Goal: Task Accomplishment & Management: Manage account settings

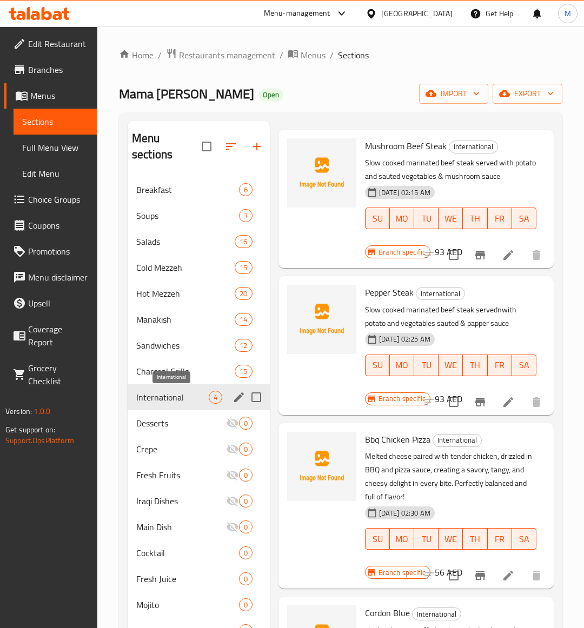
click at [163, 399] on span "International" at bounding box center [172, 397] width 72 height 13
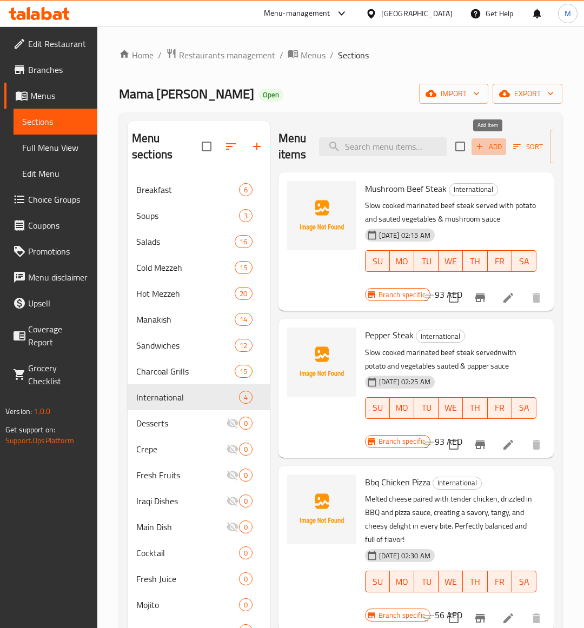
click at [493, 149] on span "Add" at bounding box center [488, 147] width 29 height 12
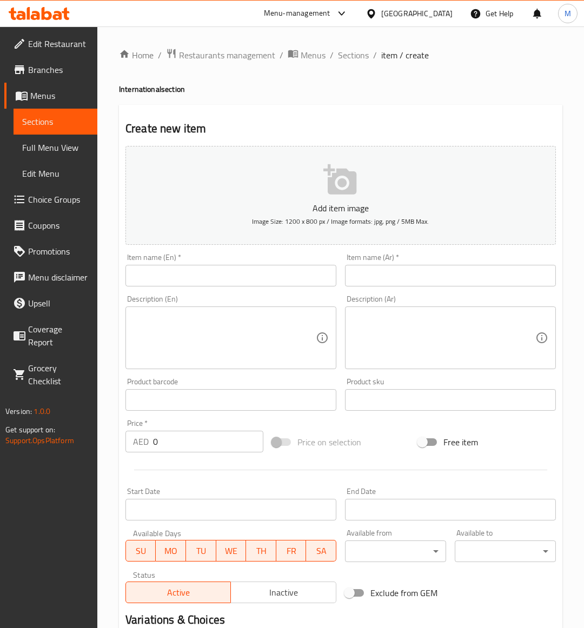
click at [179, 277] on input "text" at bounding box center [230, 276] width 211 height 22
paste input "BENNÉ RIGATONI PESTO"
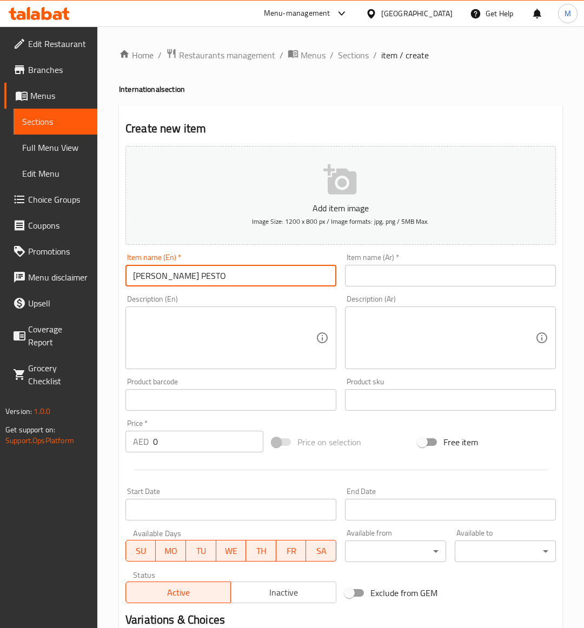
click at [198, 274] on input "BENNÉ RIGATONI PESTO" at bounding box center [230, 276] width 211 height 22
click at [161, 273] on input "Benné Rigatoni Pesto" at bounding box center [230, 276] width 211 height 22
type input "[PERSON_NAME] Pesto"
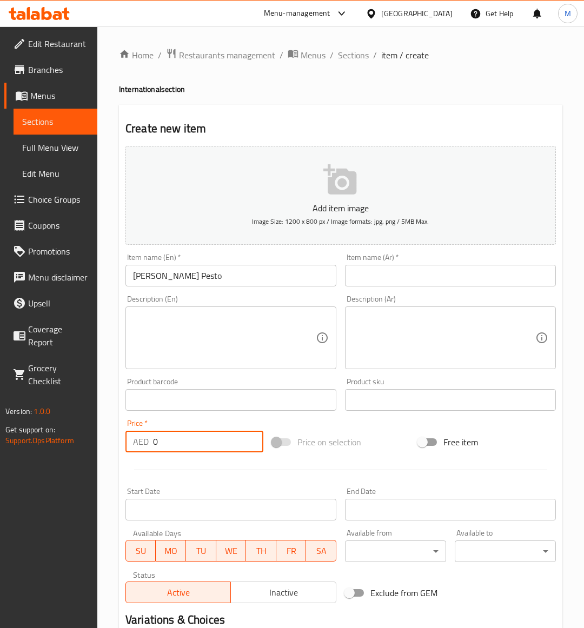
click at [168, 448] on input "0" at bounding box center [208, 442] width 110 height 22
paste input "68"
type input "68"
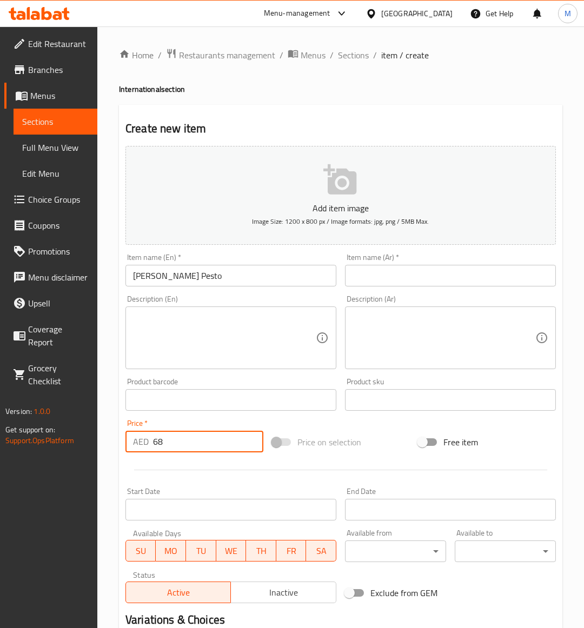
click at [365, 424] on div "Add item image Image Size: 1200 x 800 px / Image formats: jpg, png / 5MB Max. I…" at bounding box center [340, 375] width 439 height 466
click at [279, 342] on textarea at bounding box center [224, 337] width 183 height 51
paste textarea "This burrata pesto pasta captures late summer in a bite- vibrant homemade basil…"
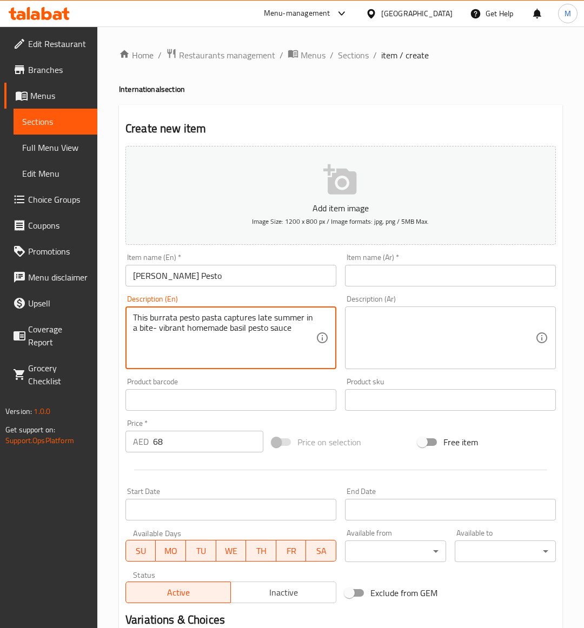
click at [185, 326] on textarea "This burrata pesto pasta captures late summer in a bite- vibrant homemade basil…" at bounding box center [224, 337] width 183 height 51
type textarea "This burrata pesto pasta captures late summer in a bite- vibrant homemade basil…"
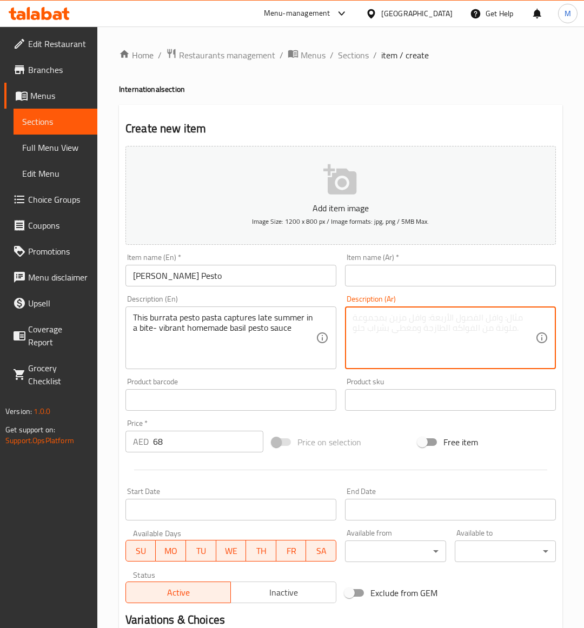
click at [393, 357] on textarea at bounding box center [443, 337] width 183 height 51
paste textarea "تُجسد معكرونة البيستو بالبوراتا أجواء أواخر الصيف في صلصة البيستو بالريحان محلي…"
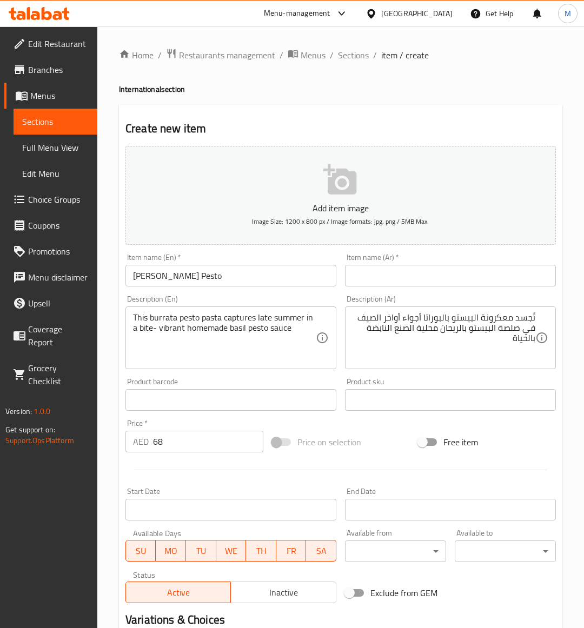
drag, startPoint x: 536, startPoint y: 317, endPoint x: 565, endPoint y: 318, distance: 29.2
click at [536, 318] on div "تُجسد معكرونة البيستو بالبوراتا أجواء أواخر الصيف في صلصة البيستو بالريحان محلي…" at bounding box center [450, 338] width 211 height 63
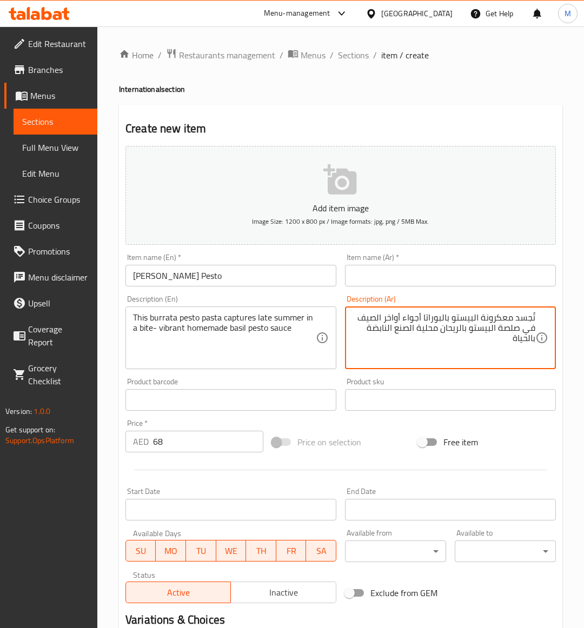
click at [531, 319] on textarea "تُجسد معكرونة البيستو بالبوراتا أجواء أواخر الصيف في صلصة البيستو بالريحان محلي…" at bounding box center [443, 337] width 183 height 51
type textarea "تجسد معكرونة البيستو بالبوراتا أجواء أواخر الصيف في صلصة البيستو بالريحان محلية…"
click at [395, 282] on input "text" at bounding box center [450, 276] width 211 height 22
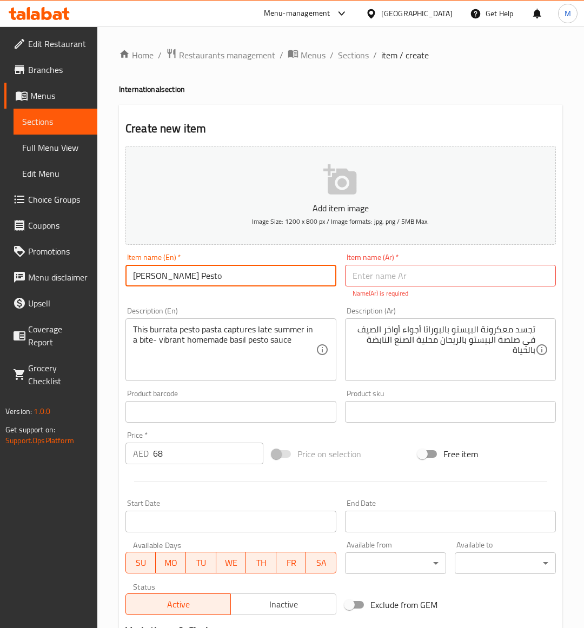
click at [190, 282] on input "[PERSON_NAME] Pesto" at bounding box center [230, 276] width 211 height 22
drag, startPoint x: 190, startPoint y: 282, endPoint x: 244, endPoint y: 269, distance: 56.1
click at [190, 282] on input "[PERSON_NAME] Pesto" at bounding box center [230, 276] width 211 height 22
click at [191, 280] on input "[PERSON_NAME] Pesto" at bounding box center [230, 276] width 211 height 22
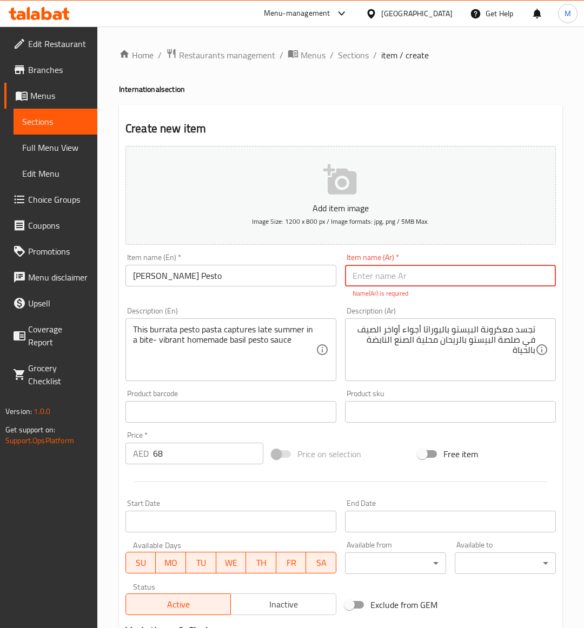
click at [380, 280] on input "text" at bounding box center [450, 276] width 211 height 22
paste input "بيستو بيني ريغاتوني"
type input "بيستو بيني ريغاتوني"
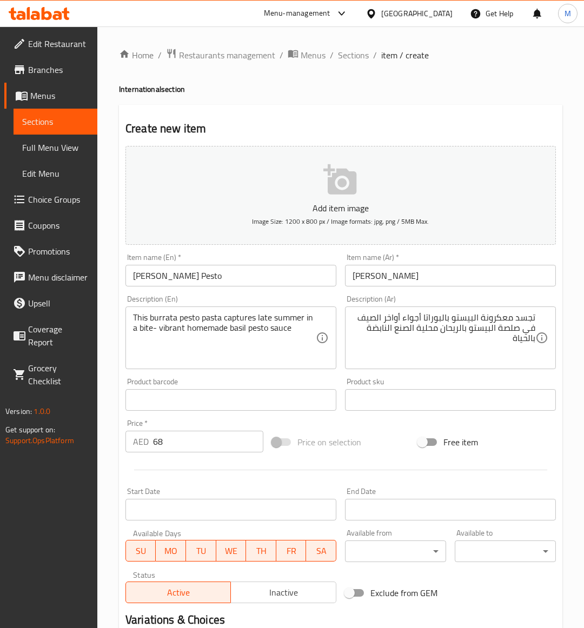
click at [388, 460] on div "Add item image Image Size: 1200 x 800 px / Image formats: jpg, png / 5MB Max. I…" at bounding box center [340, 375] width 439 height 466
click at [374, 441] on div "Price on selection" at bounding box center [341, 442] width 147 height 29
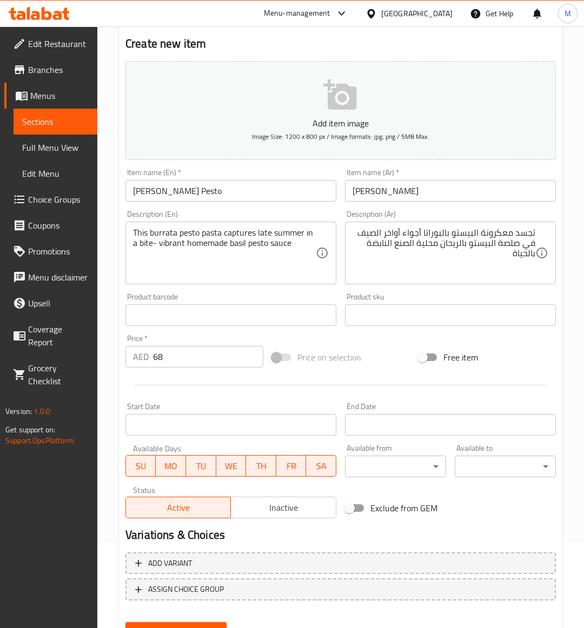
scroll to position [134, 0]
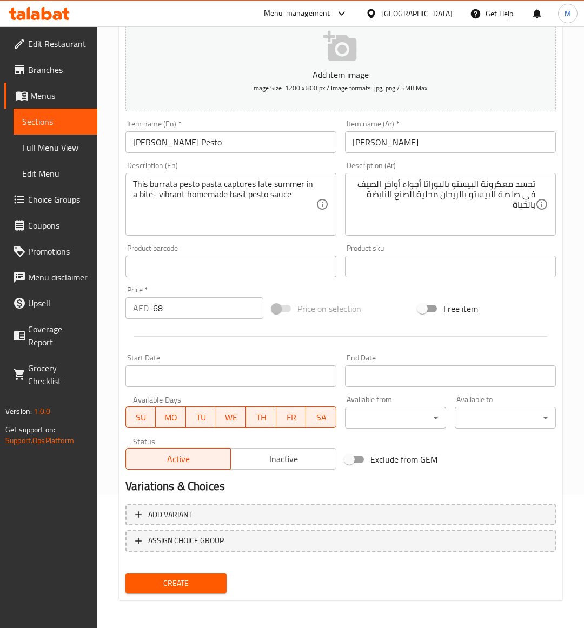
click at [174, 578] on span "Create" at bounding box center [176, 584] width 84 height 14
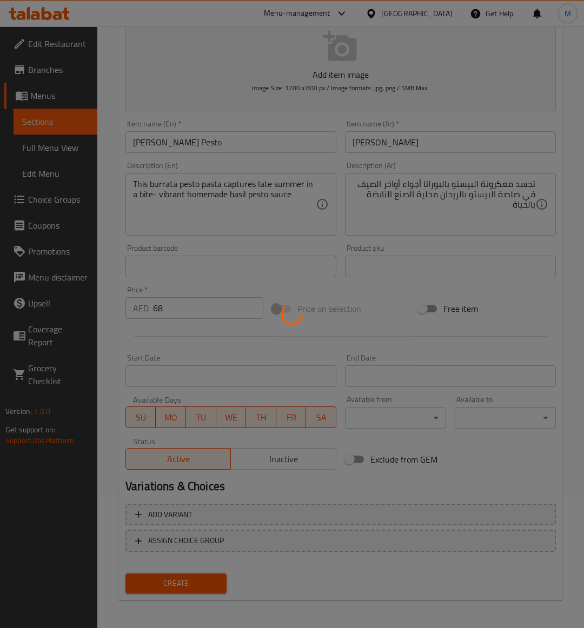
type input "0"
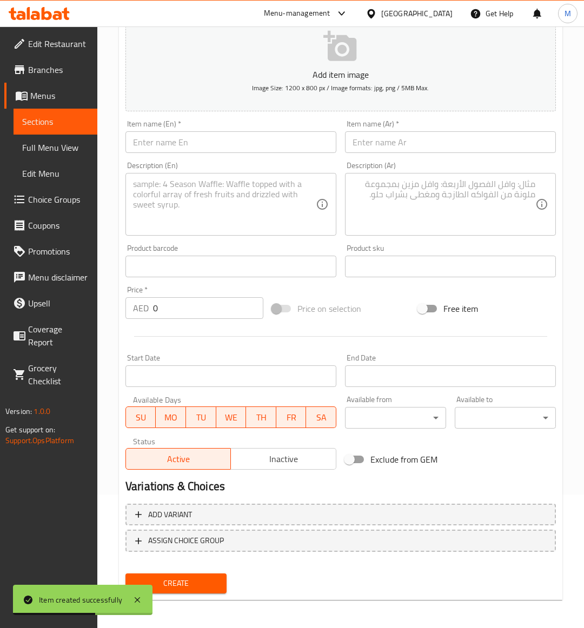
click at [52, 124] on span "Sections" at bounding box center [55, 121] width 66 height 13
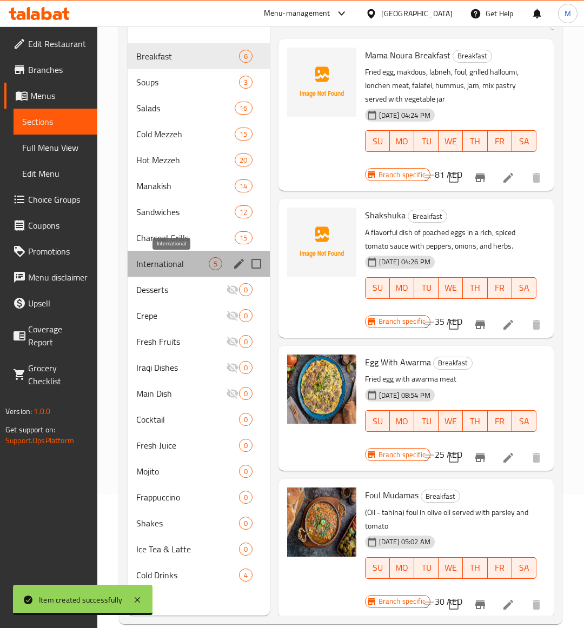
click at [176, 269] on span "International" at bounding box center [172, 263] width 72 height 13
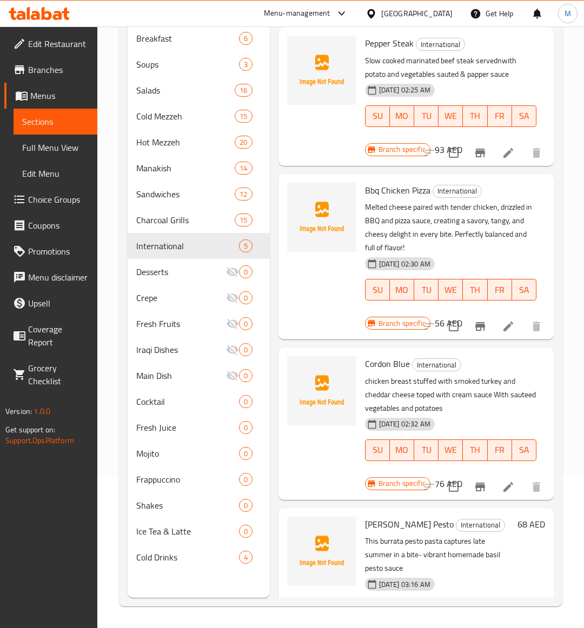
scroll to position [197, 0]
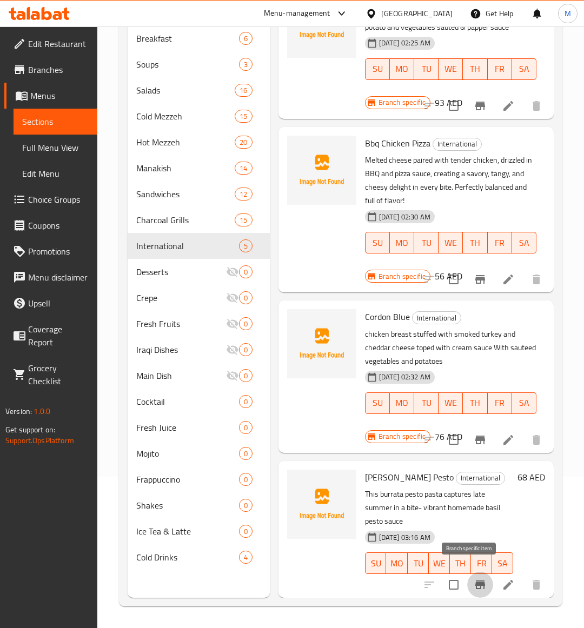
click at [474, 580] on icon "Branch-specific-item" at bounding box center [480, 584] width 13 height 13
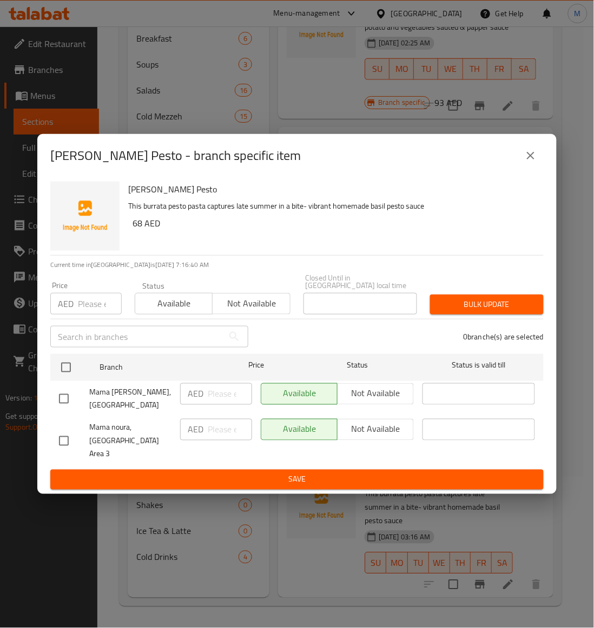
click at [63, 442] on input "checkbox" at bounding box center [63, 441] width 23 height 23
checkbox input "true"
click at [257, 311] on span "Not available" at bounding box center [251, 304] width 69 height 16
click at [507, 311] on span "Bulk update" at bounding box center [486, 305] width 96 height 14
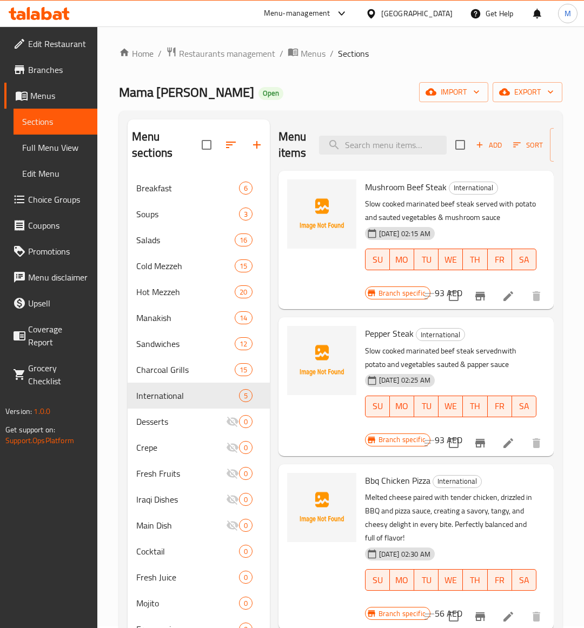
scroll to position [0, 0]
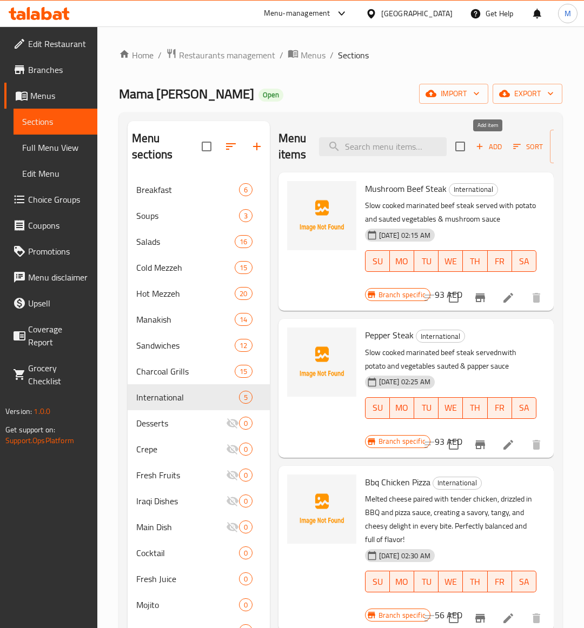
click at [490, 145] on span "Add" at bounding box center [488, 147] width 29 height 12
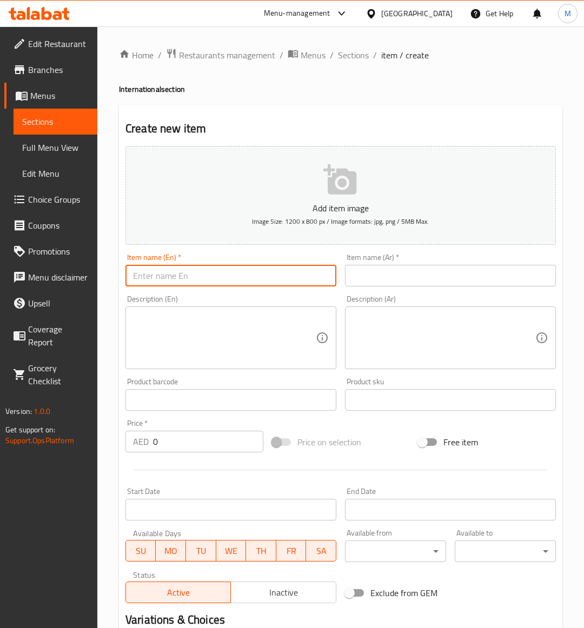
click at [168, 275] on input "text" at bounding box center [230, 276] width 211 height 22
paste input "CHICKEN ESCALOPE"
type input "CHICKEN ESCALOPE"
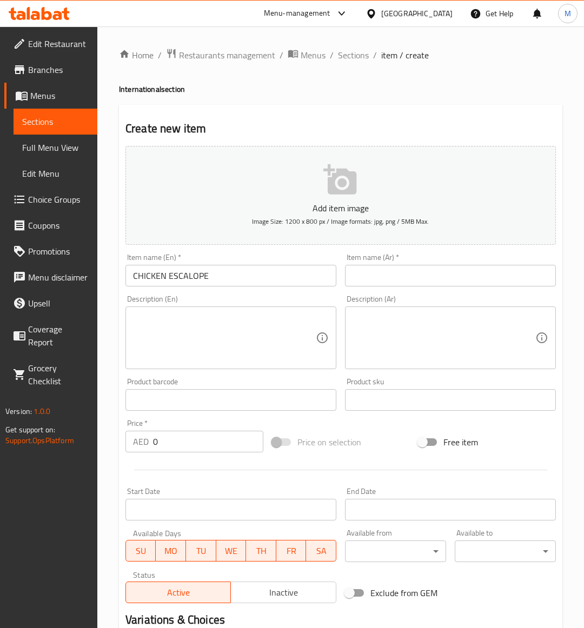
click at [176, 447] on input "0" at bounding box center [208, 442] width 110 height 22
paste input "56"
type input "56"
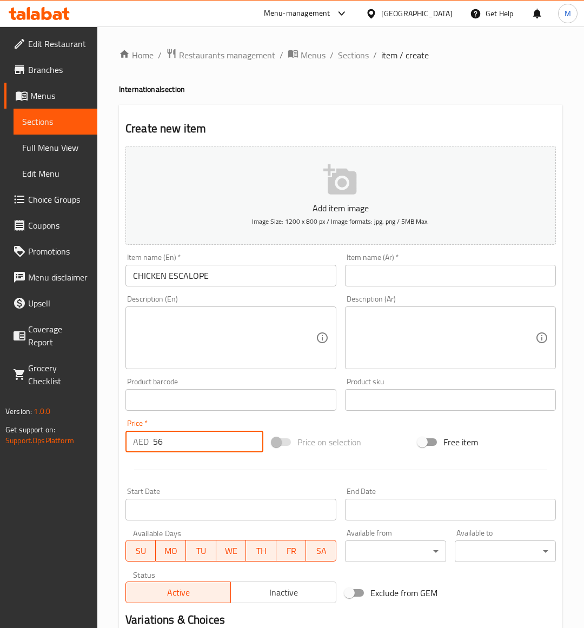
click at [374, 428] on div "Price on selection" at bounding box center [341, 442] width 147 height 29
click at [205, 322] on textarea at bounding box center [224, 337] width 183 height 51
paste textarea "Deep fried breaded chicken breast servednwith coleslaw, French fries & cocktail…"
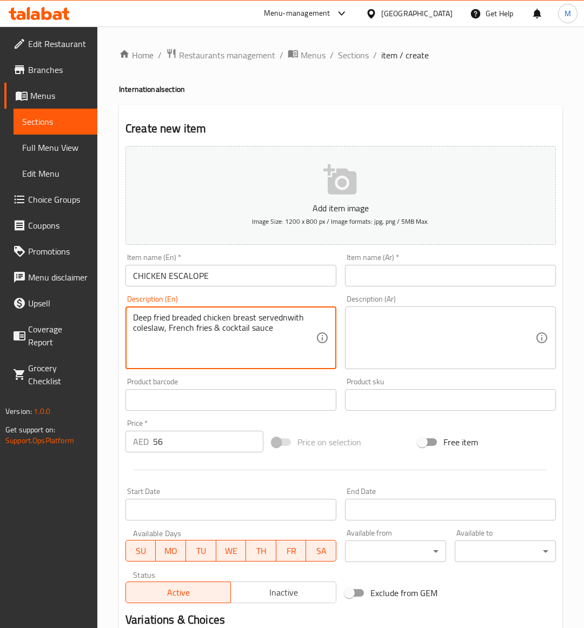
type textarea "Deep fried breaded chicken breast servednwith coleslaw, French fries & cocktail…"
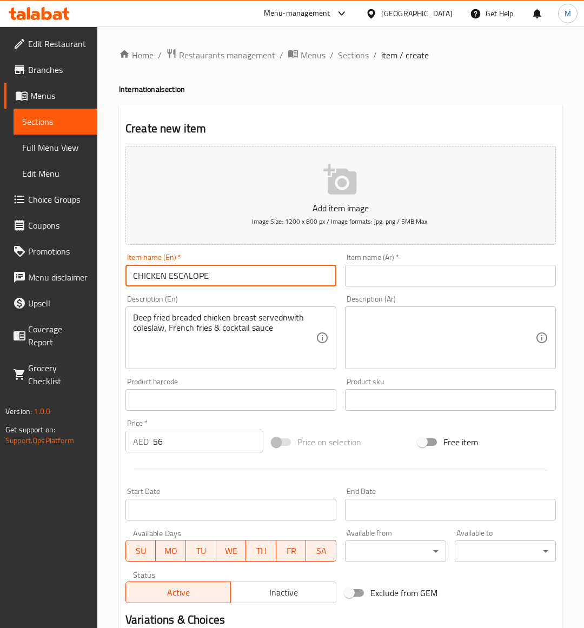
click at [192, 281] on input "CHICKEN ESCALOPE" at bounding box center [230, 276] width 211 height 22
type input "Chicken Escalope"
click at [395, 429] on div "Price on selection" at bounding box center [341, 442] width 147 height 29
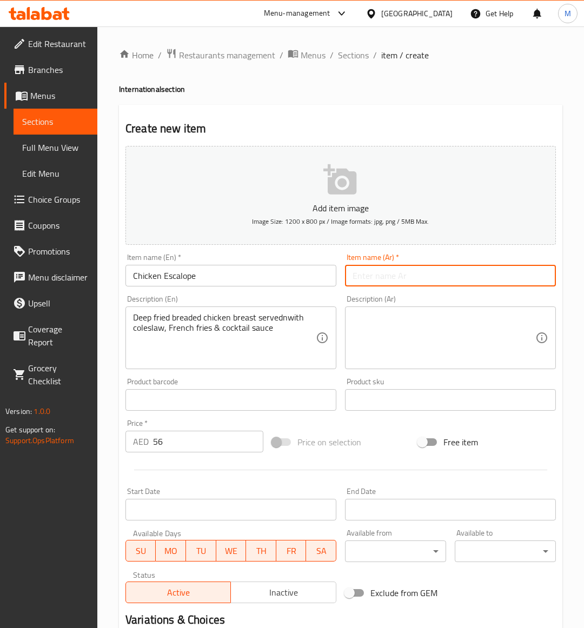
click at [366, 280] on input "text" at bounding box center [450, 276] width 211 height 22
type input "إسكالوب دجاج"
click at [188, 325] on textarea "Deep fried breaded chicken breast servednwith coleslaw, French fries & cocktail…" at bounding box center [224, 337] width 183 height 51
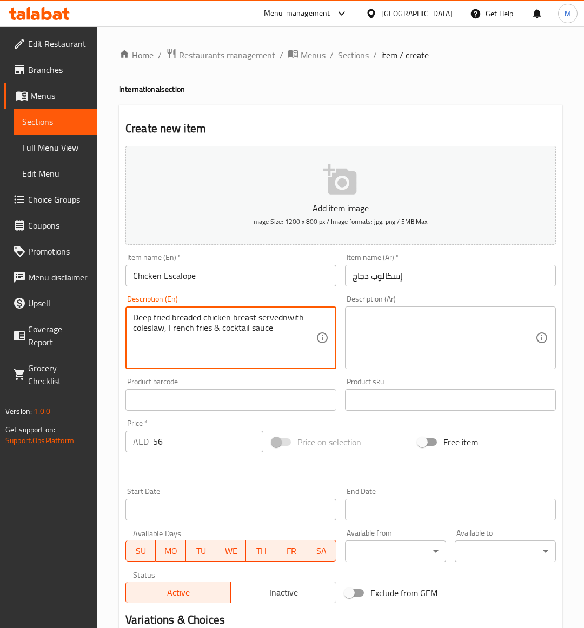
click at [188, 325] on textarea "Deep fried breaded chicken breast servednwith coleslaw, French fries & cocktail…" at bounding box center [224, 337] width 183 height 51
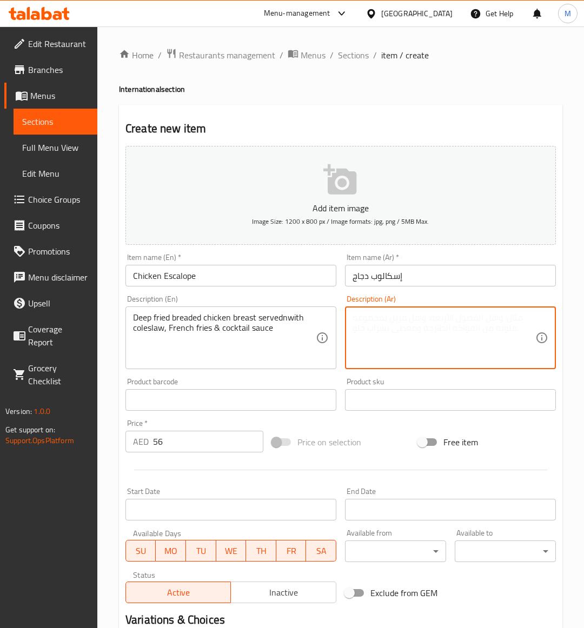
click at [438, 349] on textarea at bounding box center [443, 337] width 183 height 51
paste textarea "صدر دجاج مقلي ومغطى بالبقسماط، يقدم مع سلطة كول سلو وبطاطس مقلية وصلصة كوكتيل"
type textarea "صدر دجاج مقلي ومغطى بالبقسماط، يقدم مع سلطة كول سلو وبطاطس مقلية وصلصة كوكتيل"
click at [395, 458] on div at bounding box center [340, 470] width 439 height 26
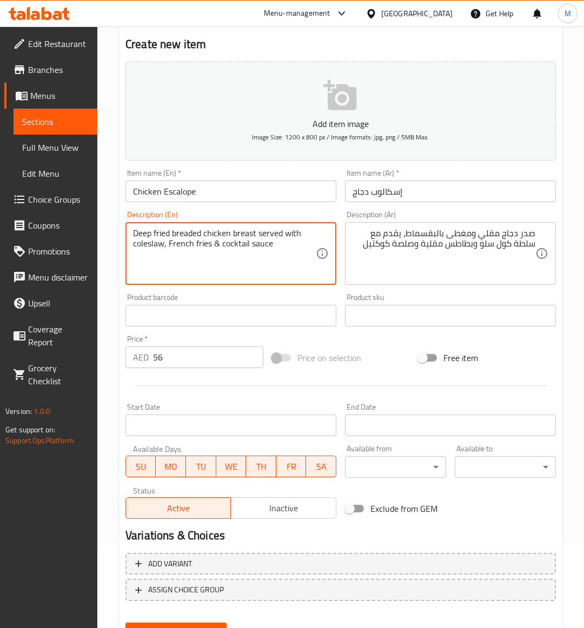
scroll to position [134, 0]
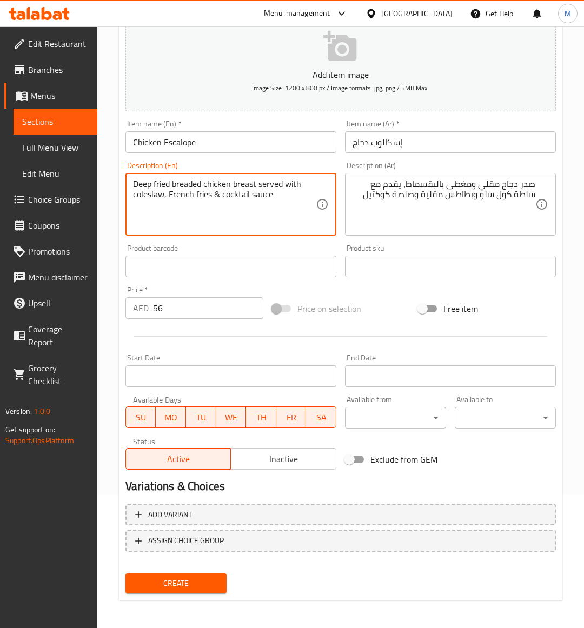
type textarea "Deep fried breaded chicken breast served with coleslaw, French fries & cocktail…"
drag, startPoint x: 188, startPoint y: 588, endPoint x: 138, endPoint y: 48, distance: 542.9
click at [191, 582] on button "Create" at bounding box center [175, 584] width 101 height 20
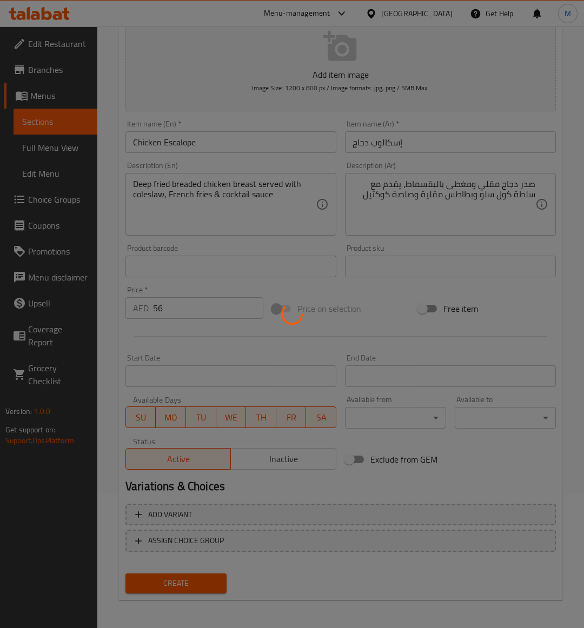
type input "0"
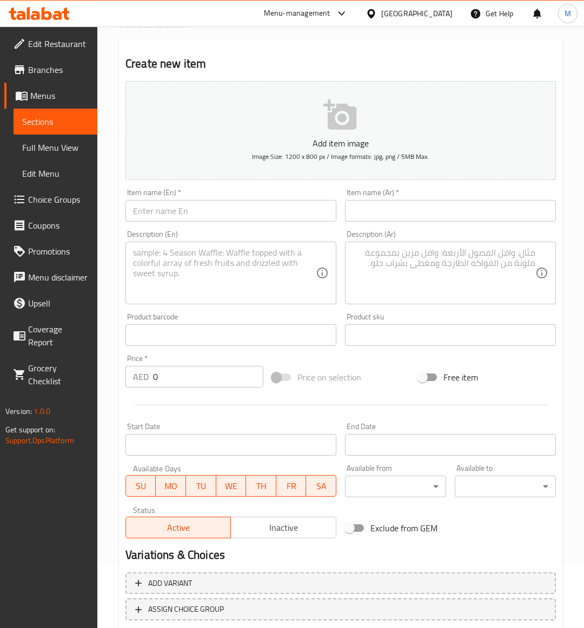
scroll to position [0, 0]
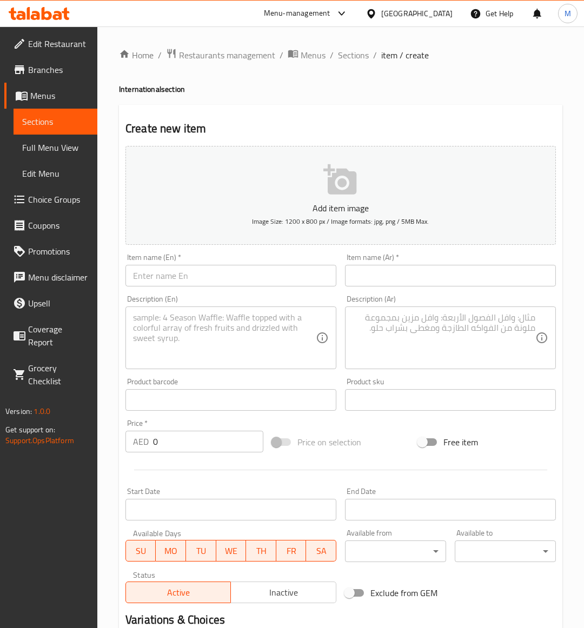
click at [50, 122] on span "Sections" at bounding box center [55, 121] width 66 height 13
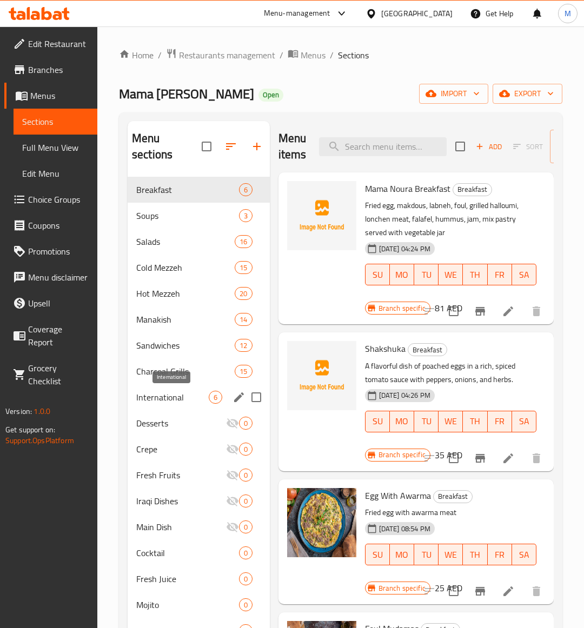
click at [173, 399] on span "International" at bounding box center [172, 397] width 72 height 13
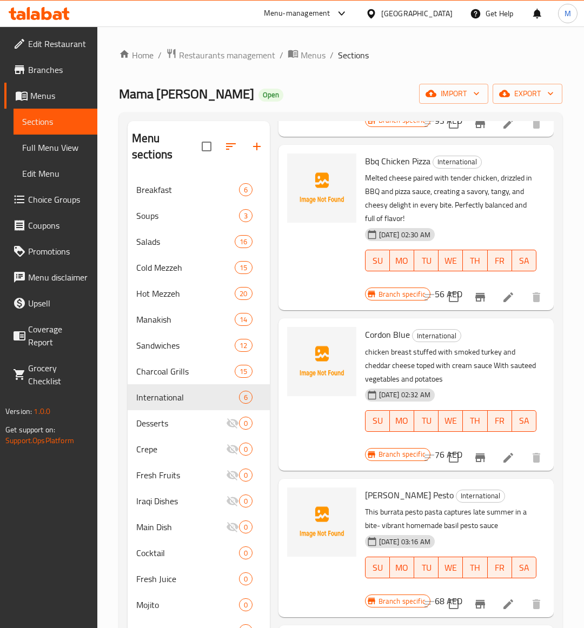
scroll to position [152, 0]
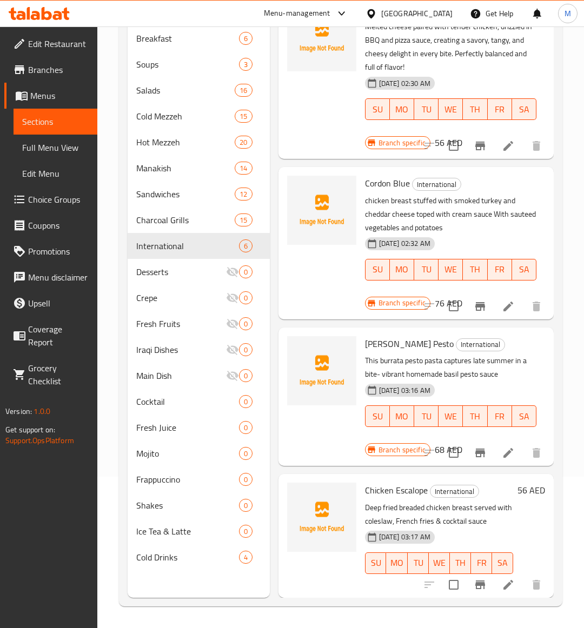
click at [484, 380] on div "18-09-2025 03:16 AM SU MO TU WE TH FR SA" at bounding box center [451, 409] width 180 height 58
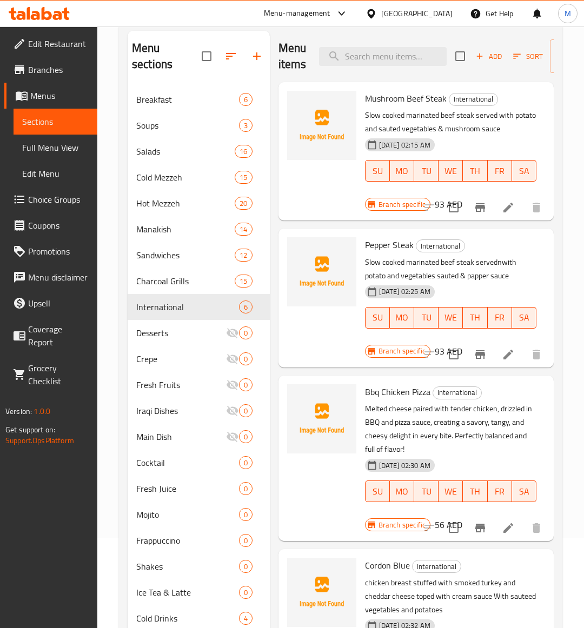
scroll to position [0, 0]
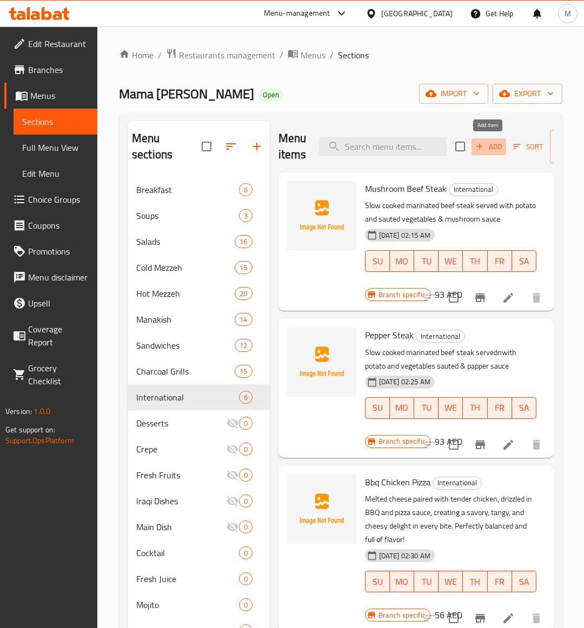
click at [493, 149] on span "Add" at bounding box center [488, 147] width 29 height 12
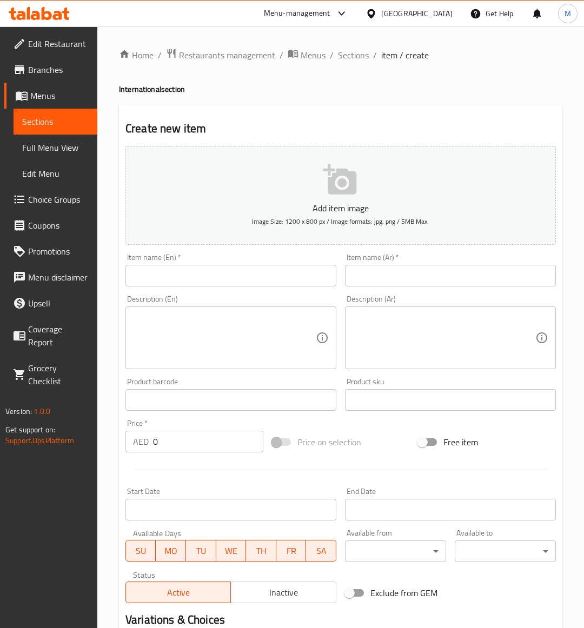
click at [165, 277] on input "text" at bounding box center [230, 276] width 211 height 22
paste input "PENNE ALFREDO"
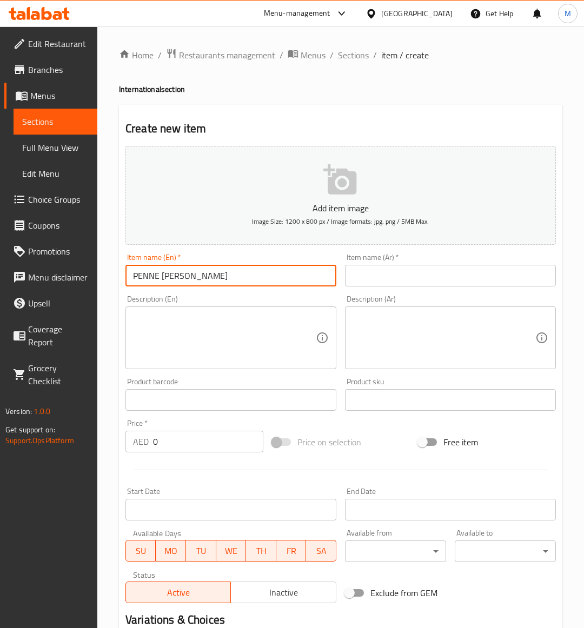
type input "PENNE ALFREDO"
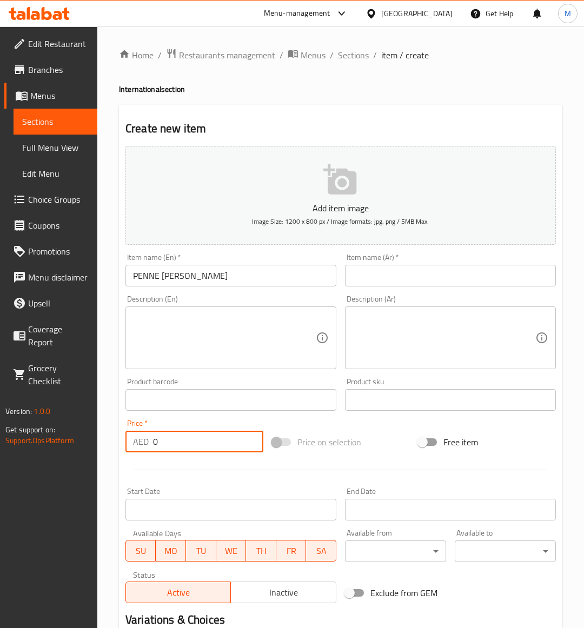
click at [187, 444] on input "0" at bounding box center [208, 442] width 110 height 22
drag, startPoint x: 187, startPoint y: 444, endPoint x: 219, endPoint y: 442, distance: 32.0
click at [187, 444] on input "0" at bounding box center [208, 442] width 110 height 22
paste input "68"
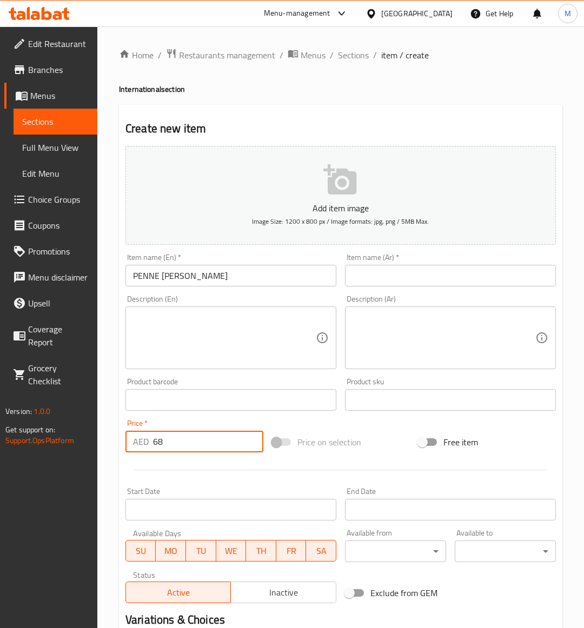
type input "68"
click at [390, 422] on div "Add item image Image Size: 1200 x 800 px / Image formats: jpg, png / 5MB Max. I…" at bounding box center [340, 375] width 439 height 466
click at [226, 333] on textarea at bounding box center [224, 337] width 183 height 51
paste textarea "Penne with creamy chicken and mushroomsnwhite sauce or mix sauce"
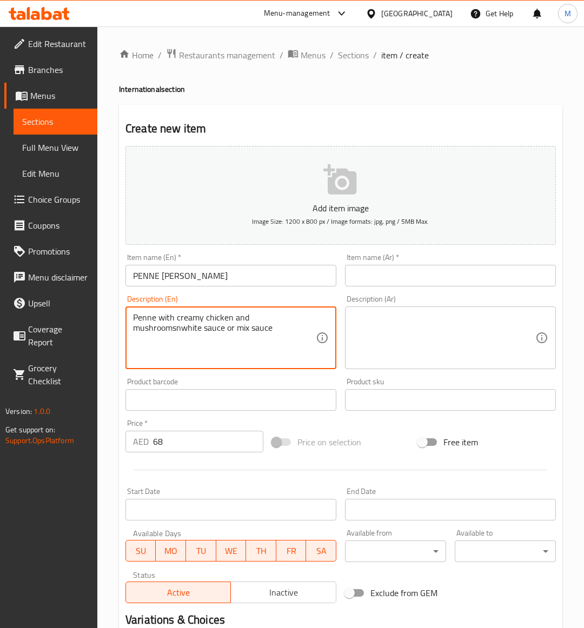
type textarea "Penne with creamy chicken and mushroomsnwhite sauce or mix sauce"
click at [196, 282] on input "PENNE ALFREDO" at bounding box center [230, 276] width 211 height 22
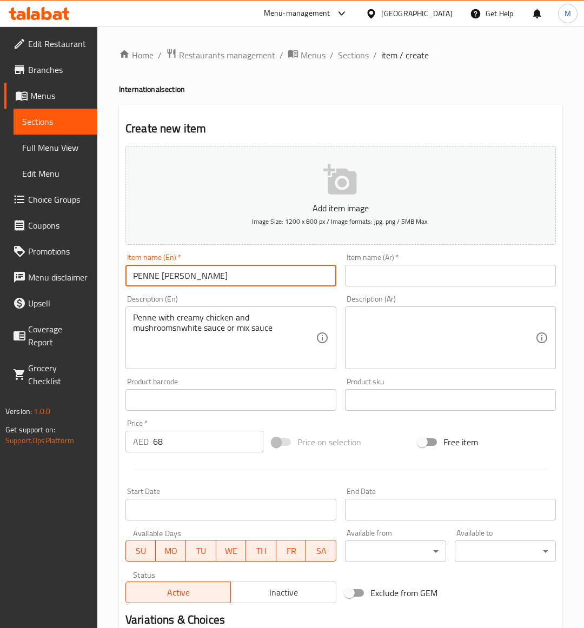
click at [196, 282] on input "PENNE ALFREDO" at bounding box center [230, 276] width 211 height 22
type input "Penne Alfredo"
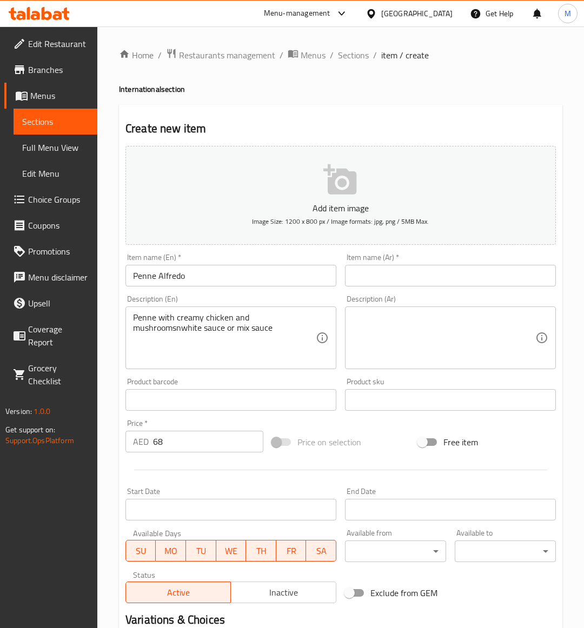
click at [382, 437] on div "Price on selection" at bounding box center [341, 442] width 147 height 29
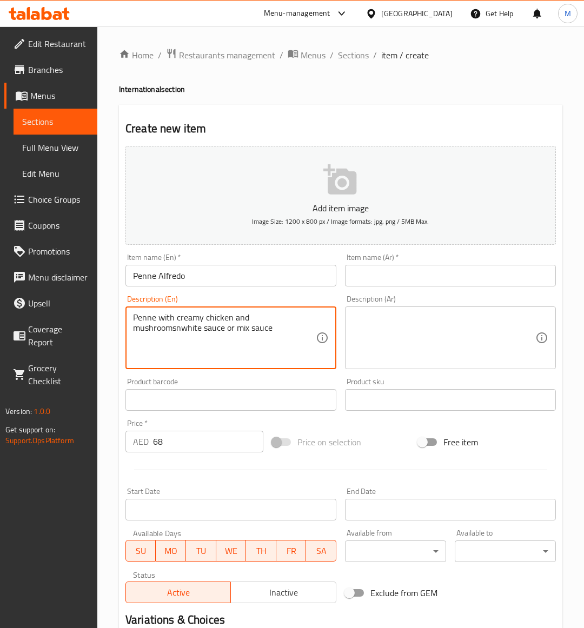
click at [223, 323] on textarea "Penne with creamy chicken and mushroomsnwhite sauce or mix sauce" at bounding box center [224, 337] width 183 height 51
click at [159, 352] on textarea "Penne with creamy chicken and mushroomsnwhite sauce or mix sauce" at bounding box center [224, 337] width 183 height 51
click at [178, 328] on textarea "Penne with creamy chicken and mushroomsnwhite sauce or mix sauce" at bounding box center [224, 337] width 183 height 51
type textarea "Penne with creamy chicken and mushrooms white sauce or mix sauce"
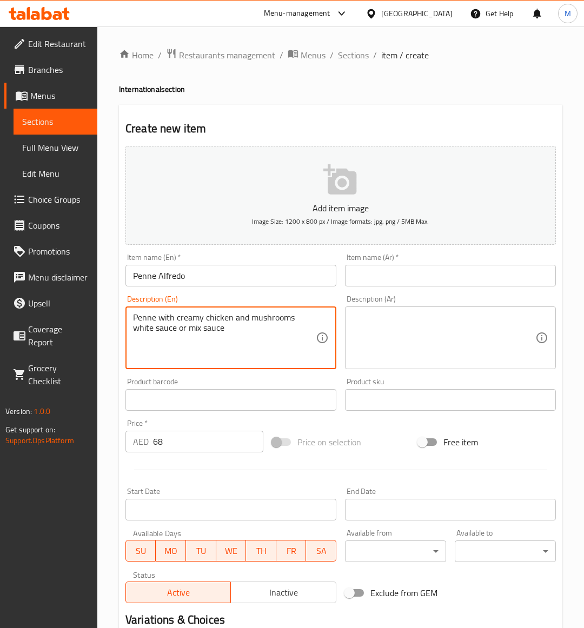
click at [380, 277] on input "text" at bounding box center [450, 276] width 211 height 22
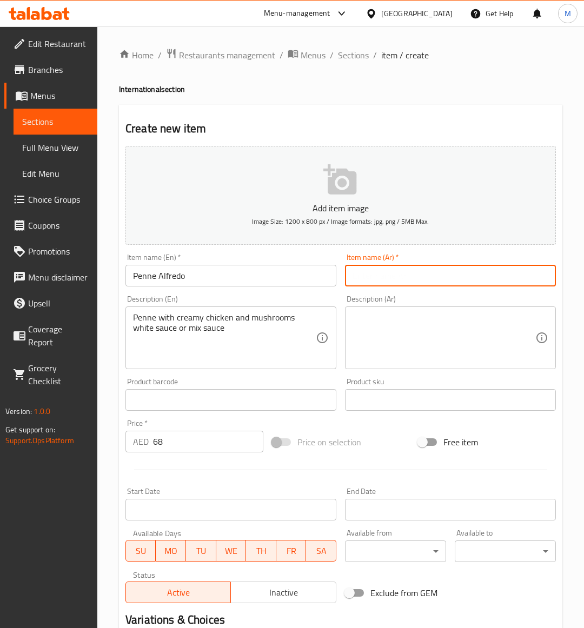
type input "ب"
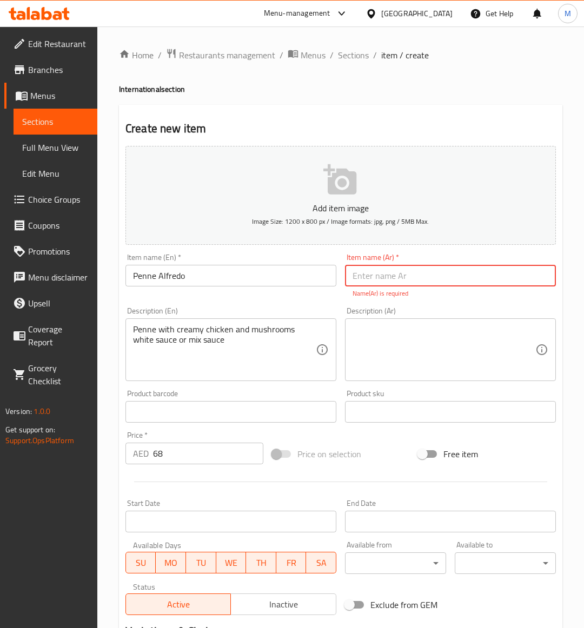
click at [149, 281] on input "Penne Alfredo" at bounding box center [230, 276] width 211 height 22
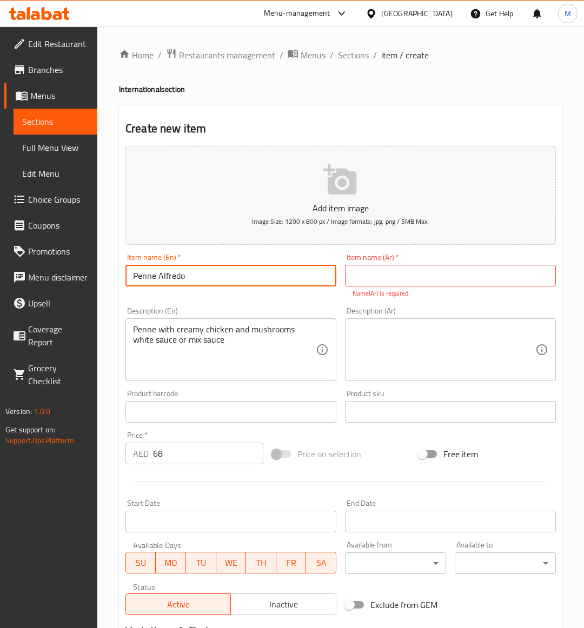
click at [149, 281] on input "Penne Alfredo" at bounding box center [230, 276] width 211 height 22
drag, startPoint x: 395, startPoint y: 274, endPoint x: 511, endPoint y: 273, distance: 116.2
click at [395, 274] on input "text" at bounding box center [450, 276] width 211 height 22
paste input "بيني ألفريدو"
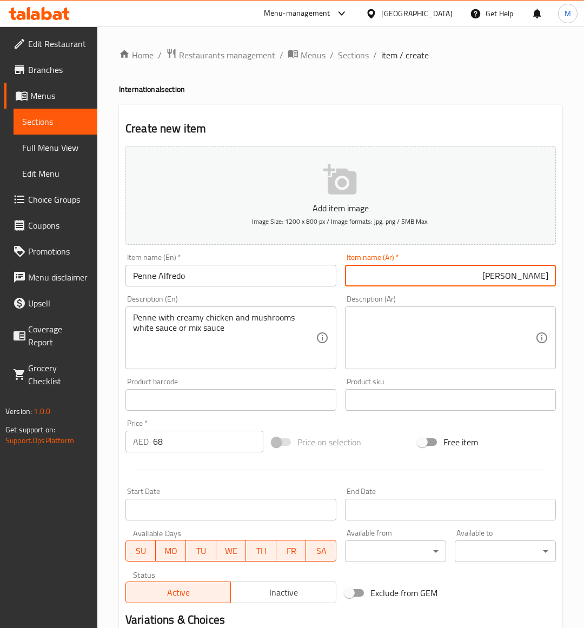
click at [541, 282] on input "بيني ألفريدو" at bounding box center [450, 276] width 211 height 22
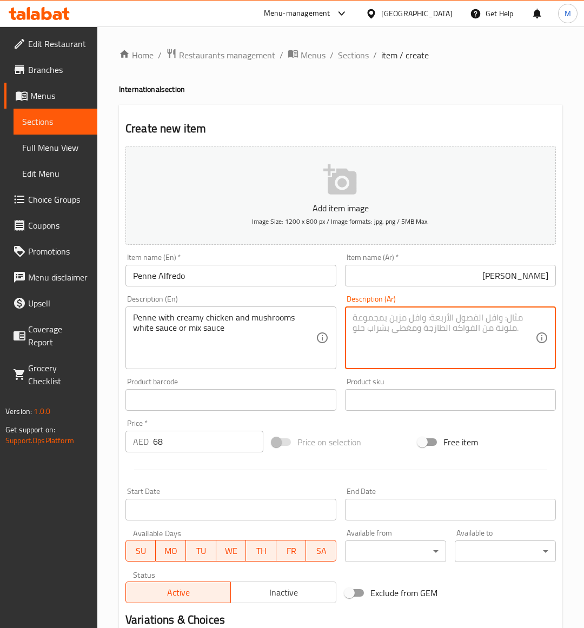
click at [452, 350] on textarea at bounding box center [443, 337] width 183 height 51
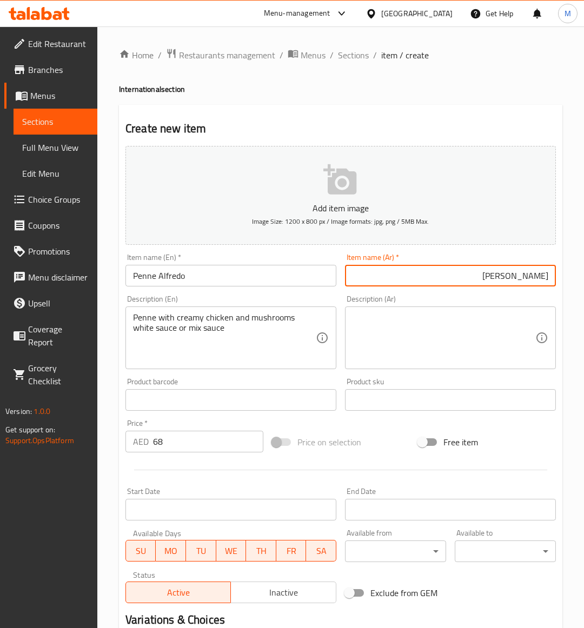
click at [540, 276] on input "بيني ألفريدو" at bounding box center [450, 276] width 211 height 22
type input "مكرونة ألفريدو"
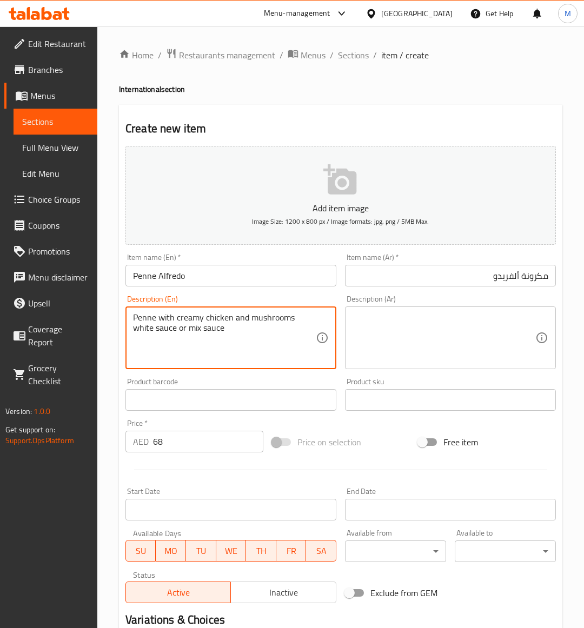
click at [175, 325] on textarea "Penne with creamy chicken and mushrooms white sauce or mix sauce" at bounding box center [224, 337] width 183 height 51
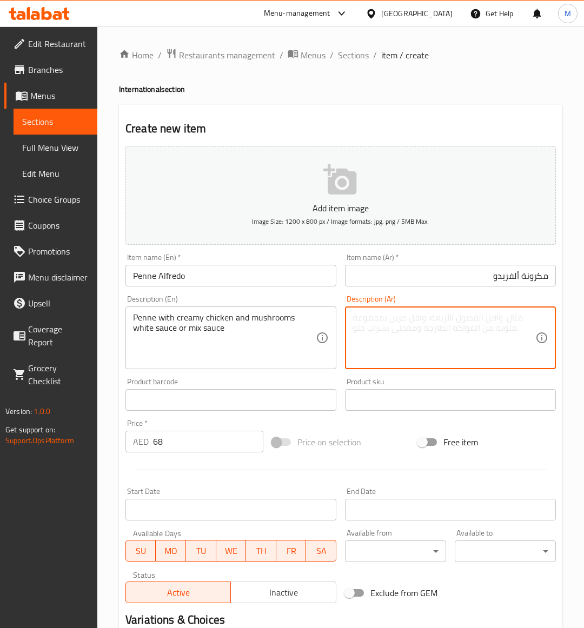
drag, startPoint x: 401, startPoint y: 338, endPoint x: 382, endPoint y: 422, distance: 85.9
click at [399, 338] on textarea at bounding box center [443, 337] width 183 height 51
paste textarea "بيني مع الدجاج الكريمي والفطر مع صلصة بيضاء أو صلصة مشكلة"
type textarea "بيني مع الدجاج الكريمي والفطر مع صلصة بيضاء أو صلصة مشكلة"
click at [382, 434] on div "Price on selection" at bounding box center [341, 442] width 147 height 29
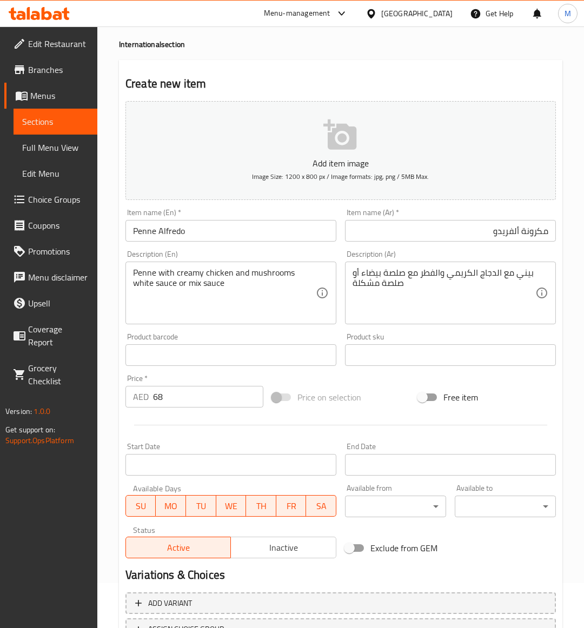
scroll to position [134, 0]
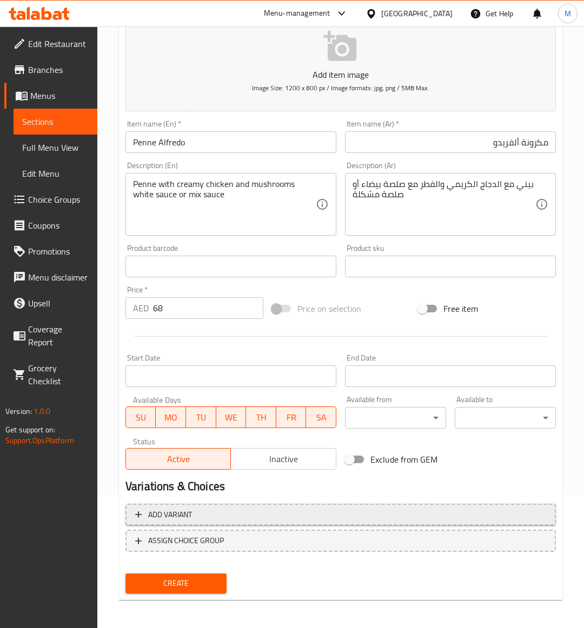
click at [247, 511] on span "Add variant" at bounding box center [340, 515] width 411 height 14
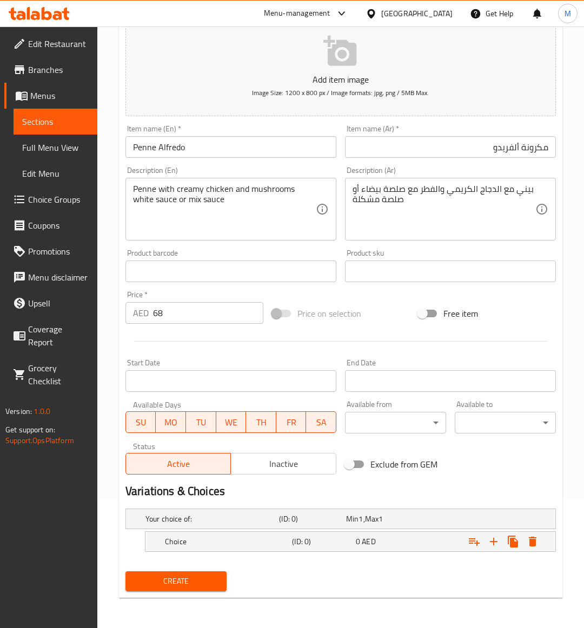
scroll to position [128, 0]
click at [488, 541] on icon "Expand" at bounding box center [493, 542] width 13 height 13
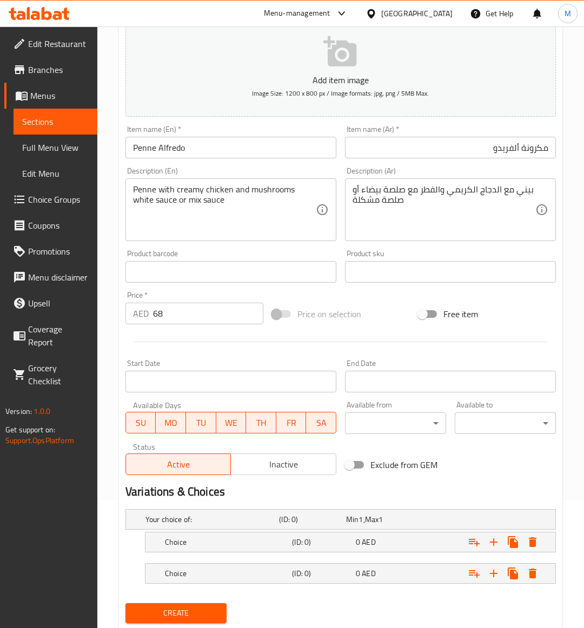
click at [174, 317] on input "68" at bounding box center [208, 314] width 110 height 22
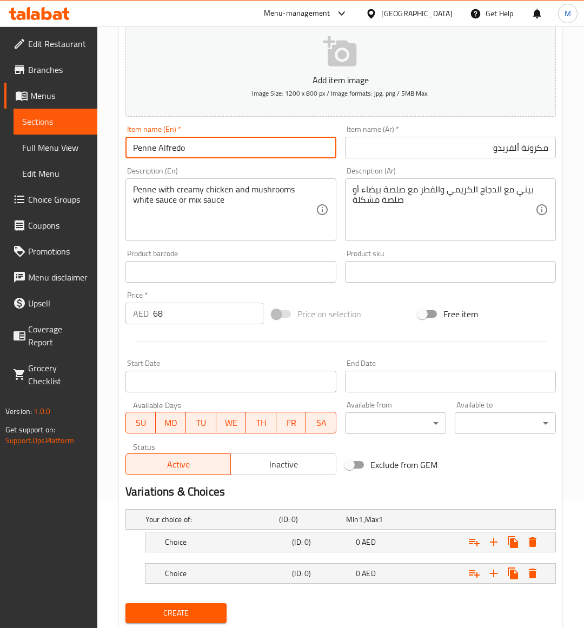
click at [201, 148] on input "Penne Alfredo" at bounding box center [230, 148] width 211 height 22
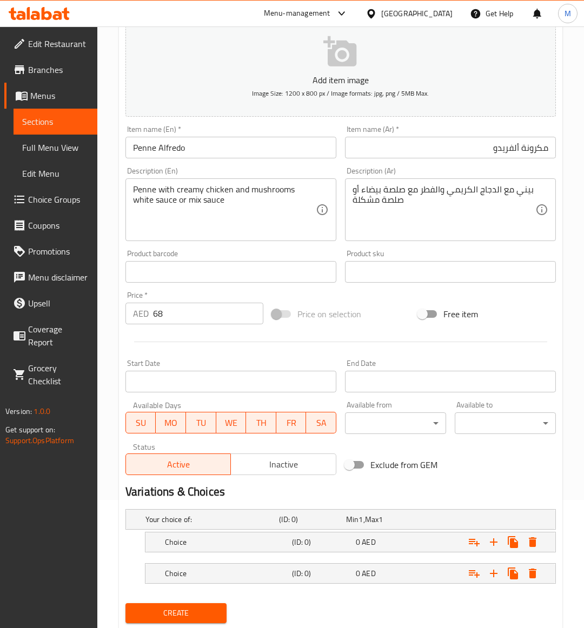
click at [382, 311] on div "Price on selection" at bounding box center [341, 314] width 147 height 29
click at [187, 609] on span "Create" at bounding box center [176, 614] width 84 height 14
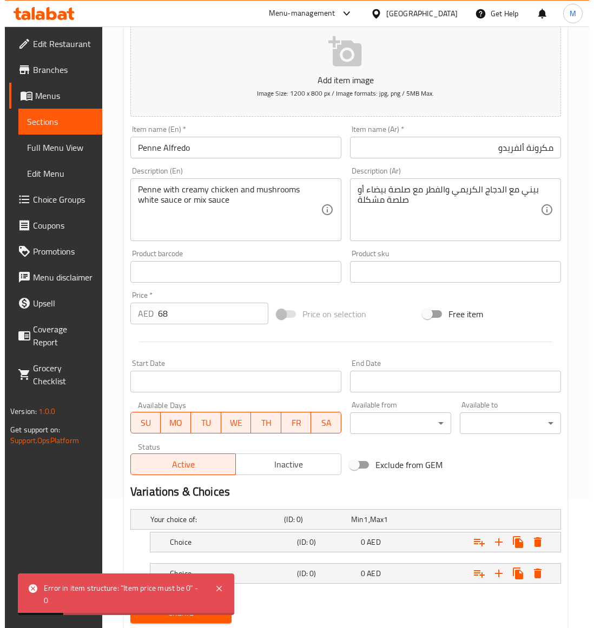
scroll to position [160, 0]
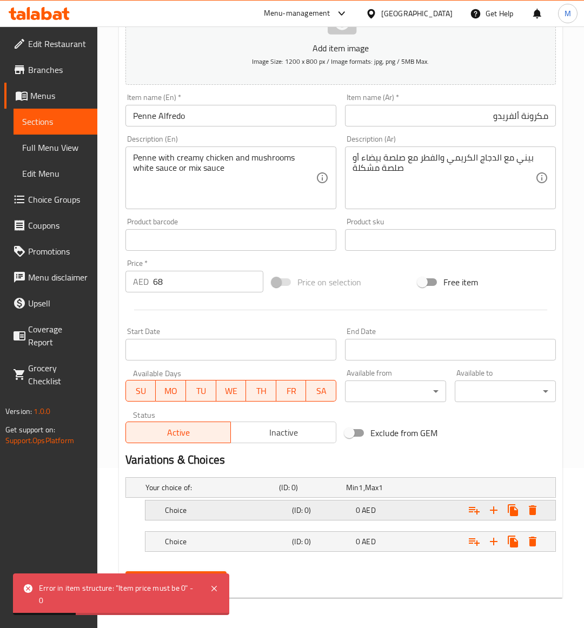
click at [525, 517] on button "Expand" at bounding box center [532, 510] width 19 height 19
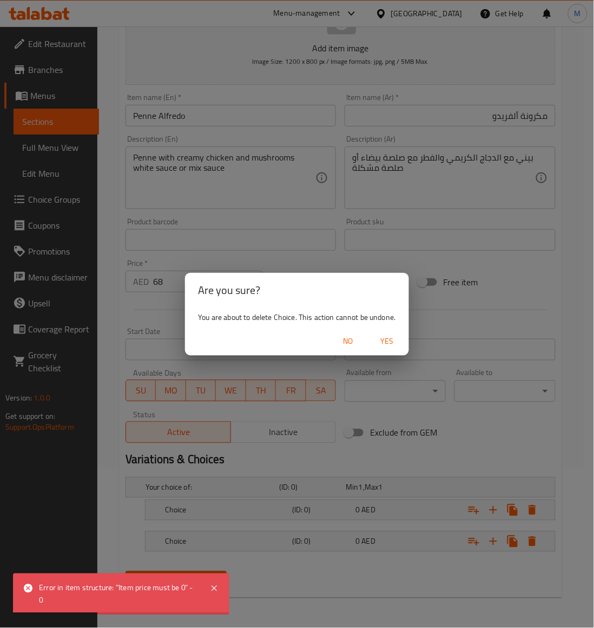
click at [396, 342] on span "Yes" at bounding box center [387, 342] width 26 height 14
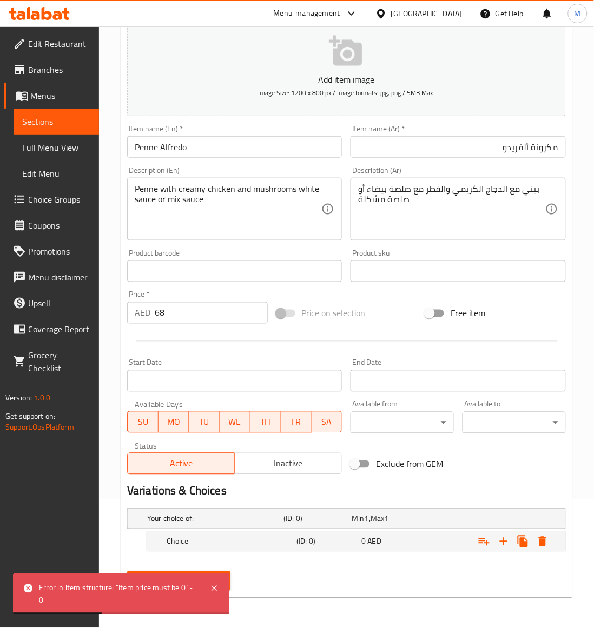
scroll to position [128, 0]
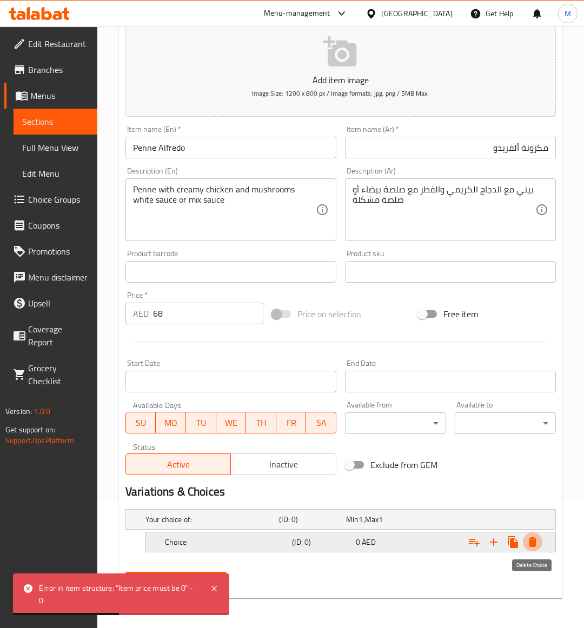
click at [526, 536] on icon "Expand" at bounding box center [532, 542] width 13 height 13
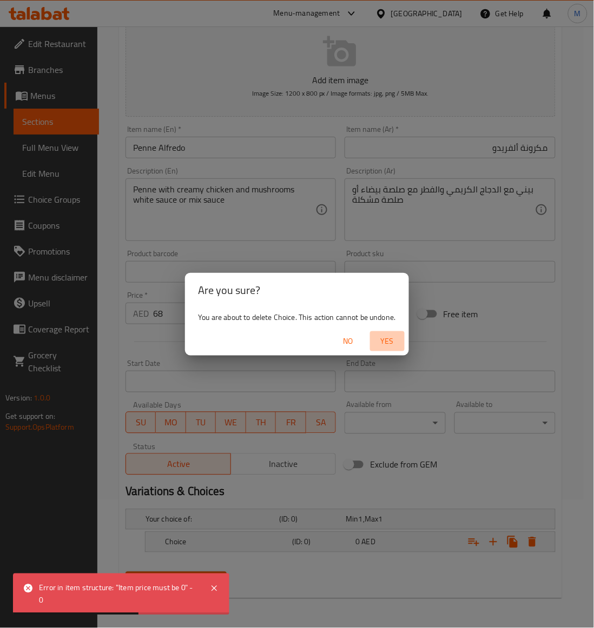
click at [388, 336] on span "Yes" at bounding box center [387, 342] width 26 height 14
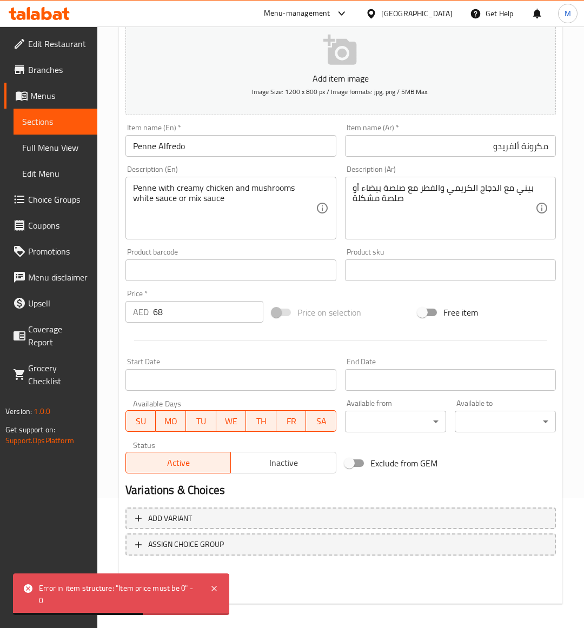
scroll to position [134, 0]
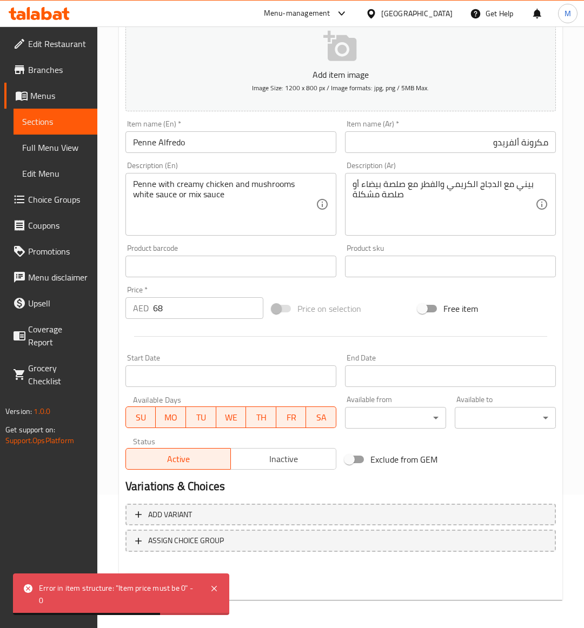
drag, startPoint x: 326, startPoint y: 577, endPoint x: 308, endPoint y: 581, distance: 18.4
click at [327, 577] on div "Create" at bounding box center [340, 583] width 439 height 29
click at [211, 591] on icon at bounding box center [213, 588] width 5 height 5
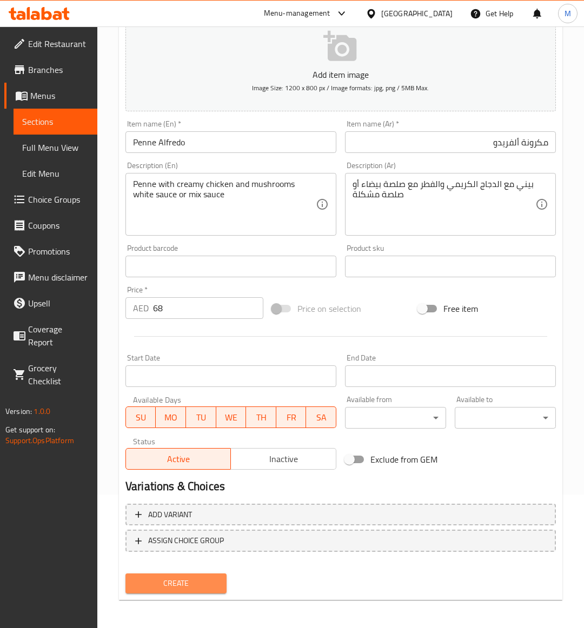
click at [174, 587] on span "Create" at bounding box center [176, 584] width 84 height 14
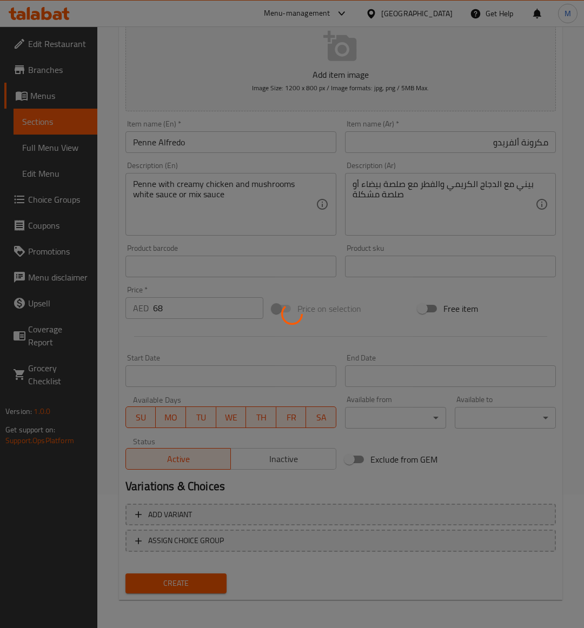
type input "0"
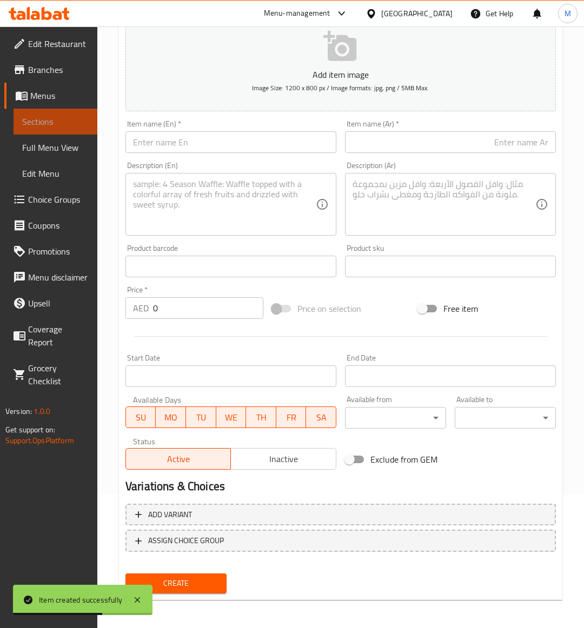
click at [39, 125] on span "Sections" at bounding box center [55, 121] width 66 height 13
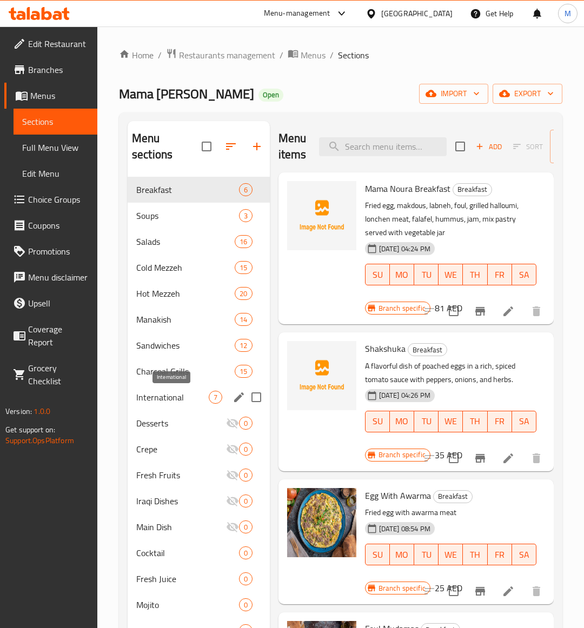
click at [172, 401] on span "International" at bounding box center [172, 397] width 72 height 13
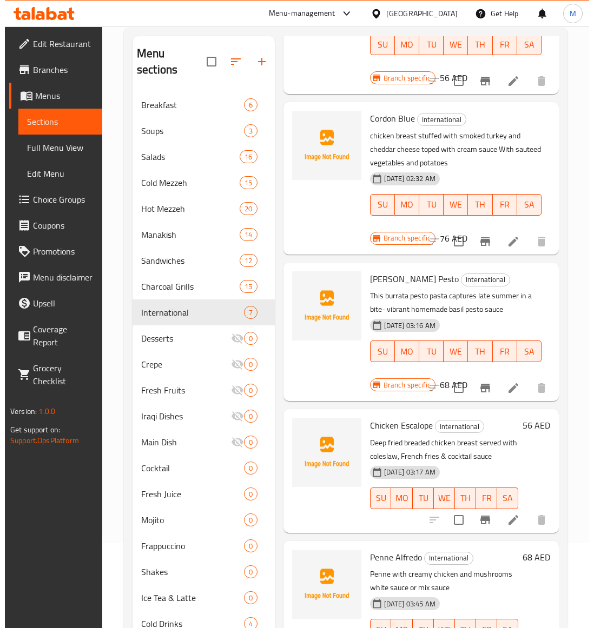
scroll to position [152, 0]
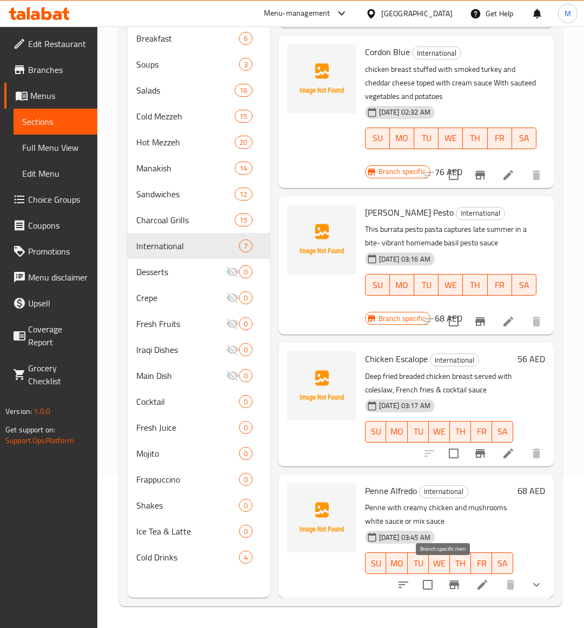
click at [449, 581] on icon "Branch-specific-item" at bounding box center [454, 585] width 10 height 9
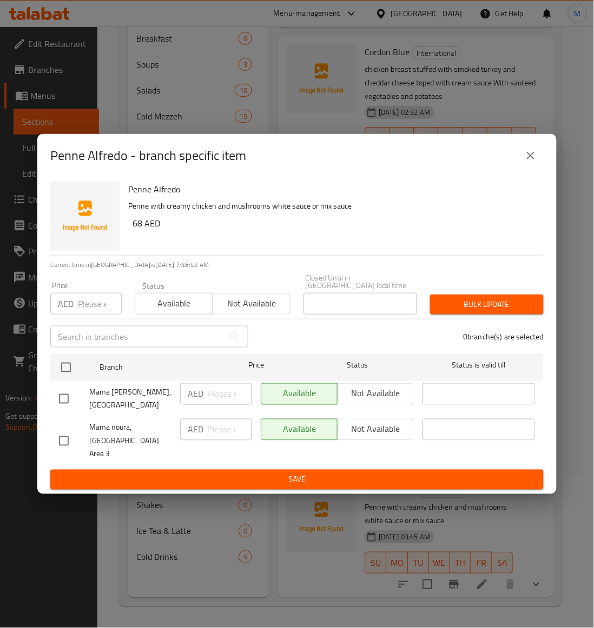
click at [68, 439] on input "checkbox" at bounding box center [63, 441] width 23 height 23
checkbox input "true"
click at [263, 311] on span "Not available" at bounding box center [251, 304] width 69 height 16
click at [503, 306] on span "Bulk update" at bounding box center [486, 305] width 96 height 14
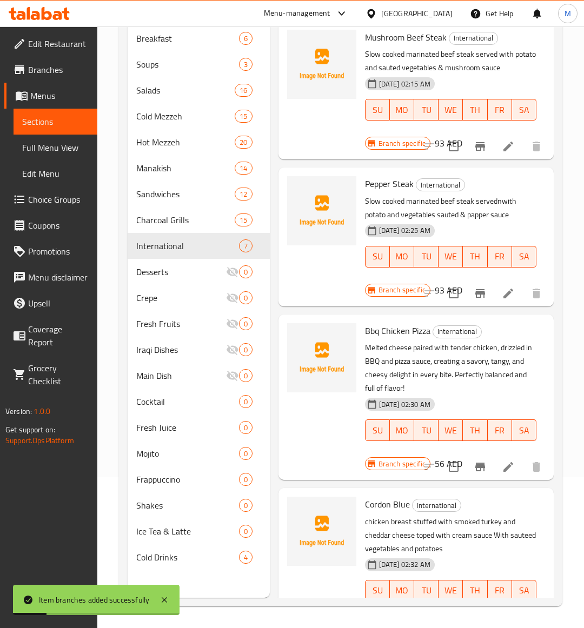
scroll to position [0, 0]
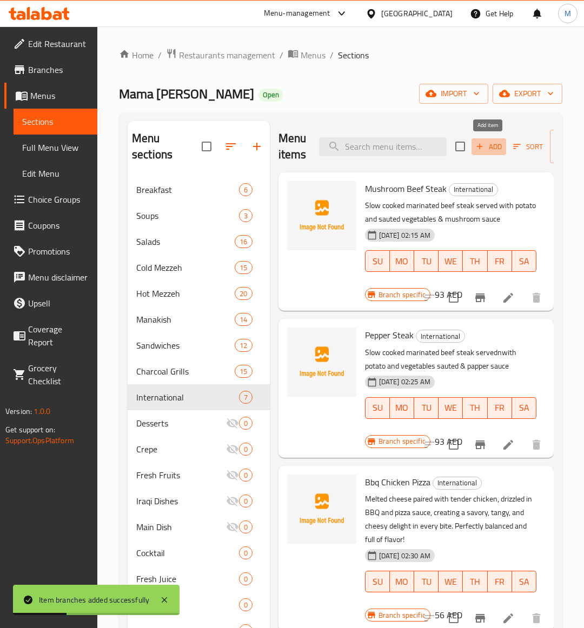
click at [490, 148] on span "Add" at bounding box center [488, 147] width 29 height 12
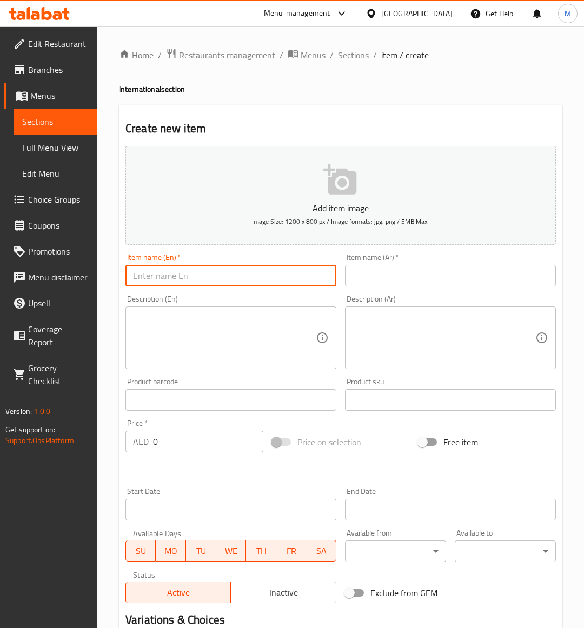
click at [161, 277] on input "text" at bounding box center [230, 276] width 211 height 22
paste input "CHICKEN STEAK"
type input "CHICKEN STEAK"
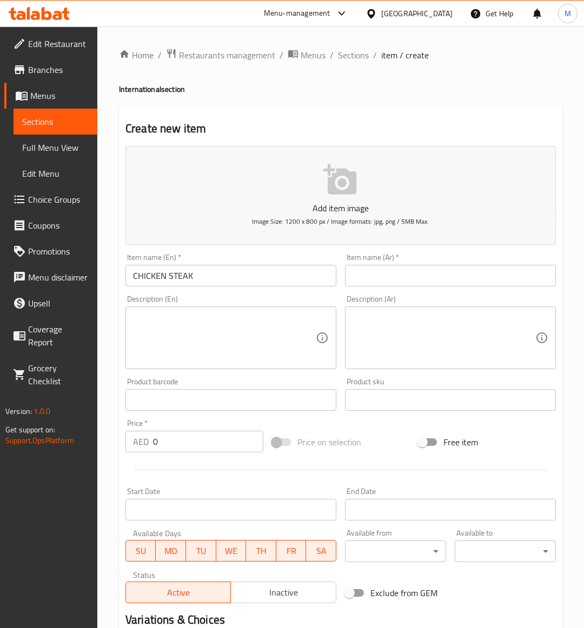
click at [182, 431] on input "0" at bounding box center [208, 442] width 110 height 22
paste input "7"
type input "70"
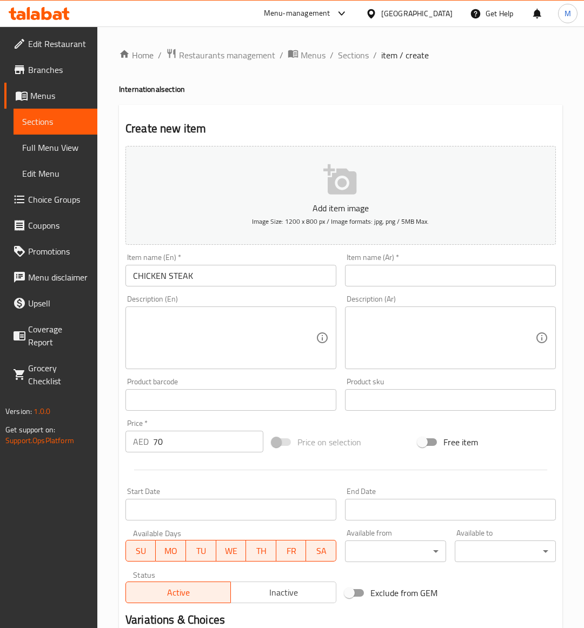
drag, startPoint x: 377, startPoint y: 428, endPoint x: 9, endPoint y: 376, distance: 371.7
click at [376, 428] on div "Price on selection" at bounding box center [341, 442] width 147 height 29
click at [255, 334] on textarea at bounding box center [224, 337] width 183 height 51
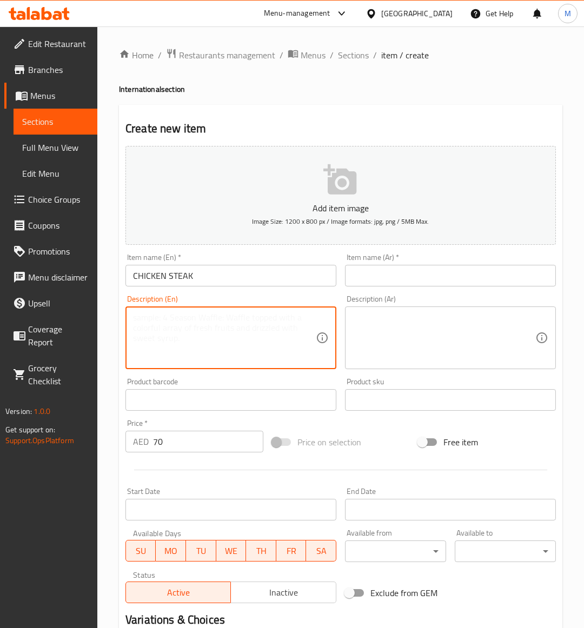
paste textarea "Grilled chicken breast with mushroom saucenserved with sauteed vegetables and f…"
type textarea "Grilled chicken breast with mushroom saucenserved with sauteed vegetables and f…"
click at [210, 281] on input "CHICKEN STEAK" at bounding box center [230, 276] width 211 height 22
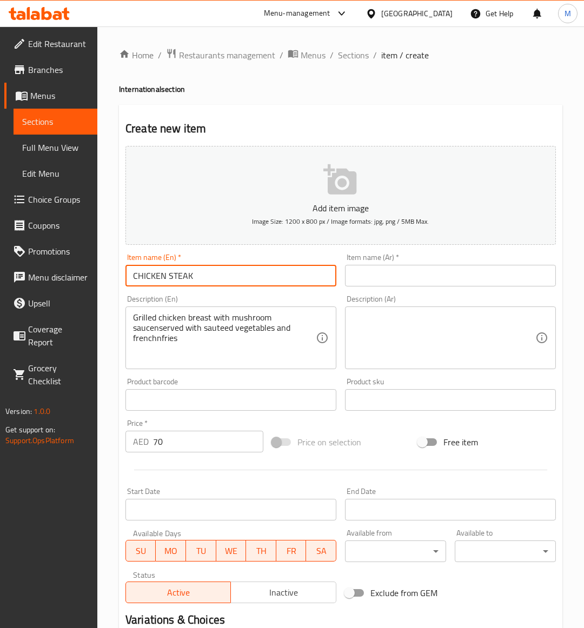
click at [210, 279] on input "CHICKEN STEAK" at bounding box center [230, 276] width 211 height 22
click at [209, 279] on input "CHICKEN STEAK" at bounding box center [230, 276] width 211 height 22
click at [204, 272] on input "CHICKEN STEAK" at bounding box center [230, 276] width 211 height 22
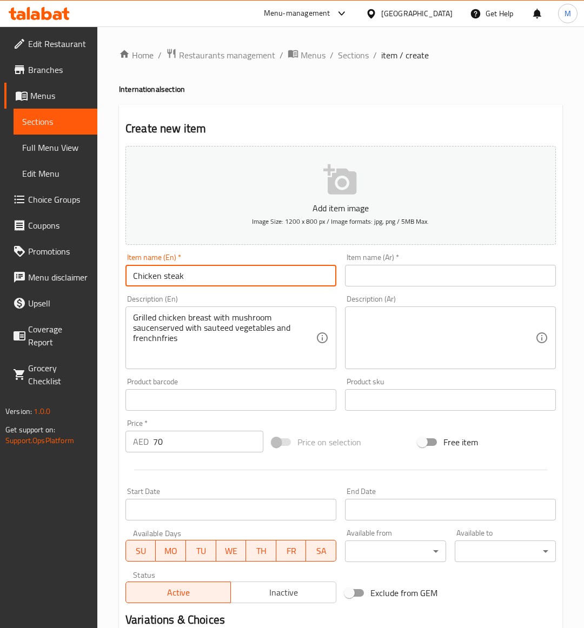
type input "Chicken Steak"
click at [397, 428] on div "Price on selection" at bounding box center [341, 442] width 147 height 29
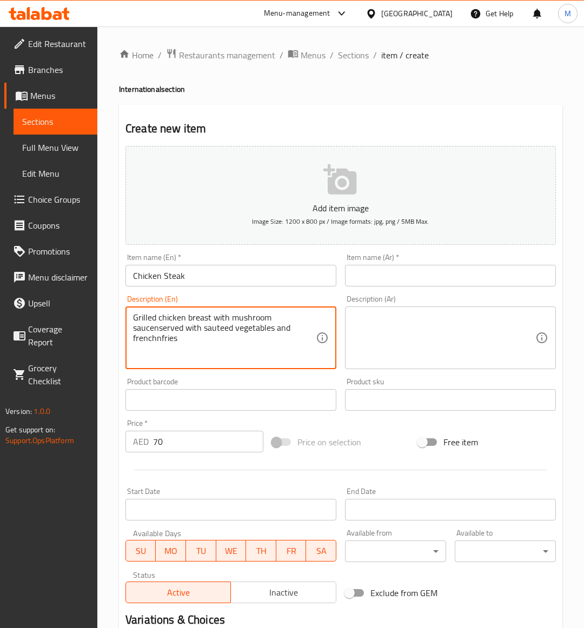
click at [184, 330] on textarea "Grilled chicken breast with mushroom saucenserved with sauteed vegetables and f…" at bounding box center [224, 337] width 183 height 51
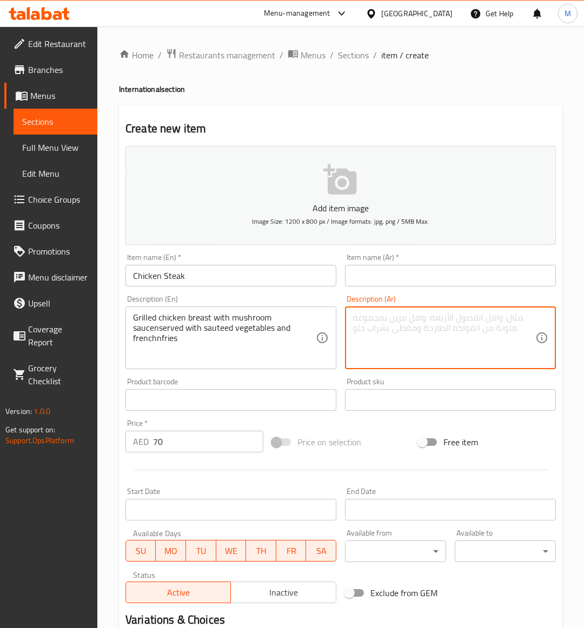
drag, startPoint x: 482, startPoint y: 329, endPoint x: 401, endPoint y: 332, distance: 81.2
click at [480, 330] on textarea at bounding box center [443, 337] width 183 height 51
paste textarea "صدر دجاج مشوي مع صلصة الفطر يقدم مع الخضار المقلية والبطاطس المقلية"
type textarea "صدر دجاج مشوي مع صلصة الفطر يقدم مع الخضار المقلية والبطاطس المقلية"
click at [405, 277] on input "text" at bounding box center [450, 276] width 211 height 22
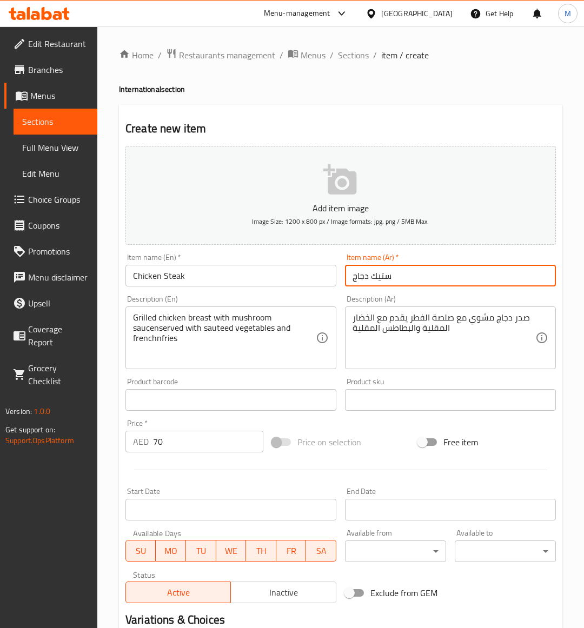
type input "ستيك دجاج"
click at [390, 433] on div "Price on selection" at bounding box center [341, 442] width 147 height 29
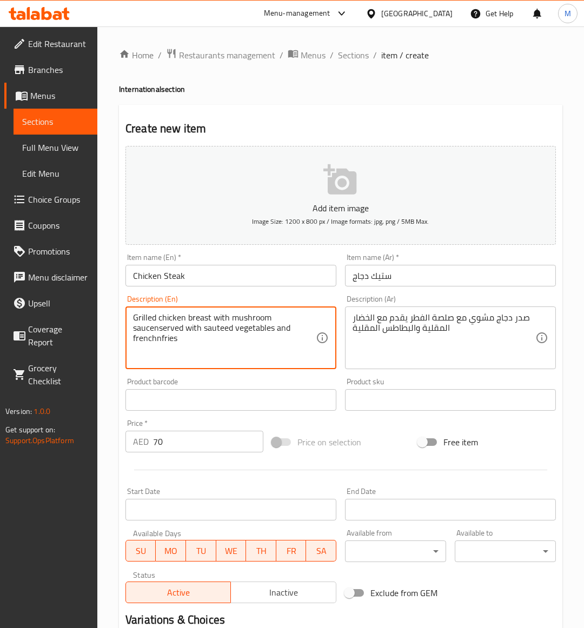
drag, startPoint x: 153, startPoint y: 328, endPoint x: 183, endPoint y: 318, distance: 31.3
click at [136, 330] on textarea "Grilled chicken breast with mushroom sauce nserved with sauteed vegetables and …" at bounding box center [224, 337] width 183 height 51
type textarea "Grilled chicken breast with mushroom sauce served with sauteed vegetables and f…"
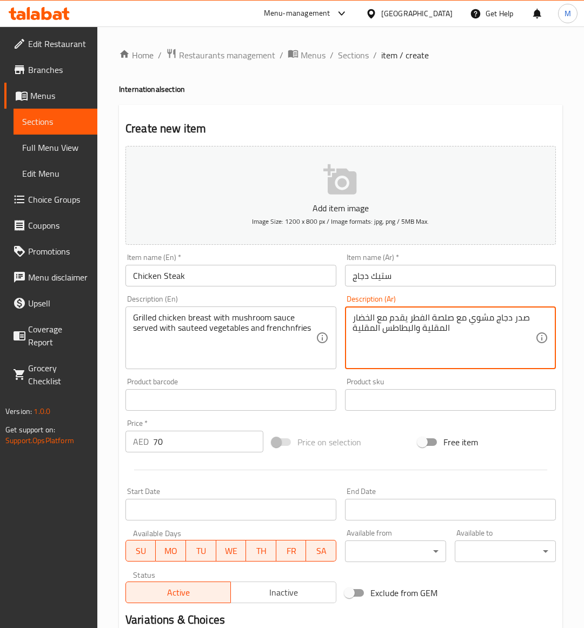
click at [360, 327] on textarea "صدر دجاج مشوي مع صلصة الفطر يقدم مع الخضار المقلية والبطاطس المقلية" at bounding box center [443, 337] width 183 height 51
type textarea "صدر دجاج مشوي مع صلصة الفطر يقدم مع الخضار المقلية والبطاطس السوتيه"
drag, startPoint x: 288, startPoint y: 330, endPoint x: 321, endPoint y: 320, distance: 34.2
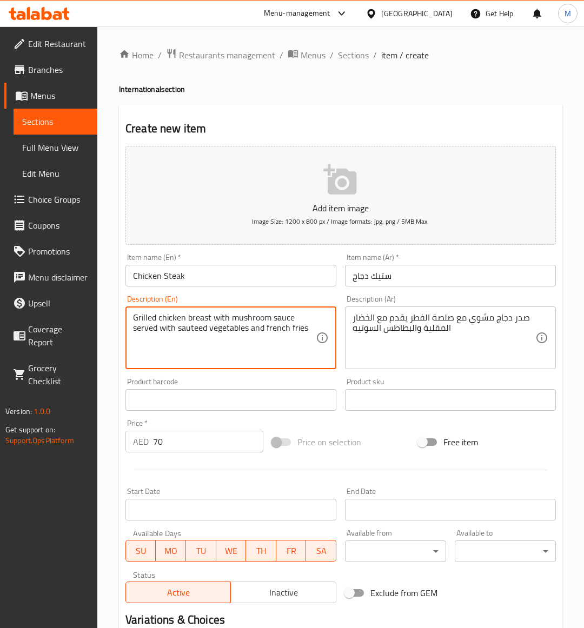
type textarea "Grilled chicken breast with mushroom sauce served with sauteed vegetables and f…"
click at [395, 447] on div "Price on selection" at bounding box center [341, 442] width 147 height 29
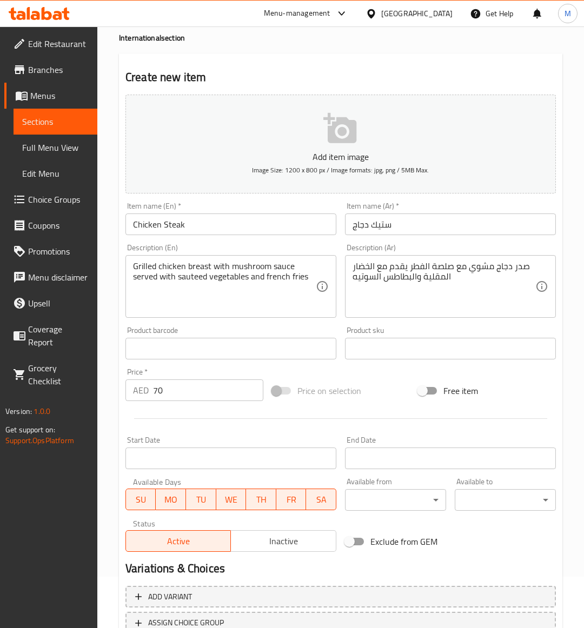
scroll to position [134, 0]
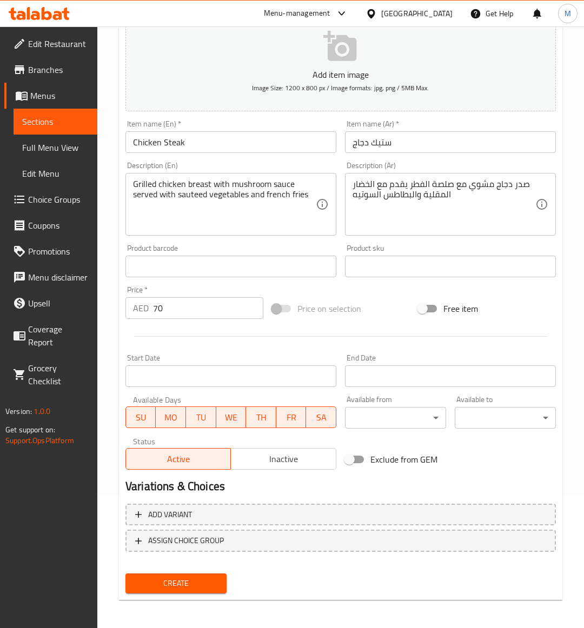
click at [201, 130] on div "Item name (En)   * Chicken Steak Item name (En) *" at bounding box center [230, 136] width 211 height 33
drag, startPoint x: 201, startPoint y: 130, endPoint x: 201, endPoint y: 139, distance: 8.7
click at [201, 134] on div "Item name (En)   * Chicken Steak Item name (En) *" at bounding box center [230, 136] width 211 height 33
click at [201, 143] on input "Chicken Steak" at bounding box center [230, 142] width 211 height 22
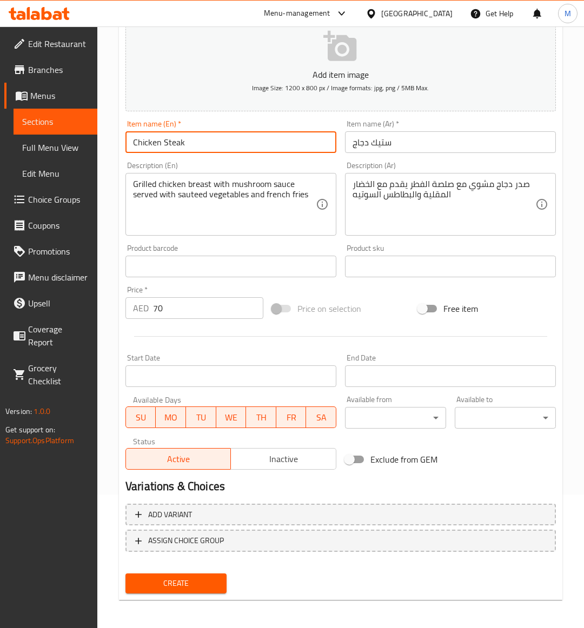
click at [201, 143] on input "Chicken Steak" at bounding box center [230, 142] width 211 height 22
click at [184, 580] on span "Create" at bounding box center [176, 584] width 84 height 14
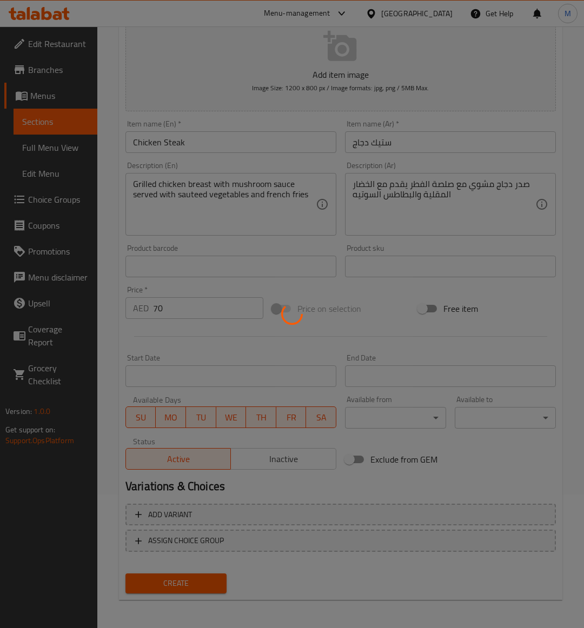
type input "0"
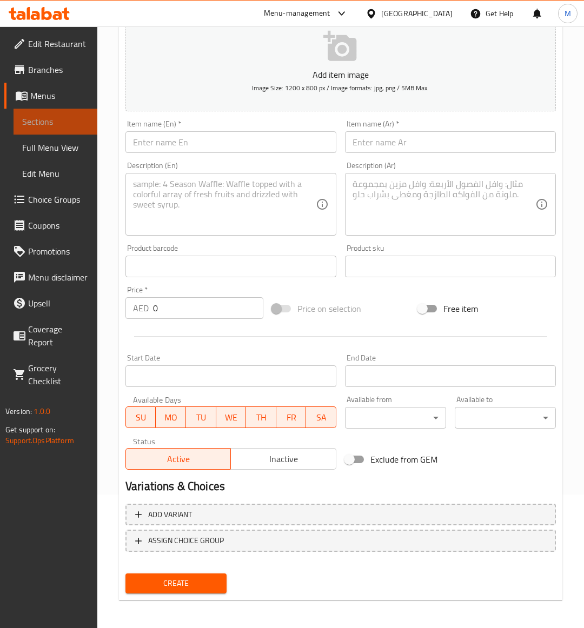
click at [63, 126] on span "Sections" at bounding box center [55, 121] width 66 height 13
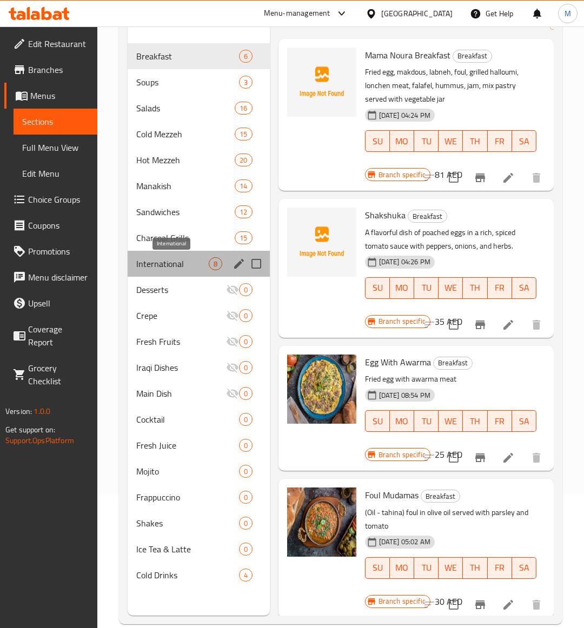
click at [151, 262] on span "International" at bounding box center [172, 263] width 72 height 13
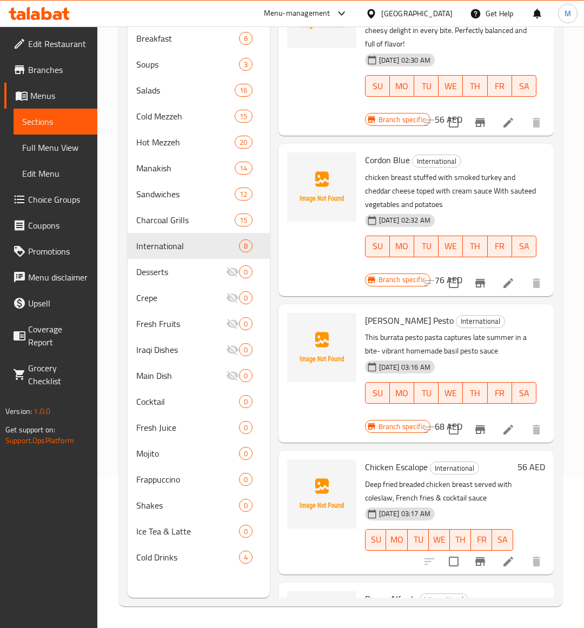
scroll to position [622, 0]
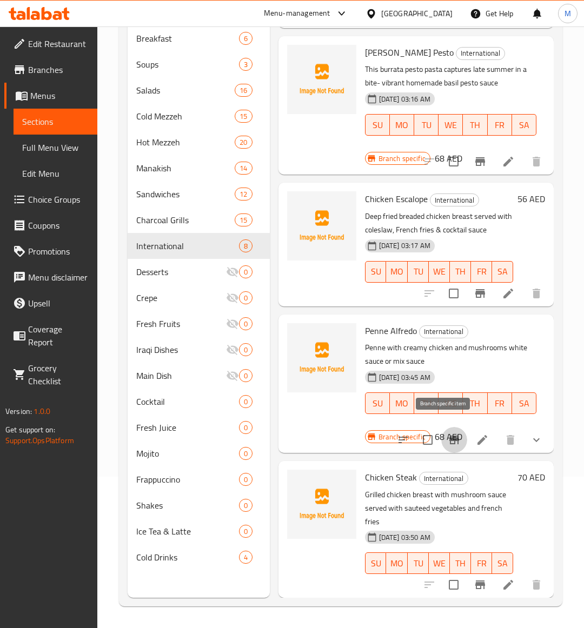
click at [448, 435] on icon "Branch-specific-item" at bounding box center [454, 440] width 13 height 13
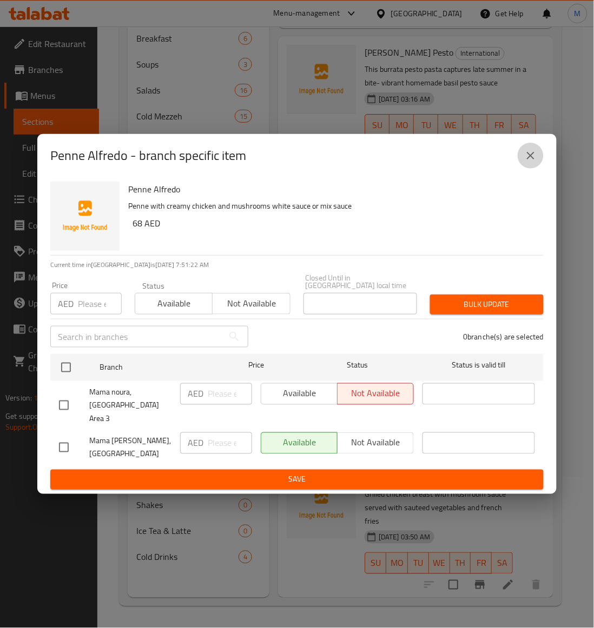
click at [533, 161] on icon "close" at bounding box center [530, 155] width 13 height 13
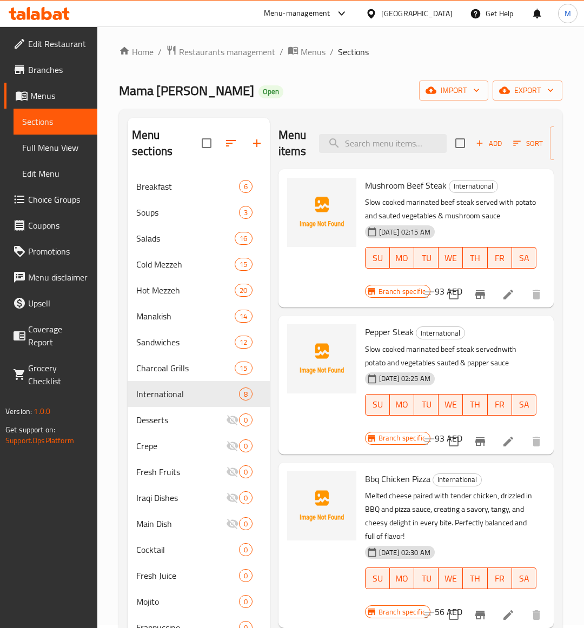
scroll to position [0, 0]
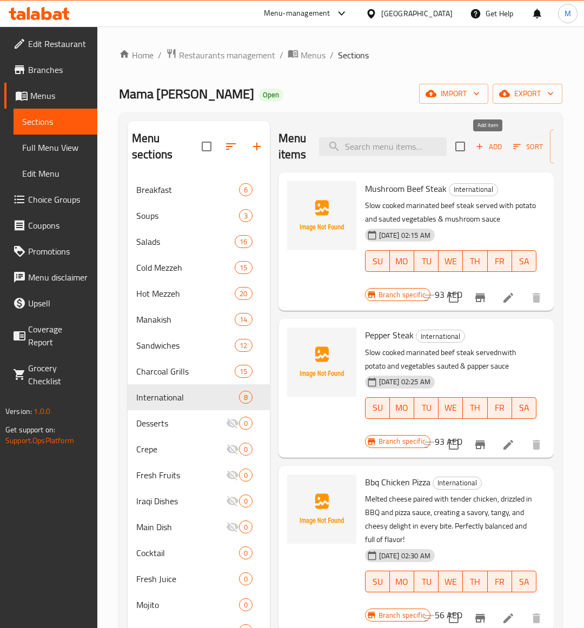
click at [492, 146] on span "Add" at bounding box center [488, 147] width 29 height 12
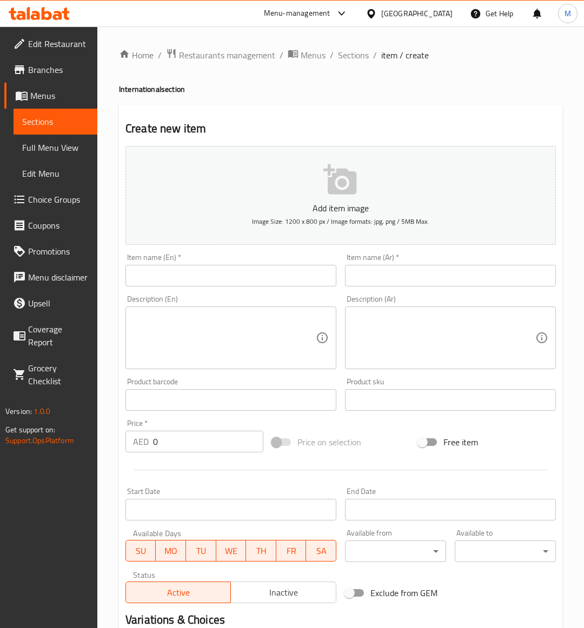
click at [42, 126] on span "Sections" at bounding box center [55, 121] width 66 height 13
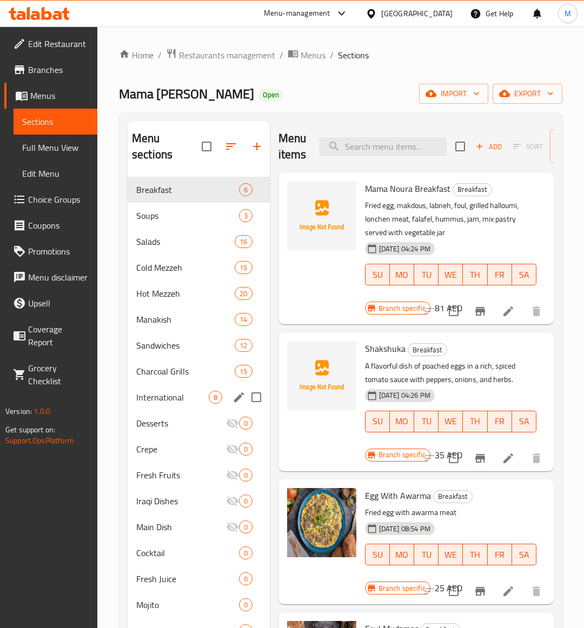
click at [163, 395] on span "International" at bounding box center [172, 397] width 72 height 13
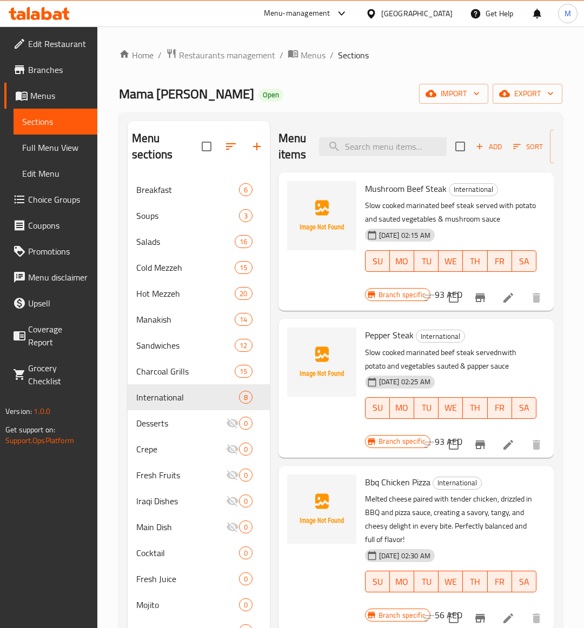
click at [516, 494] on p "Melted cheese paired with tender chicken, drizzled in BBQ and pizza sauce, crea…" at bounding box center [450, 520] width 171 height 54
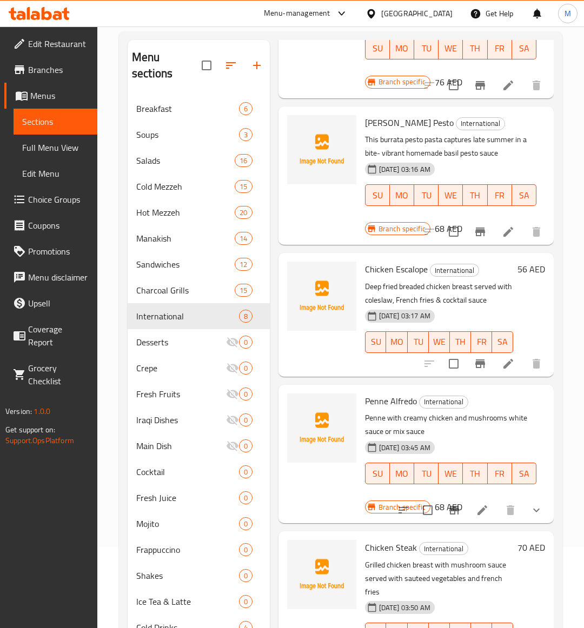
scroll to position [152, 0]
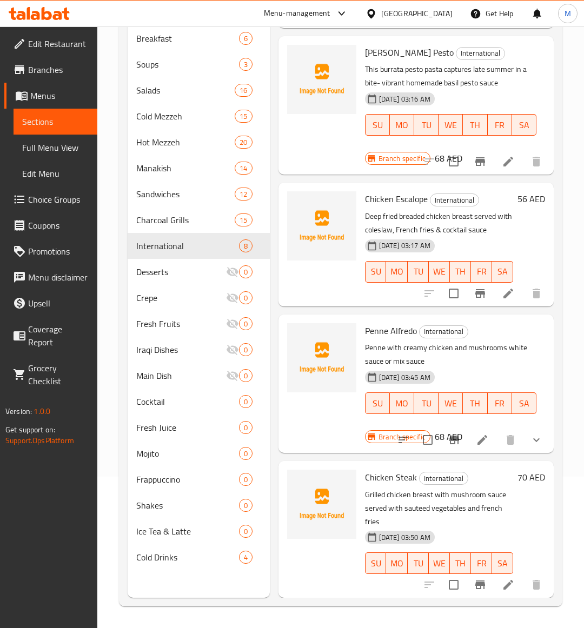
click at [474, 578] on icon "Branch-specific-item" at bounding box center [480, 584] width 13 height 13
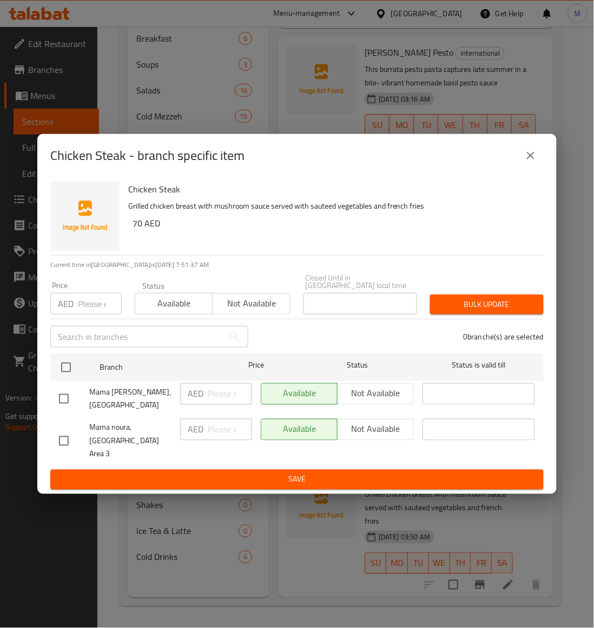
drag, startPoint x: 61, startPoint y: 442, endPoint x: 184, endPoint y: 323, distance: 171.7
click at [61, 442] on input "checkbox" at bounding box center [63, 441] width 23 height 23
checkbox input "true"
click at [249, 311] on span "Not available" at bounding box center [251, 304] width 69 height 16
click at [482, 305] on span "Bulk update" at bounding box center [486, 305] width 96 height 14
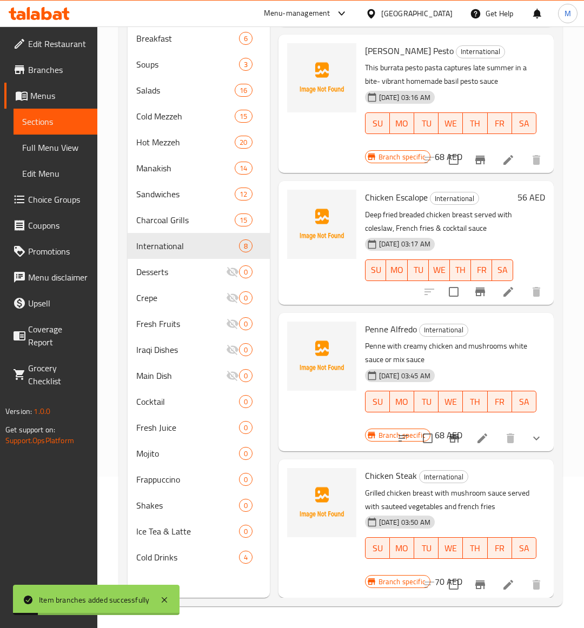
click at [499, 511] on div "18-09-2025 03:50 AM SU MO TU WE TH FR SA" at bounding box center [451, 540] width 180 height 58
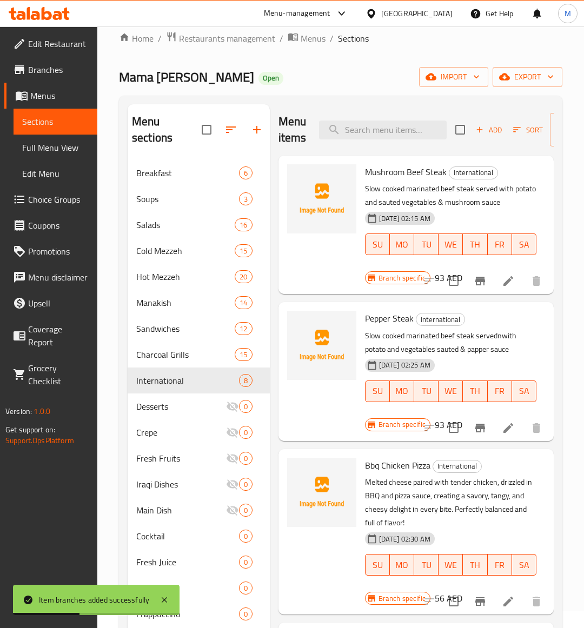
scroll to position [0, 0]
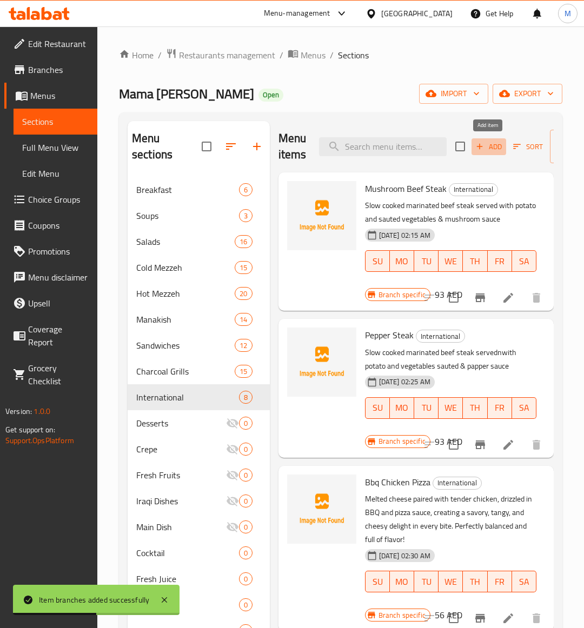
click at [495, 150] on span "Add" at bounding box center [488, 147] width 29 height 12
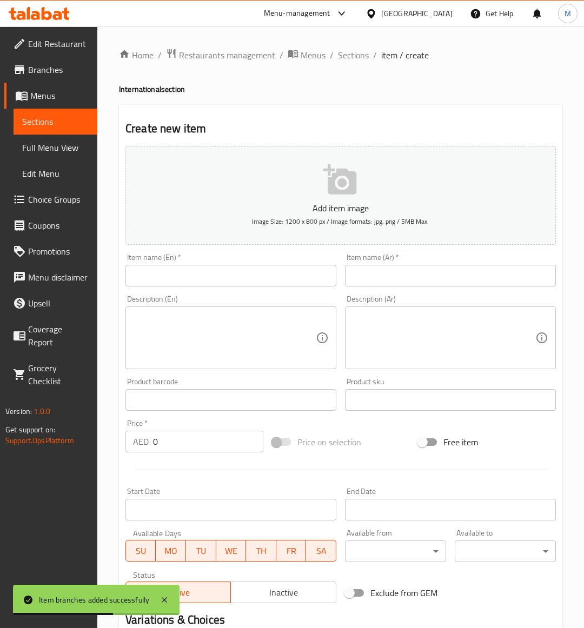
click at [203, 276] on input "text" at bounding box center [230, 276] width 211 height 22
paste input "PENNE ARRABIATTA"
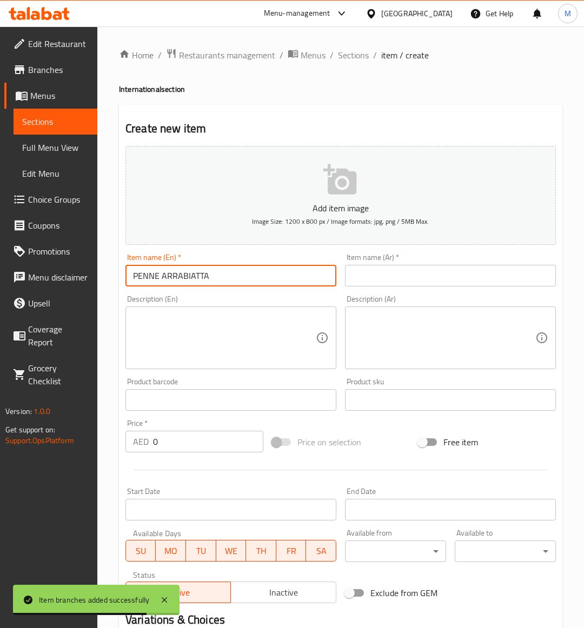
click at [177, 284] on input "PENNE ARRABIATTA" at bounding box center [230, 276] width 211 height 22
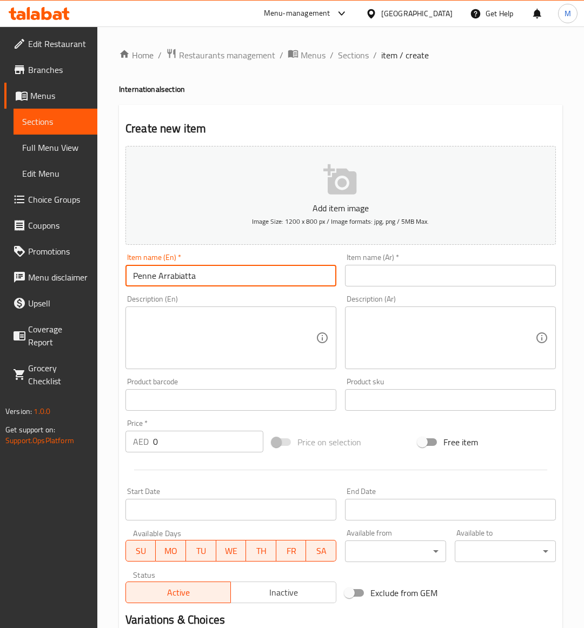
type input "Penne Arrabiatta"
click at [394, 450] on div "Price on selection" at bounding box center [341, 442] width 147 height 29
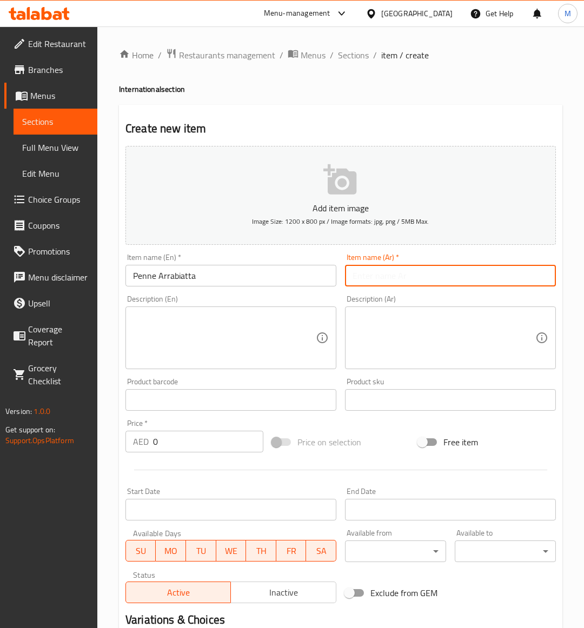
click at [387, 282] on input "text" at bounding box center [450, 276] width 211 height 22
type input "f"
type input "بيني ارابياتا"
click at [395, 425] on div "Add item image Image Size: 1200 x 800 px / Image formats: jpg, png / 5MB Max. I…" at bounding box center [340, 375] width 439 height 466
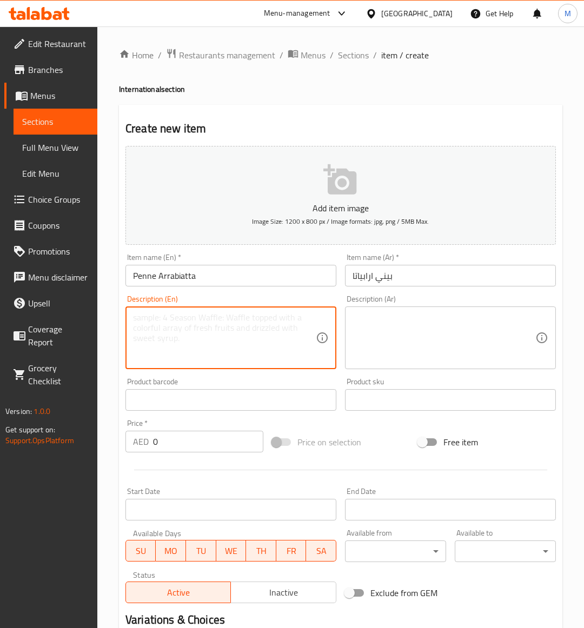
click at [215, 349] on textarea at bounding box center [224, 337] width 183 height 51
paste textarea "Penne pasta served with spicy tomato sauce"
click at [203, 318] on textarea "Penne pasta served with spicy tomato sauce" at bounding box center [224, 337] width 183 height 51
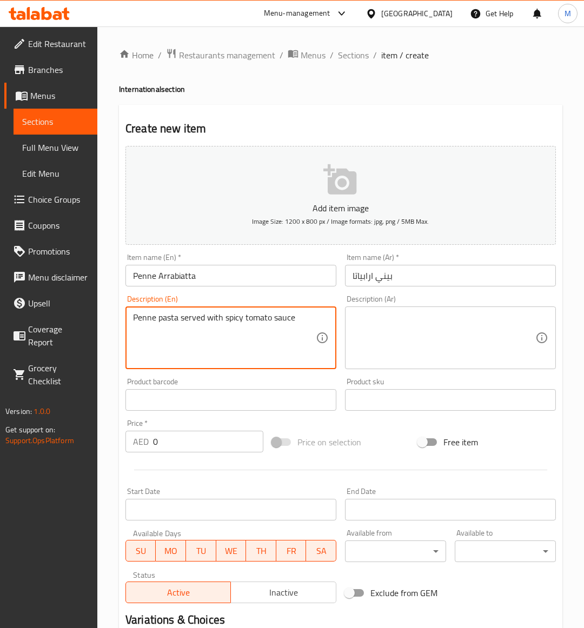
type textarea "Penne pasta served with spicy tomato sauce"
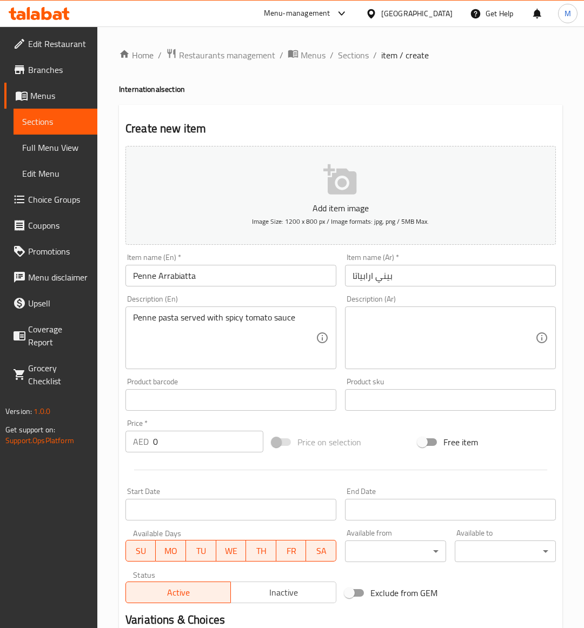
click at [388, 340] on textarea at bounding box center [443, 337] width 183 height 51
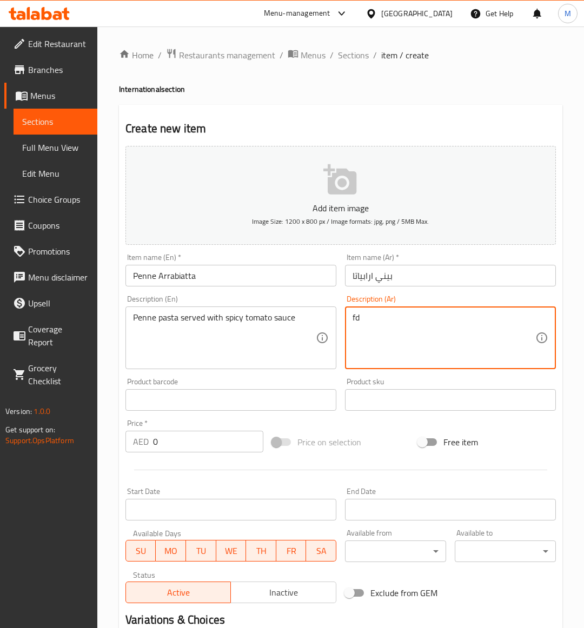
type textarea "f"
type textarea "بيني باستا تقدم مع صوص طماطم حار"
click at [395, 442] on div "Price on selection" at bounding box center [341, 442] width 147 height 29
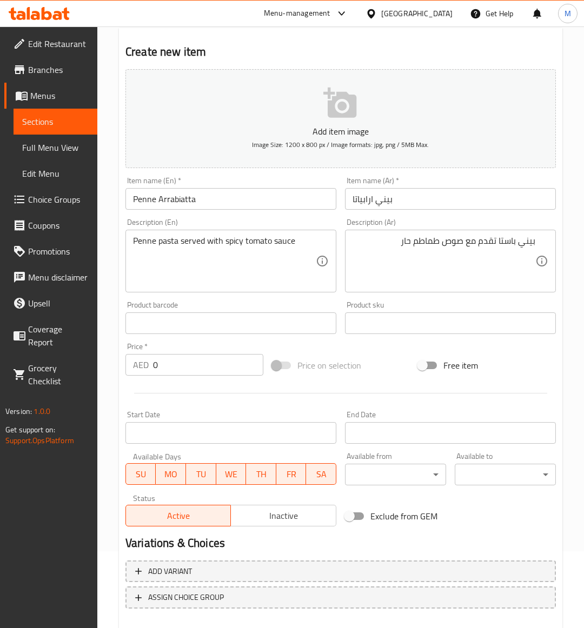
scroll to position [134, 0]
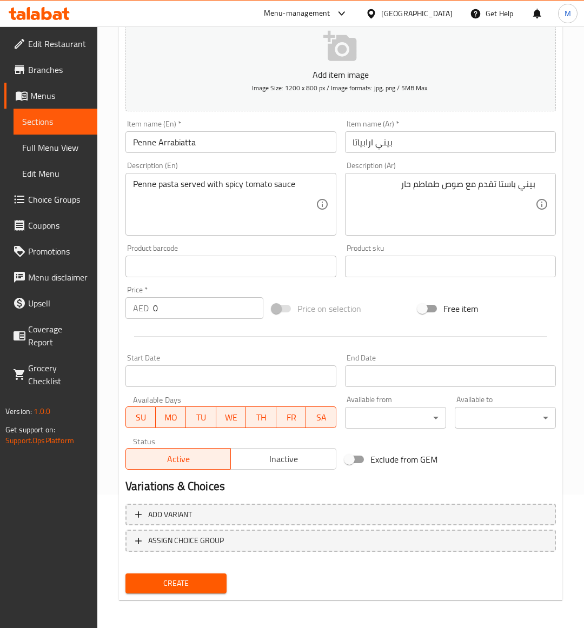
click at [179, 304] on input "0" at bounding box center [208, 308] width 110 height 22
paste input "53"
type input "53"
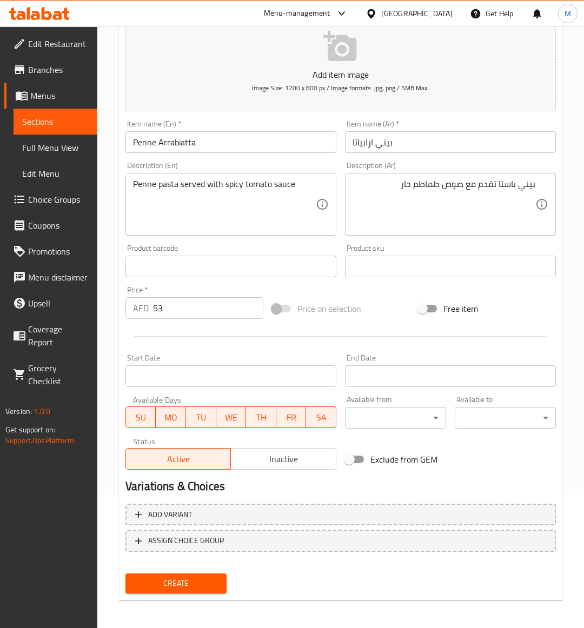
click at [392, 299] on div "Price on selection" at bounding box center [341, 308] width 147 height 29
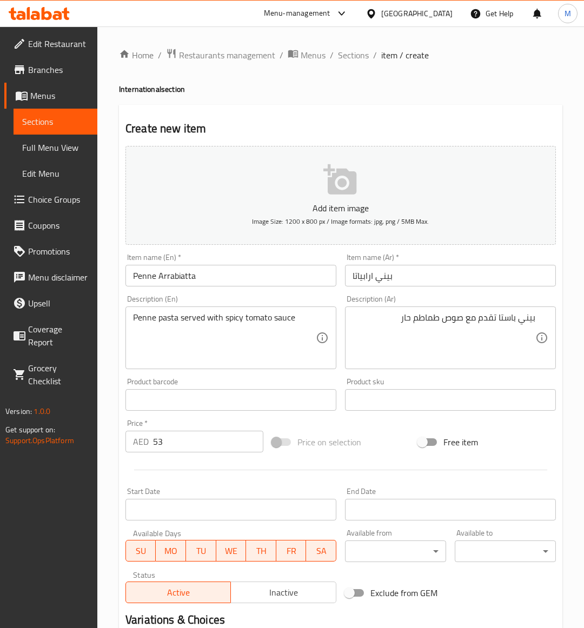
click at [222, 271] on input "Penne Arrabiatta" at bounding box center [230, 276] width 211 height 22
click at [392, 458] on div at bounding box center [340, 470] width 439 height 26
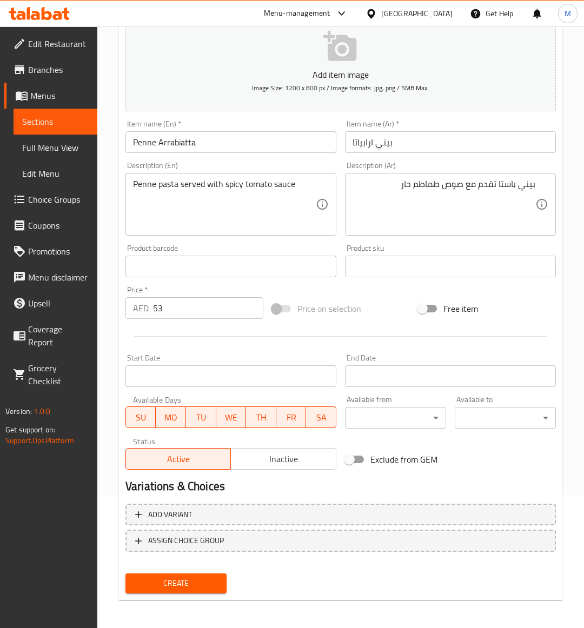
click at [199, 578] on span "Create" at bounding box center [176, 584] width 84 height 14
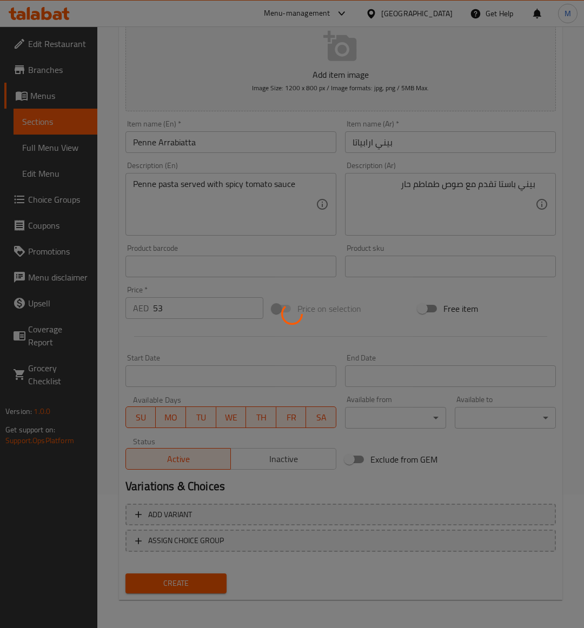
type input "0"
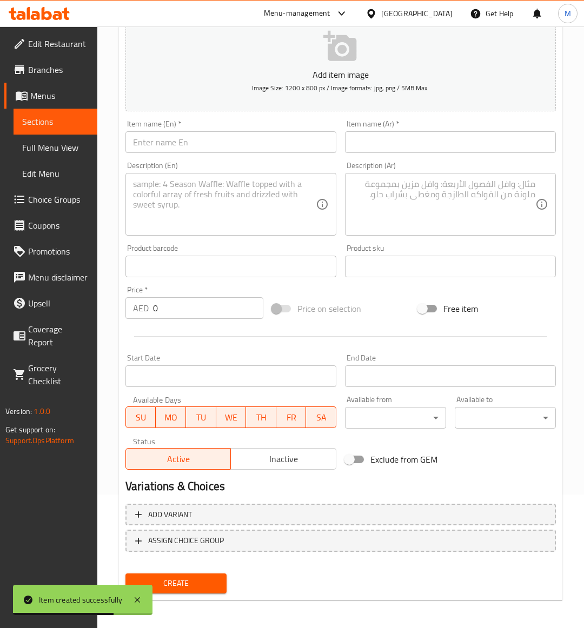
click at [42, 119] on span "Sections" at bounding box center [55, 121] width 66 height 13
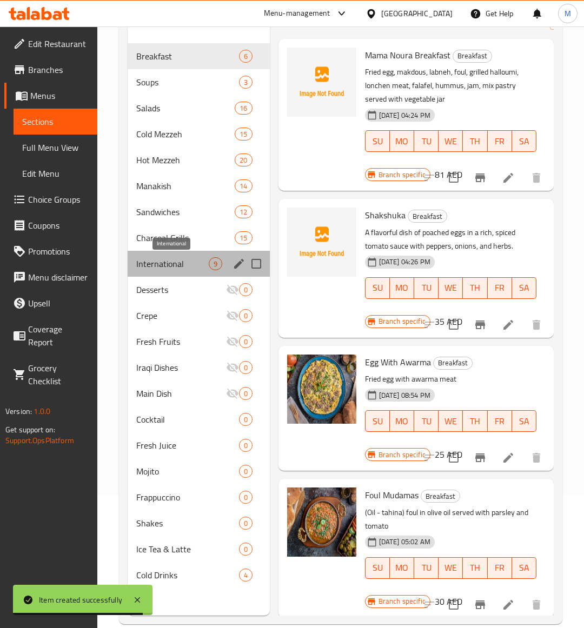
click at [170, 263] on span "International" at bounding box center [172, 263] width 72 height 13
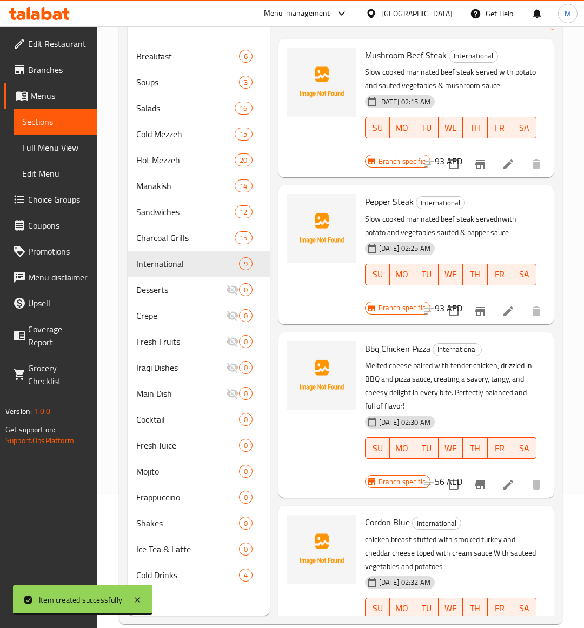
click at [492, 408] on p "Melted cheese paired with tender chicken, drizzled in BBQ and pizza sauce, crea…" at bounding box center [450, 386] width 171 height 54
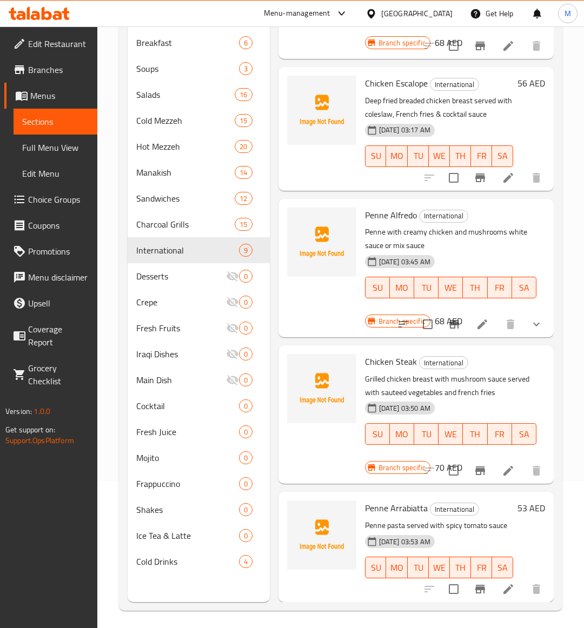
scroll to position [152, 0]
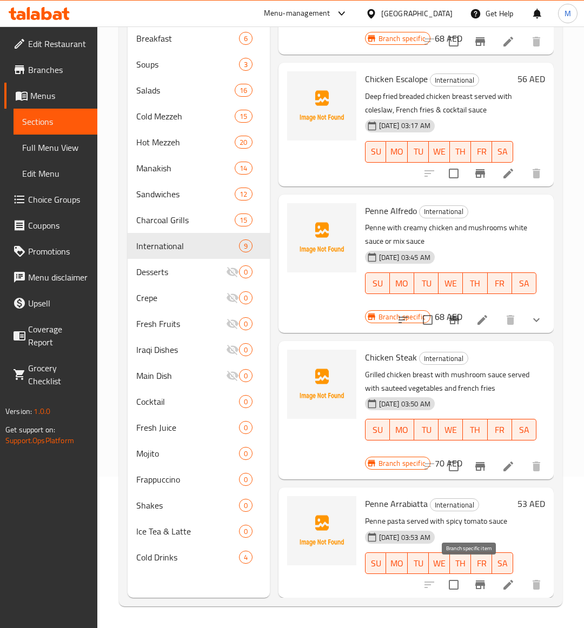
click at [475, 581] on icon "Branch-specific-item" at bounding box center [480, 585] width 10 height 9
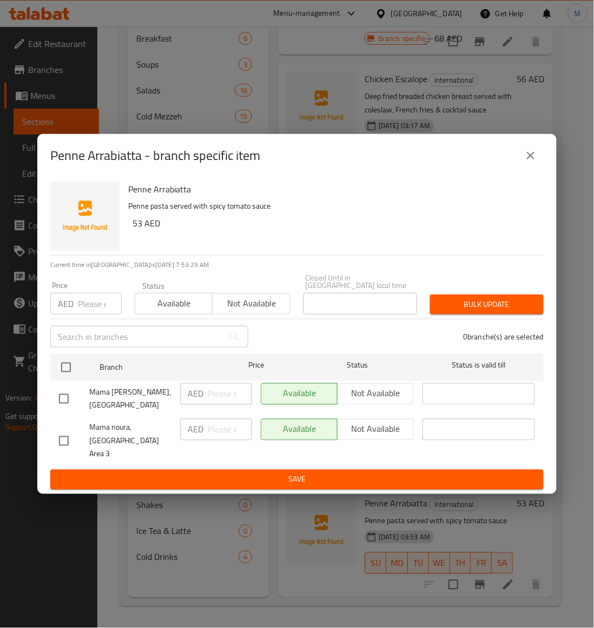
click at [68, 444] on input "checkbox" at bounding box center [63, 441] width 23 height 23
checkbox input "true"
click at [257, 304] on span "Not available" at bounding box center [251, 304] width 69 height 16
click at [470, 315] on button "Bulk update" at bounding box center [487, 305] width 114 height 20
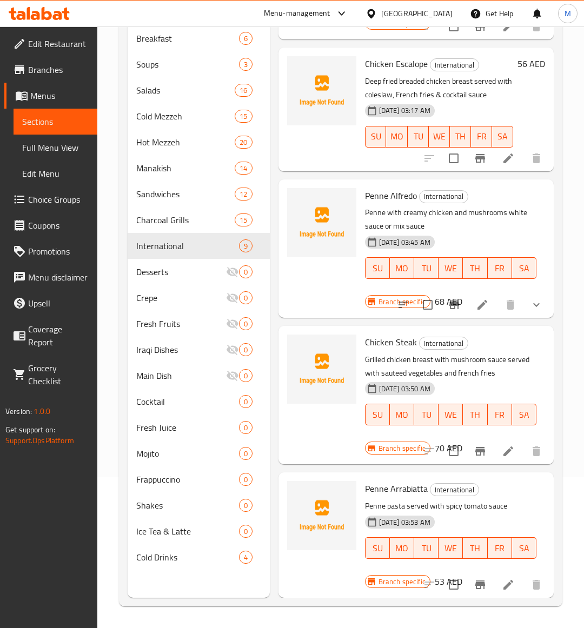
scroll to position [757, 0]
click at [475, 581] on icon "Branch-specific-item" at bounding box center [480, 585] width 10 height 9
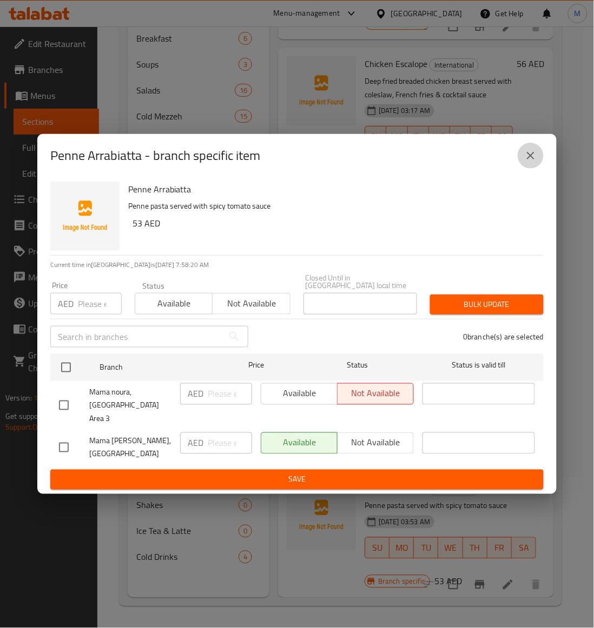
click at [535, 160] on icon "close" at bounding box center [530, 155] width 13 height 13
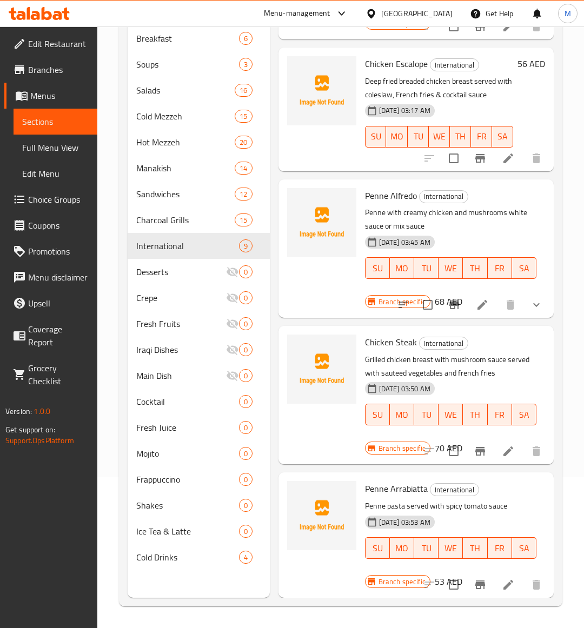
click at [494, 500] on p "Penne pasta served with spicy tomato sauce" at bounding box center [450, 507] width 171 height 14
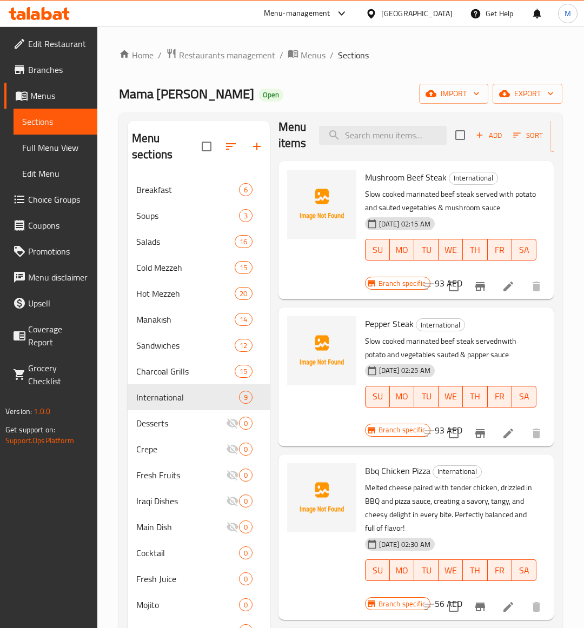
scroll to position [0, 0]
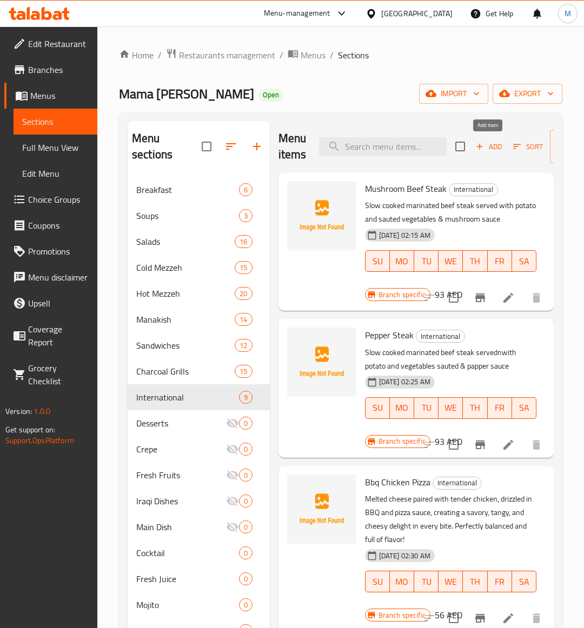
click at [487, 145] on span "Add" at bounding box center [488, 147] width 29 height 12
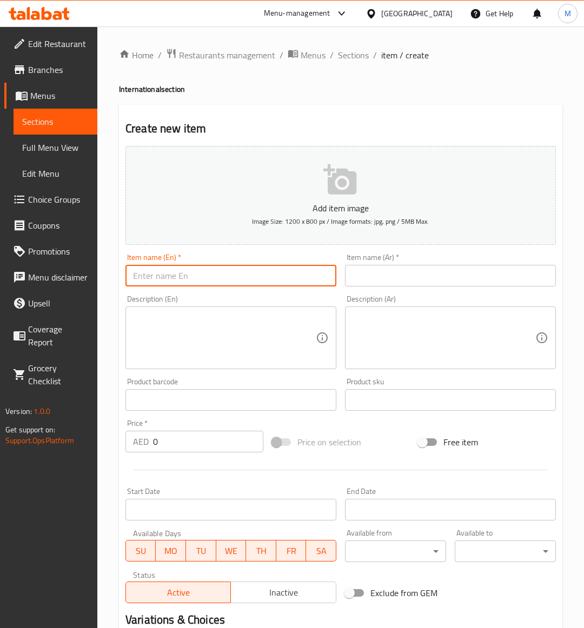
click at [152, 275] on input "text" at bounding box center [230, 276] width 211 height 22
paste input "SPAGHETTI BOLOGNESE"
click at [207, 276] on input "SPAGHETTI BOLOGNESE" at bounding box center [230, 276] width 211 height 22
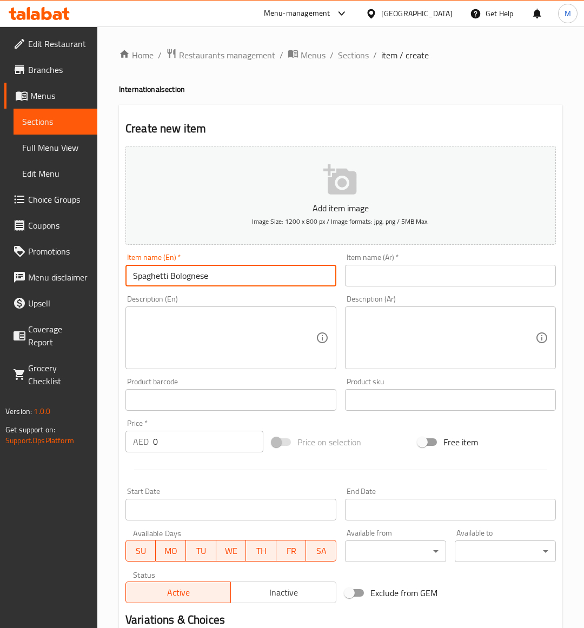
type input "Spaghetti Bolognese"
click at [391, 461] on div at bounding box center [340, 470] width 439 height 26
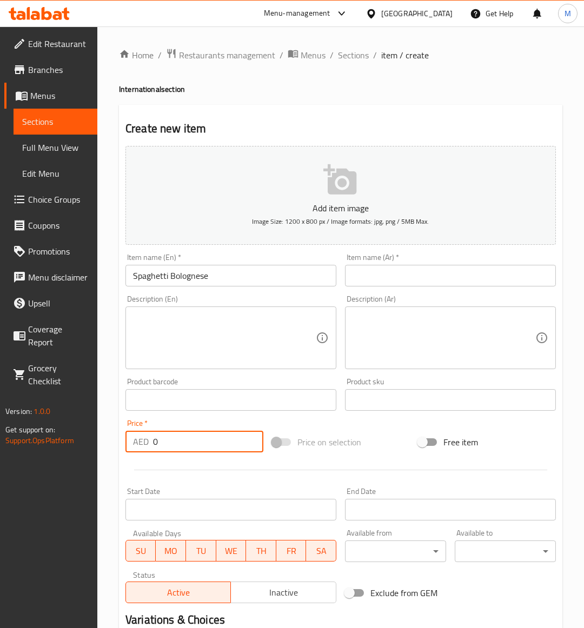
click at [198, 445] on input "0" at bounding box center [208, 442] width 110 height 22
type input "68"
click at [228, 338] on textarea at bounding box center [224, 337] width 183 height 51
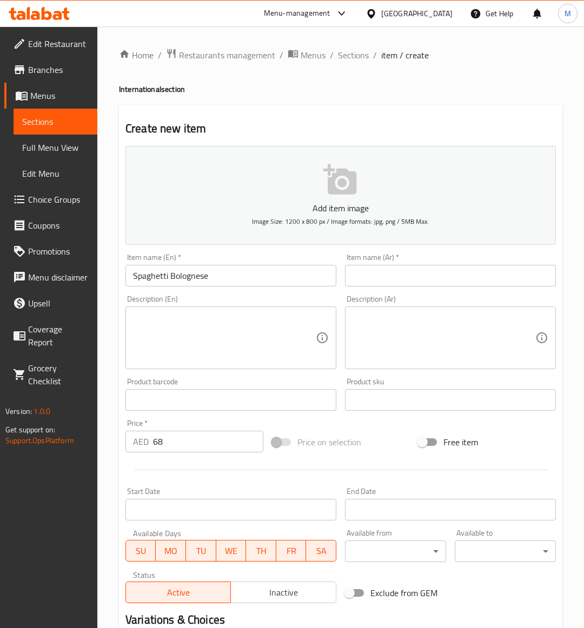
paste textarea "Spaghetti pasta topped with a rich, tangy red sauce and savory meat, creating a…"
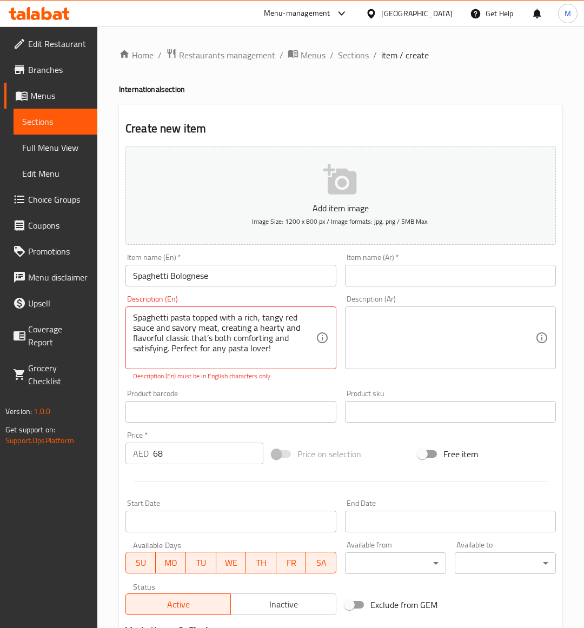
click at [401, 444] on div "Price on selection" at bounding box center [341, 454] width 147 height 29
click at [374, 433] on div "Add item image Image Size: 1200 x 800 px / Image formats: jpg, png / 5MB Max. I…" at bounding box center [340, 381] width 439 height 478
click at [253, 384] on div "Description (En) Spaghetti pasta topped with a rich, tangy red sauce and savory…" at bounding box center [230, 338] width 219 height 95
click at [170, 348] on textarea "Spaghetti pasta topped with a rich, tangy red sauce and savory meat, creating a…" at bounding box center [224, 337] width 183 height 51
click at [274, 346] on textarea "Spaghetti pasta topped with a rich, tangy red sauce and savory meat, creating a…" at bounding box center [224, 337] width 183 height 51
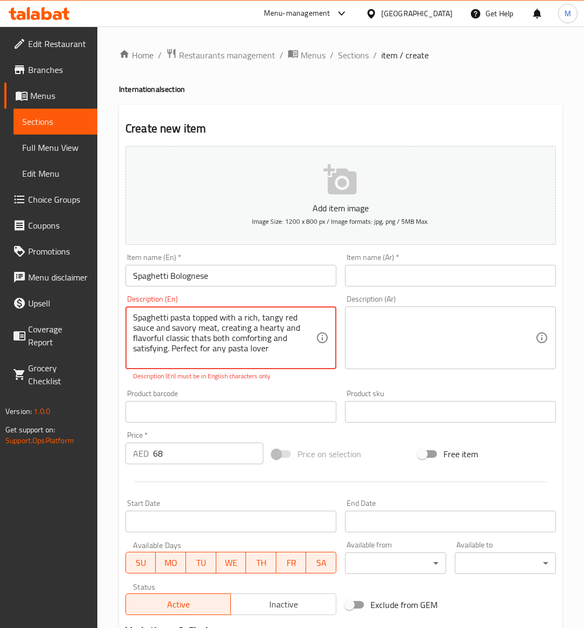
click at [171, 348] on textarea "Spaghetti pasta topped with a rich, tangy red sauce and savory meat, creating a…" at bounding box center [224, 337] width 183 height 51
click at [211, 339] on textarea "Spaghetti pasta topped with a rich, tangy red sauce and savory meat, creating a…" at bounding box center [224, 337] width 183 height 51
type textarea "Spaghetti pasta topped with a rich, tangy red sauce and savory meat, creating a…"
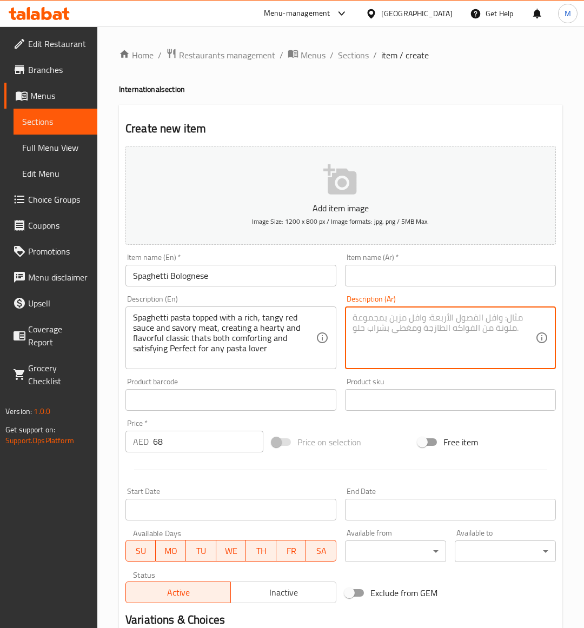
click at [403, 338] on textarea at bounding box center [443, 337] width 183 height 51
paste textarea "معكرونة سباغيتي مغطاة بصلصة حمراء غنية ولذيذة ولحم لذيذ، مما يخلق طبقًا كلاسيكي…"
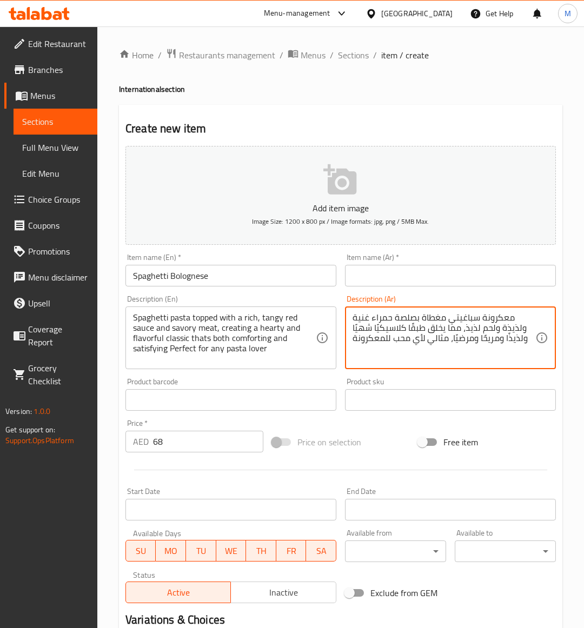
type textarea "معكرونة سباغيتي مغطاة بصلصة حمراء غنية ولذيذة ولحم لذيذ، مما يخلق طبقًا كلاسيكي…"
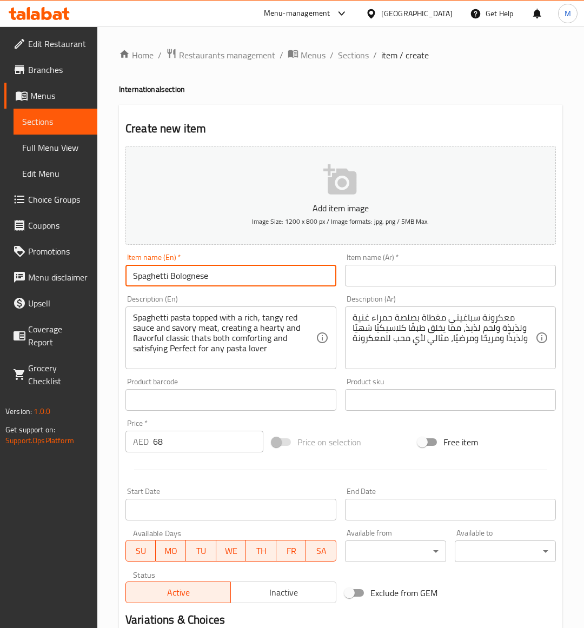
click at [174, 276] on input "Spaghetti Bolognese" at bounding box center [230, 276] width 211 height 22
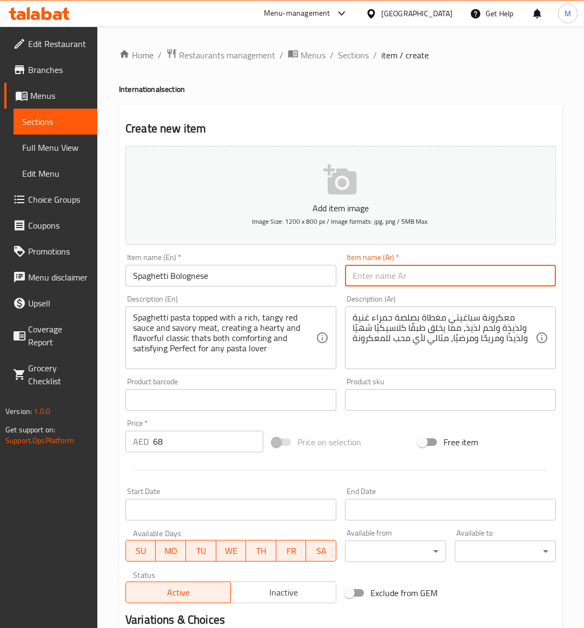
click at [484, 287] on input "text" at bounding box center [450, 276] width 211 height 22
paste input "سباغيتي بولونيز"
type input "سباغيتي بولونيز"
click at [384, 441] on div "Price on selection" at bounding box center [341, 442] width 147 height 29
click at [449, 275] on input "سباغيتي بولونيز" at bounding box center [450, 276] width 211 height 22
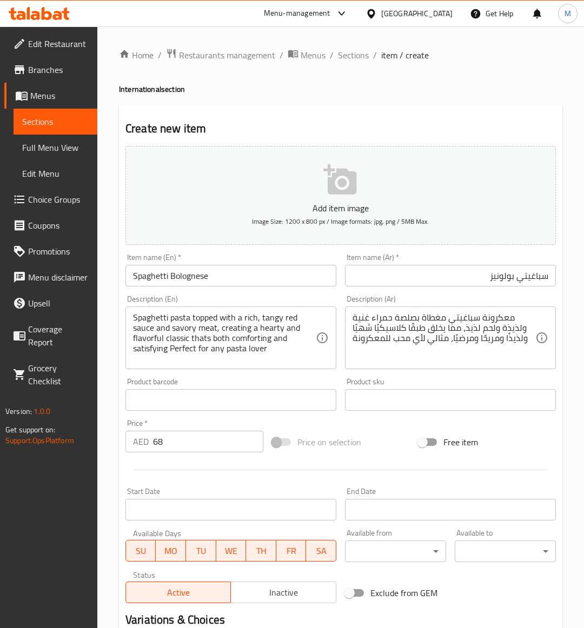
click at [390, 444] on div "Price on selection" at bounding box center [341, 442] width 147 height 29
click at [352, 455] on div "Price on selection" at bounding box center [341, 442] width 147 height 29
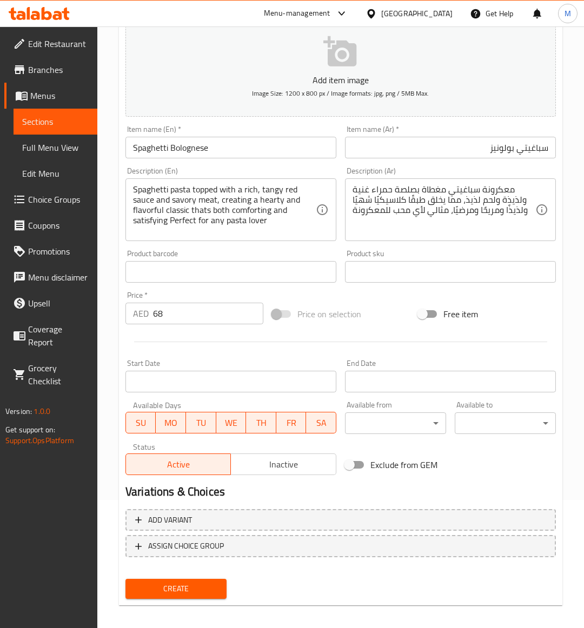
scroll to position [134, 0]
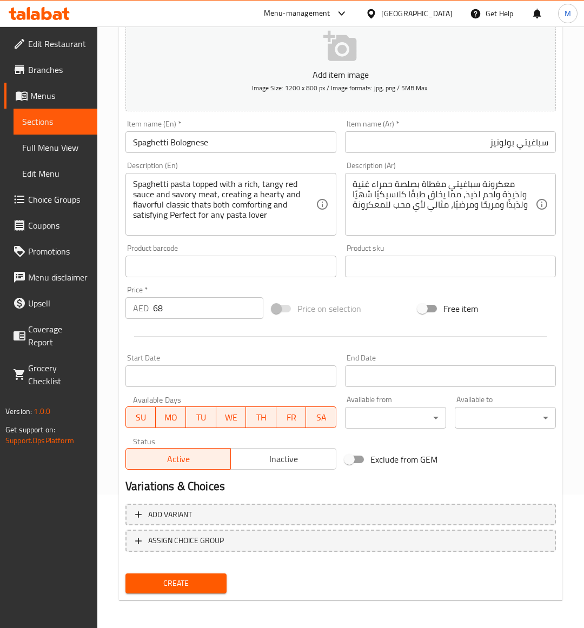
click at [180, 146] on input "Spaghetti Bolognese" at bounding box center [230, 142] width 211 height 22
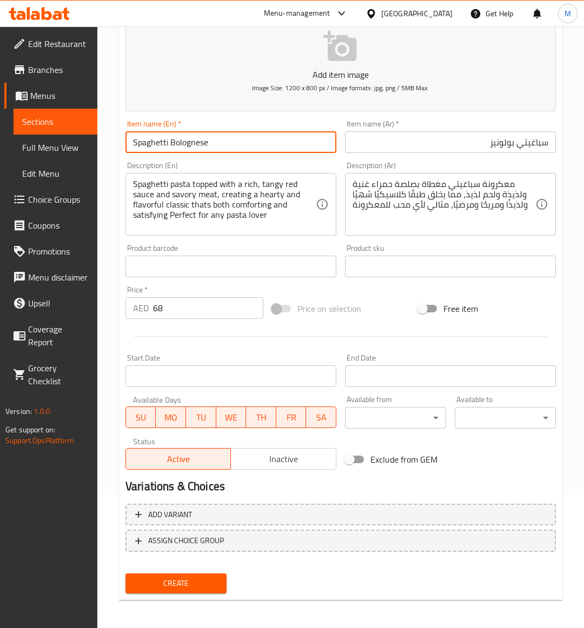
click at [180, 146] on input "Spaghetti Bolognese" at bounding box center [230, 142] width 211 height 22
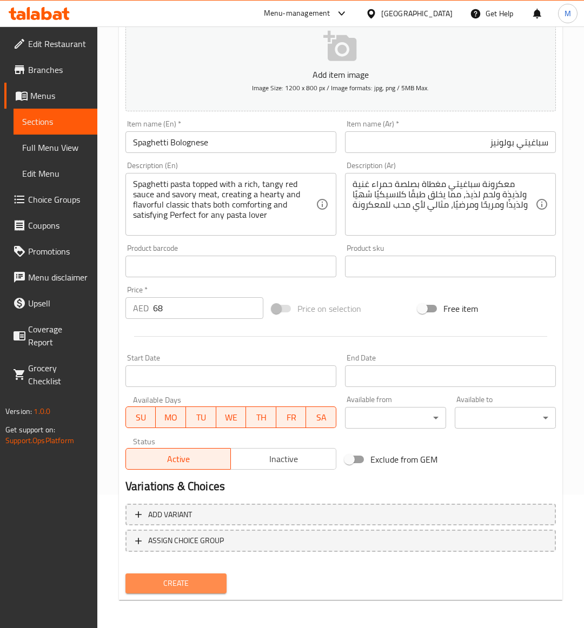
click at [177, 583] on span "Create" at bounding box center [176, 584] width 84 height 14
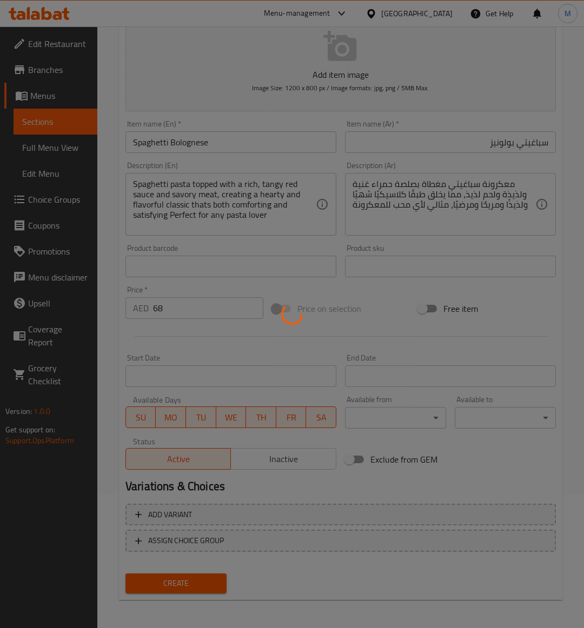
type input "0"
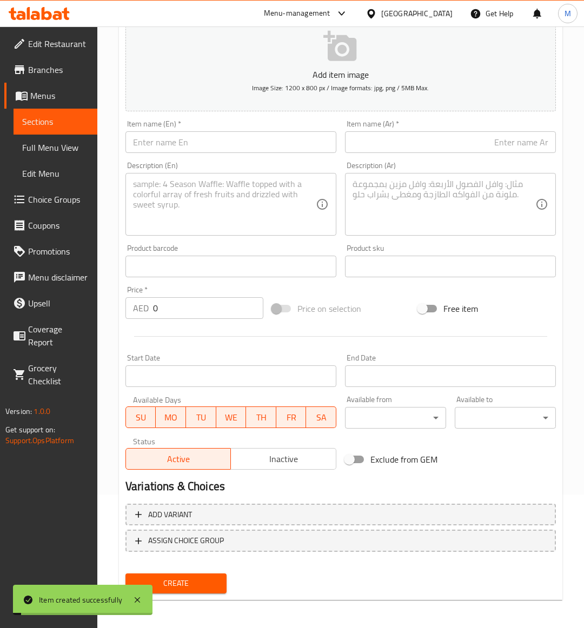
click at [52, 116] on span "Sections" at bounding box center [55, 121] width 66 height 13
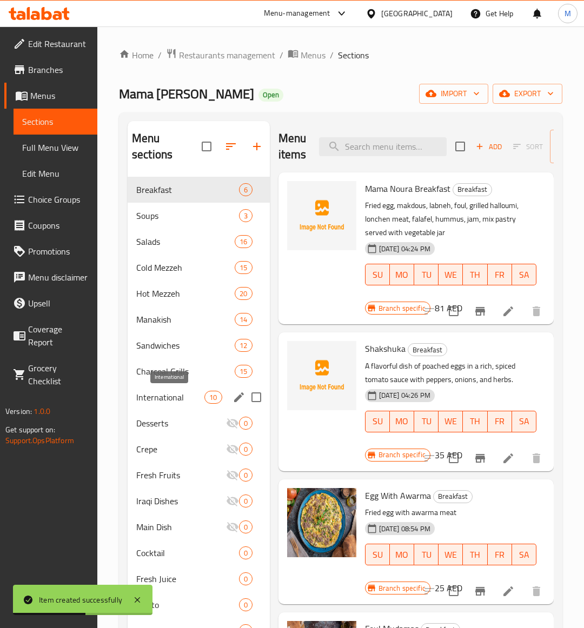
click at [167, 403] on span "International" at bounding box center [170, 397] width 68 height 13
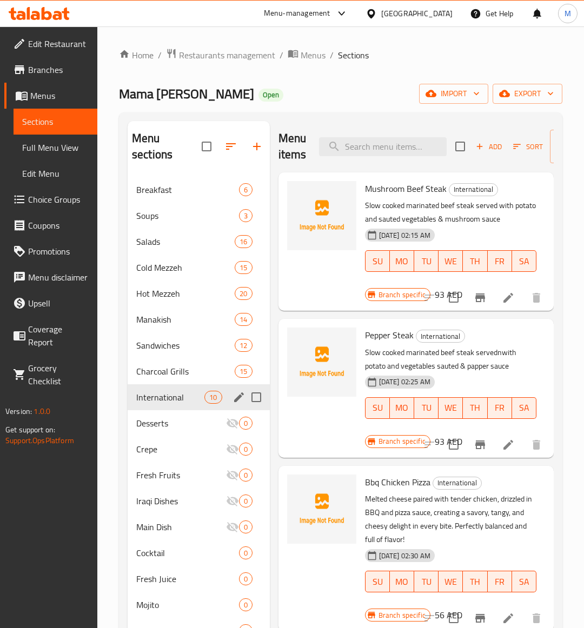
click at [169, 391] on span "International" at bounding box center [170, 397] width 68 height 13
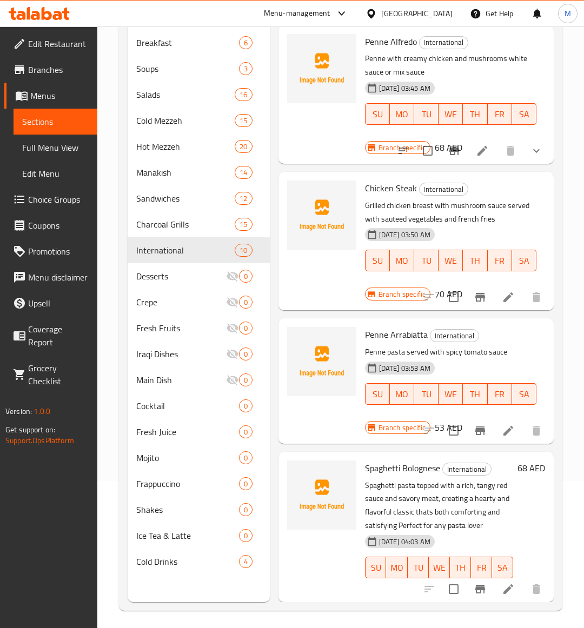
scroll to position [152, 0]
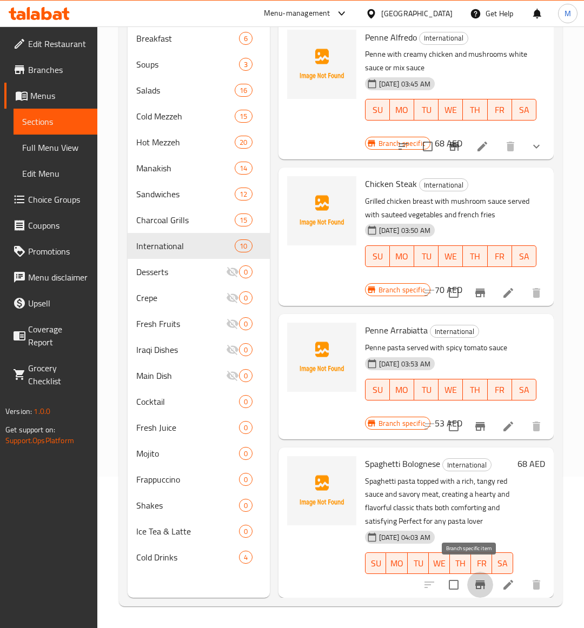
click at [475, 578] on icon "Branch-specific-item" at bounding box center [480, 584] width 13 height 13
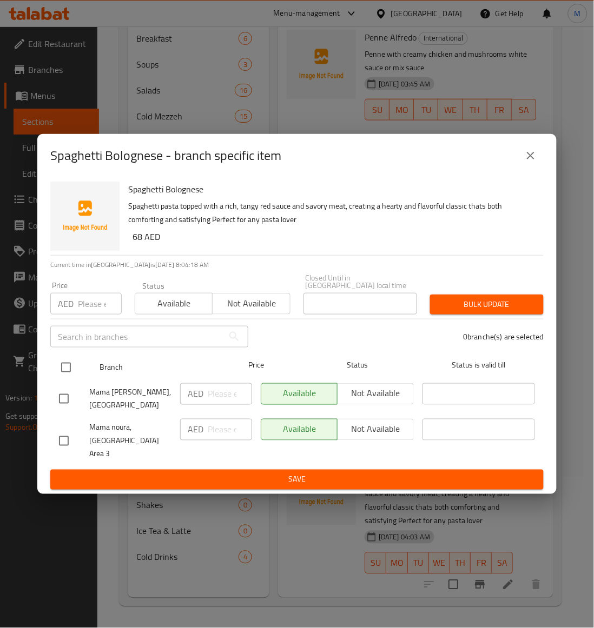
drag, startPoint x: 65, startPoint y: 441, endPoint x: 201, endPoint y: 375, distance: 151.1
click at [69, 438] on input "checkbox" at bounding box center [63, 441] width 23 height 23
checkbox input "true"
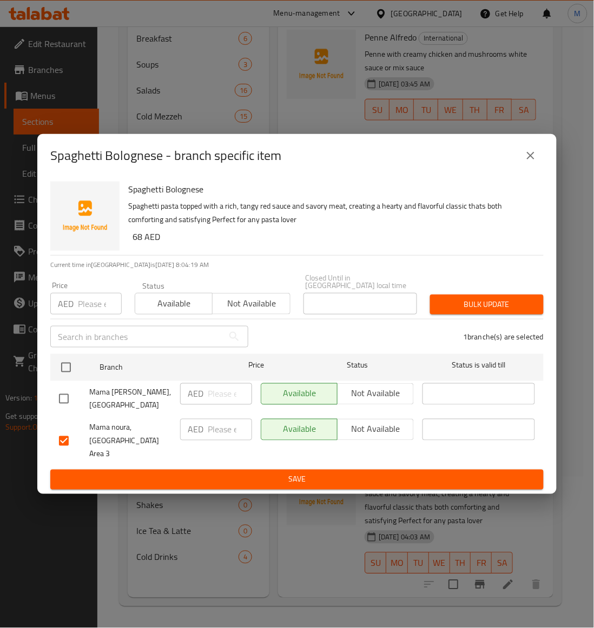
click at [242, 306] on span "Not available" at bounding box center [251, 304] width 69 height 16
click at [476, 309] on span "Bulk update" at bounding box center [486, 305] width 96 height 14
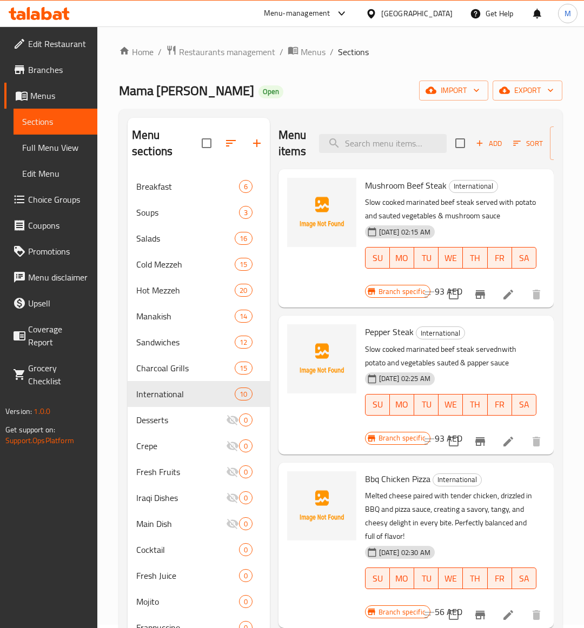
scroll to position [0, 0]
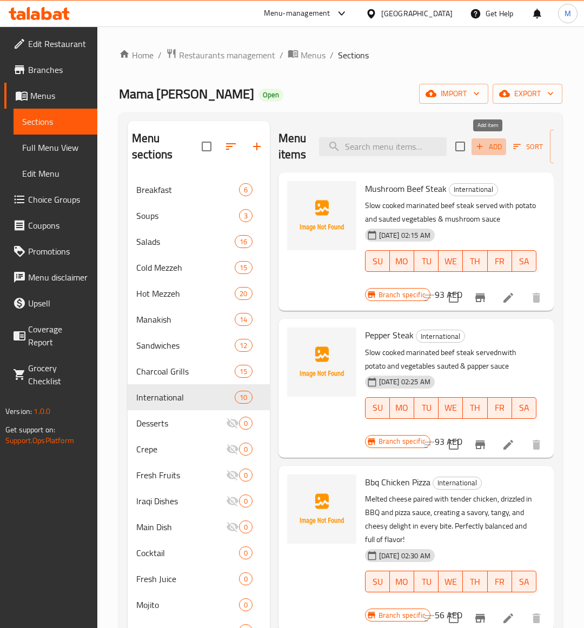
click at [493, 152] on span "Add" at bounding box center [488, 147] width 29 height 12
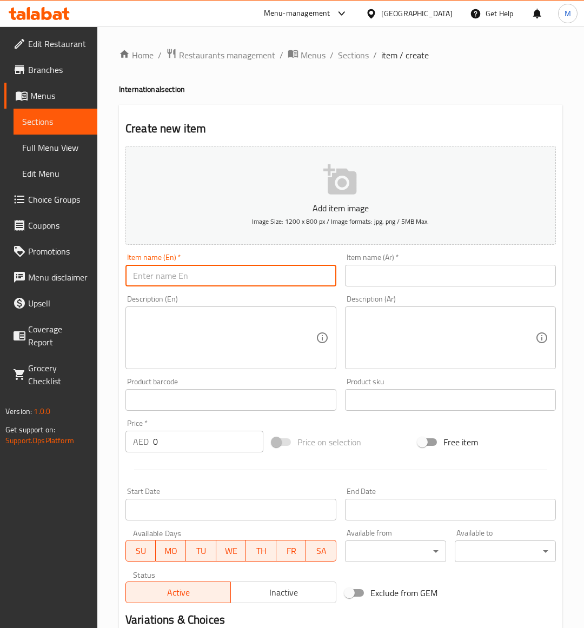
click at [166, 275] on input "text" at bounding box center [230, 276] width 211 height 22
paste input "MEAT ESCALOPE"
type input "MEAT ESCALOPE"
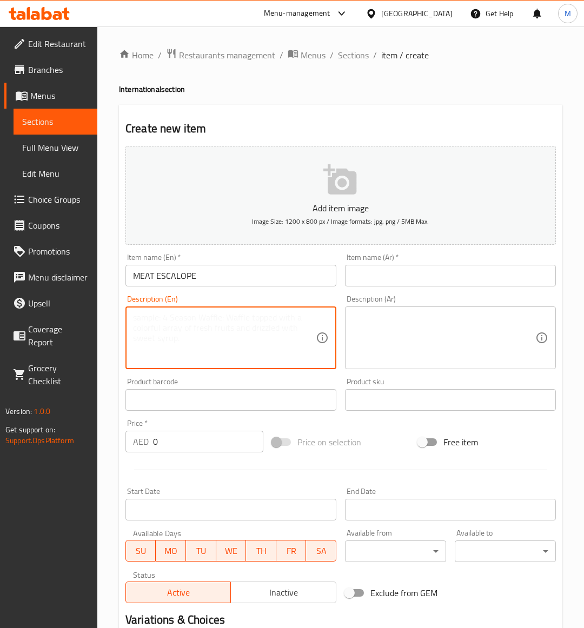
paste textarea "Deep fried breaded meat served withncoleslaw, French fries & cocktail sauce"
type textarea "Deep fried breaded meat served withncoleslaw, French fries & cocktail sauce"
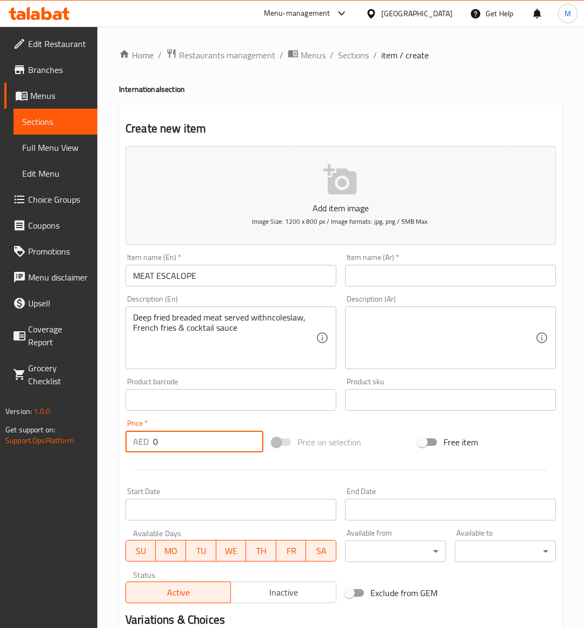
click at [176, 445] on input "0" at bounding box center [208, 442] width 110 height 22
paste input "65"
type input "65"
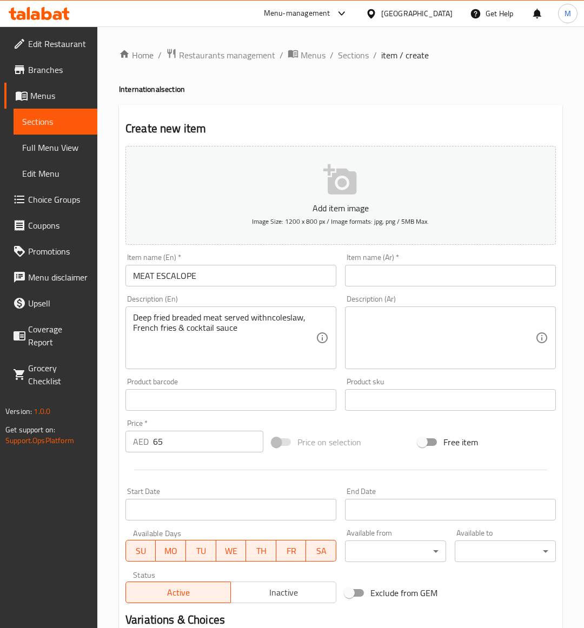
click at [385, 452] on div "Price on selection" at bounding box center [341, 442] width 147 height 29
click at [202, 269] on input "MEAT ESCALOPE" at bounding box center [230, 276] width 211 height 22
type input "Meat Escalope"
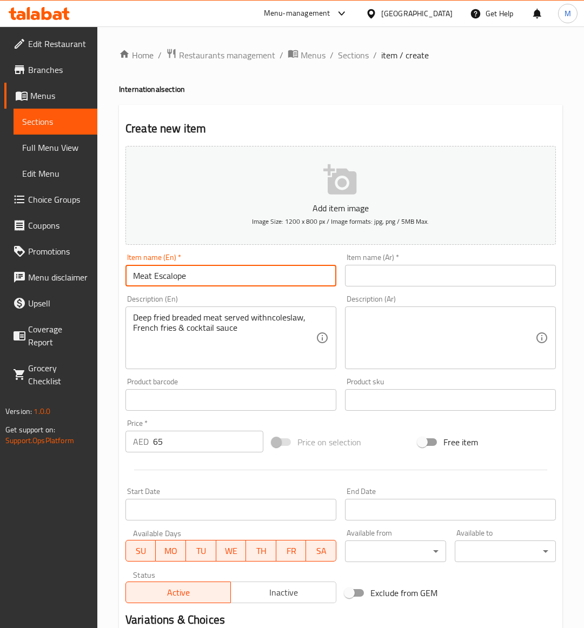
click at [380, 448] on div "Price on selection" at bounding box center [341, 442] width 147 height 29
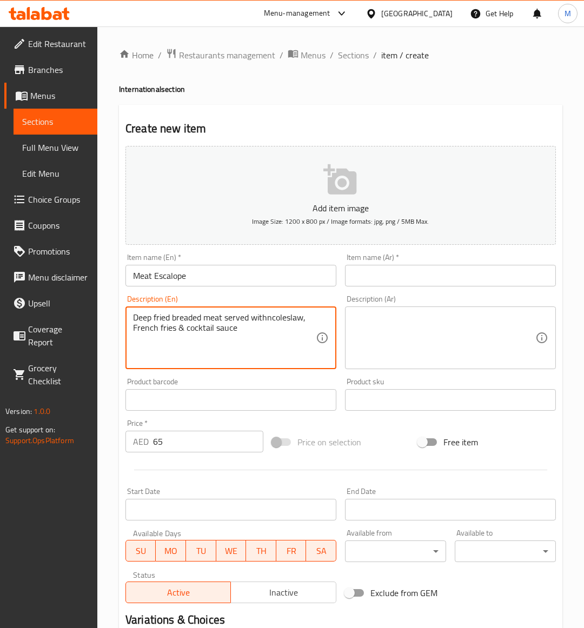
click at [160, 322] on textarea "Deep fried breaded meat served withncoleslaw, French fries & cocktail sauce" at bounding box center [224, 337] width 183 height 51
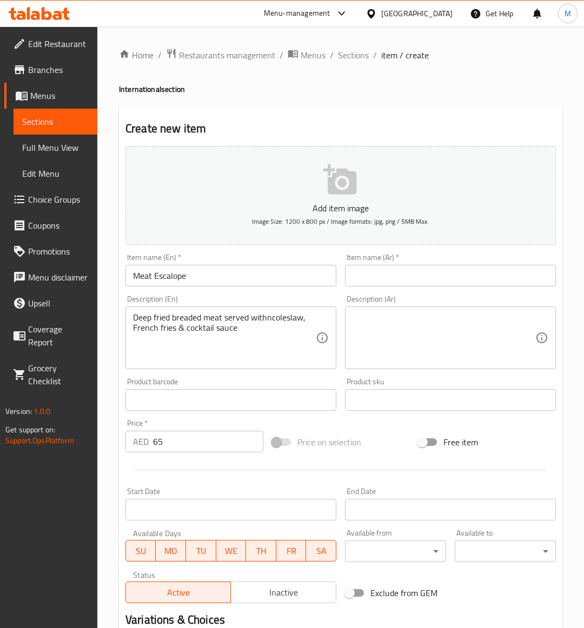
drag, startPoint x: 455, startPoint y: 342, endPoint x: 407, endPoint y: 318, distance: 53.2
click at [453, 342] on textarea at bounding box center [443, 337] width 183 height 51
paste textarea "لحم مقلي مغطى بالبقسماط، يقدم مع سلطة الكرنب والبطاطس المقلية وصلصة الكوكتيل"
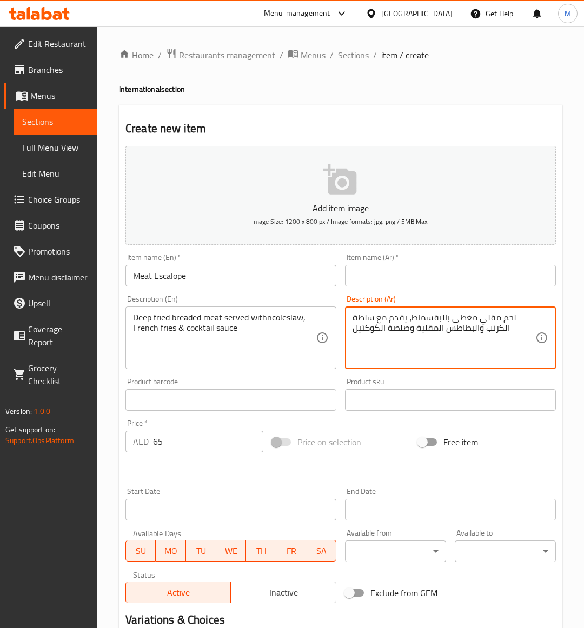
type textarea "لحم مقلي مغطى بالبقسماط، يقدم مع سلطة الكرنب والبطاطس المقلية وصلصة الكوكتيل"
click at [194, 274] on input "Meat Escalope" at bounding box center [230, 276] width 211 height 22
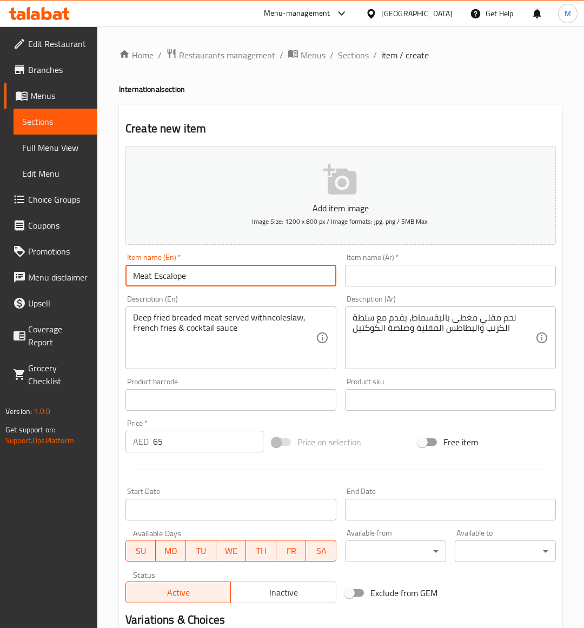
click at [194, 274] on input "Meat Escalope" at bounding box center [230, 276] width 211 height 22
drag, startPoint x: 420, startPoint y: 264, endPoint x: 419, endPoint y: 274, distance: 9.8
click at [420, 269] on div "Item name (Ar)   * Item name (Ar) *" at bounding box center [450, 270] width 211 height 33
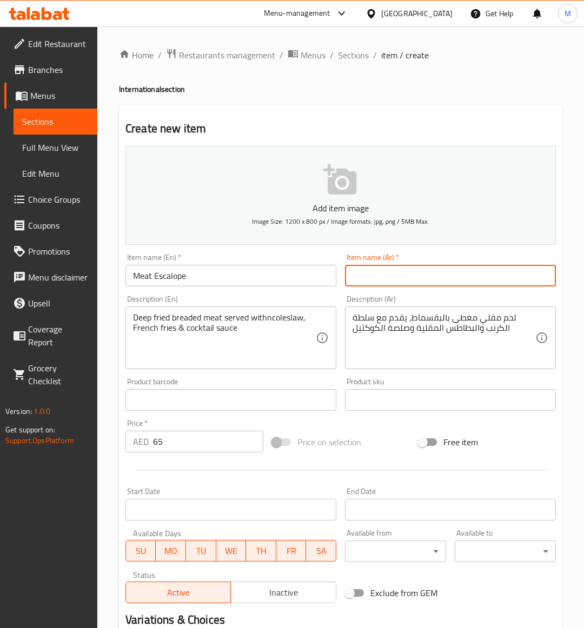
click at [419, 274] on input "text" at bounding box center [450, 276] width 211 height 22
paste input "إسكالوب اللحم"
type input "إسكالوب اللحم"
click at [384, 438] on div "Price on selection" at bounding box center [341, 442] width 147 height 29
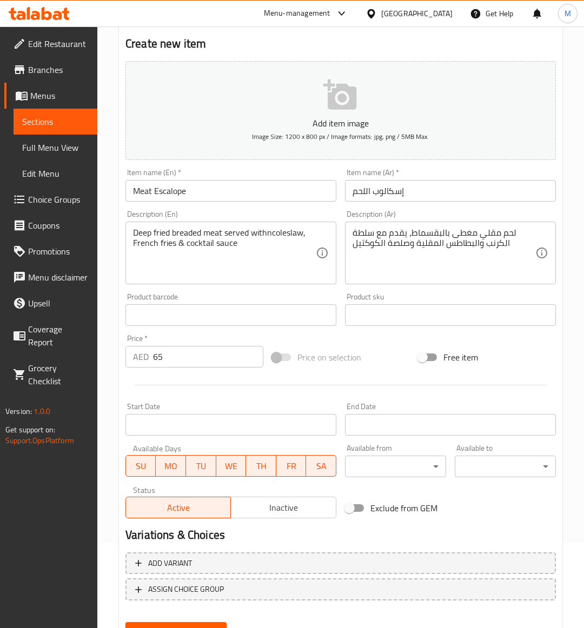
scroll to position [134, 0]
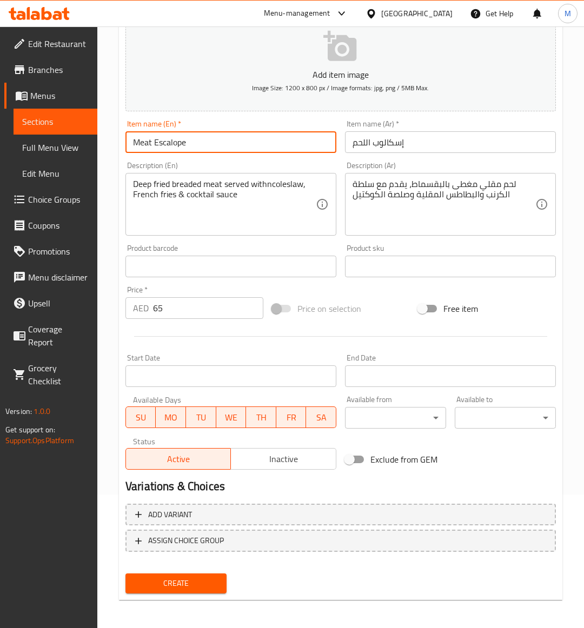
click at [228, 147] on input "Meat Escalope" at bounding box center [230, 142] width 211 height 22
click at [181, 590] on button "Create" at bounding box center [175, 584] width 101 height 20
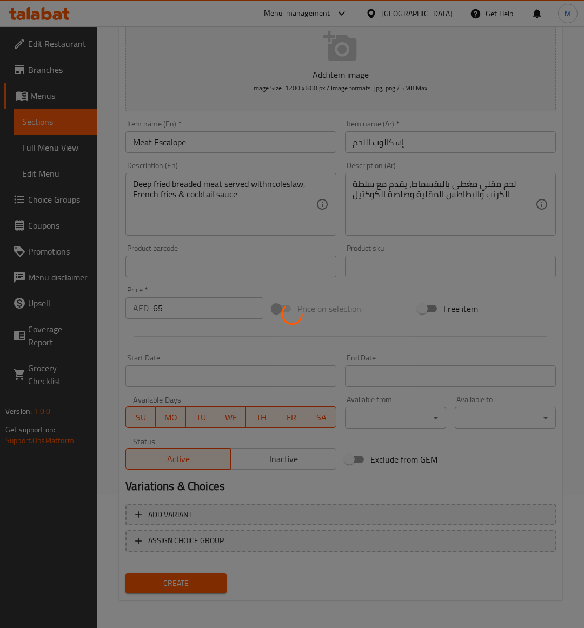
type input "0"
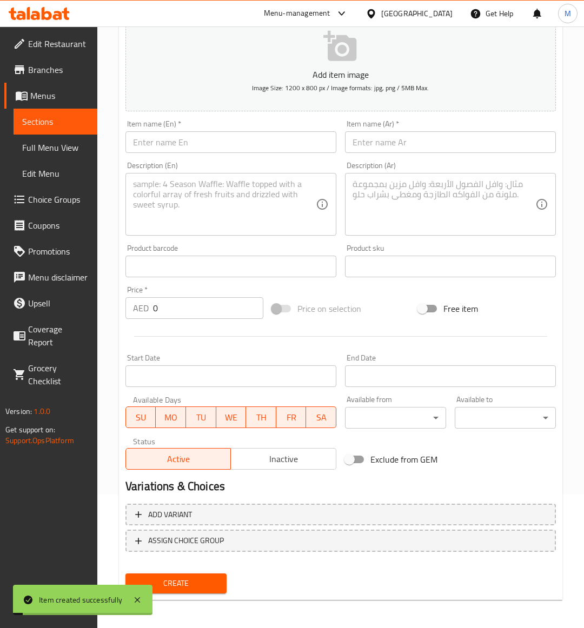
click at [42, 119] on span "Sections" at bounding box center [55, 121] width 66 height 13
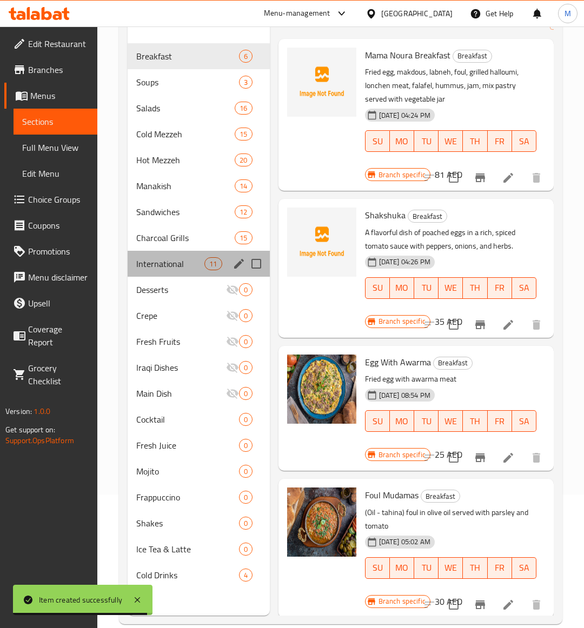
click at [178, 270] on div "International 11" at bounding box center [199, 264] width 142 height 26
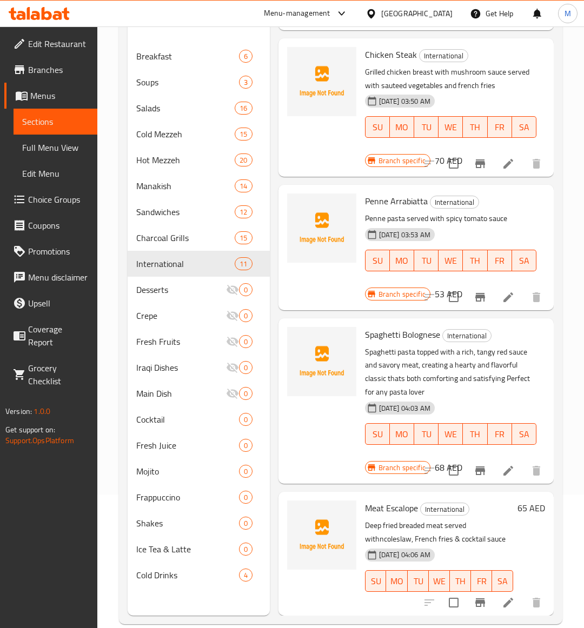
scroll to position [1076, 0]
click at [476, 596] on icon "Branch-specific-item" at bounding box center [480, 602] width 13 height 13
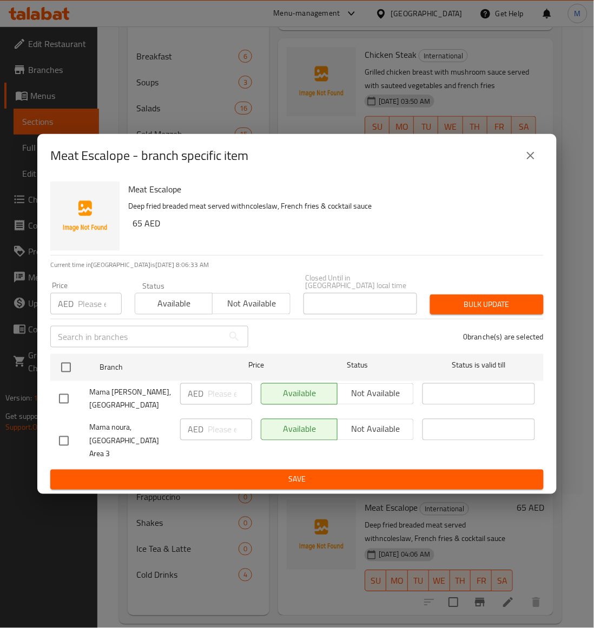
click at [61, 438] on input "checkbox" at bounding box center [63, 441] width 23 height 23
checkbox input "true"
click at [263, 315] on button "Not available" at bounding box center [251, 304] width 78 height 22
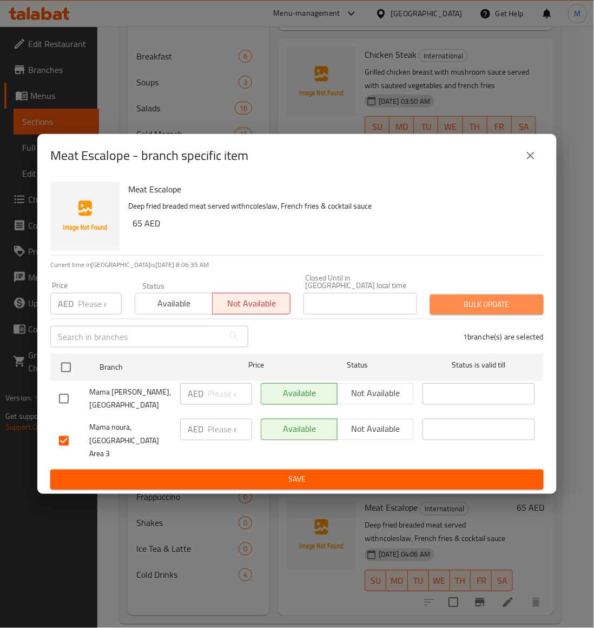
click at [458, 310] on span "Bulk update" at bounding box center [486, 305] width 96 height 14
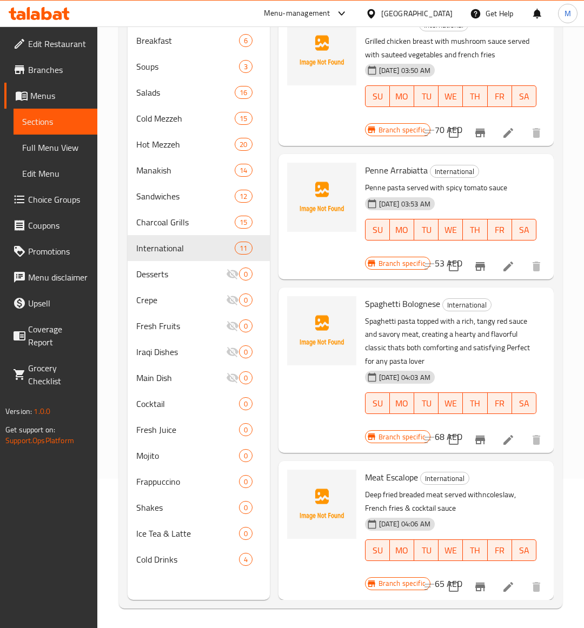
scroll to position [152, 0]
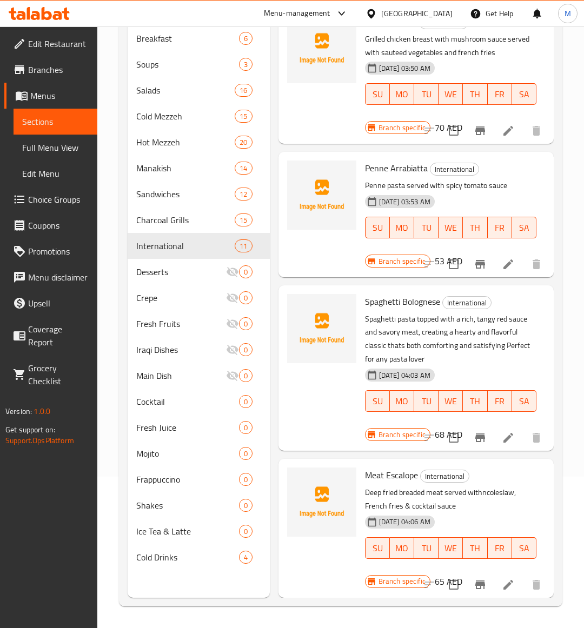
click at [509, 486] on p "Deep fried breaded meat served withncoleslaw, French fries & cocktail sauce" at bounding box center [450, 499] width 171 height 27
click at [475, 581] on icon "Branch-specific-item" at bounding box center [480, 585] width 10 height 9
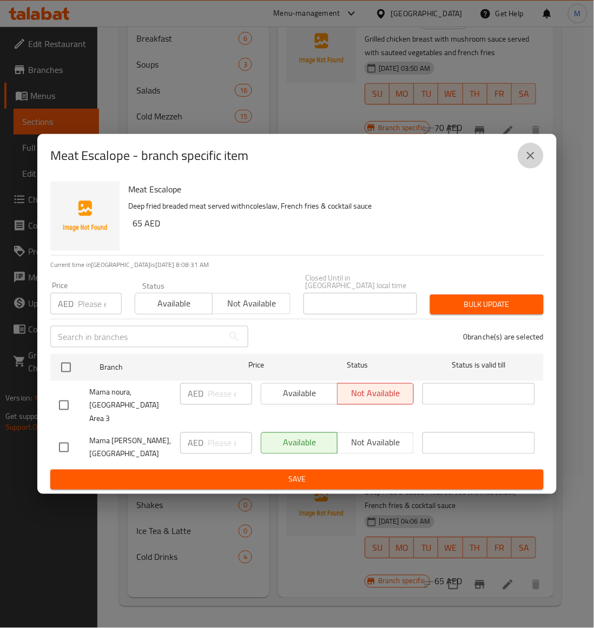
click at [534, 157] on icon "close" at bounding box center [530, 155] width 13 height 13
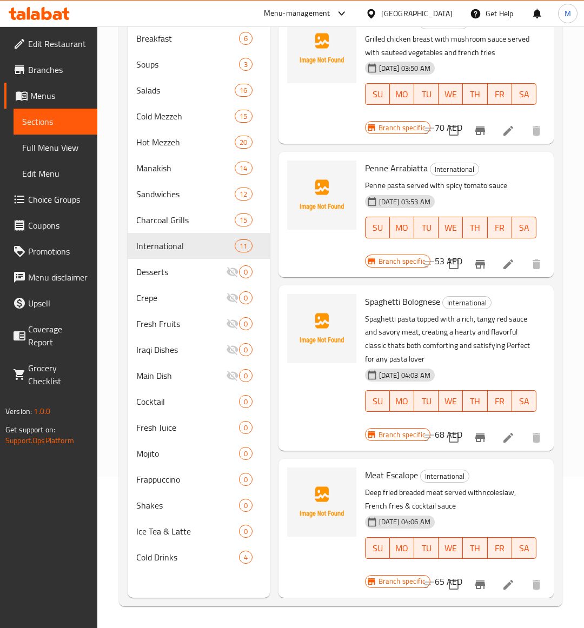
click at [525, 492] on p "Deep fried breaded meat served withncoleslaw, French fries & cocktail sauce" at bounding box center [450, 499] width 171 height 27
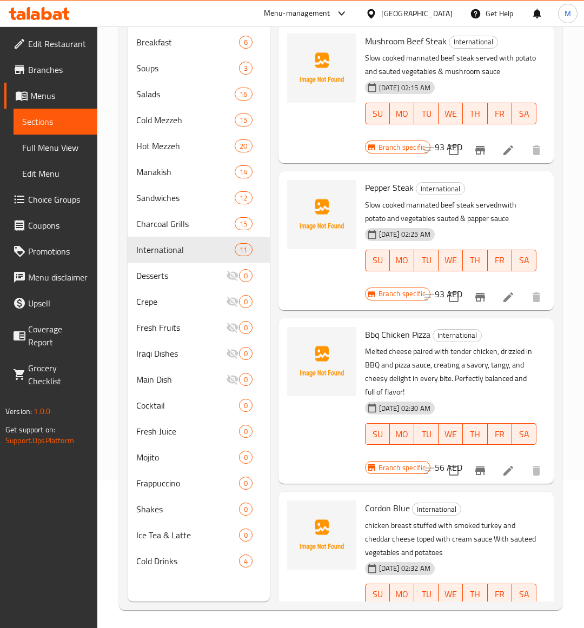
scroll to position [0, 0]
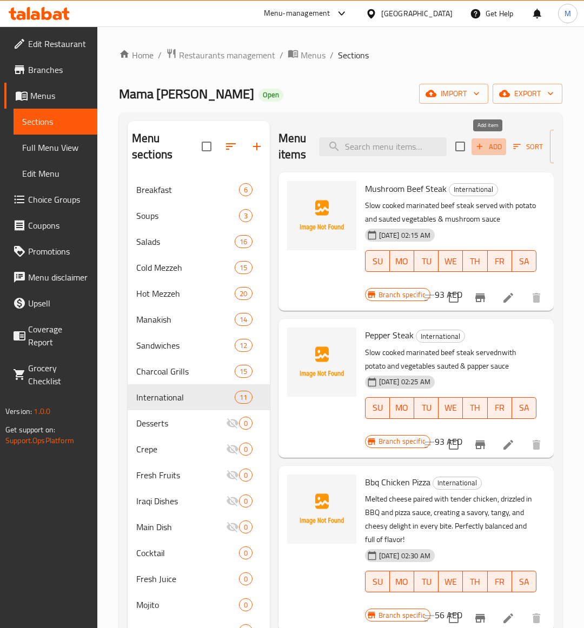
click at [491, 142] on span "Add" at bounding box center [488, 147] width 29 height 12
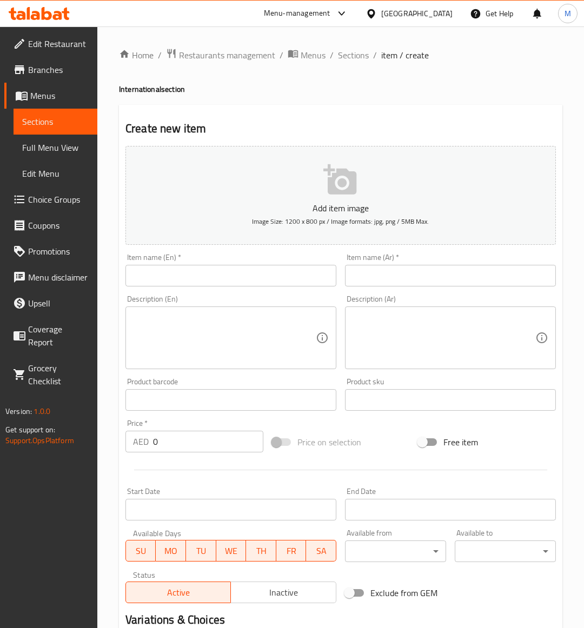
click at [182, 269] on input "text" at bounding box center [230, 276] width 211 height 22
paste input "CHICKEN STEAK WITH MUSHROOM"
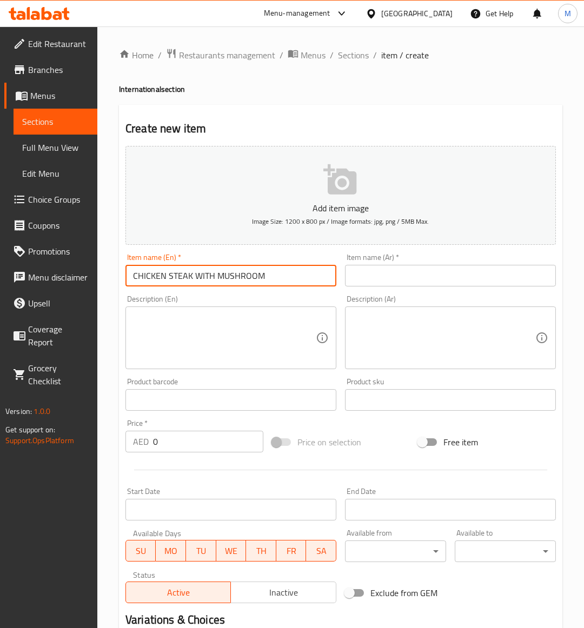
type input "CHICKEN STEAK WITH MUSHROOM"
click at [191, 429] on div "Price   * AED 0 Price *" at bounding box center [194, 436] width 138 height 33
click at [191, 441] on input "0" at bounding box center [208, 442] width 110 height 22
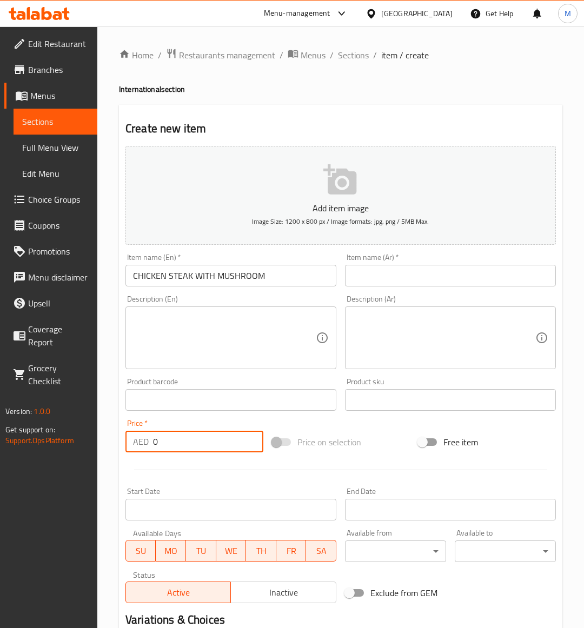
click at [191, 441] on input "0" at bounding box center [208, 442] width 110 height 22
paste input "7"
type input "70"
click at [392, 444] on div "Price on selection" at bounding box center [341, 442] width 147 height 29
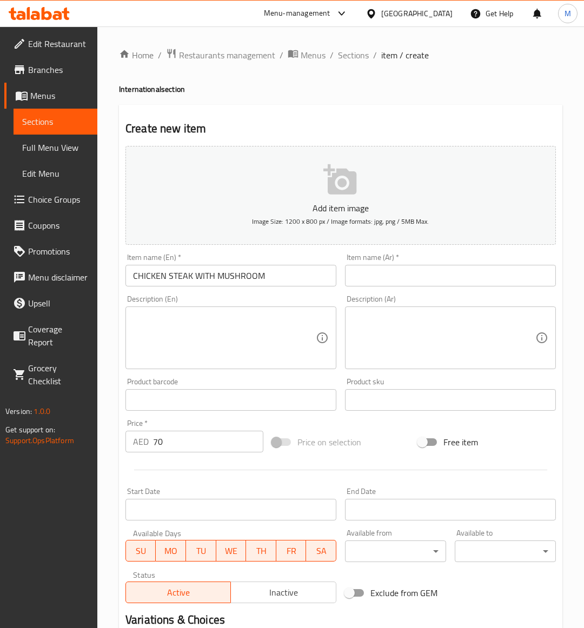
click at [207, 336] on textarea at bounding box center [224, 337] width 183 height 51
paste textarea "Grilled chicken breast served with a creamy, savory mushroom sauce, offering a …"
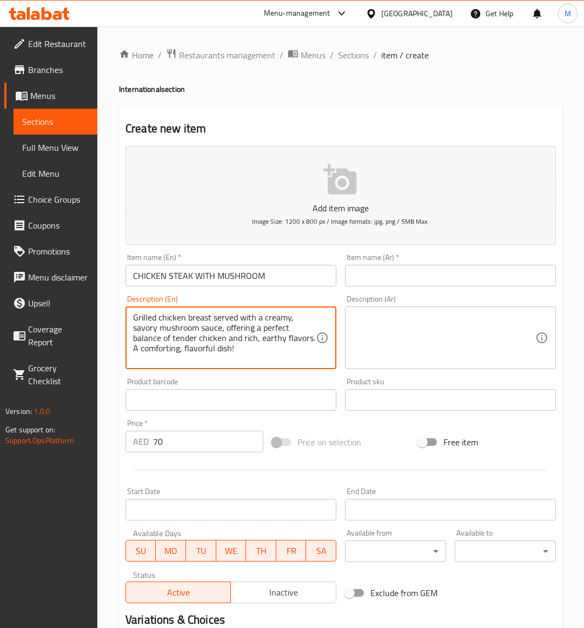
type textarea "Grilled chicken breast served with a creamy, savory mushroom sauce, offering a …"
click at [399, 441] on div "Price on selection" at bounding box center [341, 442] width 147 height 29
click at [223, 351] on textarea "Grilled chicken breast served with a creamy, savory mushroom sauce, offering a …" at bounding box center [224, 337] width 183 height 51
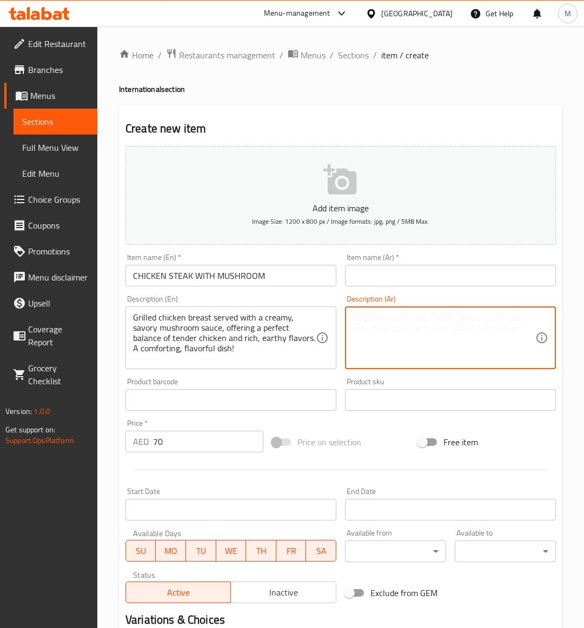
click at [407, 321] on textarea at bounding box center [443, 337] width 183 height 51
paste textarea "صدر دجاج مشوي يُقدّم مع صلصة فطر كريمية ولذيذة، ليُقدّم مزيجًا مثاليًا من الدجا…"
type textarea "صدر دجاج مشوي يُقدّم مع صلصة فطر كريمية ولذيذة، ليُقدّم مزيجًا مثاليًا من الدجا…"
click at [234, 280] on input "CHICKEN STEAK WITH MUSHROOM" at bounding box center [230, 276] width 211 height 22
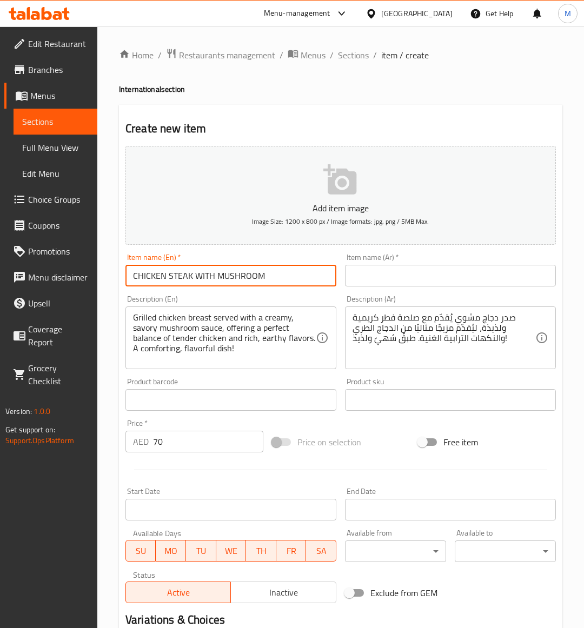
click at [234, 280] on input "CHICKEN STEAK WITH MUSHROOM" at bounding box center [230, 276] width 211 height 22
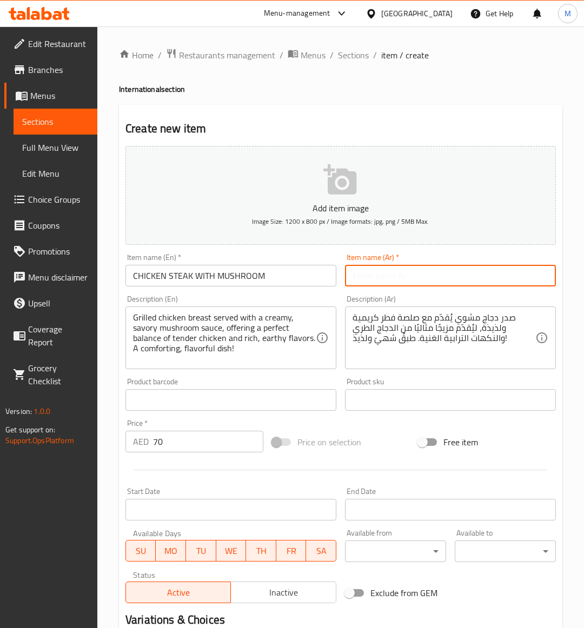
drag, startPoint x: 392, startPoint y: 274, endPoint x: 407, endPoint y: 368, distance: 95.3
click at [392, 274] on input "text" at bounding box center [450, 276] width 211 height 22
paste input "شريحة دجاج مع الفطر"
type input "شريحة دجاج مع الفطر"
click at [392, 441] on div "Price on selection" at bounding box center [341, 442] width 147 height 29
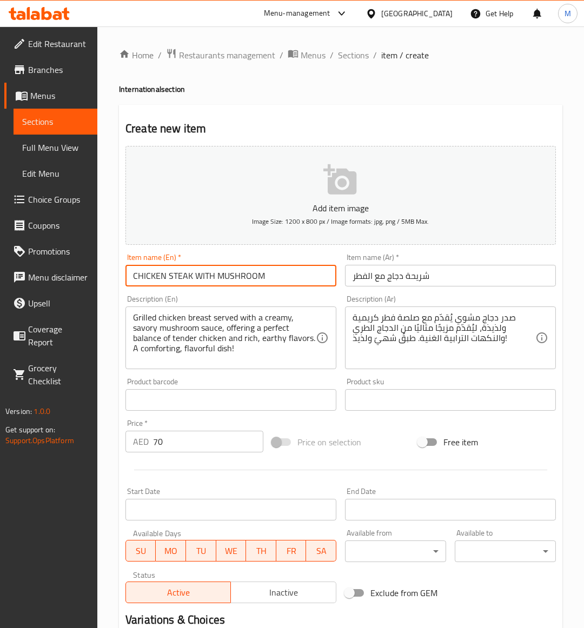
click at [206, 283] on input "CHICKEN STEAK WITH MUSHROOM" at bounding box center [230, 276] width 211 height 22
type input "Chicken Steak with Mushroom"
click at [368, 429] on div "Price on selection" at bounding box center [341, 442] width 147 height 29
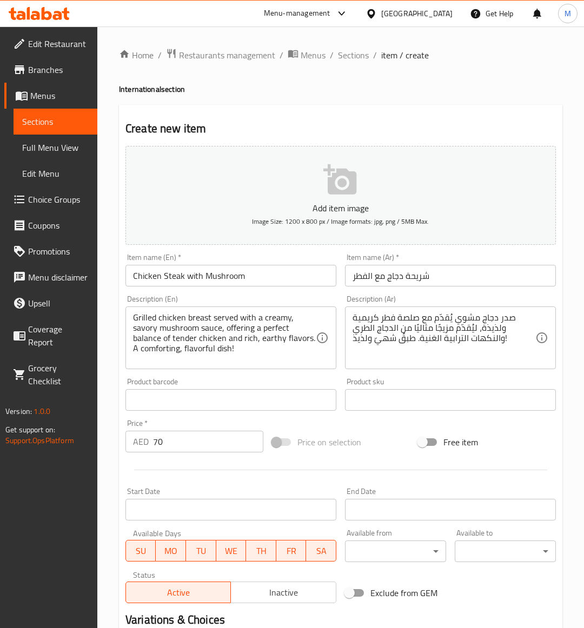
click at [407, 433] on div "Price on selection" at bounding box center [341, 442] width 147 height 29
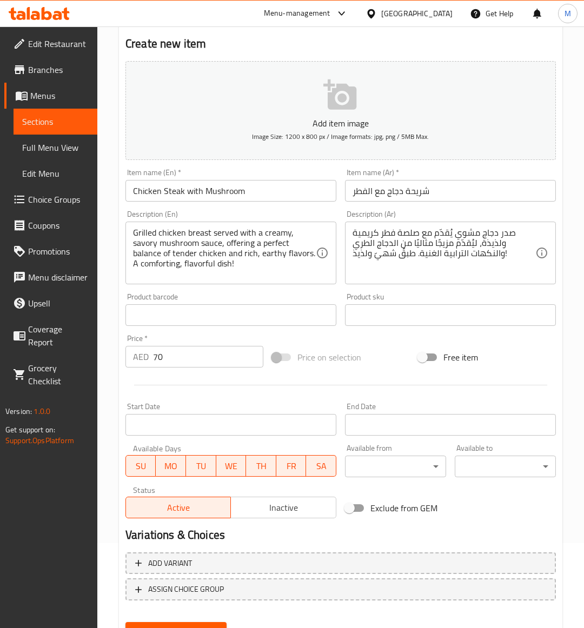
scroll to position [134, 0]
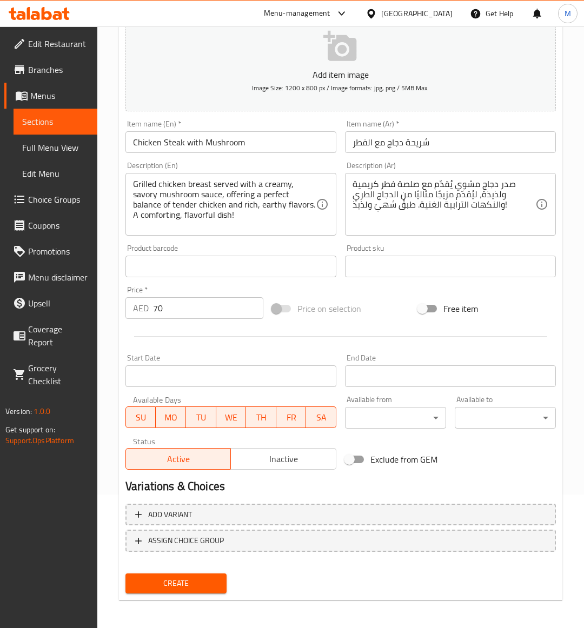
click at [387, 312] on div "Price on selection" at bounding box center [341, 308] width 147 height 29
click at [187, 577] on span "Create" at bounding box center [176, 584] width 84 height 14
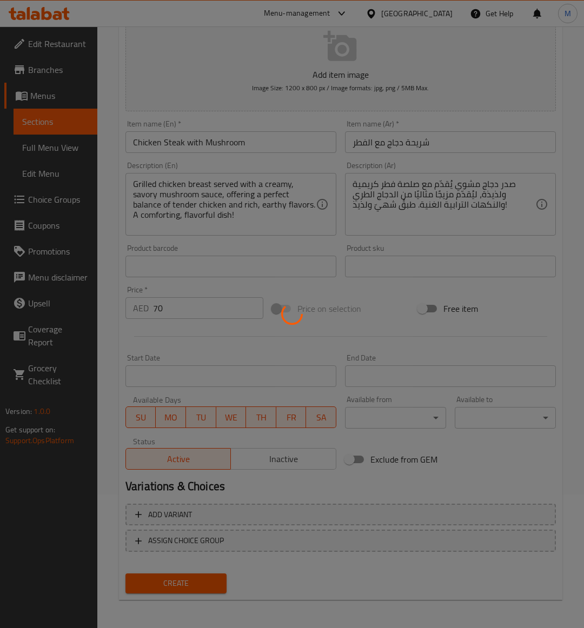
type input "0"
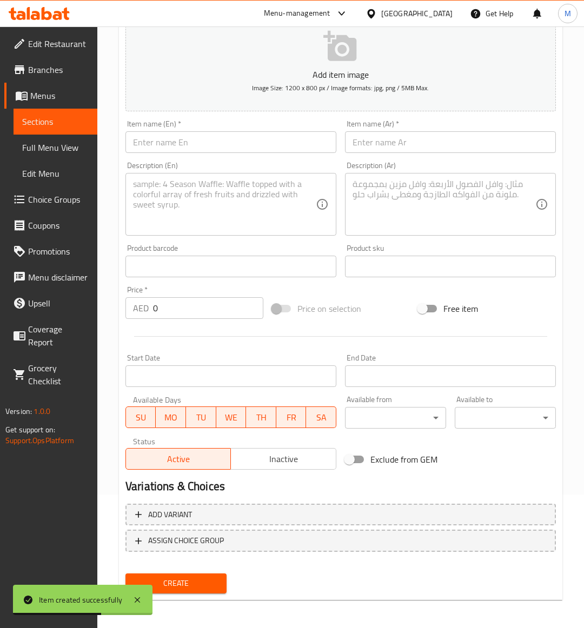
click at [398, 328] on div at bounding box center [340, 336] width 439 height 26
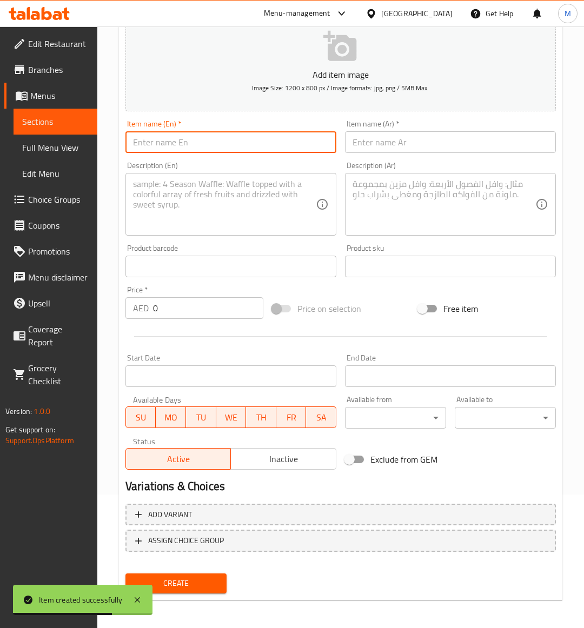
drag, startPoint x: 188, startPoint y: 139, endPoint x: 147, endPoint y: 167, distance: 49.2
click at [188, 139] on input "text" at bounding box center [230, 142] width 211 height 22
paste input "MARGHERITA PIZZA"
type input "MARGHERITA PIZZA"
click at [188, 310] on input "0" at bounding box center [208, 308] width 110 height 22
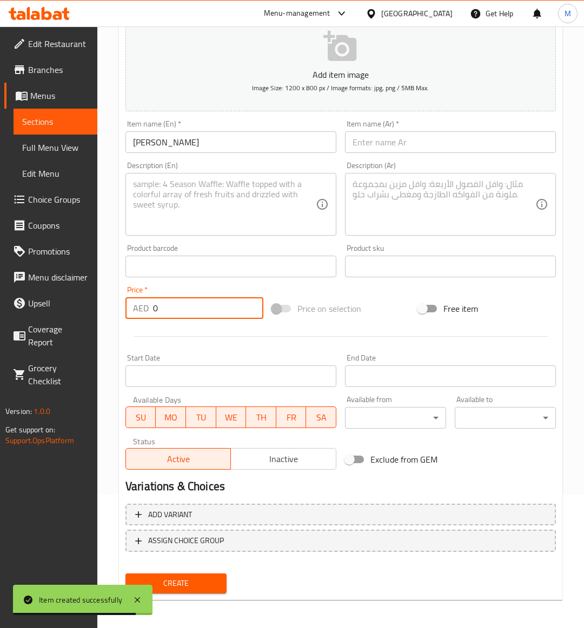
click at [188, 310] on input "0" at bounding box center [208, 308] width 110 height 22
type input "52"
click at [377, 296] on div "Price on selection" at bounding box center [341, 308] width 147 height 29
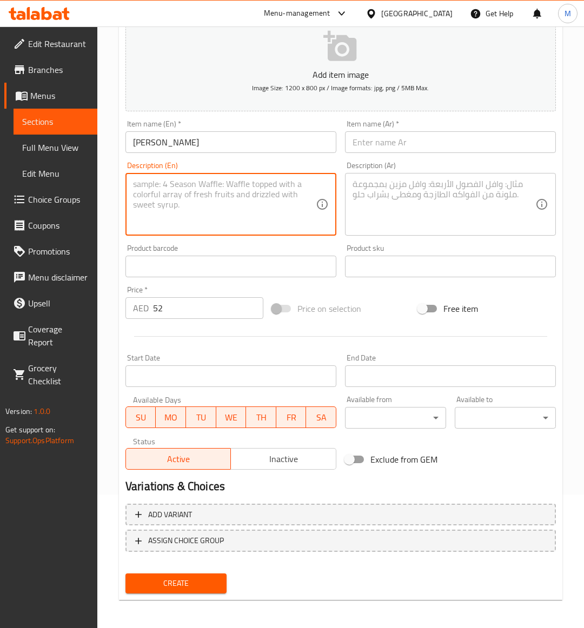
click at [194, 192] on textarea at bounding box center [224, 204] width 183 height 51
paste textarea "A delicious tomato sauce made with fresh tomatoes, topped with creamy mozzarell…"
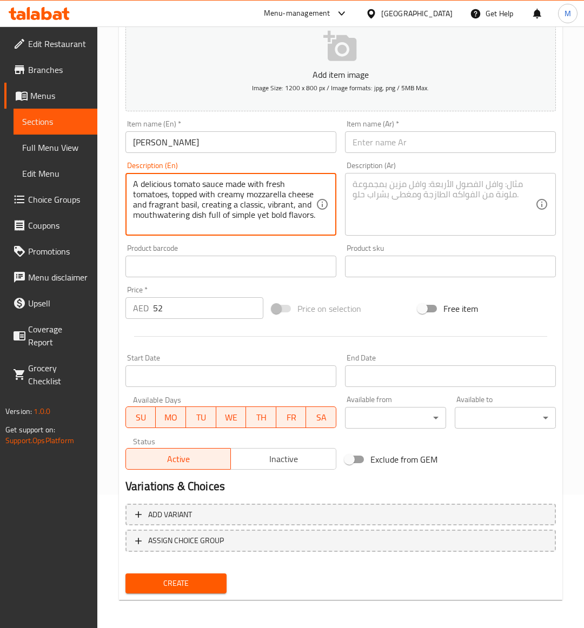
type textarea "A delicious tomato sauce made with fresh tomatoes, topped with creamy mozzarell…"
click at [219, 142] on input "MARGHERITA PIZZA" at bounding box center [230, 142] width 211 height 22
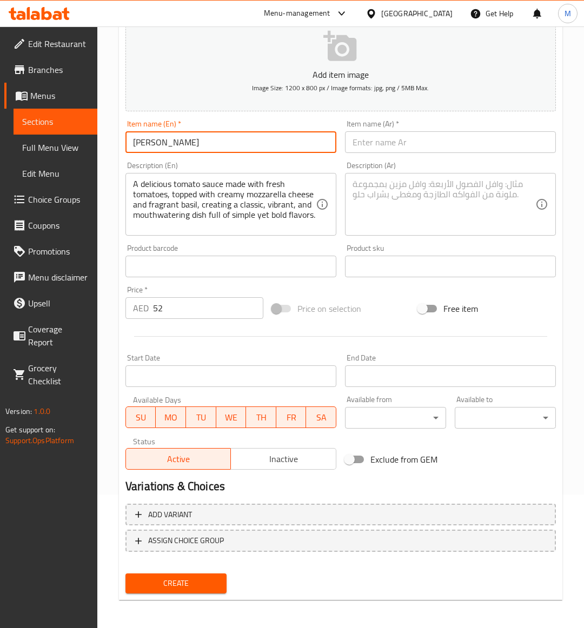
click at [219, 142] on input "MARGHERITA PIZZA" at bounding box center [230, 142] width 211 height 22
type input "Margherita Pizza"
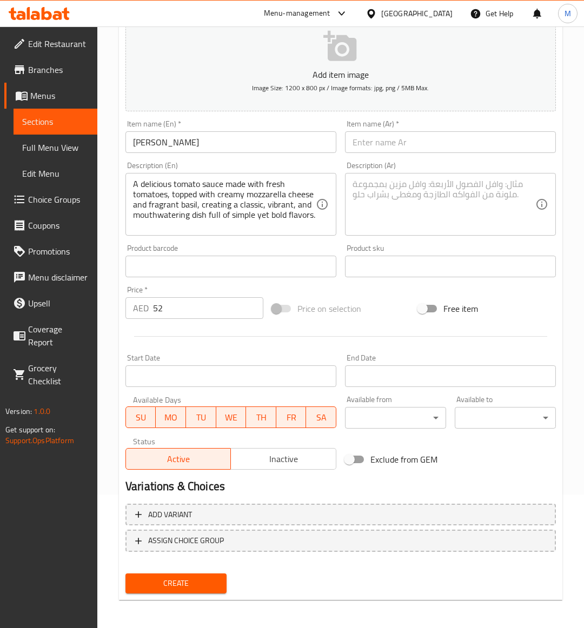
click at [377, 298] on div "Price on selection" at bounding box center [341, 308] width 147 height 29
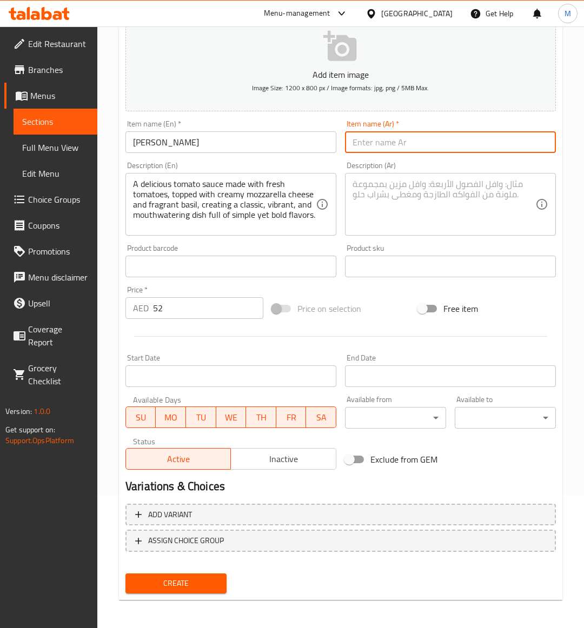
click at [380, 144] on input "text" at bounding box center [450, 142] width 211 height 22
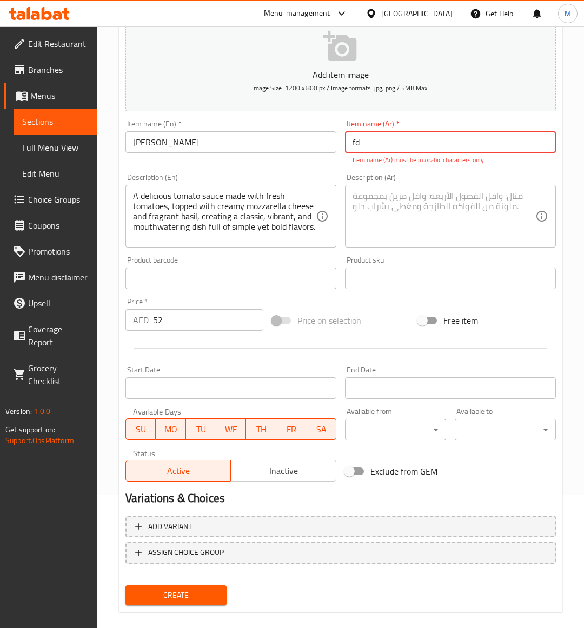
type input "f"
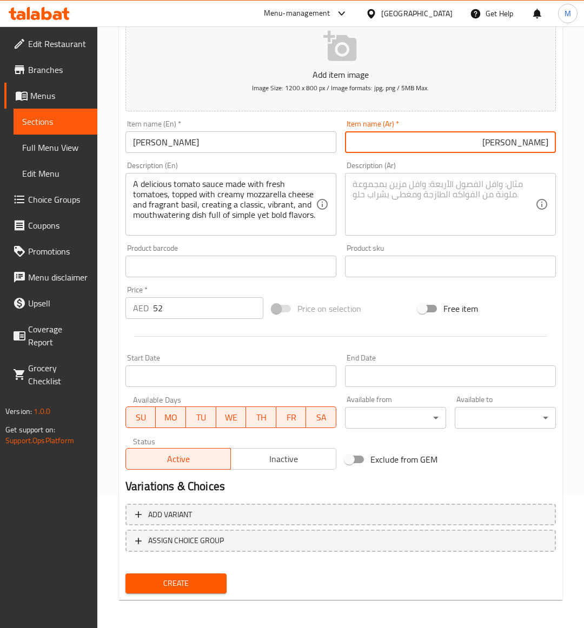
type input "بيتزا مارجريتا"
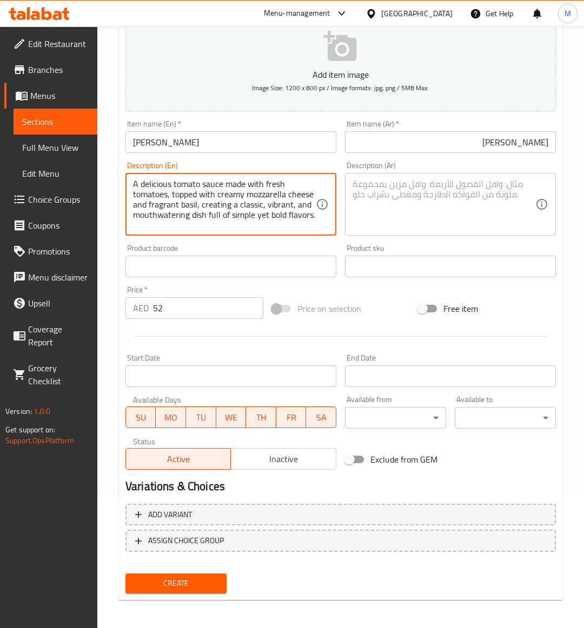
click at [242, 201] on textarea "A delicious tomato sauce made with fresh tomatoes, topped with creamy mozzarell…" at bounding box center [224, 204] width 183 height 51
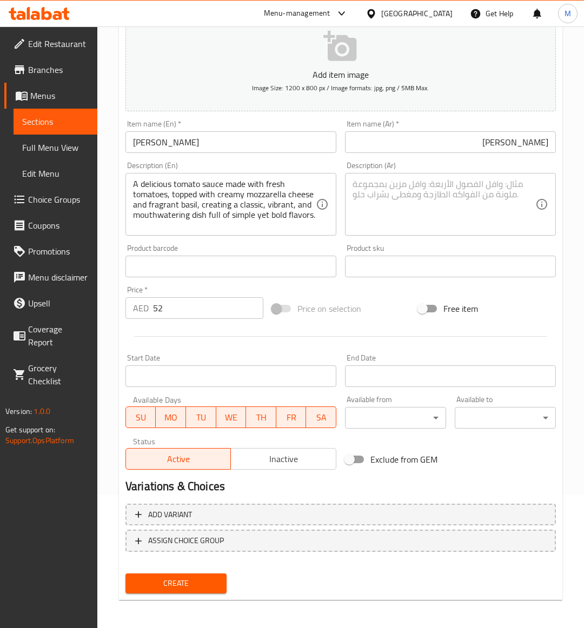
click at [443, 206] on textarea at bounding box center [443, 204] width 183 height 51
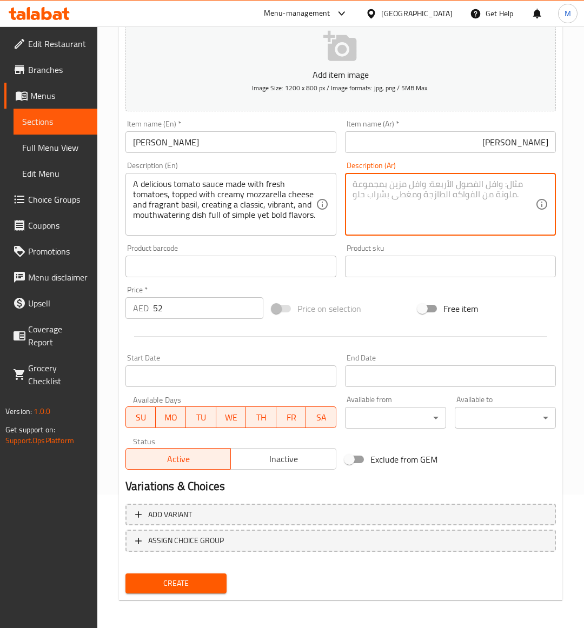
paste textarea "صلصة طماطم لذيذة مصنوعة من الطماطم الطازجة، ومغطاة بجبنة موزاريلا كريمية وريحان…"
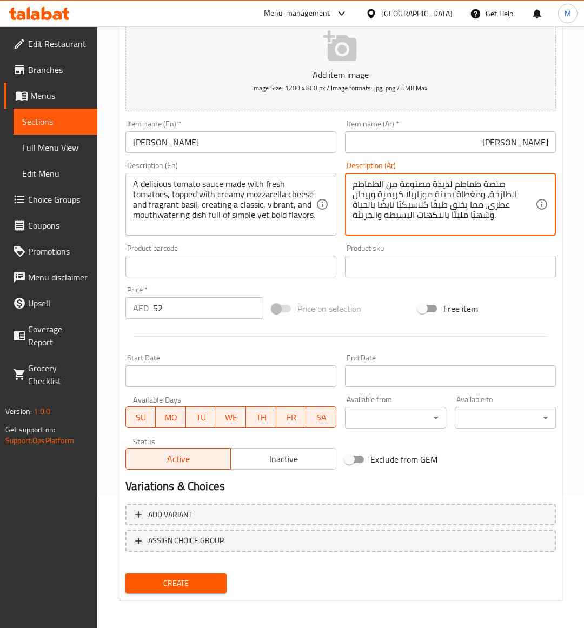
type textarea "صلصة طماطم لذيذة مصنوعة من الطماطم الطازجة، ومغطاة بجبنة موزاريلا كريمية وريحان…"
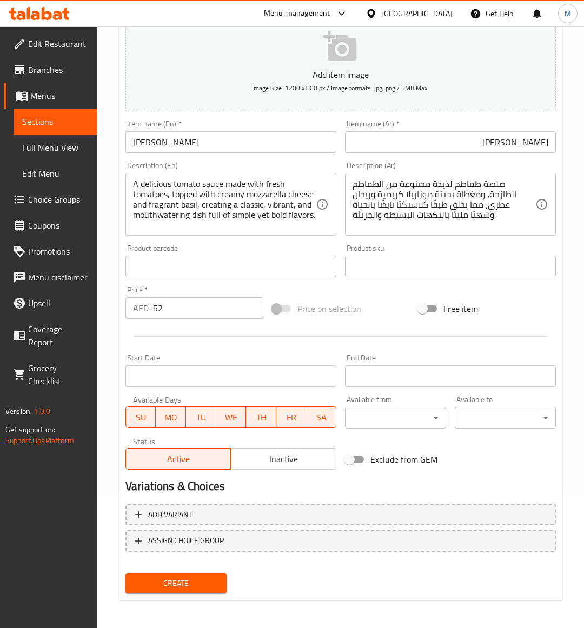
click at [376, 303] on div "Price on selection" at bounding box center [341, 308] width 147 height 29
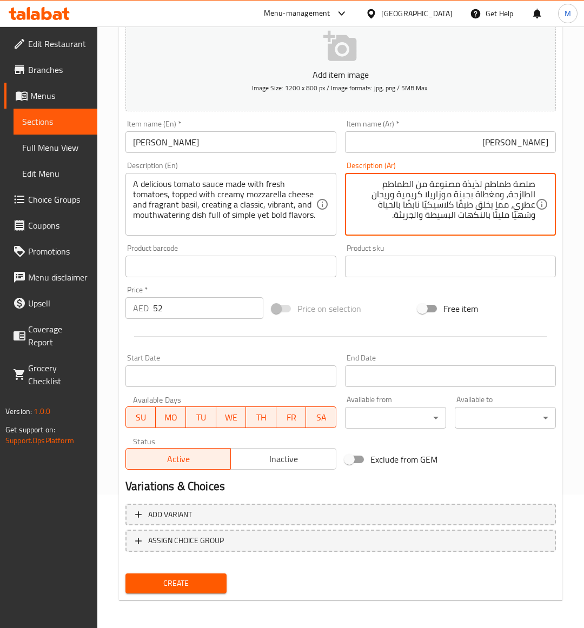
click at [378, 301] on div "Price on selection" at bounding box center [341, 308] width 147 height 29
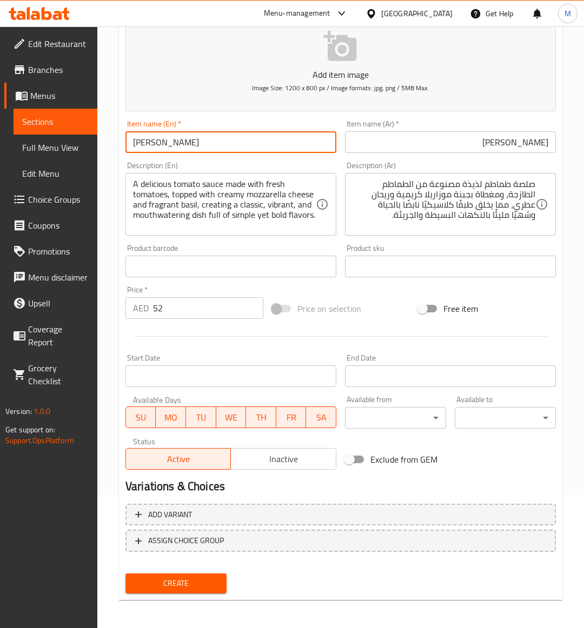
click at [200, 136] on input "Margherita Pizza" at bounding box center [230, 142] width 211 height 22
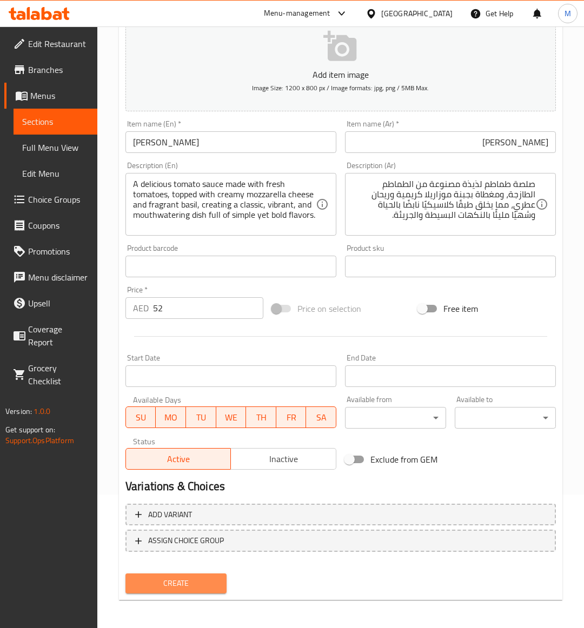
click at [176, 589] on button "Create" at bounding box center [175, 584] width 101 height 20
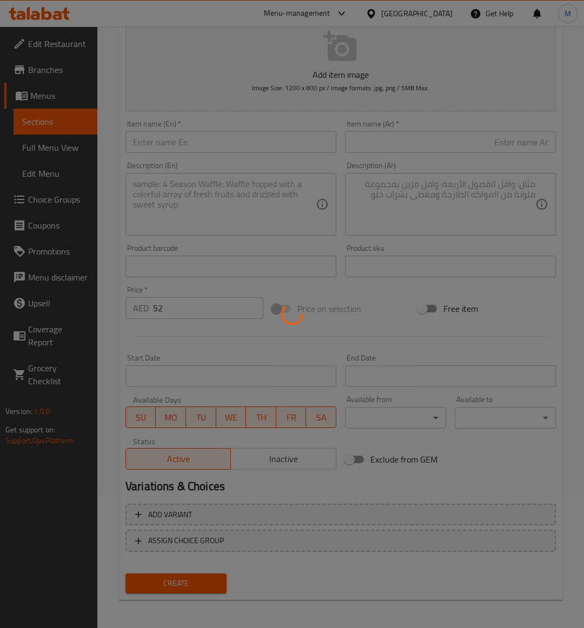
type input "0"
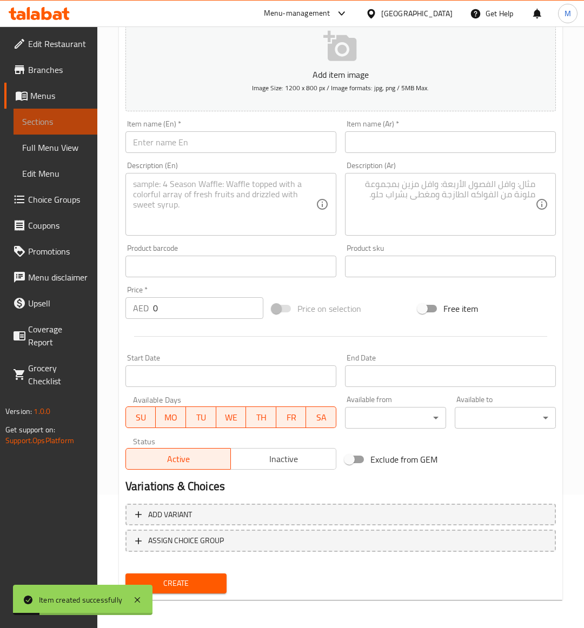
click at [45, 123] on span "Sections" at bounding box center [55, 121] width 66 height 13
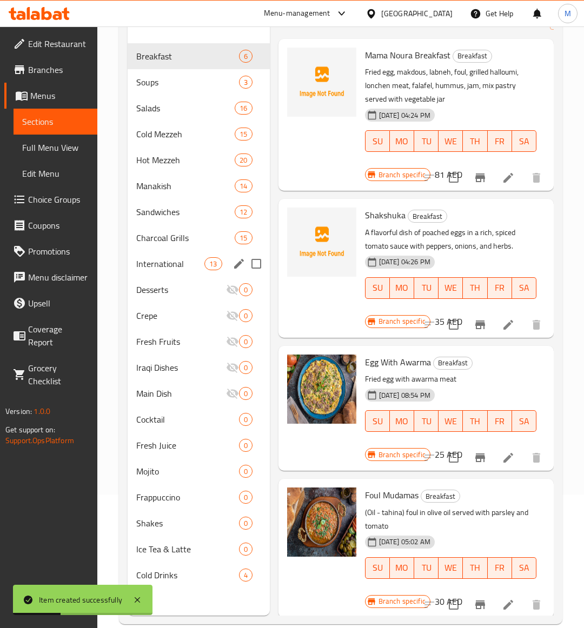
click at [157, 266] on span "International" at bounding box center [170, 263] width 68 height 13
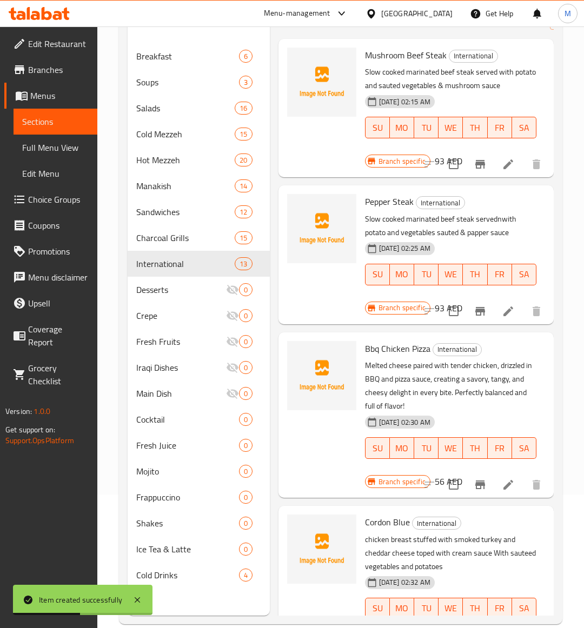
click at [493, 413] on div "18-09-2025 02:30 AM SU MO TU WE TH FR SA" at bounding box center [451, 440] width 180 height 58
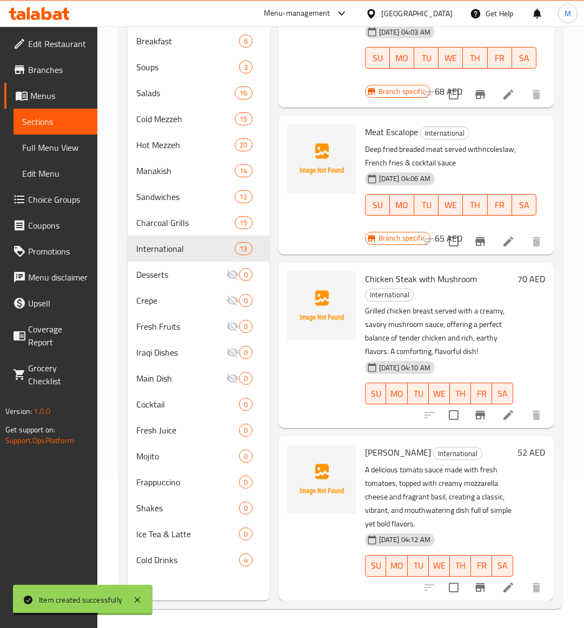
scroll to position [152, 0]
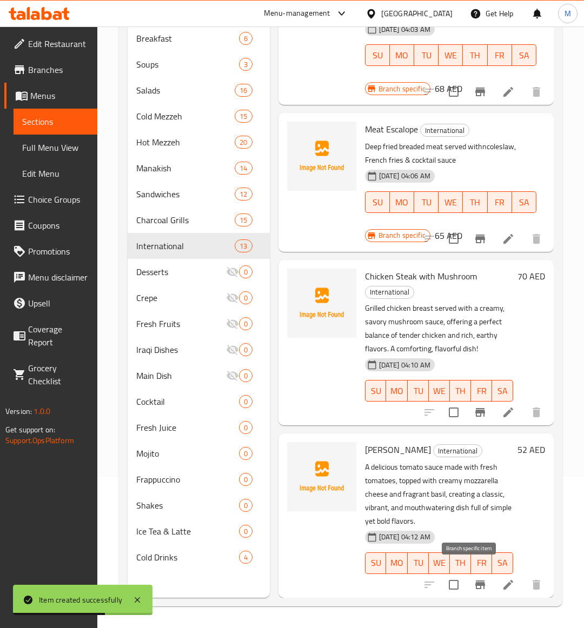
click at [475, 581] on icon "Branch-specific-item" at bounding box center [480, 585] width 10 height 9
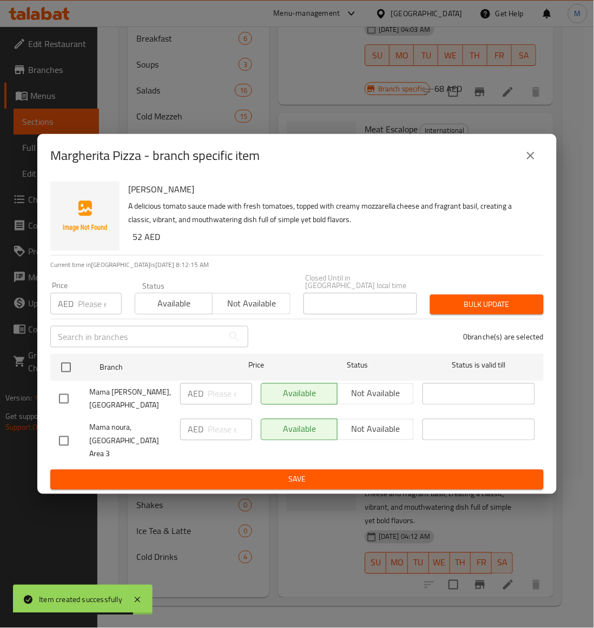
drag, startPoint x: 66, startPoint y: 441, endPoint x: 95, endPoint y: 431, distance: 30.4
click at [66, 441] on input "checkbox" at bounding box center [63, 441] width 23 height 23
checkbox input "true"
click at [257, 311] on span "Not available" at bounding box center [251, 304] width 69 height 16
click at [479, 311] on span "Bulk update" at bounding box center [486, 305] width 96 height 14
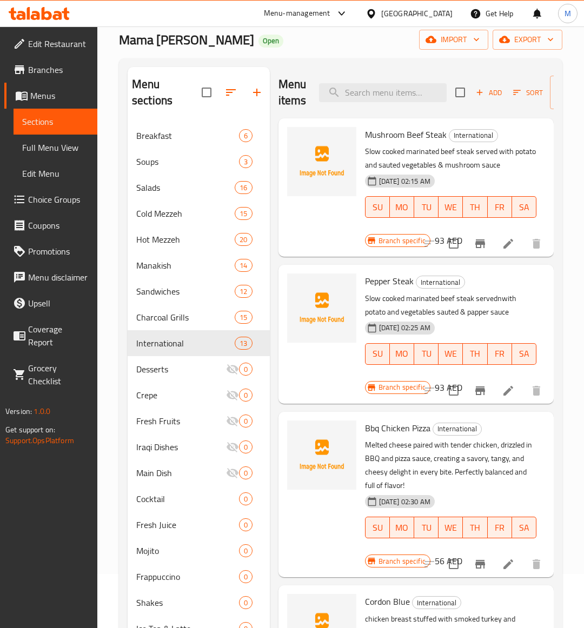
scroll to position [0, 0]
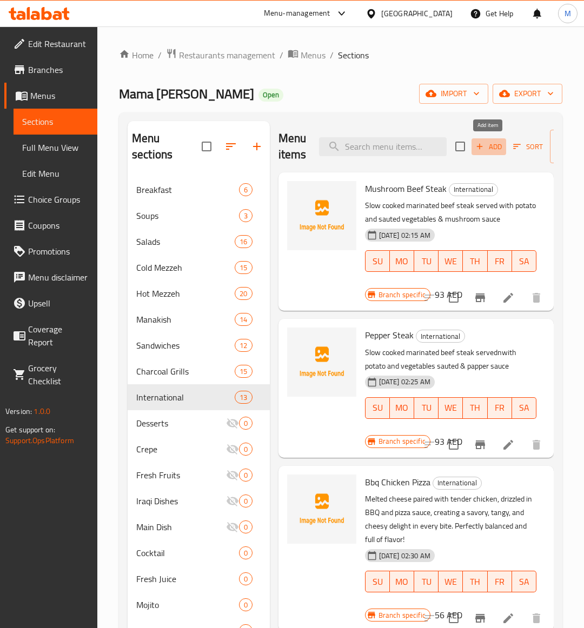
click at [488, 149] on span "Add" at bounding box center [488, 147] width 29 height 12
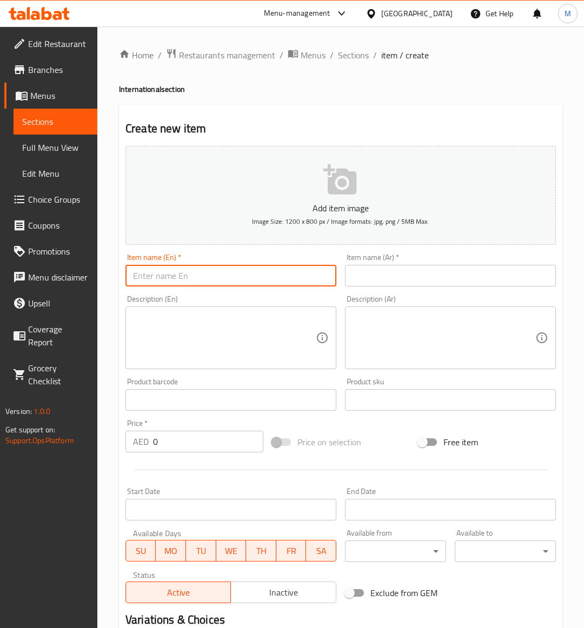
click at [144, 278] on input "text" at bounding box center [230, 276] width 211 height 22
paste input "PEPPERONI PIZZA"
type input "PEPPERONI PIZZA"
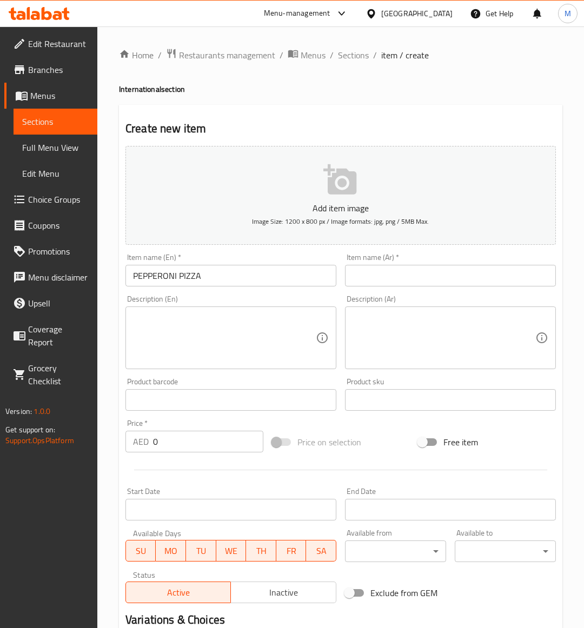
click at [198, 449] on input "0" at bounding box center [208, 442] width 110 height 22
paste input "52"
type input "52"
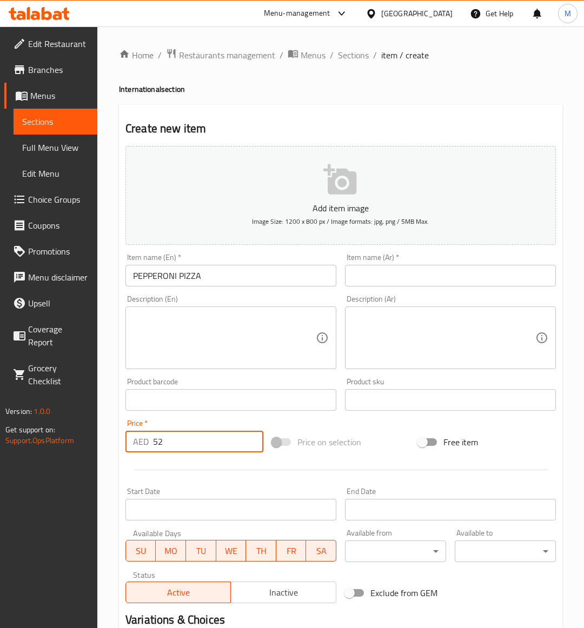
click at [366, 451] on div "Price on selection" at bounding box center [341, 442] width 147 height 29
click at [225, 358] on textarea at bounding box center [224, 337] width 183 height 51
paste textarea "A classic combination of tangy tomato sauce, melted cheese, and savory pepperon…"
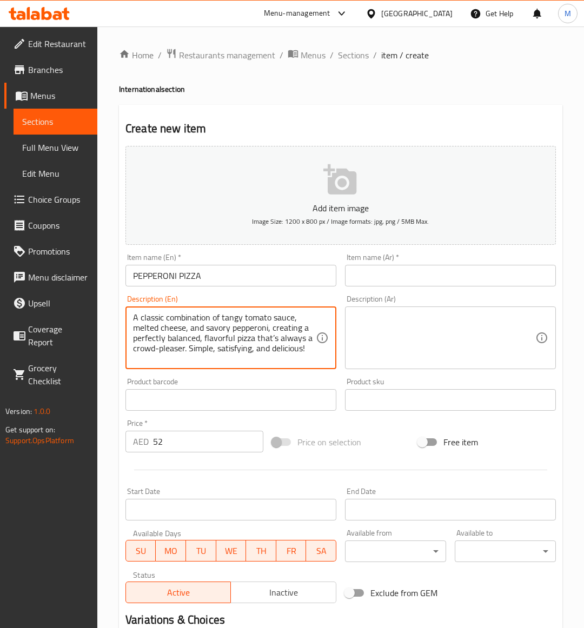
type textarea "A classic combination of tangy tomato sauce, melted cheese, and savory pepperon…"
click at [222, 283] on input "PEPPERONI PIZZA" at bounding box center [230, 276] width 211 height 22
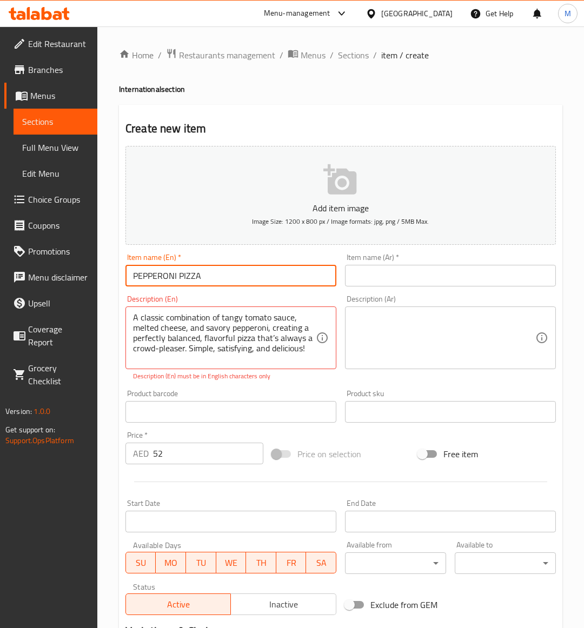
click at [222, 283] on input "PEPPERONI PIZZA" at bounding box center [230, 276] width 211 height 22
type input "Pepperoni Pizza"
click at [385, 443] on div "Price on selection" at bounding box center [341, 454] width 147 height 29
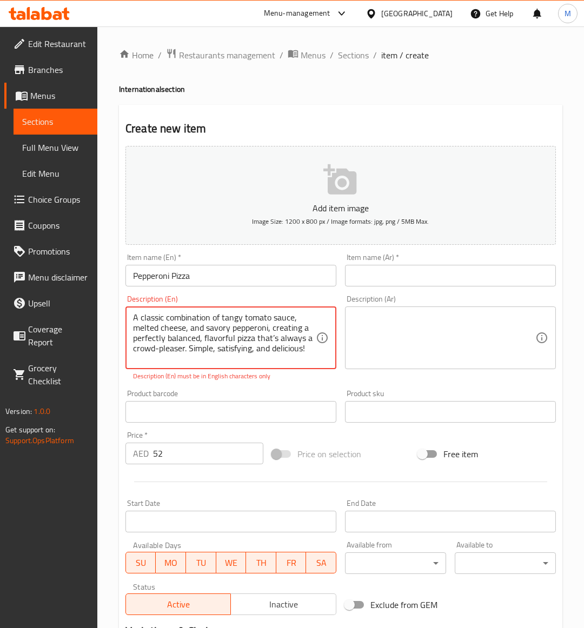
click at [244, 341] on textarea "A classic combination of tangy tomato sauce, melted cheese, and savory pepperon…" at bounding box center [224, 337] width 183 height 51
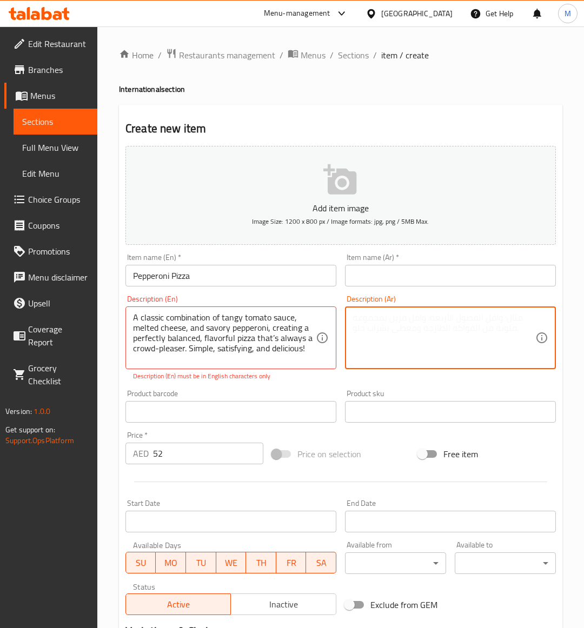
click at [443, 345] on textarea at bounding box center [443, 337] width 183 height 51
paste textarea "A classic combination of tangy tomato sauce, melted cheese, and savory pepperon…"
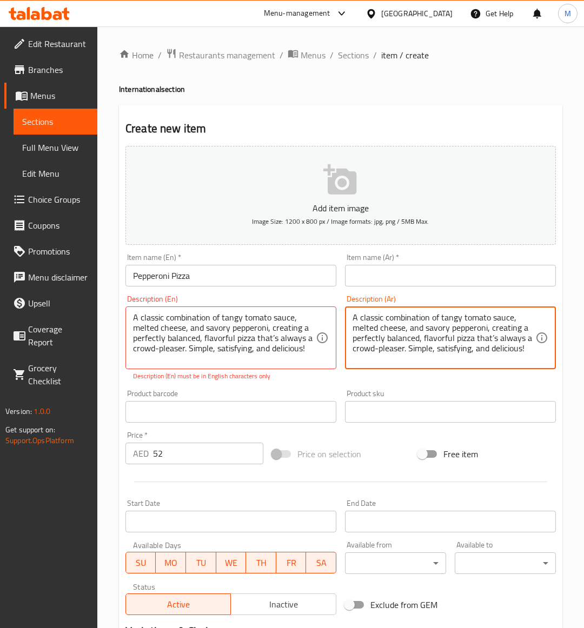
type textarea "A classic combination of tangy tomato sauce, melted cheese, and savory pepperon…"
click at [388, 277] on input "text" at bounding box center [450, 276] width 211 height 22
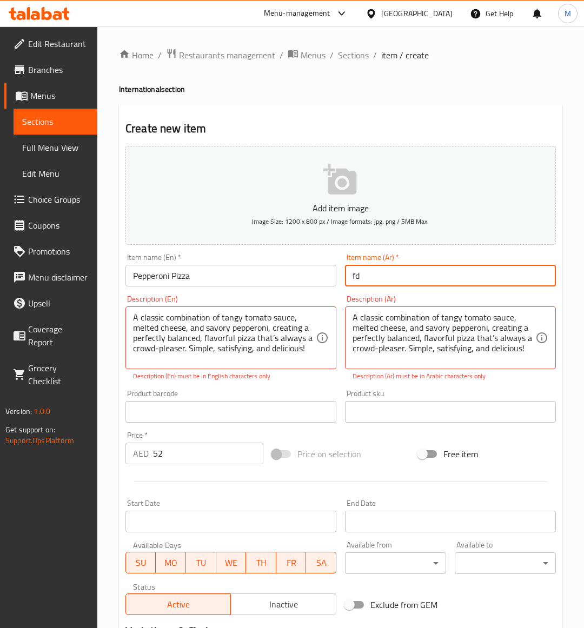
type input "f"
click at [158, 279] on input "Pepperoni Pizza" at bounding box center [230, 276] width 211 height 22
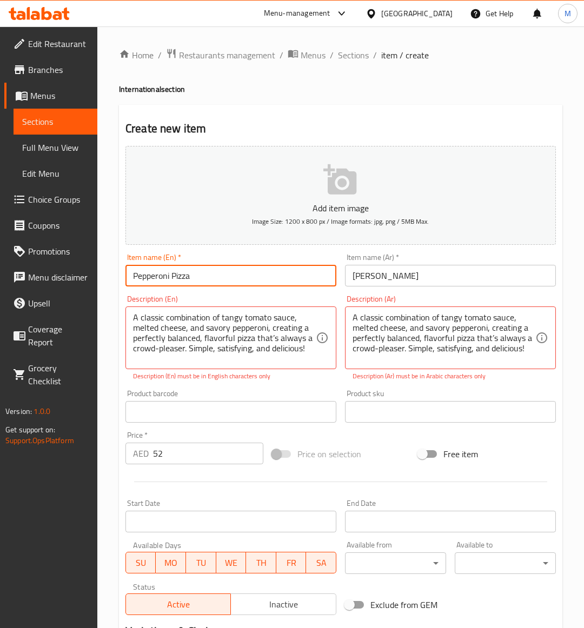
click at [158, 279] on input "Pepperoni Pizza" at bounding box center [230, 276] width 211 height 22
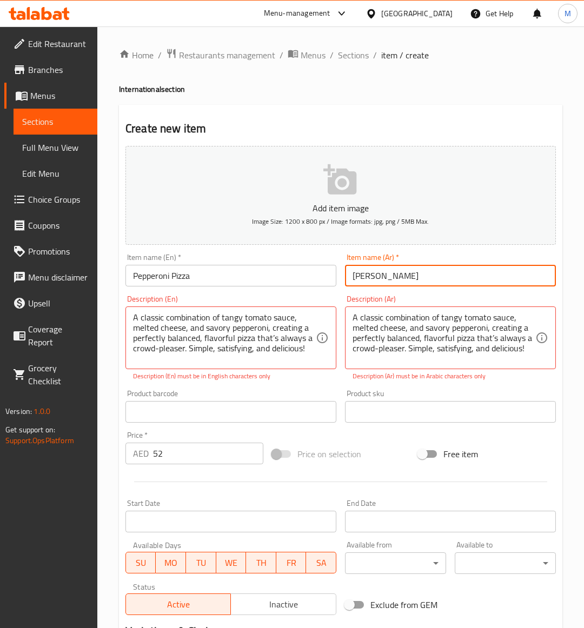
click at [396, 283] on input "بيتزا" at bounding box center [450, 276] width 211 height 22
paste input "بيبروني"
type input "بيتزا بيبروني"
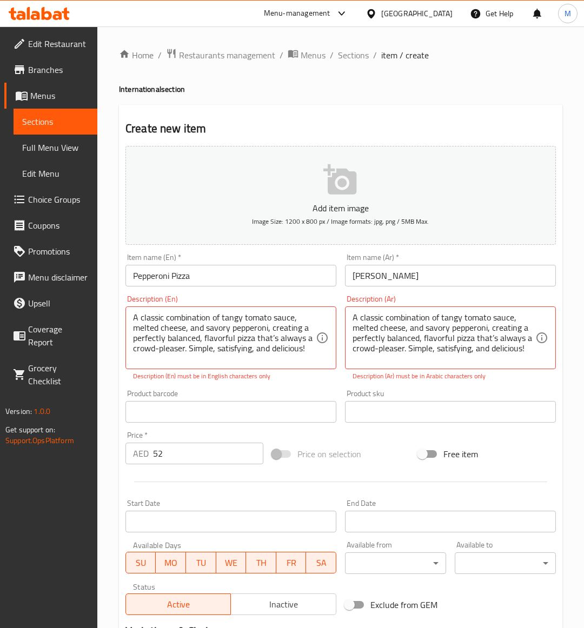
click at [329, 388] on div "Product barcode Product barcode" at bounding box center [230, 406] width 219 height 42
click at [194, 332] on textarea "A classic combination of tangy tomato sauce, melted cheese, and savory pepperon…" at bounding box center [224, 337] width 183 height 51
drag, startPoint x: 457, startPoint y: 350, endPoint x: 450, endPoint y: 349, distance: 7.1
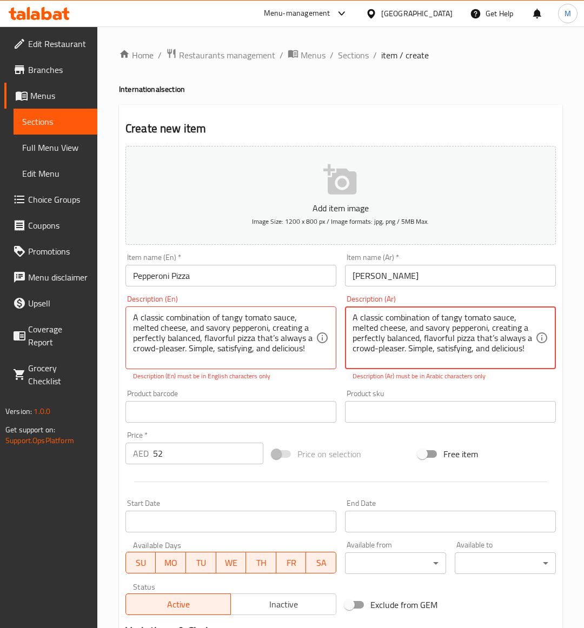
click at [450, 349] on textarea "A classic combination of tangy tomato sauce, melted cheese, and savory pepperon…" at bounding box center [443, 337] width 183 height 51
paste textarea "مزيج كلاسيكي من صلصة الطماطم اللاذعة والجبن الذائب والبيبروني اللذيذ، ليُنتج بي…"
type textarea "مزيج كلاسيكي من صلصة الطماطم اللاذعة والجبن الذائب والبيبروني اللذيذ، ليُنتج بي…"
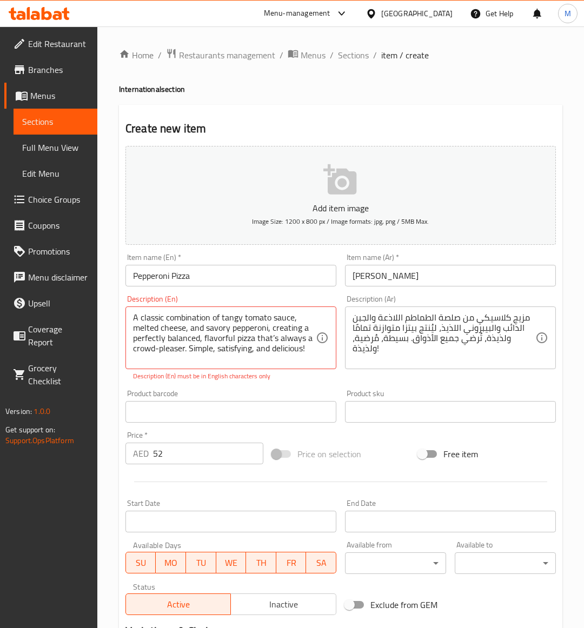
click at [398, 443] on div "Price on selection" at bounding box center [341, 454] width 147 height 29
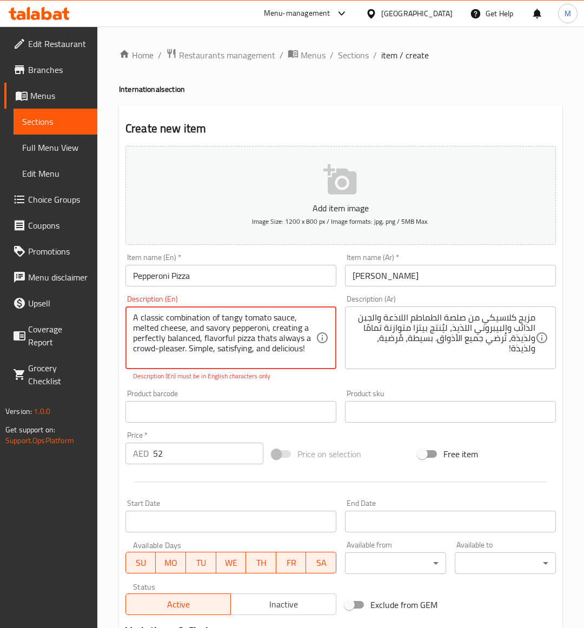
type textarea "A classic combination of tangy tomato sauce, melted cheese, and savory pepperon…"
click at [288, 364] on div "A classic combination of tangy tomato sauce, melted cheese, and savory pepperon…" at bounding box center [230, 338] width 211 height 63
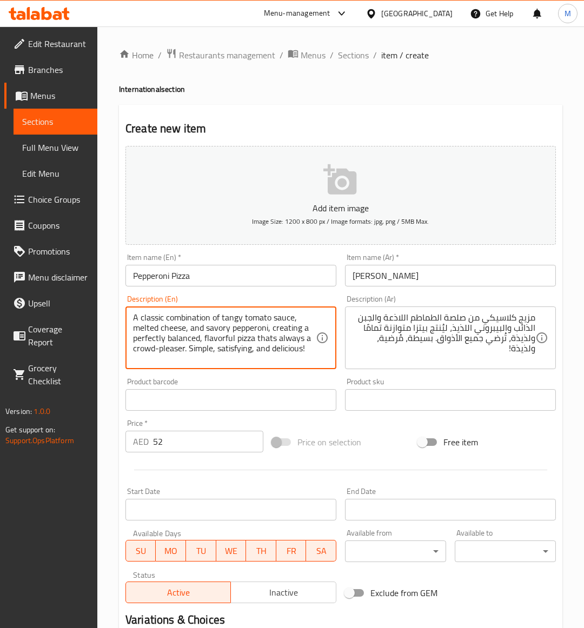
click at [382, 453] on div "Price on selection" at bounding box center [341, 442] width 147 height 29
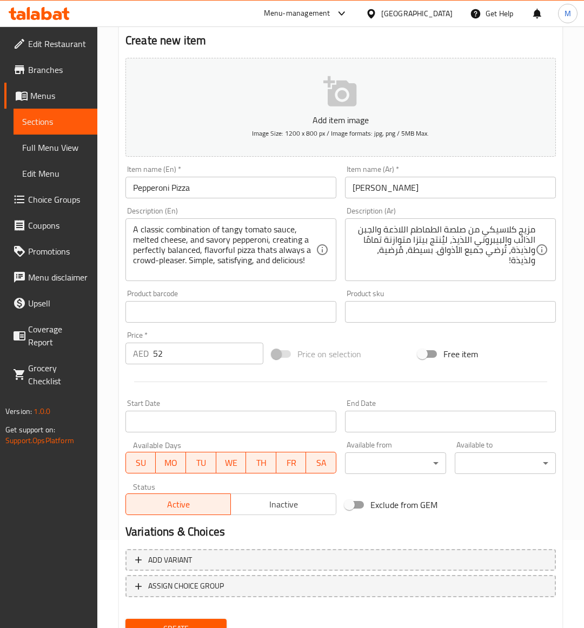
scroll to position [134, 0]
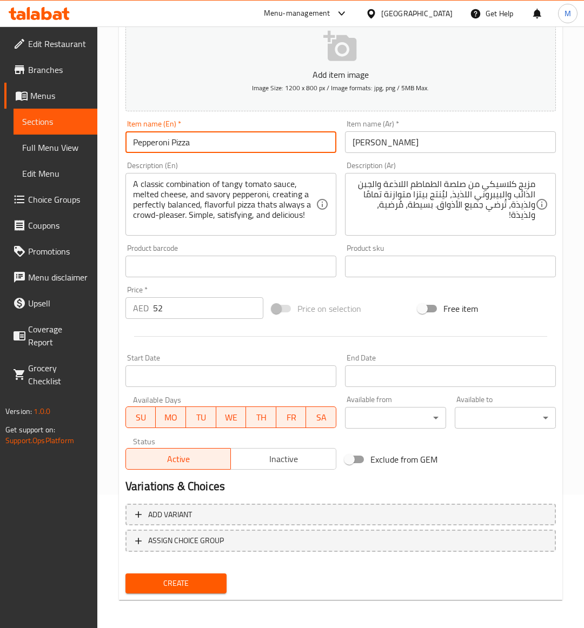
click at [206, 151] on input "Pepperoni Pizza" at bounding box center [230, 142] width 211 height 22
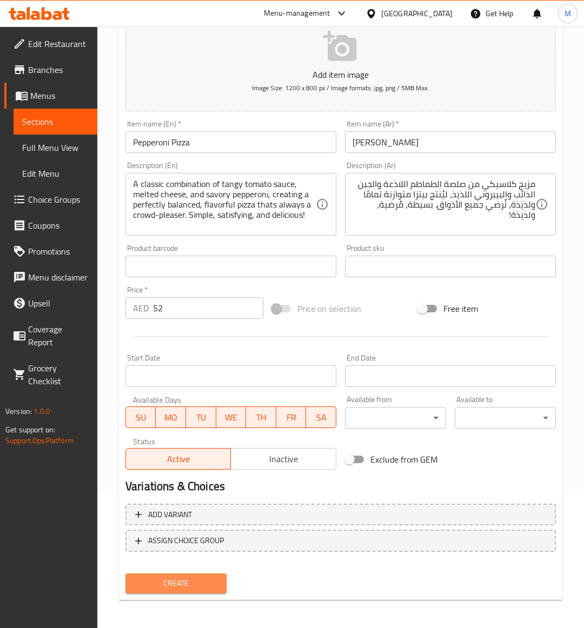
click at [192, 590] on button "Create" at bounding box center [175, 584] width 101 height 20
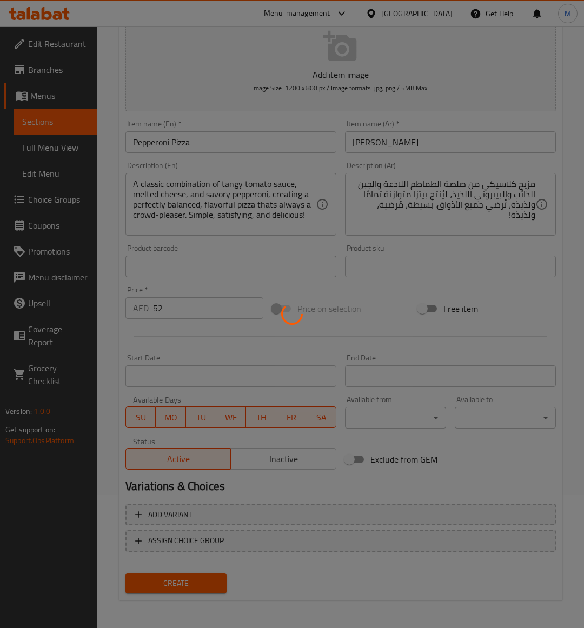
type input "0"
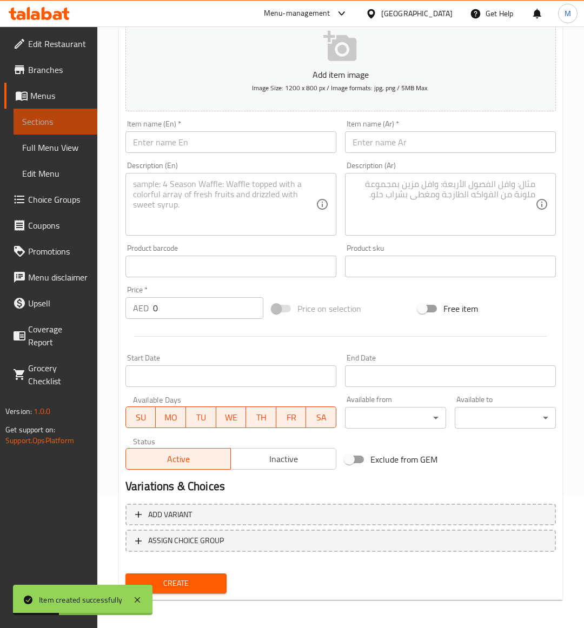
click at [52, 123] on span "Sections" at bounding box center [55, 121] width 66 height 13
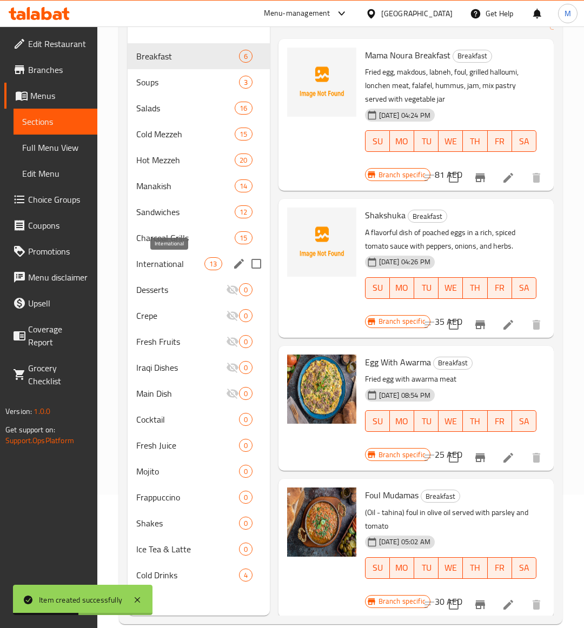
click at [166, 269] on span "International" at bounding box center [170, 263] width 68 height 13
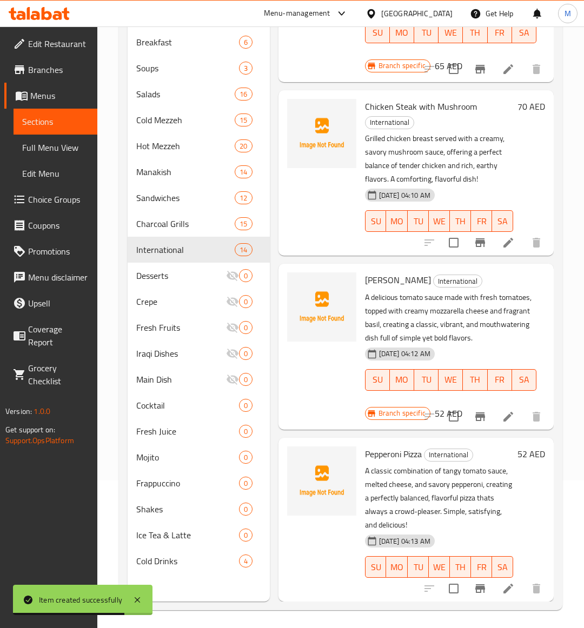
scroll to position [152, 0]
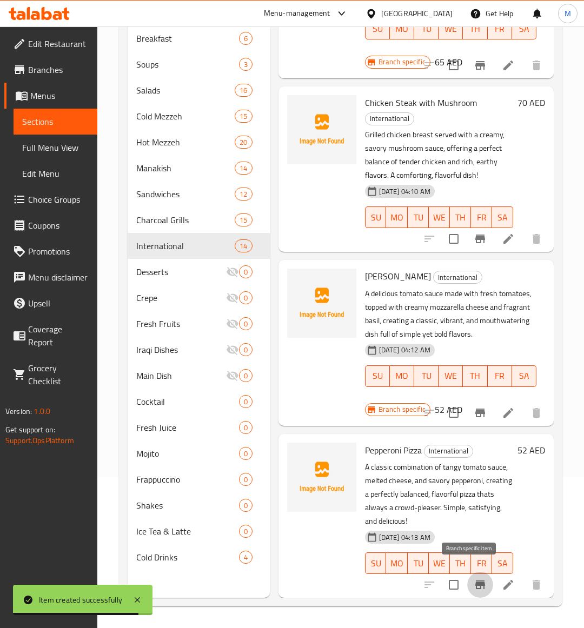
click at [474, 578] on icon "Branch-specific-item" at bounding box center [480, 584] width 13 height 13
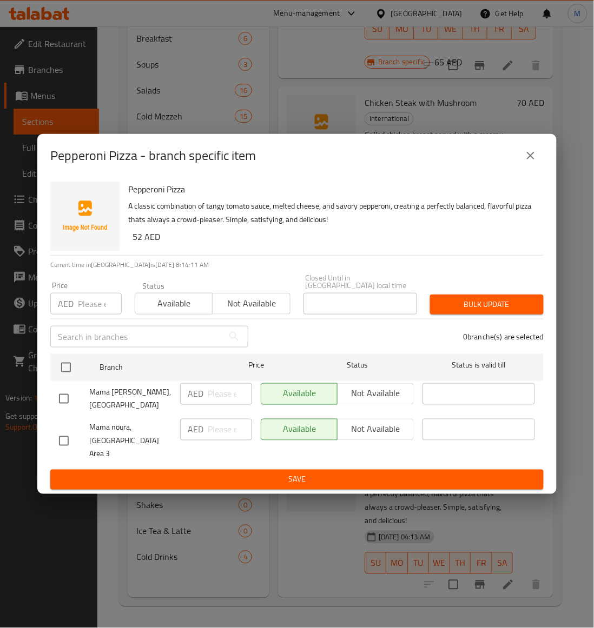
click at [66, 438] on input "checkbox" at bounding box center [63, 441] width 23 height 23
checkbox input "true"
click at [260, 305] on span "Not available" at bounding box center [251, 304] width 69 height 16
click at [424, 240] on h6 "52 AED" at bounding box center [333, 236] width 402 height 15
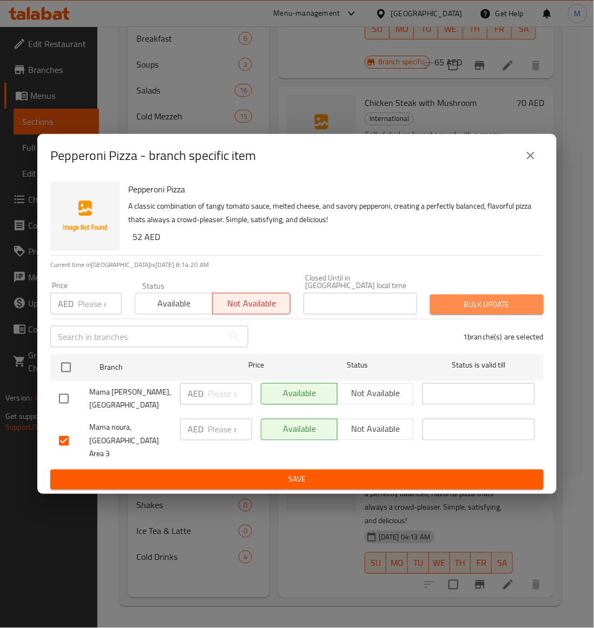
click at [476, 311] on span "Bulk update" at bounding box center [486, 305] width 96 height 14
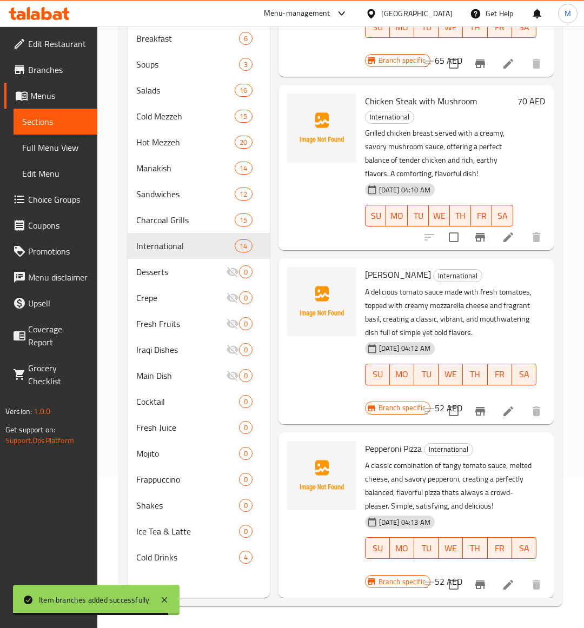
scroll to position [1598, 0]
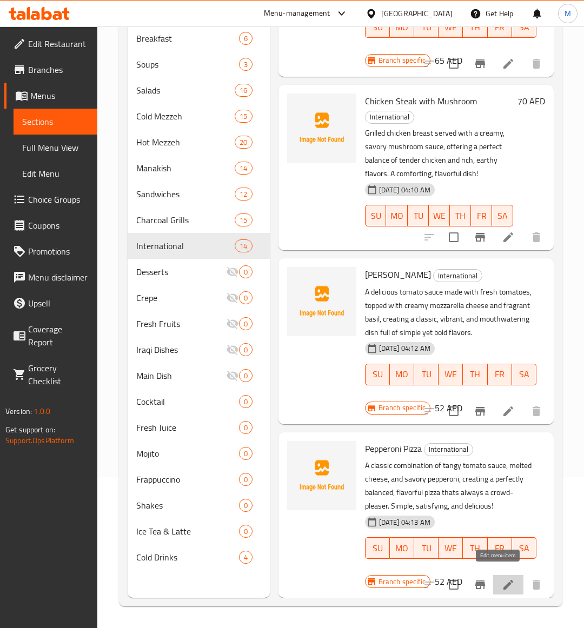
click at [502, 580] on icon at bounding box center [508, 584] width 13 height 13
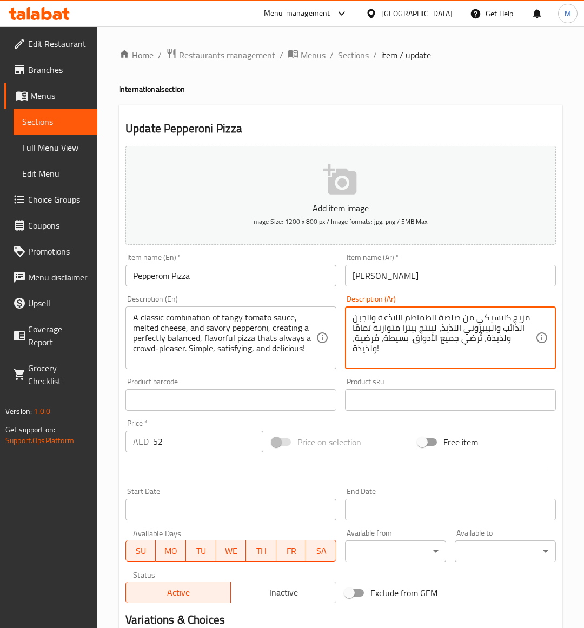
click at [376, 336] on textarea "مزيج كلاسيكي من صلصة الطماطم اللاذعة والجبن الذائب والبيبروني اللذيذ، لينتج بيت…" at bounding box center [443, 337] width 183 height 51
type textarea "مزيج كلاسيكي من صلصة الطماطم اللاذعة والجبن الذائب والبيبروني اللذيذ، لينتج بيت…"
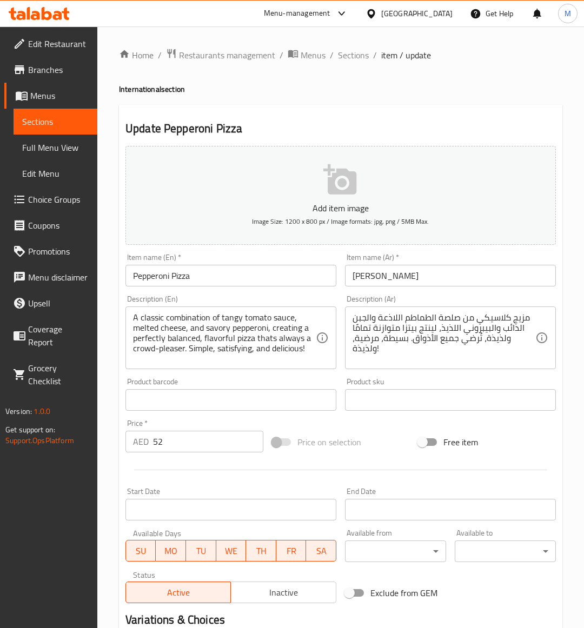
click at [372, 442] on div "Price on selection" at bounding box center [341, 442] width 147 height 29
drag, startPoint x: 368, startPoint y: 440, endPoint x: 390, endPoint y: 441, distance: 21.7
click at [372, 440] on div "Price on selection" at bounding box center [341, 442] width 147 height 29
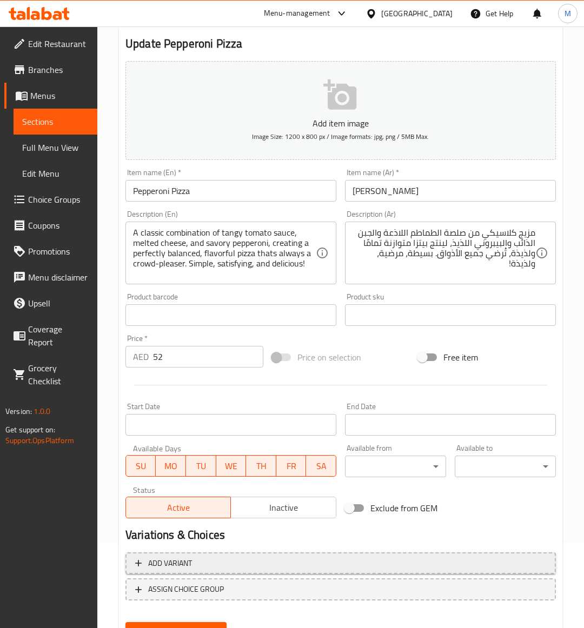
scroll to position [134, 0]
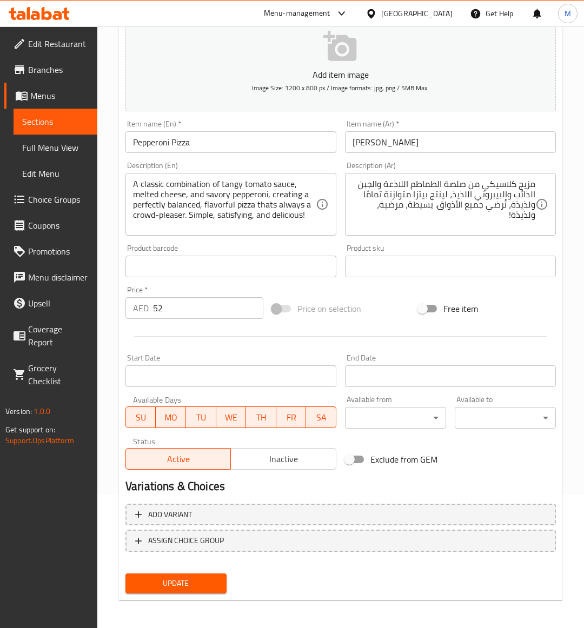
click at [200, 580] on span "Update" at bounding box center [176, 584] width 84 height 14
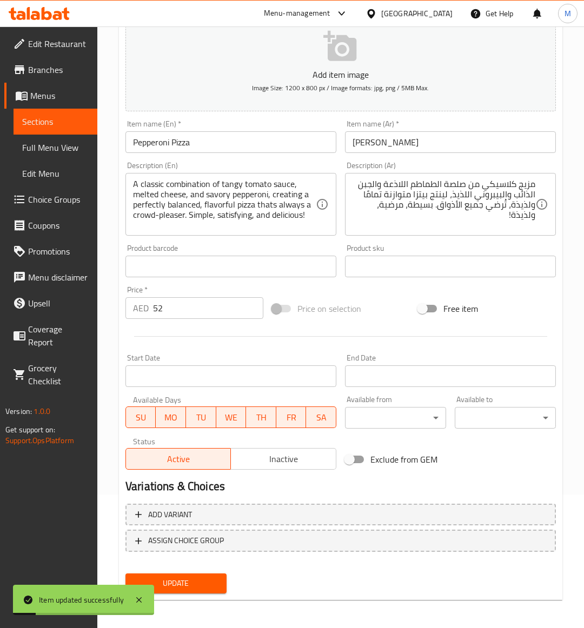
click at [157, 144] on input "Pepperoni Pizza" at bounding box center [230, 142] width 211 height 22
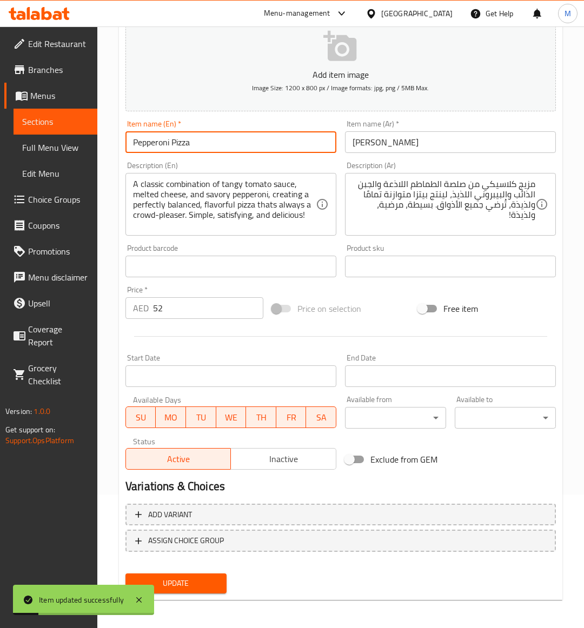
click at [157, 144] on input "Pepperoni Pizza" at bounding box center [230, 142] width 211 height 22
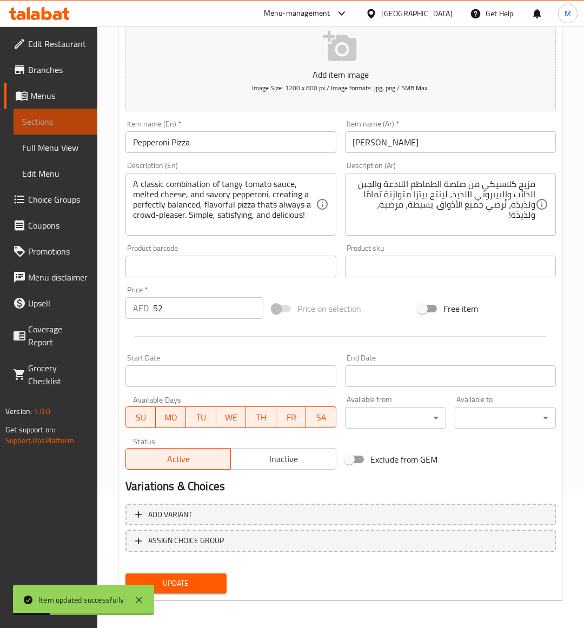
click at [37, 122] on span "Sections" at bounding box center [55, 121] width 66 height 13
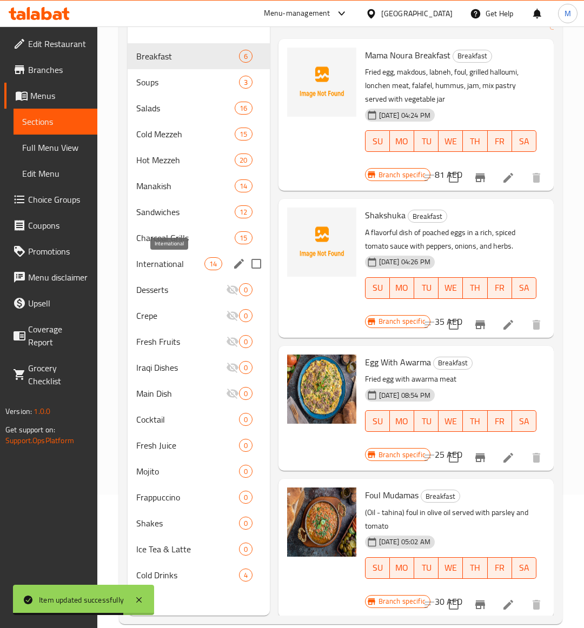
click at [165, 262] on span "International" at bounding box center [170, 263] width 68 height 13
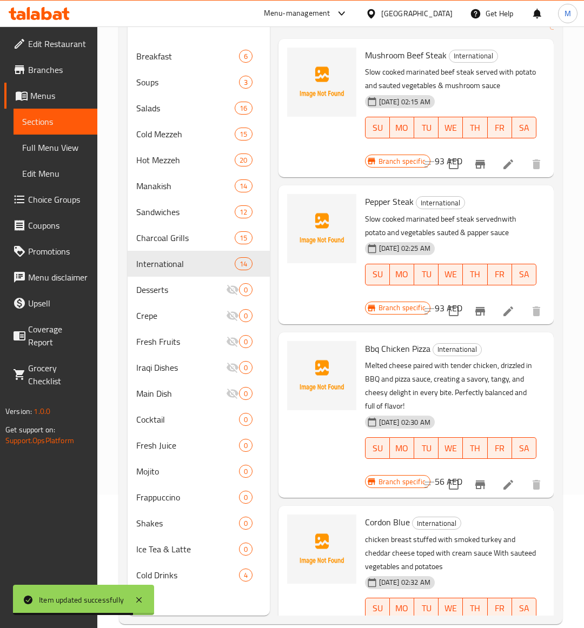
click at [484, 406] on p "Melted cheese paired with tender chicken, drizzled in BBQ and pizza sauce, crea…" at bounding box center [450, 386] width 171 height 54
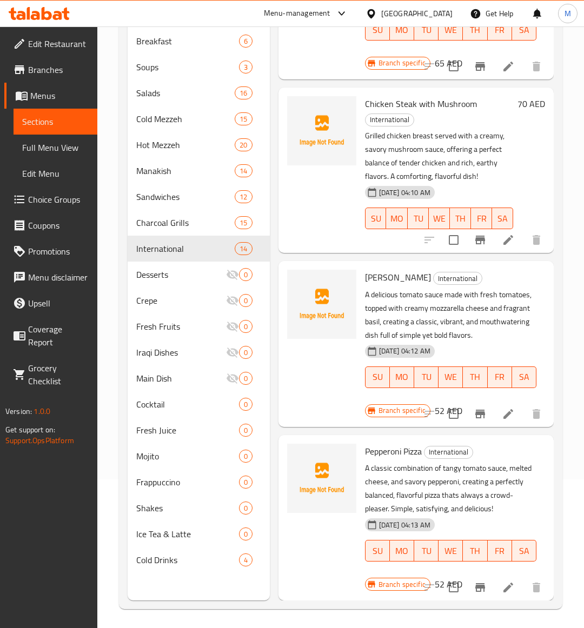
scroll to position [152, 0]
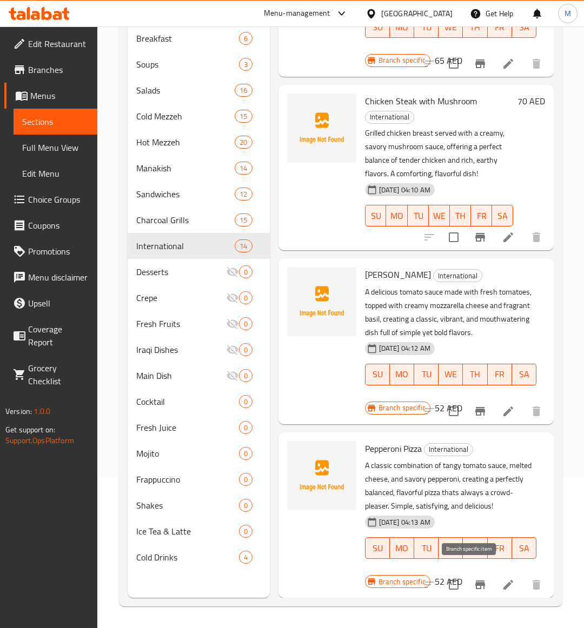
click at [474, 580] on icon "Branch-specific-item" at bounding box center [480, 584] width 13 height 13
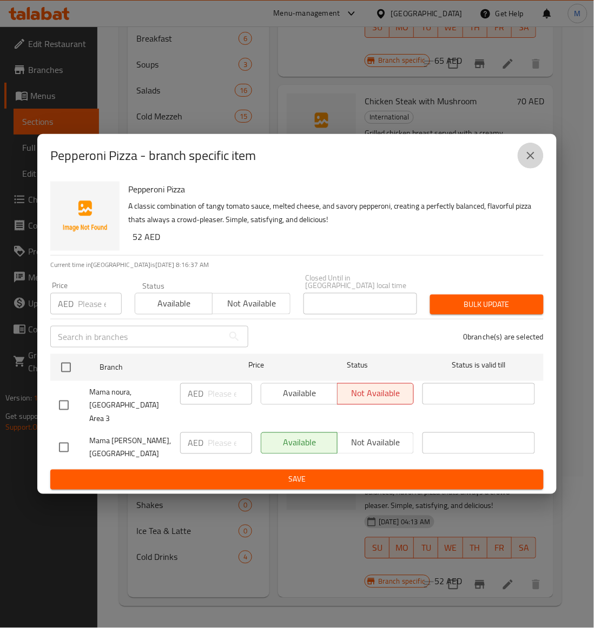
click at [535, 162] on icon "close" at bounding box center [530, 155] width 13 height 13
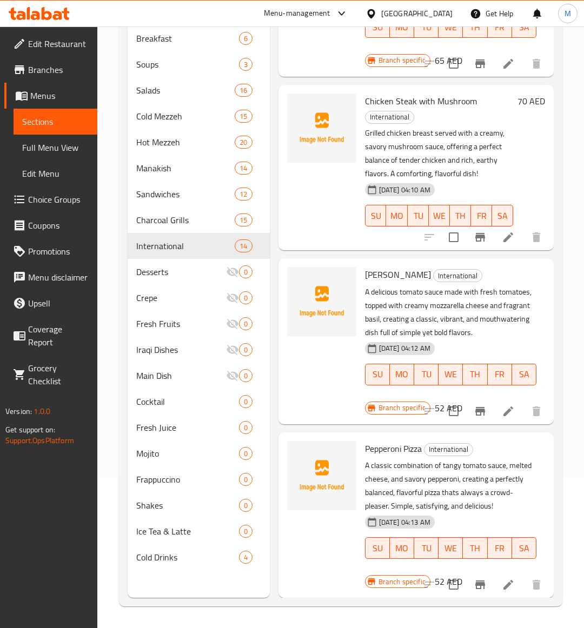
click at [351, 355] on div at bounding box center [322, 341] width 78 height 157
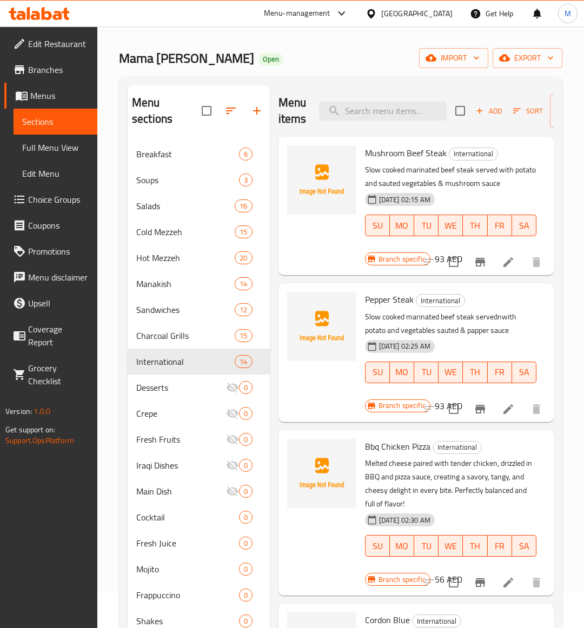
scroll to position [0, 0]
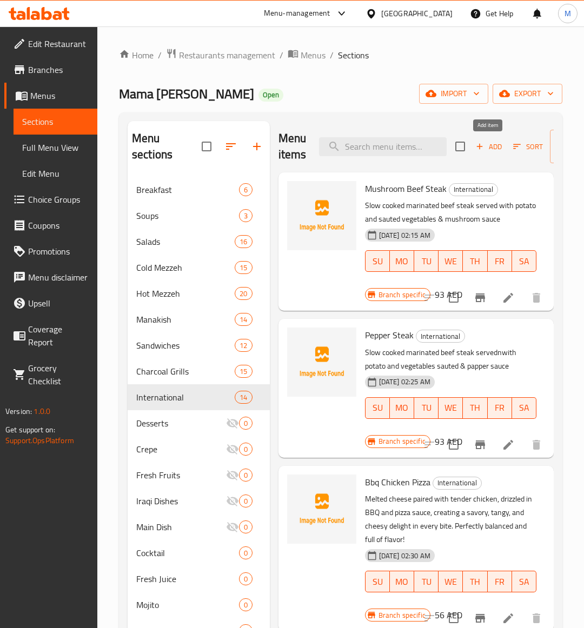
click at [485, 151] on span "Add" at bounding box center [488, 147] width 29 height 12
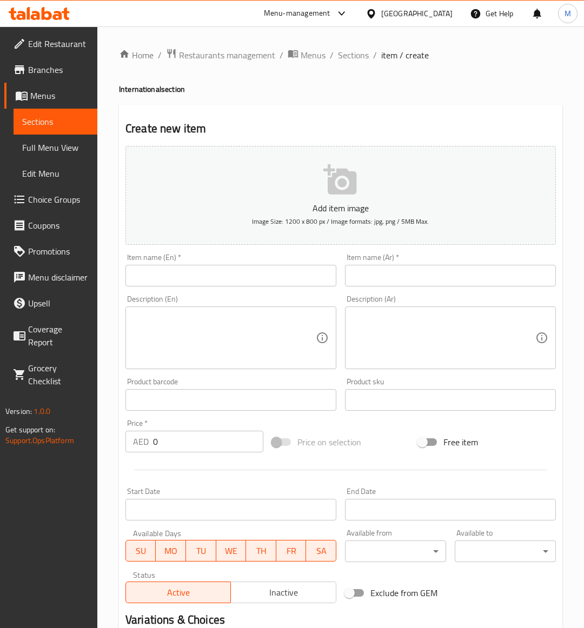
drag, startPoint x: 195, startPoint y: 282, endPoint x: 183, endPoint y: 276, distance: 14.0
click at [195, 282] on input "text" at bounding box center [230, 276] width 211 height 22
paste input "VEGETABLE PIZZA"
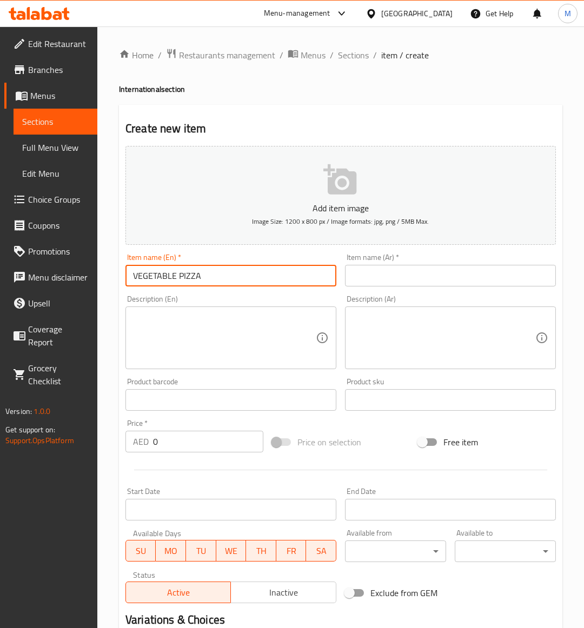
type input "VEGETABLE PIZZA"
paste textarea "A wholesome whole wheat pizza topped with juicy cherry tomatoes and tangy pizza…"
drag, startPoint x: 210, startPoint y: 348, endPoint x: 50, endPoint y: 331, distance: 160.4
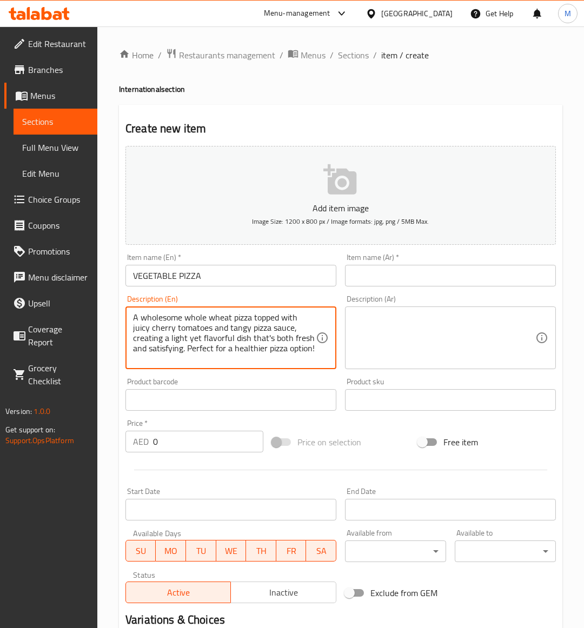
type textarea "A wholesome whole wheat pizza topped with juicy cherry tomatoes and tangy pizza…"
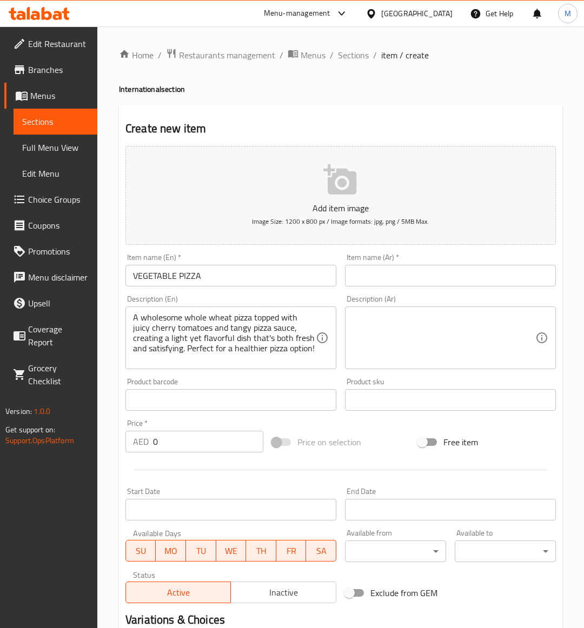
click at [172, 441] on input "0" at bounding box center [208, 442] width 110 height 22
paste input "52"
type input "52"
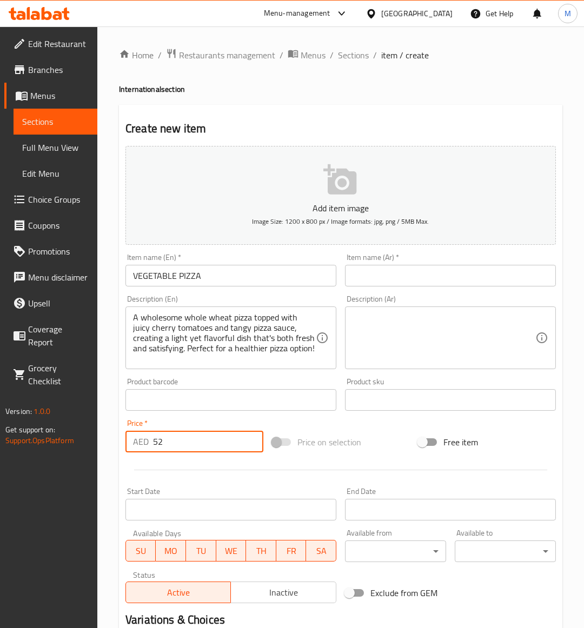
click at [187, 278] on input "VEGETABLE PIZZA" at bounding box center [230, 276] width 211 height 22
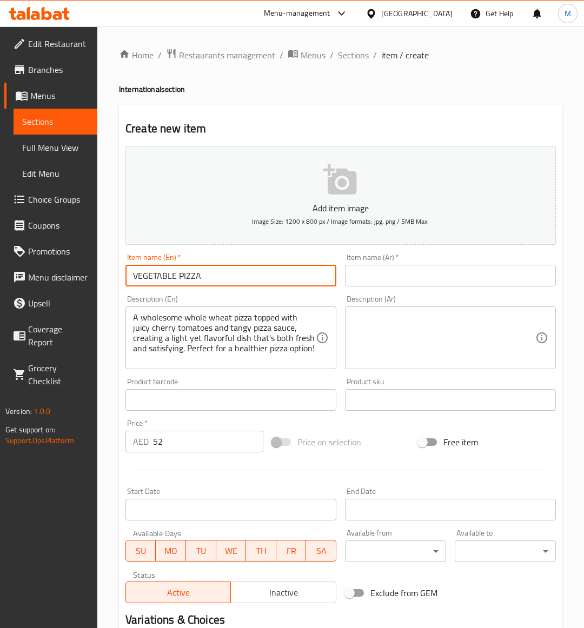
click at [187, 278] on input "VEGETABLE PIZZA" at bounding box center [230, 276] width 211 height 22
type input "Vegetable Pizza"
drag, startPoint x: 388, startPoint y: 442, endPoint x: 348, endPoint y: 421, distance: 45.2
click at [388, 442] on div "Price on selection" at bounding box center [341, 442] width 147 height 29
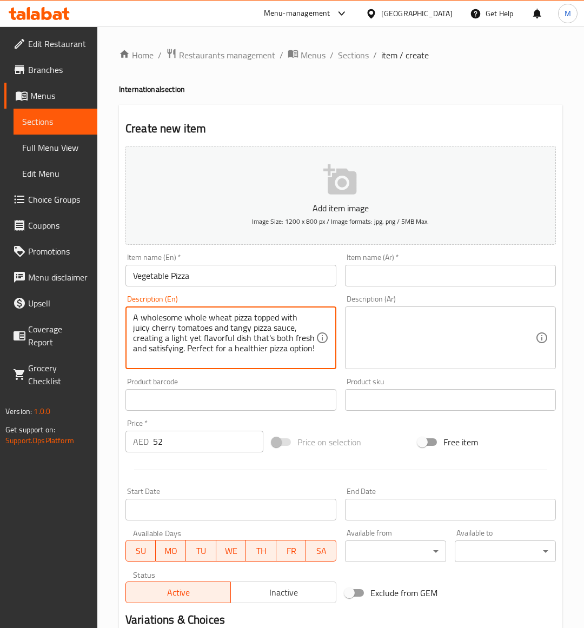
click at [199, 349] on textarea "A wholesome whole wheat pizza topped with juicy cherry tomatoes and tangy pizza…" at bounding box center [224, 337] width 183 height 51
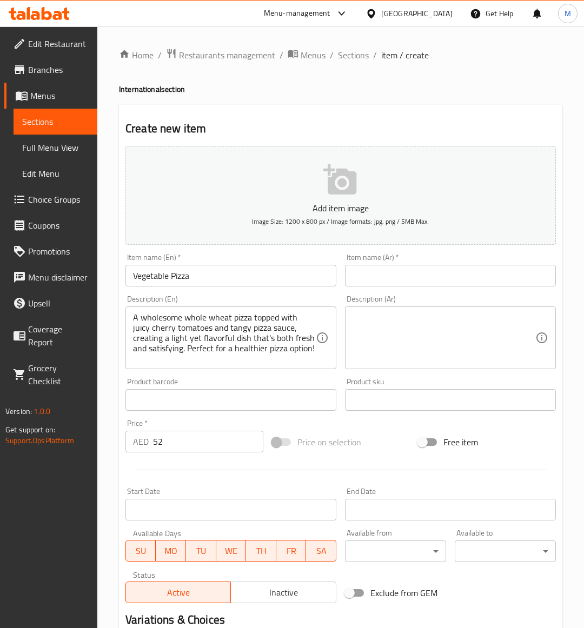
click at [463, 325] on textarea at bounding box center [443, 337] width 183 height 51
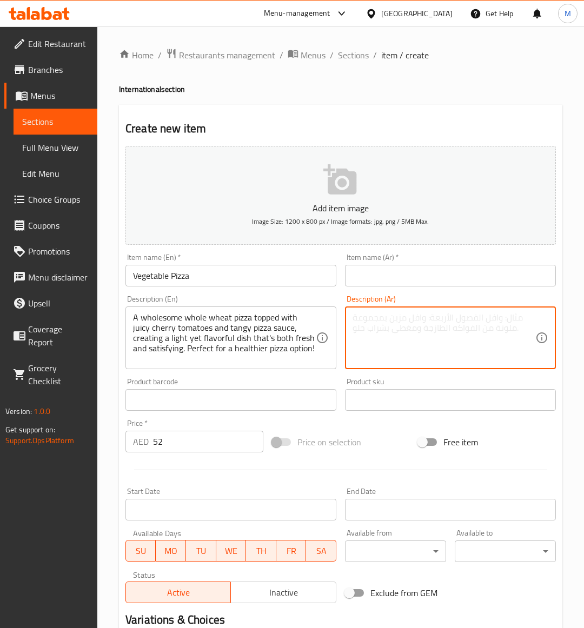
paste textarea "بيتزا قمح كامل صحية، مغطاة بطماطم كرزية شهية وصلصة بيتزا لاذعة، لطبق خفيف ولذيذ…"
type textarea "بيتزا قمح كامل صحية، مغطاة بطماطم كرزية شهية وصلصة بيتزا لاذعة، لطبق خفيف ولذيذ…"
click at [389, 280] on input "text" at bounding box center [450, 276] width 211 height 22
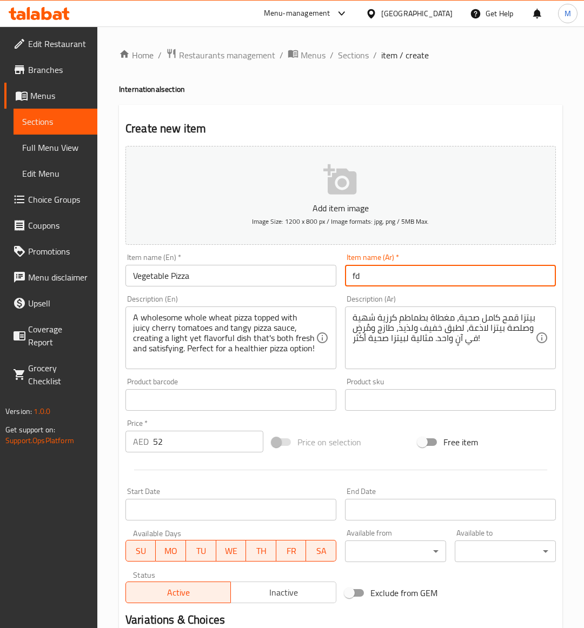
type input "f"
type input "بيتزا خضروات"
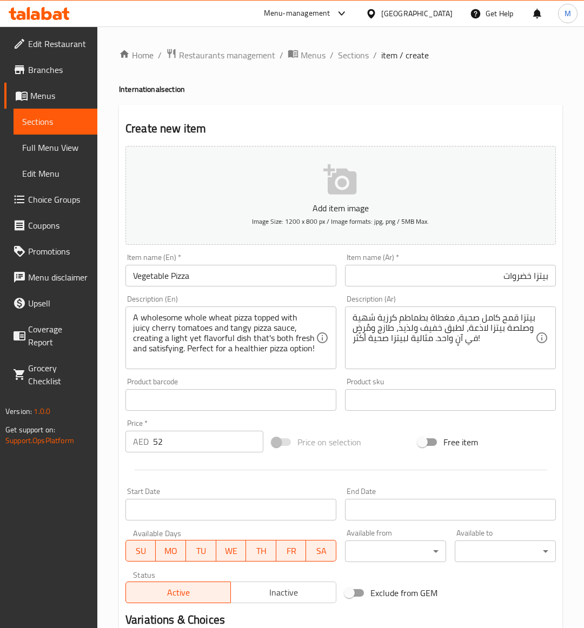
click at [381, 444] on div "Price on selection" at bounding box center [341, 442] width 147 height 29
click at [377, 434] on div "Price on selection" at bounding box center [341, 442] width 147 height 29
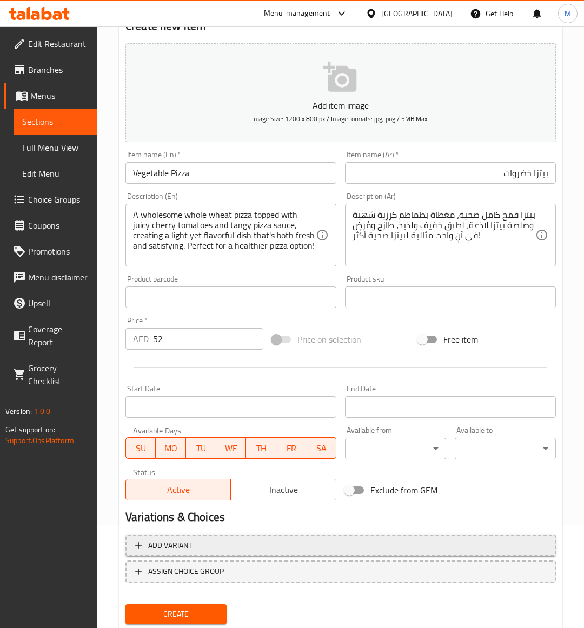
scroll to position [134, 0]
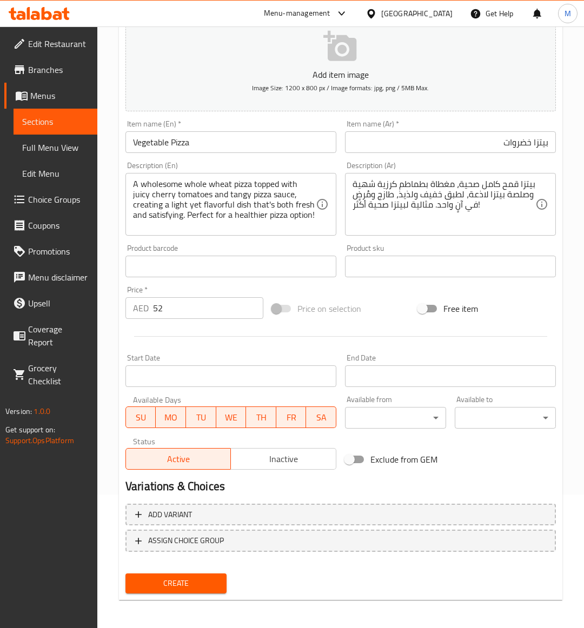
click at [188, 133] on input "Vegetable Pizza" at bounding box center [230, 142] width 211 height 22
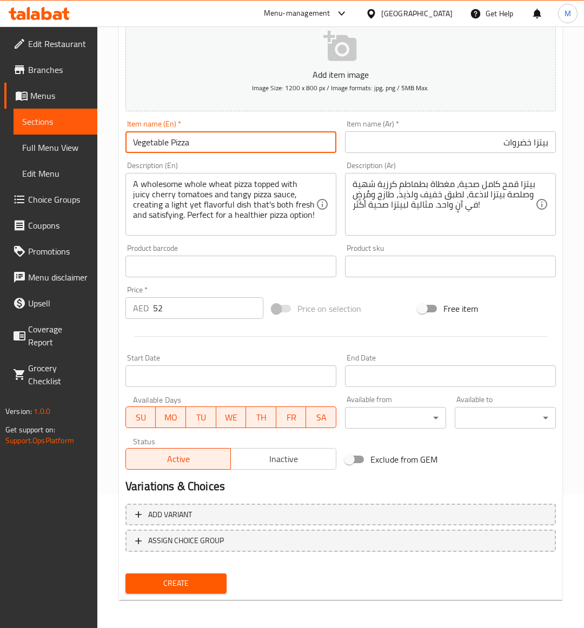
click at [188, 133] on input "Vegetable Pizza" at bounding box center [230, 142] width 211 height 22
click at [191, 580] on span "Create" at bounding box center [176, 584] width 84 height 14
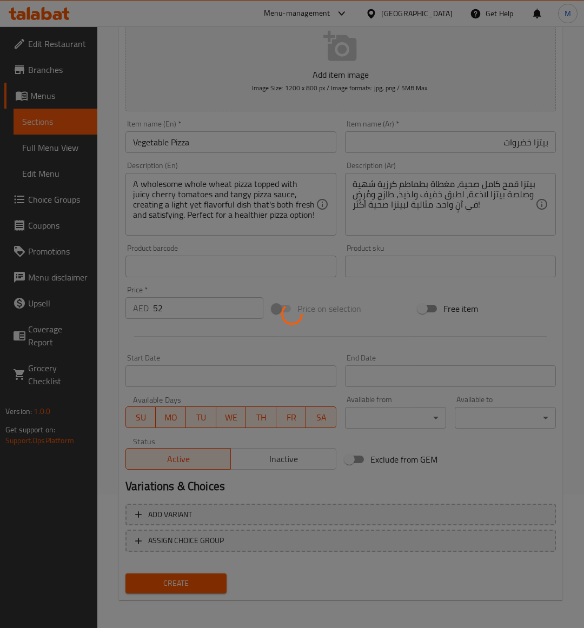
type input "0"
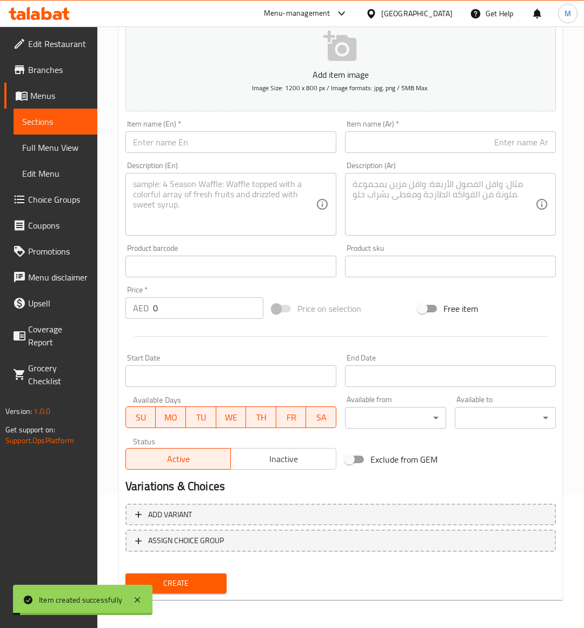
click at [58, 125] on span "Sections" at bounding box center [55, 121] width 66 height 13
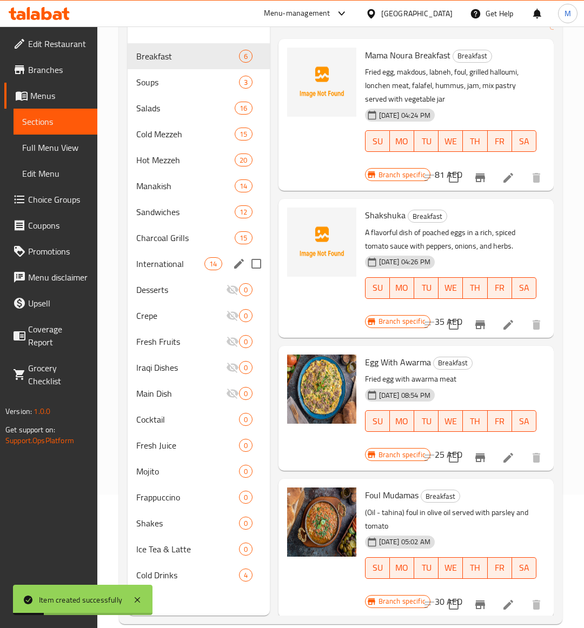
click at [172, 260] on span "International" at bounding box center [170, 263] width 68 height 13
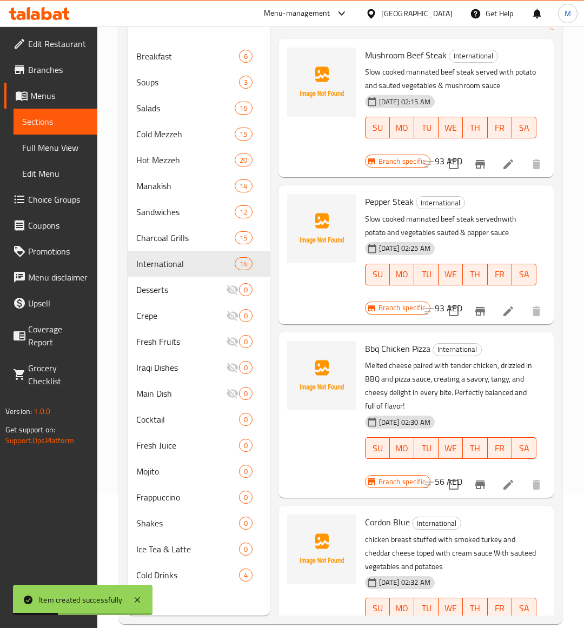
click at [512, 545] on p "chicken breast stuffed with smoked turkey and cheddar cheese toped with cream s…" at bounding box center [450, 553] width 171 height 41
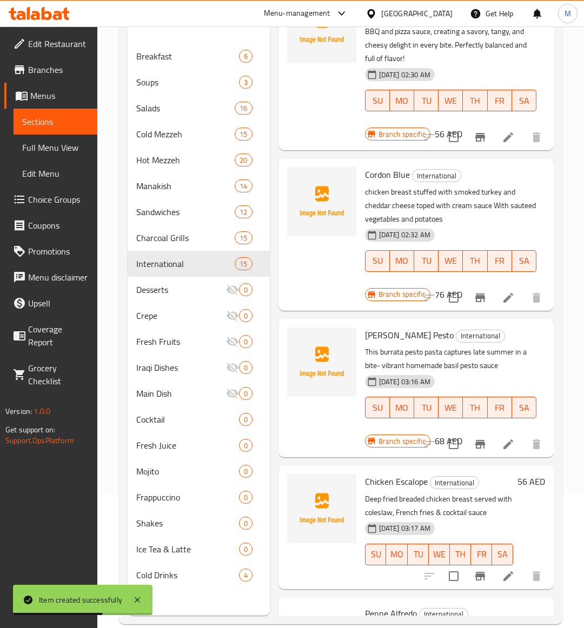
scroll to position [608, 0]
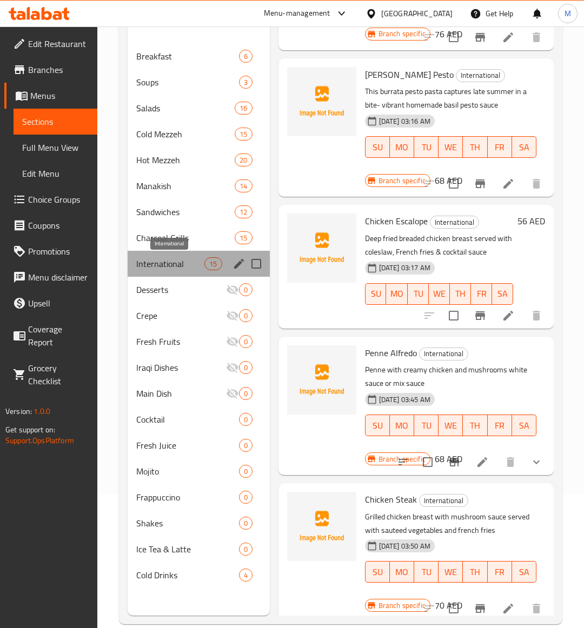
click at [170, 262] on span "International" at bounding box center [170, 263] width 68 height 13
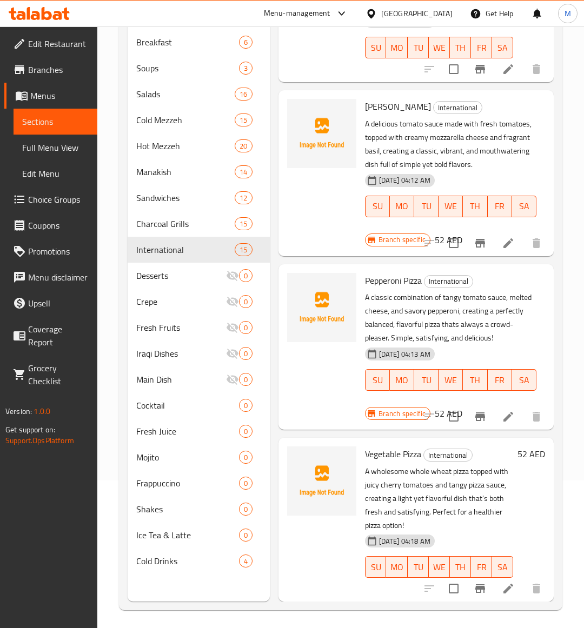
scroll to position [152, 0]
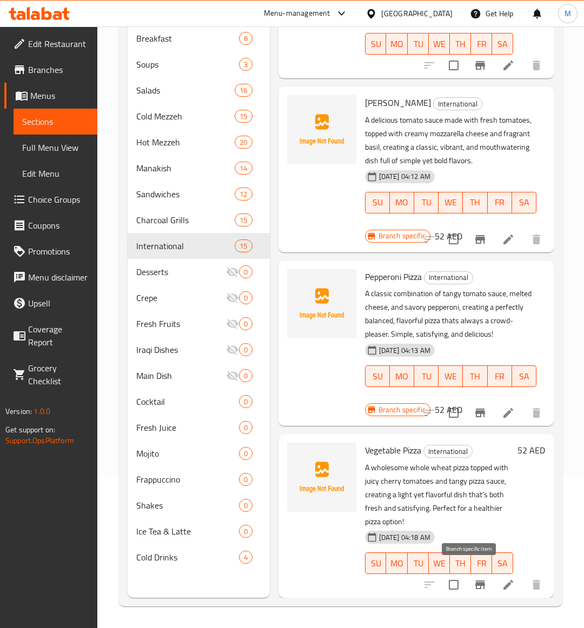
click at [475, 581] on icon "Branch-specific-item" at bounding box center [480, 585] width 10 height 9
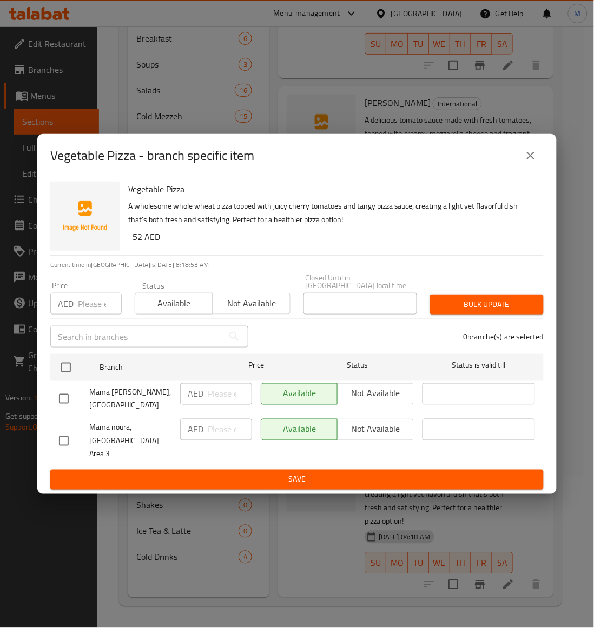
drag, startPoint x: 61, startPoint y: 441, endPoint x: 65, endPoint y: 436, distance: 6.5
click at [60, 441] on input "checkbox" at bounding box center [63, 441] width 23 height 23
checkbox input "true"
click at [248, 311] on span "Not available" at bounding box center [251, 304] width 69 height 16
click at [523, 307] on span "Bulk update" at bounding box center [486, 305] width 96 height 14
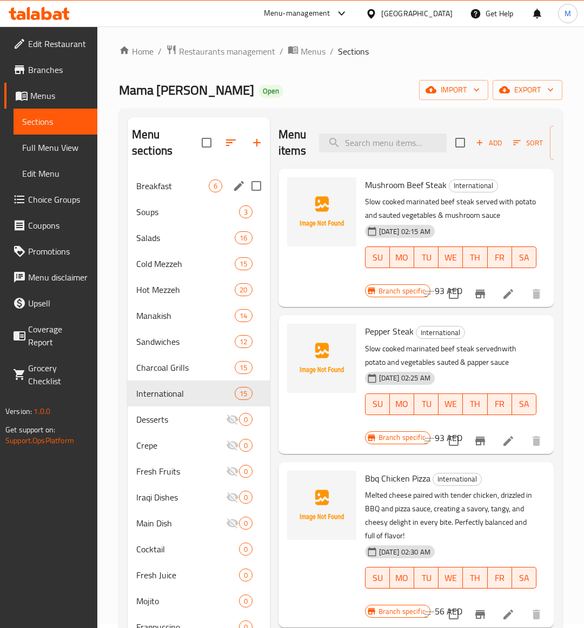
scroll to position [0, 0]
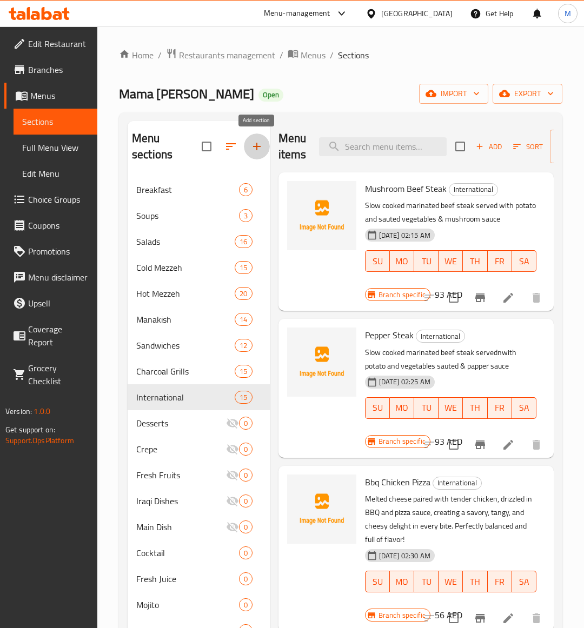
click at [257, 155] on button "button" at bounding box center [257, 147] width 26 height 26
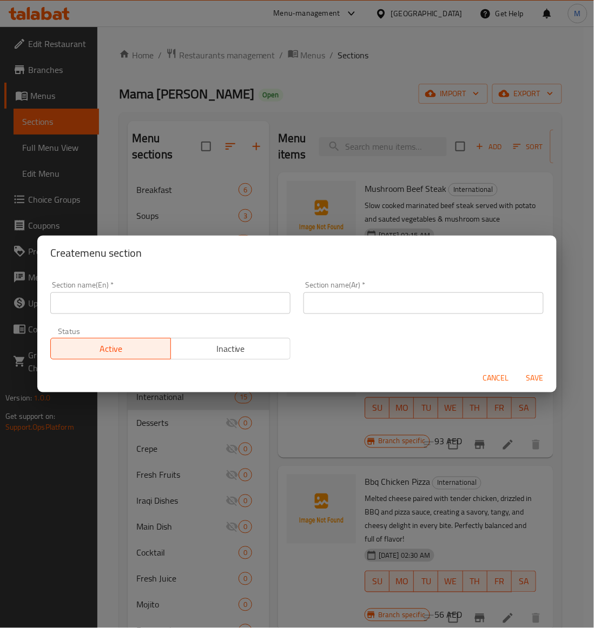
click at [146, 317] on div "Section name(En)   * Section name(En) *" at bounding box center [170, 298] width 253 height 46
click at [136, 310] on input "text" at bounding box center [170, 303] width 240 height 22
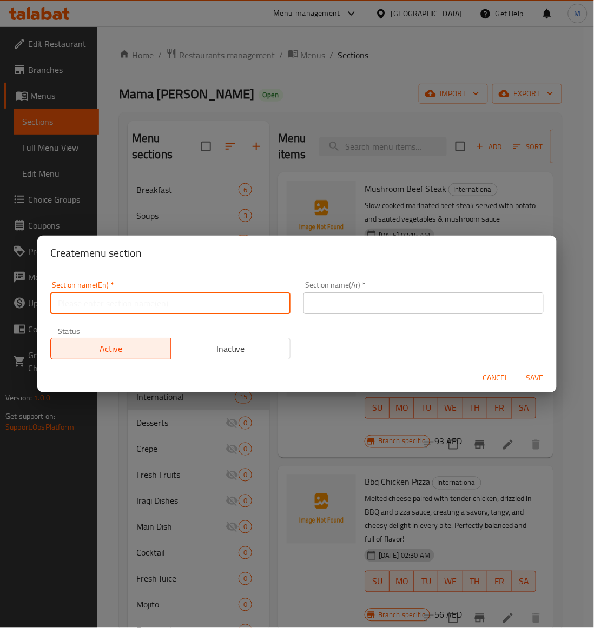
paste input "Mama Noura SPECIALTY"
click at [155, 309] on input "Mama Noura SPECIALTY" at bounding box center [170, 303] width 240 height 22
type input "Mama Noura Specialty"
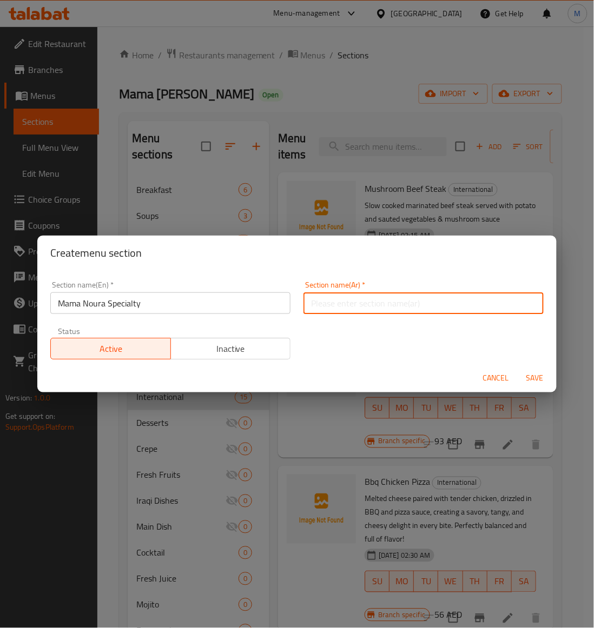
click at [317, 307] on input "text" at bounding box center [423, 303] width 240 height 22
type input "م"
type input "خاص بماما نورا"
click at [533, 373] on span "Save" at bounding box center [535, 378] width 26 height 14
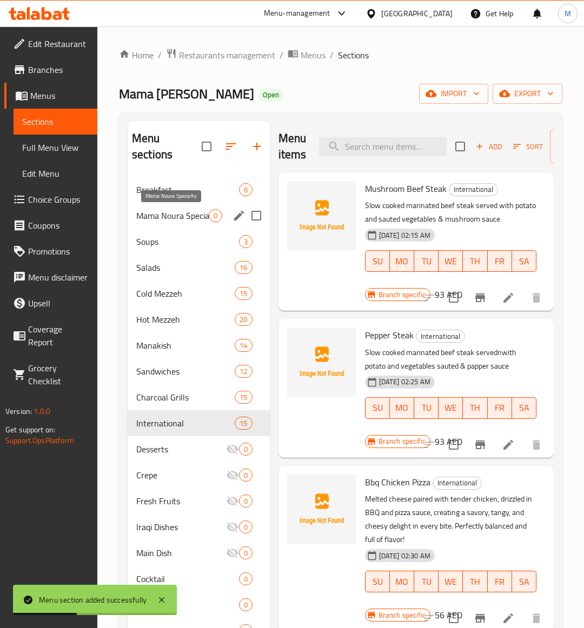
click at [163, 214] on span "Mama Noura Specialty" at bounding box center [172, 215] width 72 height 13
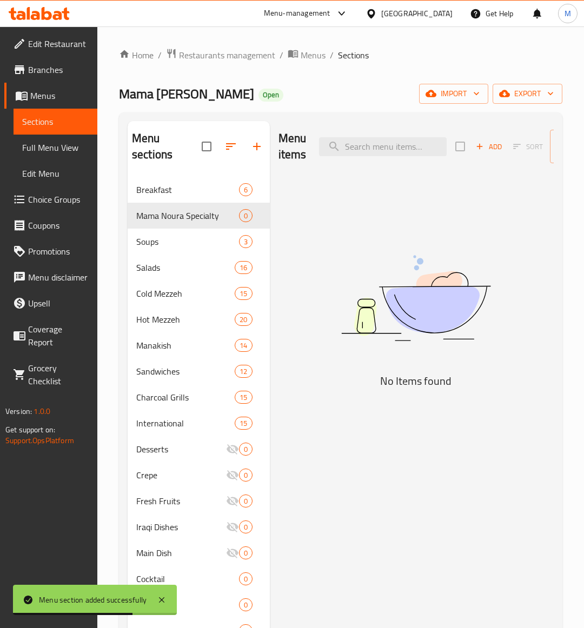
click at [479, 150] on icon "button" at bounding box center [480, 147] width 6 height 6
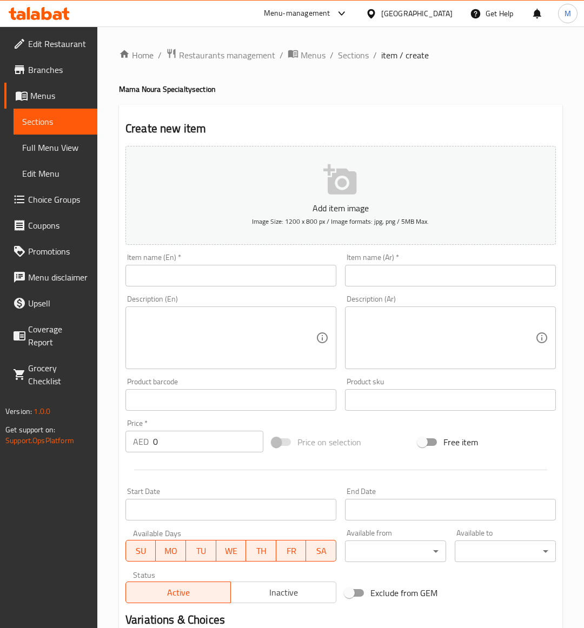
drag, startPoint x: 160, startPoint y: 277, endPoint x: 92, endPoint y: 276, distance: 68.1
click at [160, 277] on input "text" at bounding box center [230, 276] width 211 height 22
paste input "POTTERY CHICKEN LIVER"
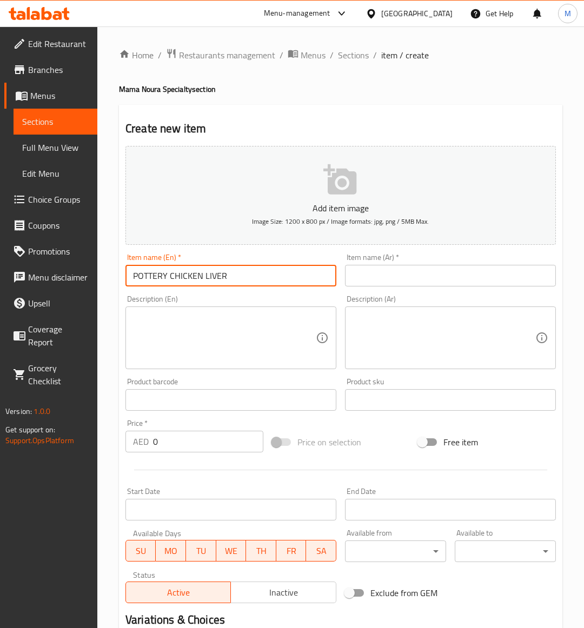
type input "POTTERY CHICKEN LIVER"
drag, startPoint x: 165, startPoint y: 425, endPoint x: 171, endPoint y: 430, distance: 8.0
click at [165, 425] on div "Price   * AED 0 Price *" at bounding box center [194, 436] width 138 height 33
click at [174, 434] on input "0" at bounding box center [208, 442] width 110 height 22
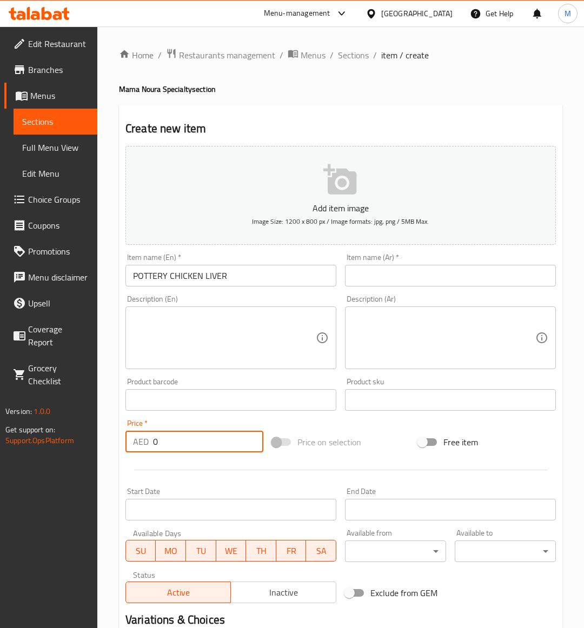
click at [174, 434] on input "0" at bounding box center [208, 442] width 110 height 22
paste input "53"
type input "53"
click at [210, 344] on textarea at bounding box center [224, 337] width 183 height 51
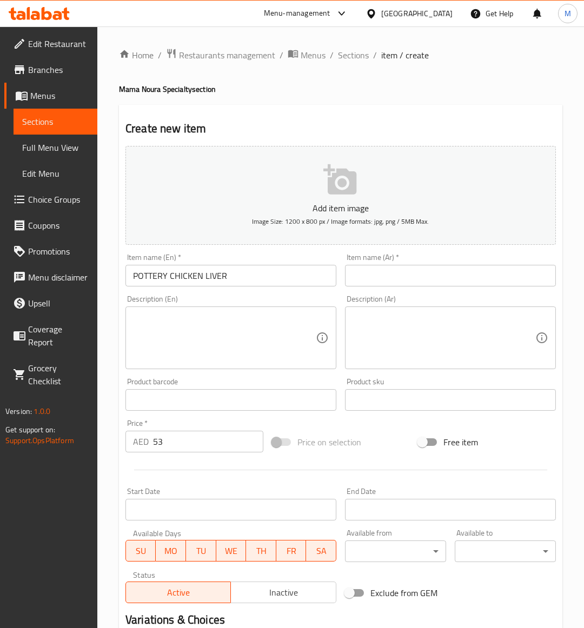
paste textarea "Chicken marinated in rich pomegranate sauce, offering a perfect balance of tang…"
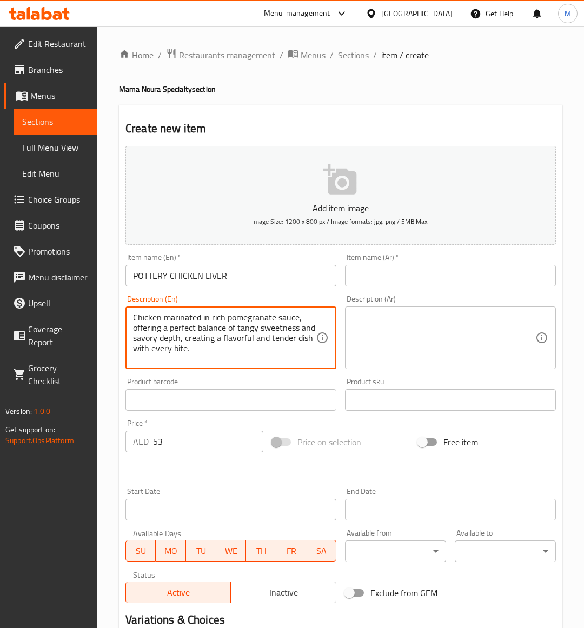
type textarea "Chicken marinated in rich pomegranate sauce, offering a perfect balance of tang…"
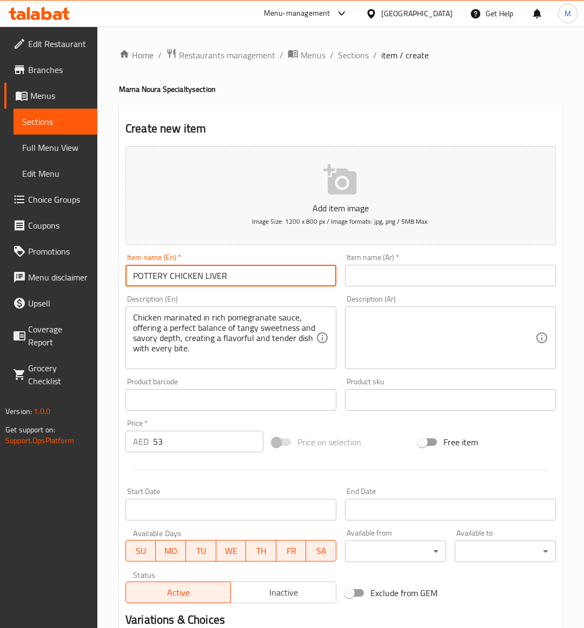
click at [190, 278] on input "POTTERY CHICKEN LIVER" at bounding box center [230, 276] width 211 height 22
type input "Pottery Chicken Liver"
drag, startPoint x: 444, startPoint y: 357, endPoint x: 317, endPoint y: 312, distance: 134.6
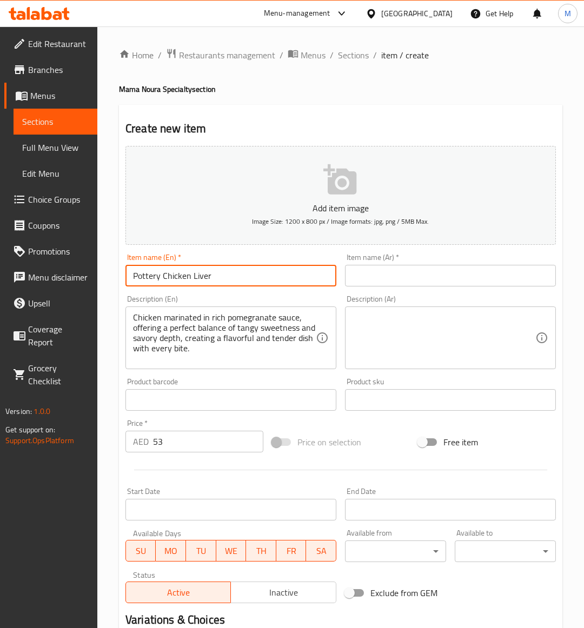
click at [444, 356] on textarea at bounding box center [443, 337] width 183 height 51
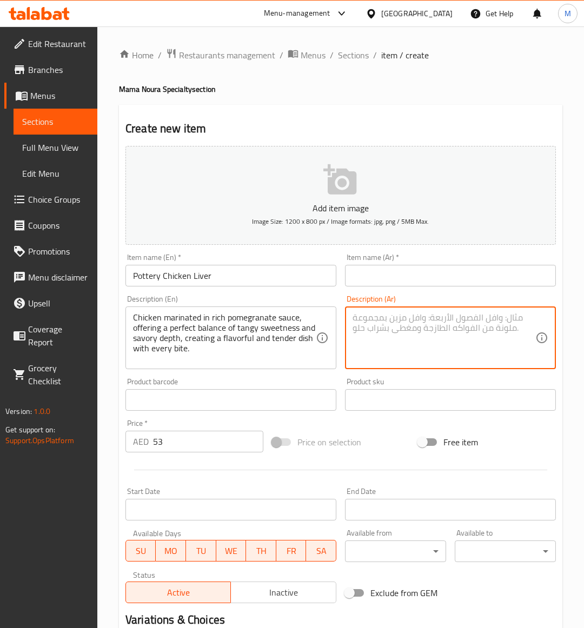
click at [176, 276] on input "Pottery Chicken Liver" at bounding box center [230, 276] width 211 height 22
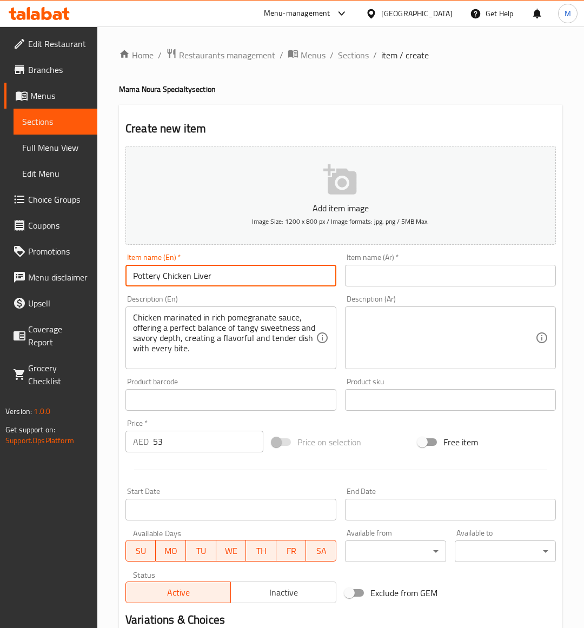
click at [176, 276] on input "Pottery Chicken Liver" at bounding box center [230, 276] width 211 height 22
drag, startPoint x: 425, startPoint y: 264, endPoint x: 413, endPoint y: 273, distance: 15.5
click at [418, 269] on div "Item name (Ar)   * Item name (Ar) *" at bounding box center [450, 270] width 211 height 33
click at [412, 275] on input "text" at bounding box center [450, 276] width 211 height 22
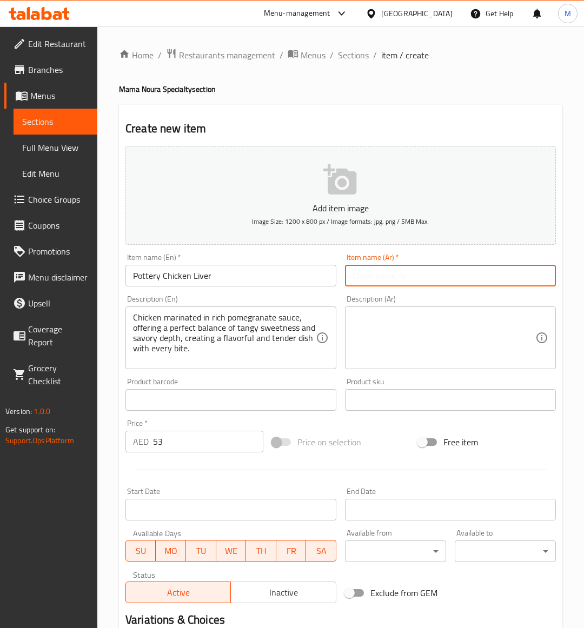
paste input "كبد دجاج فخاري"
type input "كبد دجاج فخاري"
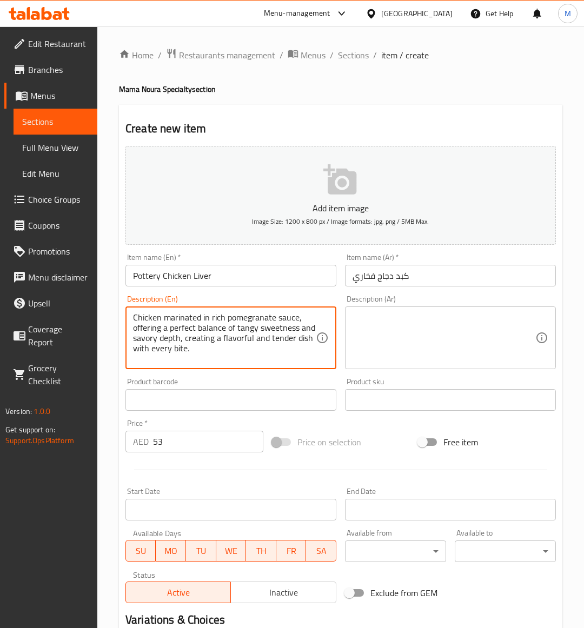
click at [189, 331] on textarea "Chicken marinated in rich pomegranate sauce, offering a perfect balance of tang…" at bounding box center [224, 337] width 183 height 51
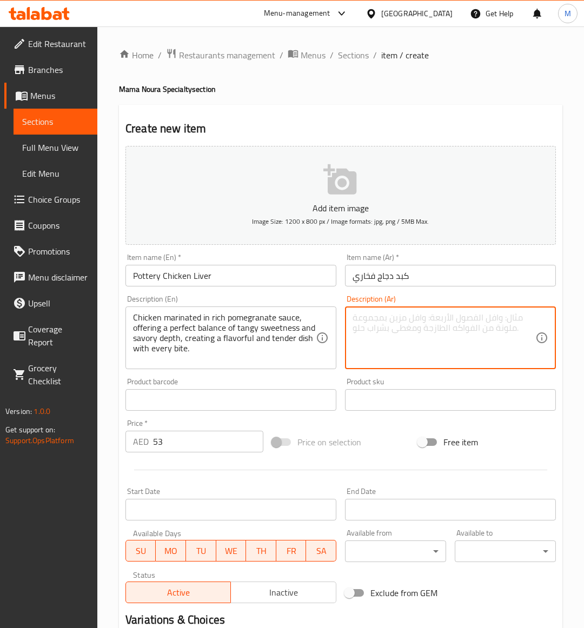
click at [477, 350] on textarea at bounding box center [443, 337] width 183 height 51
paste textarea "دجاج متبل بصلصة الرمان الغنية، يوفر توازنًا مثاليًا بين الحلاوة اللاذعة والعمق …"
type textarea "دجاج متبل بصلصة الرمان الغنية، يوفر توازنًا مثاليًا بين الحلاوة اللاذعة والعمق …"
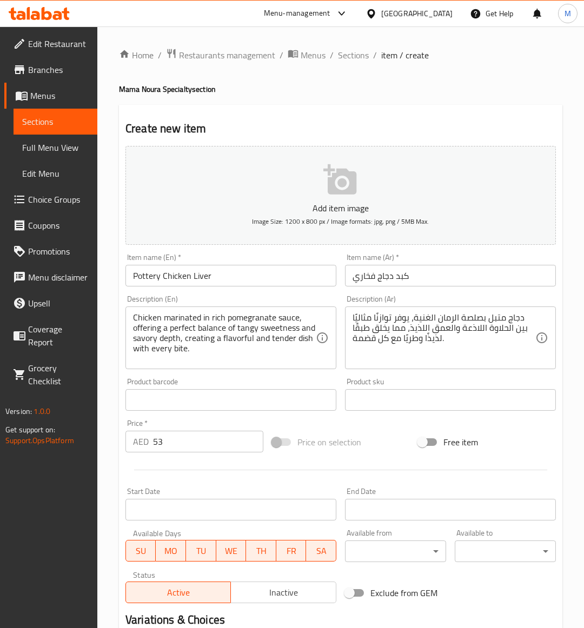
click at [397, 426] on div "Add item image Image Size: 1200 x 800 px / Image formats: jpg, png / 5MB Max. I…" at bounding box center [340, 375] width 439 height 466
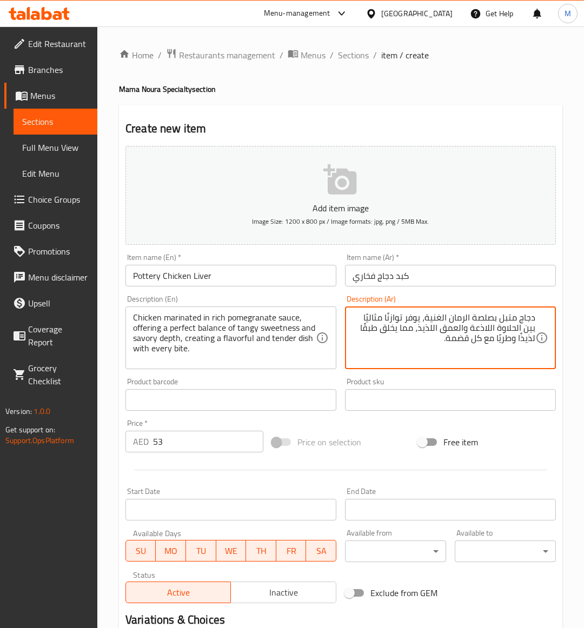
click at [399, 431] on div "Price on selection" at bounding box center [341, 442] width 147 height 29
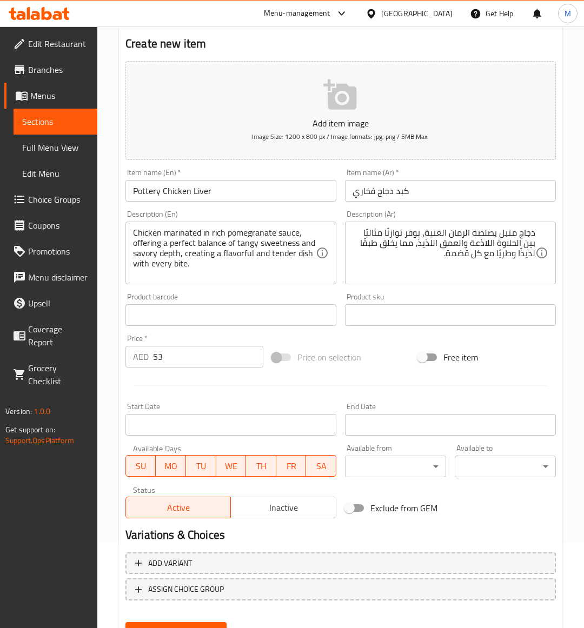
scroll to position [134, 0]
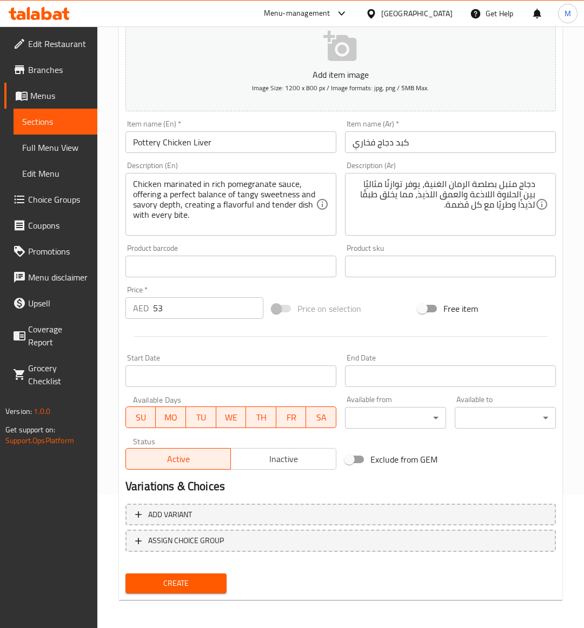
click at [169, 138] on input "Pottery Chicken Liver" at bounding box center [230, 142] width 211 height 22
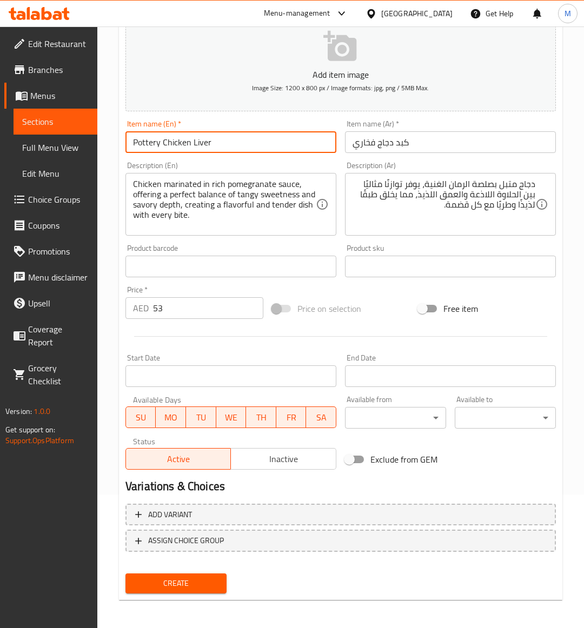
click at [169, 138] on input "Pottery Chicken Liver" at bounding box center [230, 142] width 211 height 22
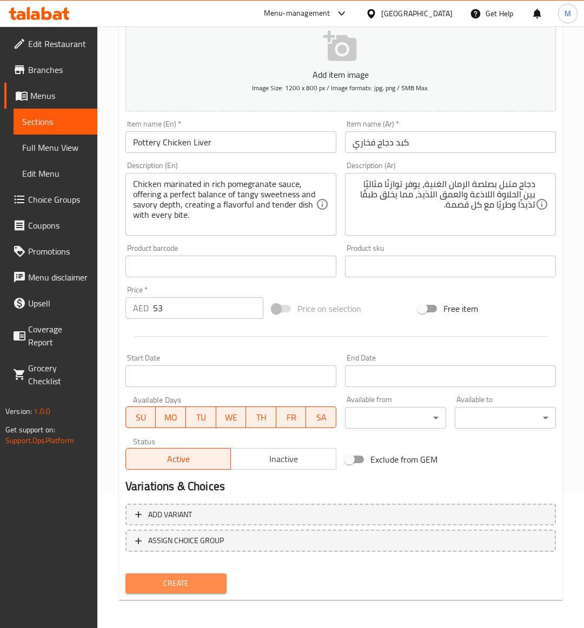
click at [187, 585] on span "Create" at bounding box center [176, 584] width 84 height 14
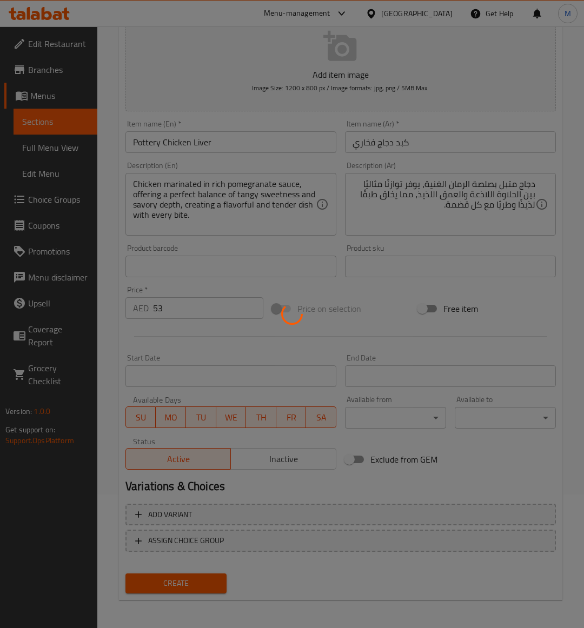
type input "0"
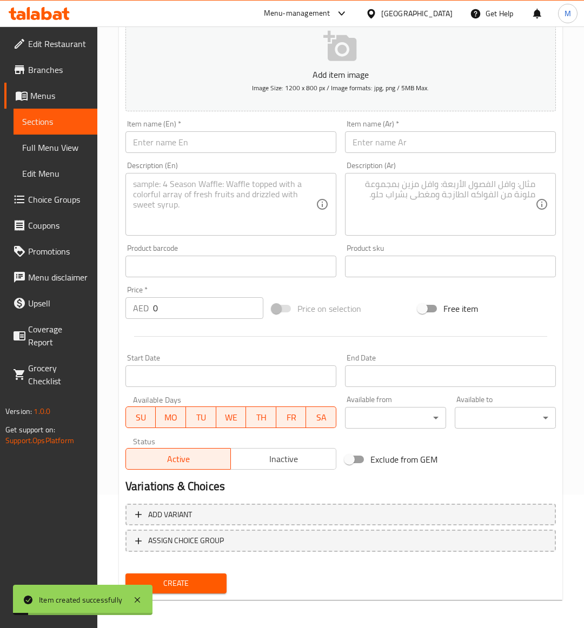
click at [45, 125] on span "Sections" at bounding box center [55, 121] width 66 height 13
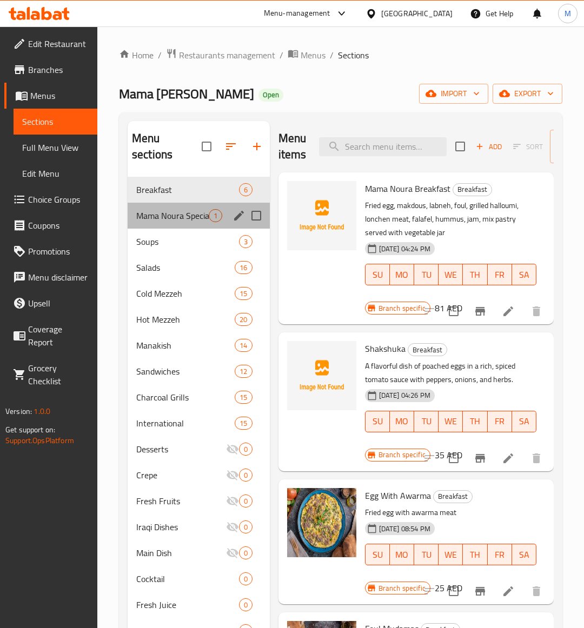
click at [178, 223] on div "Mama Noura Specialty 1" at bounding box center [199, 216] width 142 height 26
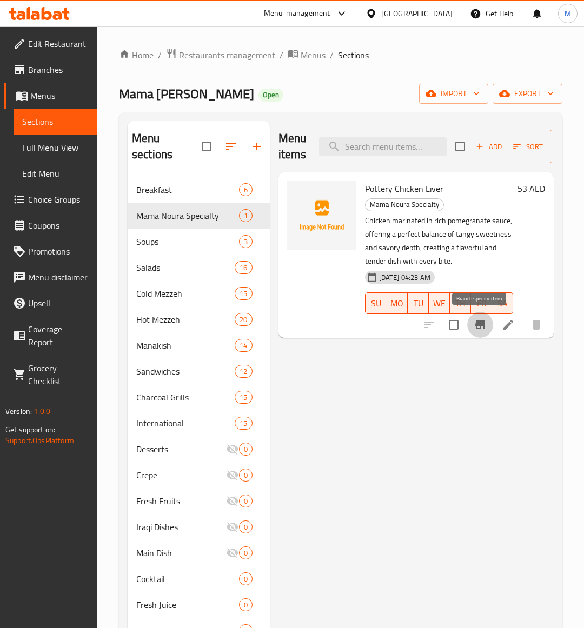
click at [483, 331] on icon "Branch-specific-item" at bounding box center [480, 324] width 13 height 13
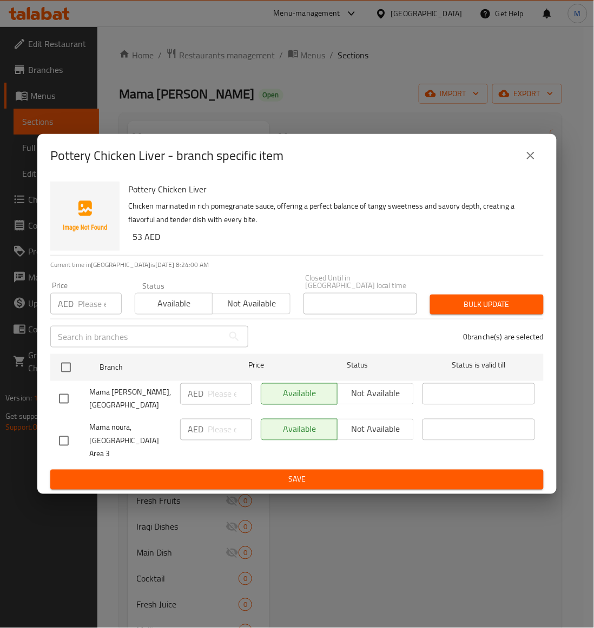
drag, startPoint x: 65, startPoint y: 442, endPoint x: 93, endPoint y: 424, distance: 32.6
click at [65, 441] on input "checkbox" at bounding box center [63, 441] width 23 height 23
checkbox input "true"
click at [241, 315] on button "Not available" at bounding box center [251, 304] width 78 height 22
click at [480, 304] on span "Bulk update" at bounding box center [486, 305] width 96 height 14
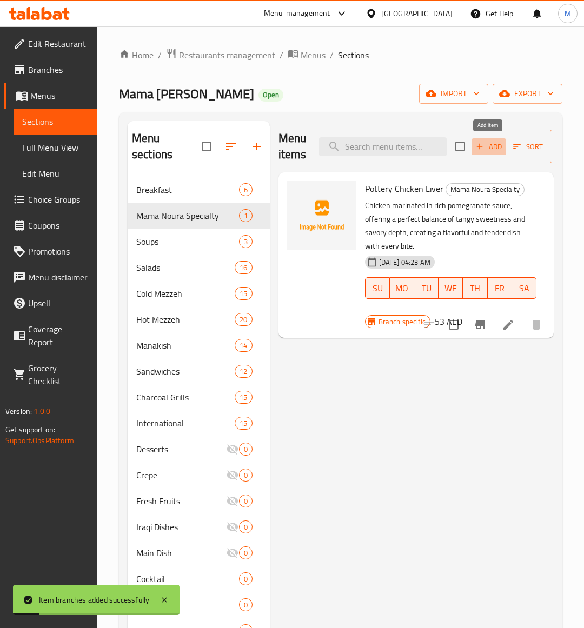
click at [500, 152] on span "Add" at bounding box center [488, 147] width 29 height 12
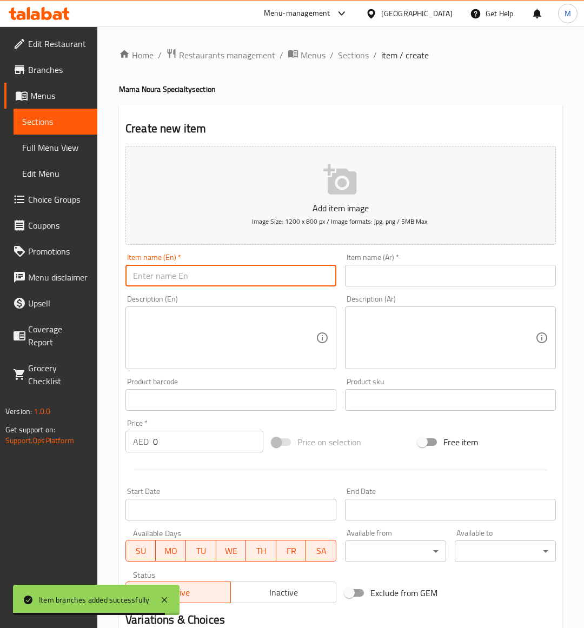
click at [212, 285] on input "text" at bounding box center [230, 276] width 211 height 22
paste input "TURKISH LAMB POT STEW"
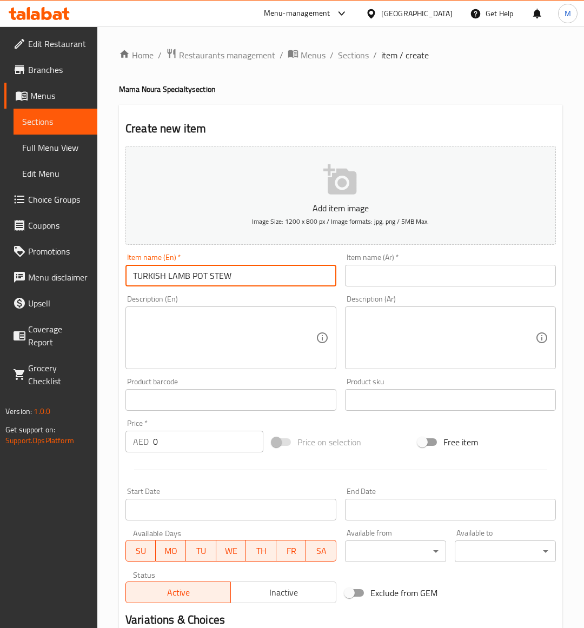
type input "TURKISH LAMB POT STEW"
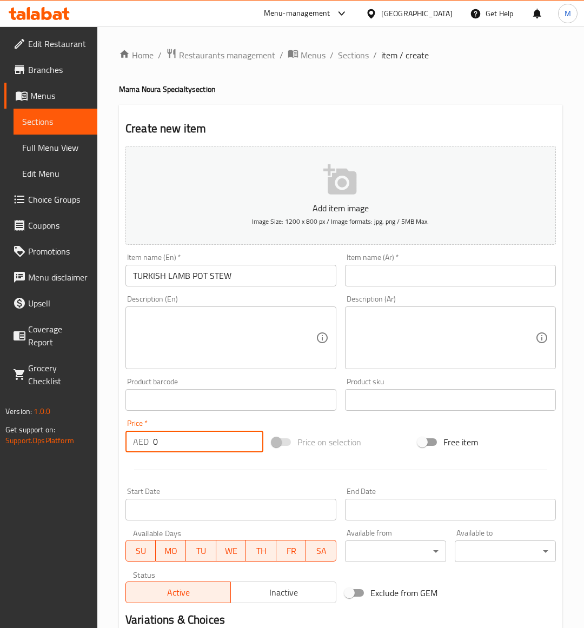
click at [176, 438] on input "0" at bounding box center [208, 442] width 110 height 22
paste input "134"
type input "134"
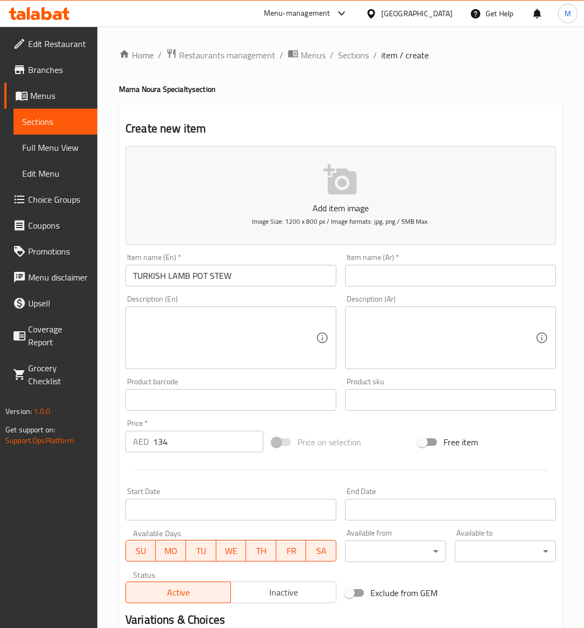
click at [121, 344] on div "Description (En) Description (En)" at bounding box center [230, 332] width 219 height 83
click at [164, 336] on textarea at bounding box center [224, 337] width 183 height 51
paste textarea "Slow cooked lamb shank with tomato gravynsauce served with meat rice"
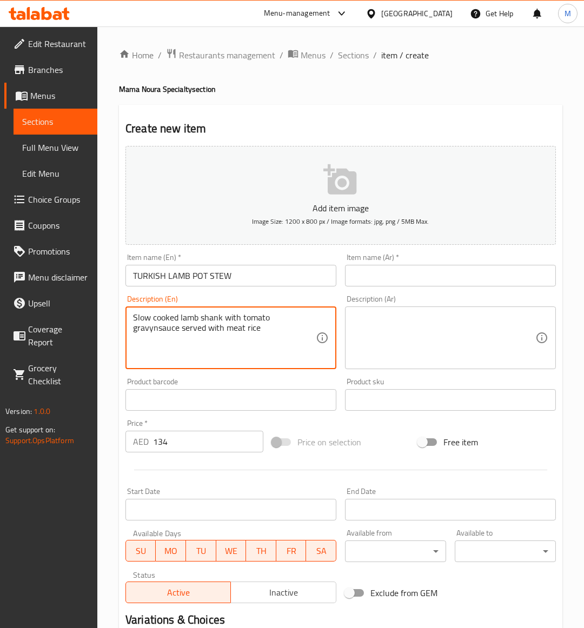
type textarea "Slow cooked lamb shank with tomato gravynsauce served with meat rice"
click at [206, 280] on input "TURKISH LAMB POT STEW" at bounding box center [230, 276] width 211 height 22
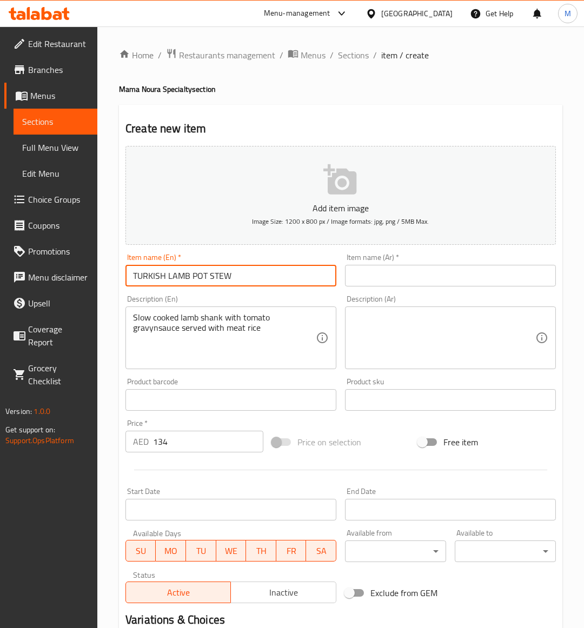
click at [206, 280] on input "TURKISH LAMB POT STEW" at bounding box center [230, 276] width 211 height 22
type input "Turkish Lamb Pot Stew"
click at [396, 451] on div "Price on selection" at bounding box center [341, 442] width 147 height 29
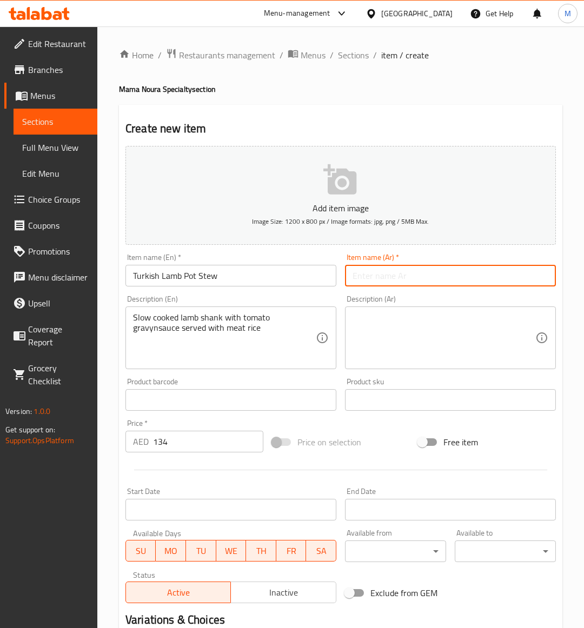
click at [412, 280] on input "text" at bounding box center [450, 276] width 211 height 22
type input "d"
type input "يخنه خروف تركي فخاري"
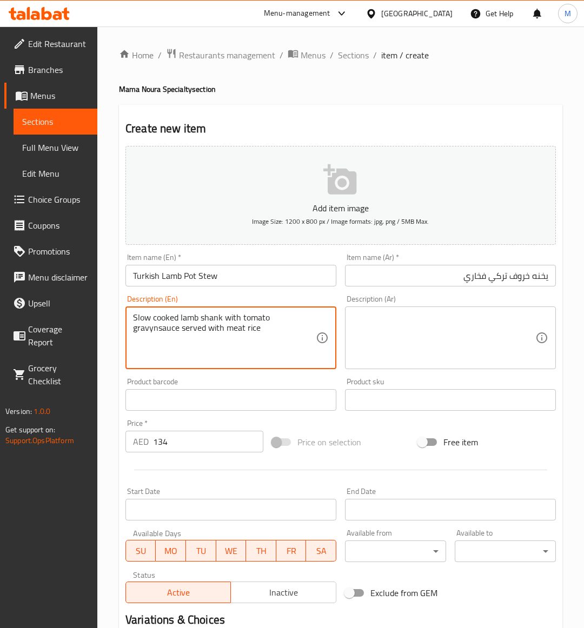
click at [185, 324] on textarea "Slow cooked lamb shank with tomato gravynsauce served with meat rice" at bounding box center [224, 337] width 183 height 51
click at [168, 356] on textarea "Slow cooked lamb shank with tomato gravynsauce served with meat rice" at bounding box center [224, 337] width 183 height 51
click at [211, 317] on textarea "Slow cooked lamb shank with tomato gravynsauce served with meat rice" at bounding box center [224, 337] width 183 height 51
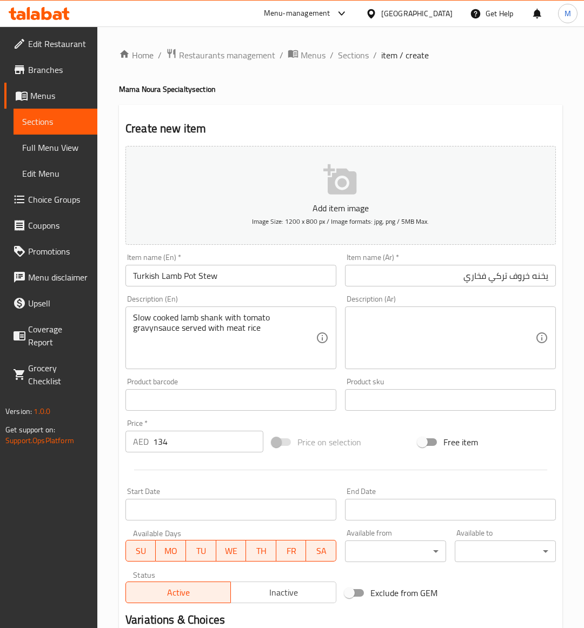
click at [405, 354] on textarea at bounding box center [443, 337] width 183 height 51
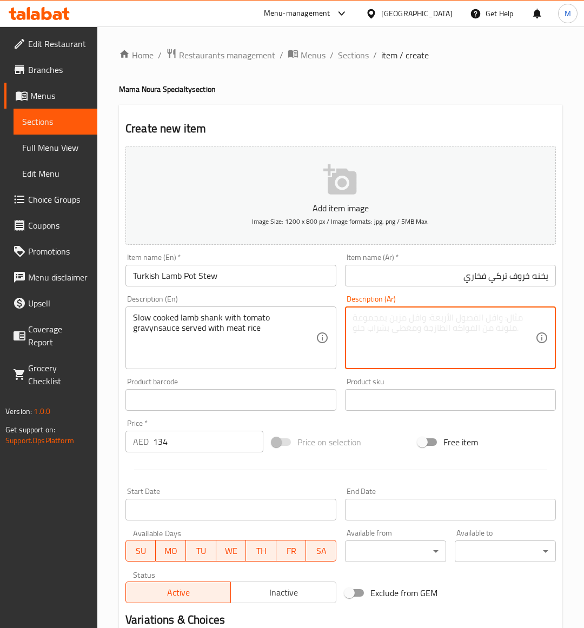
paste textarea "موزة"
type textarea "موزة مطبوخة ببطء"
click at [524, 280] on input "يخنه خروف تركي فخاري" at bounding box center [450, 276] width 211 height 22
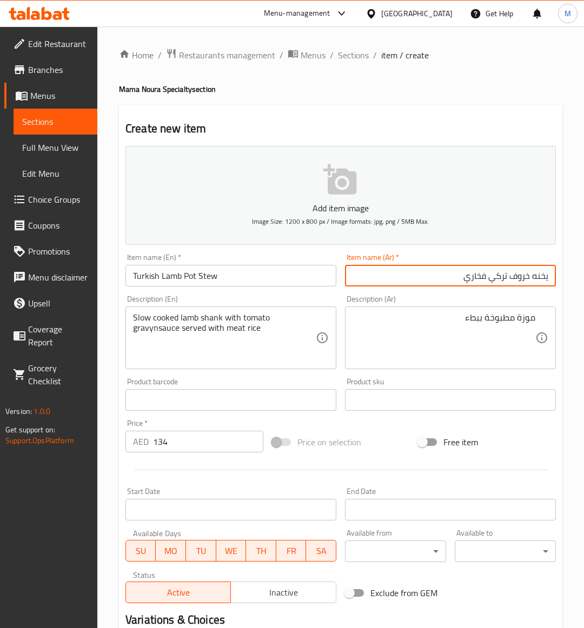
click at [524, 280] on input "يخنه خروف تركي فخاري" at bounding box center [450, 276] width 211 height 22
type input "يخنه لحم ضأن تركي فخاري"
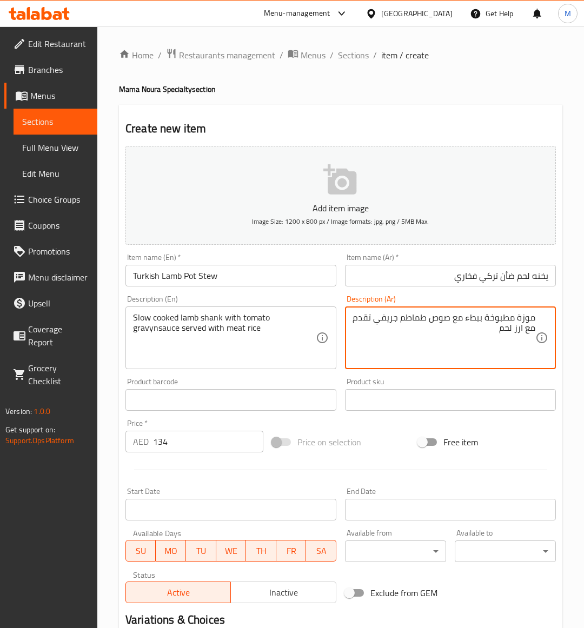
type textarea "موزة مطبوخة ببطء مع صوص طماطم جريفي تقدم مع ارز لحم"
drag, startPoint x: 152, startPoint y: 329, endPoint x: 242, endPoint y: 320, distance: 90.2
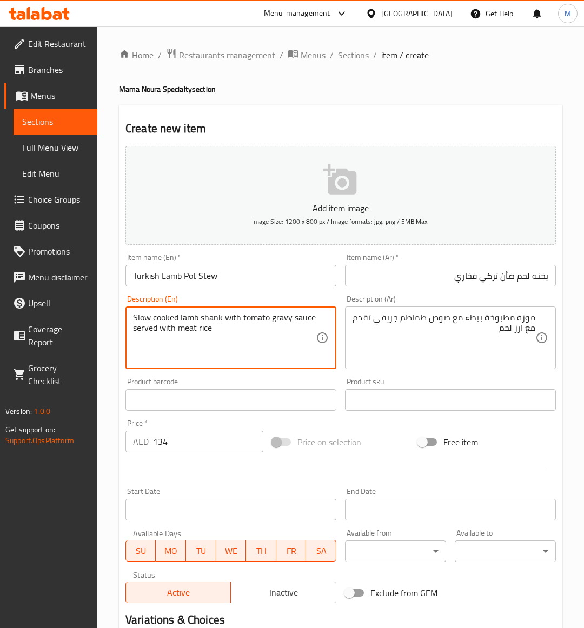
type textarea "Slow cooked lamb shank with tomato gravy sauce served with meat rice"
click at [232, 279] on input "Turkish Lamb Pot Stew" at bounding box center [230, 276] width 211 height 22
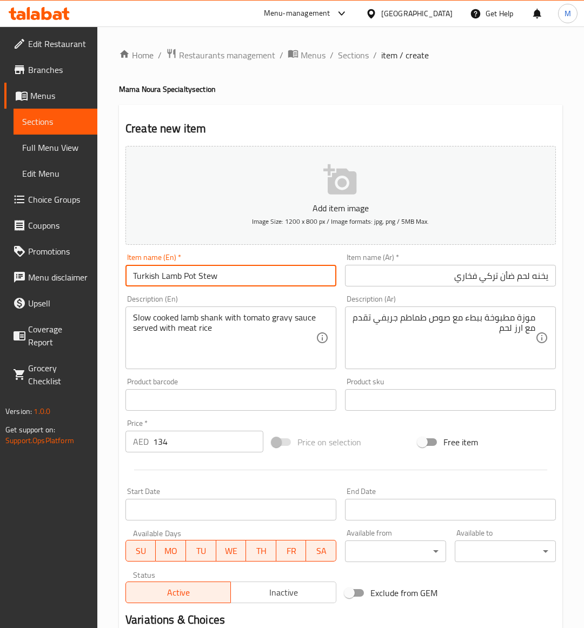
click at [232, 279] on input "Turkish Lamb Pot Stew" at bounding box center [230, 276] width 211 height 22
click at [396, 453] on div "Price on selection" at bounding box center [341, 442] width 147 height 29
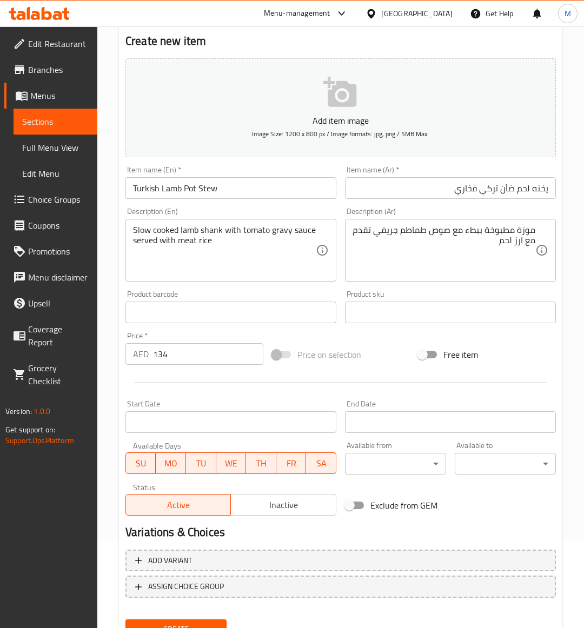
scroll to position [134, 0]
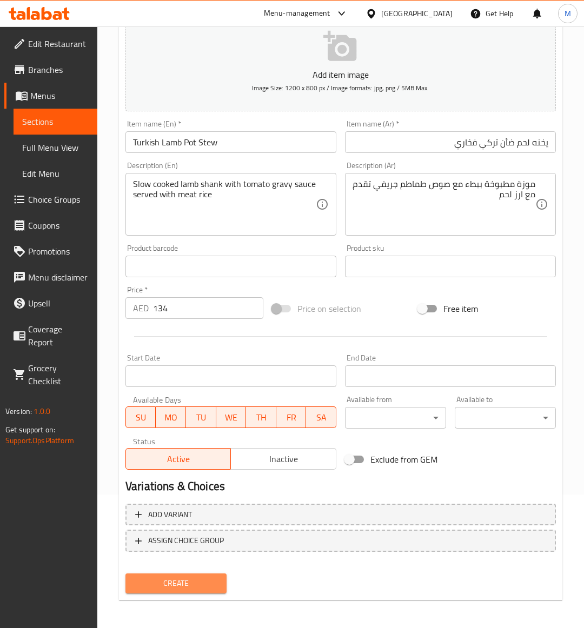
drag, startPoint x: 195, startPoint y: 571, endPoint x: 196, endPoint y: 555, distance: 16.3
click at [195, 576] on button "Create" at bounding box center [175, 584] width 101 height 20
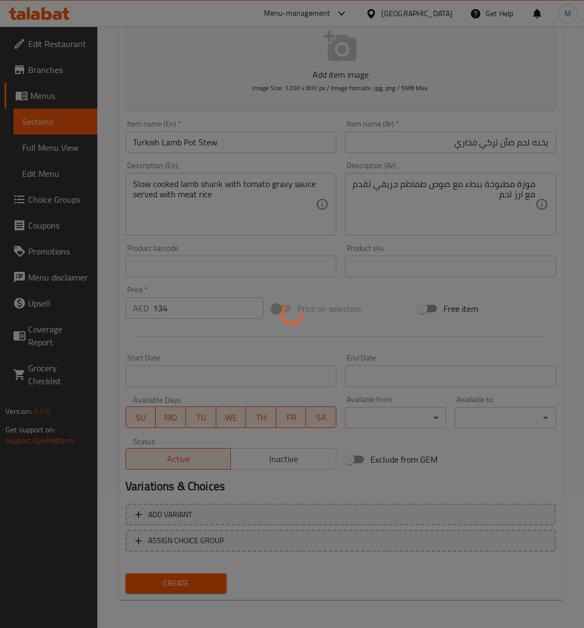
type input "0"
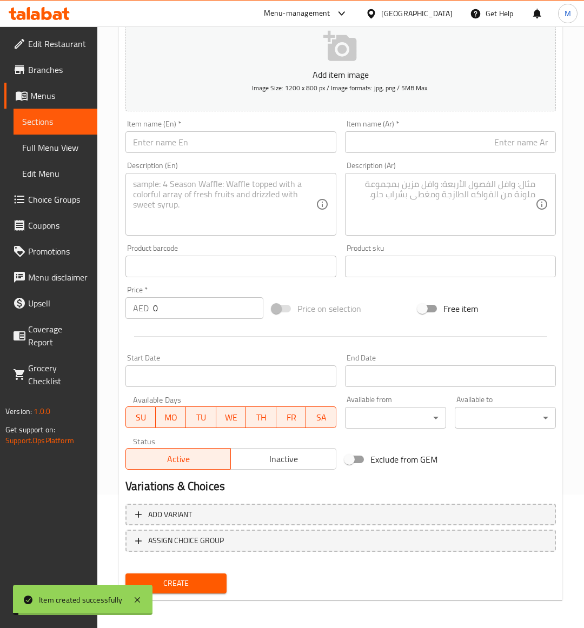
drag, startPoint x: 48, startPoint y: 124, endPoint x: 57, endPoint y: 124, distance: 9.2
click at [48, 124] on span "Sections" at bounding box center [55, 121] width 66 height 13
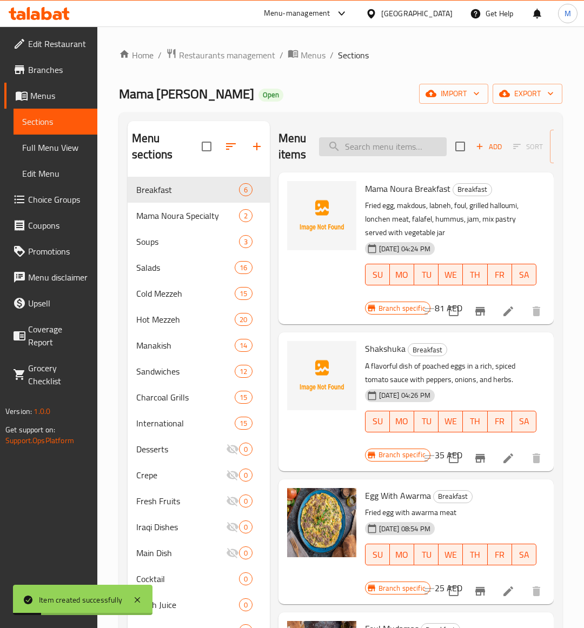
click at [368, 154] on input "search" at bounding box center [383, 146] width 128 height 19
paste input "Turkish Lamb Pot Stew"
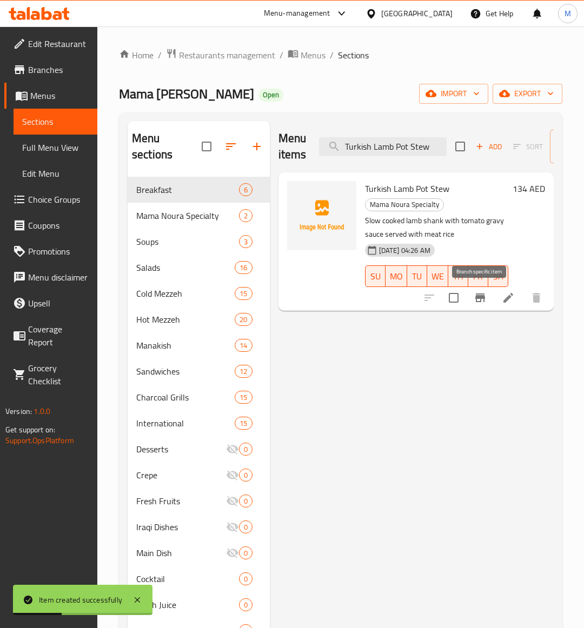
type input "Turkish Lamb Pot Stew"
click at [480, 304] on icon "Branch-specific-item" at bounding box center [480, 297] width 13 height 13
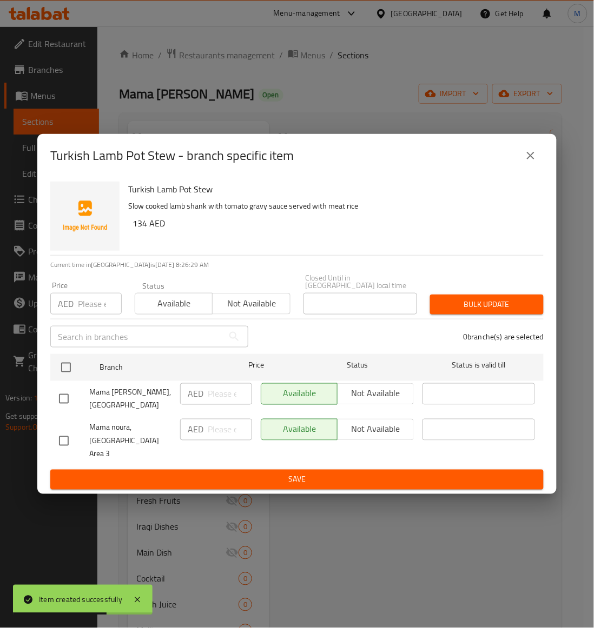
drag, startPoint x: 64, startPoint y: 438, endPoint x: 76, endPoint y: 433, distance: 13.3
click at [65, 437] on input "checkbox" at bounding box center [63, 441] width 23 height 23
checkbox input "true"
click at [270, 311] on span "Not available" at bounding box center [251, 304] width 69 height 16
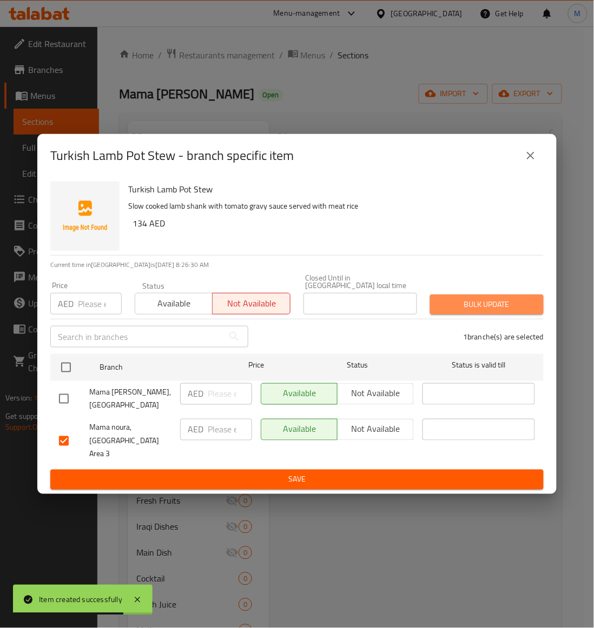
click at [480, 311] on span "Bulk update" at bounding box center [486, 305] width 96 height 14
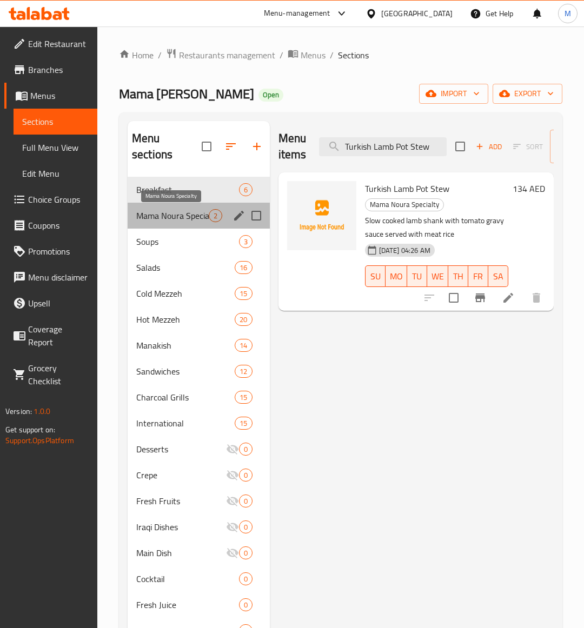
click at [183, 219] on span "Mama Noura Specialty" at bounding box center [172, 215] width 72 height 13
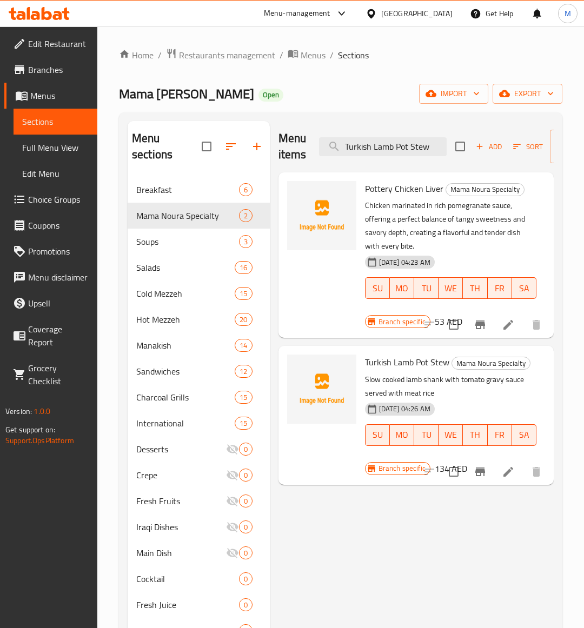
drag, startPoint x: 396, startPoint y: 558, endPoint x: 409, endPoint y: 543, distance: 19.5
click at [397, 557] on div "Menu items Turkish Lamb Pot Stew Add Sort Manage items Pottery Chicken Liver Ma…" at bounding box center [412, 436] width 284 height 631
click at [490, 141] on span "Add" at bounding box center [488, 147] width 29 height 12
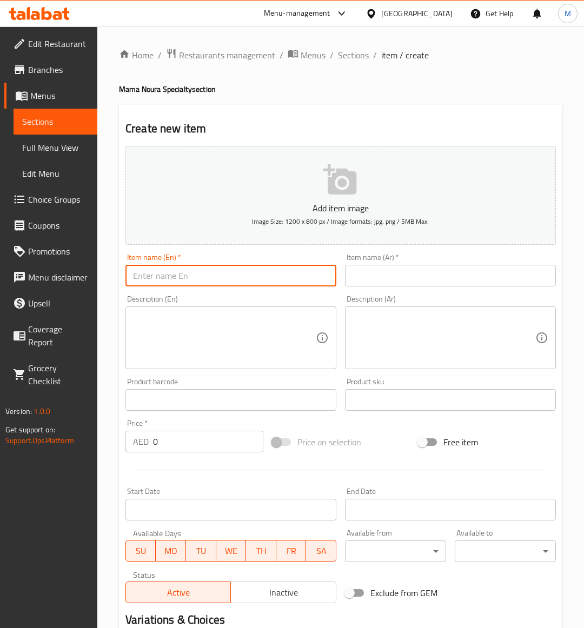
click at [169, 268] on input "text" at bounding box center [230, 276] width 211 height 22
paste input "ORIENTAL LAMB LEG"
click at [184, 277] on input "ORIENTAL LAMB LEG" at bounding box center [230, 276] width 211 height 22
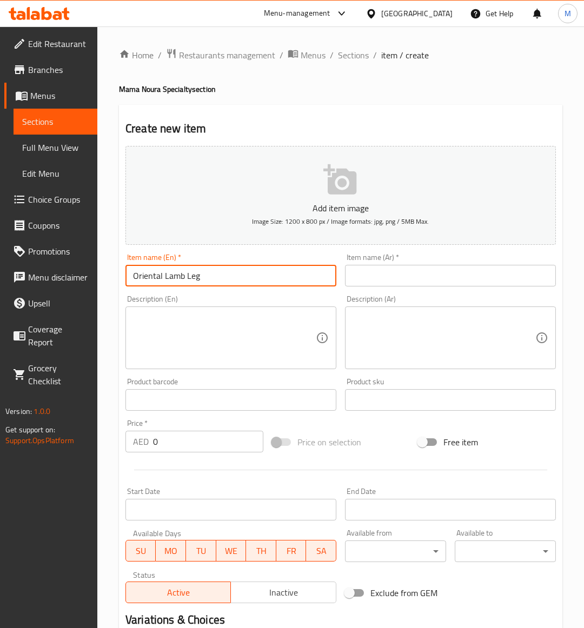
type input "Oriental Lamb Leg"
click at [395, 276] on input "text" at bounding box center [450, 276] width 211 height 22
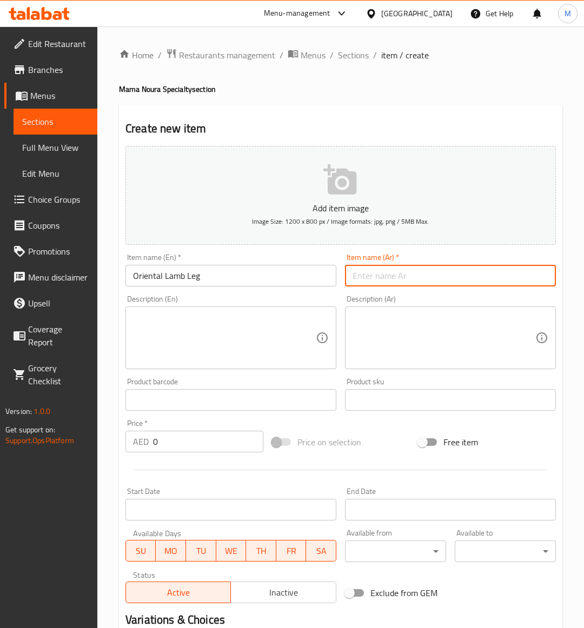
type input "g"
type input "رجل لحم ضأن شرقى"
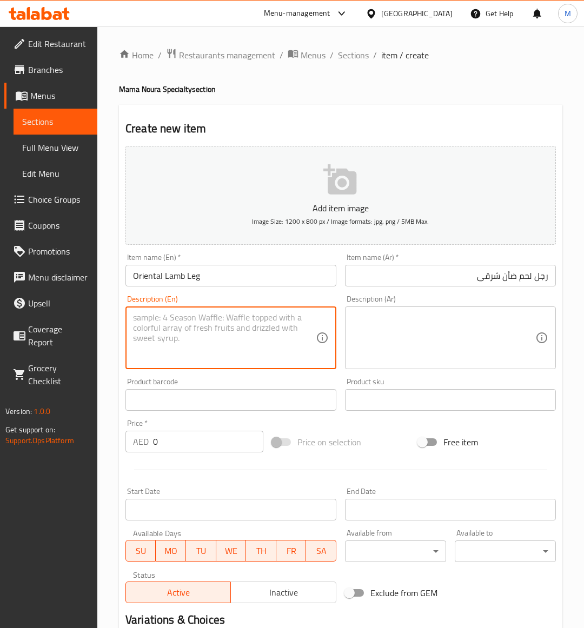
click at [185, 343] on textarea at bounding box center [224, 337] width 183 height 51
paste textarea "lamb shank Served with oriental rice & yogurt"
type textarea "lamb shank Served with oriental rice & yogurt"
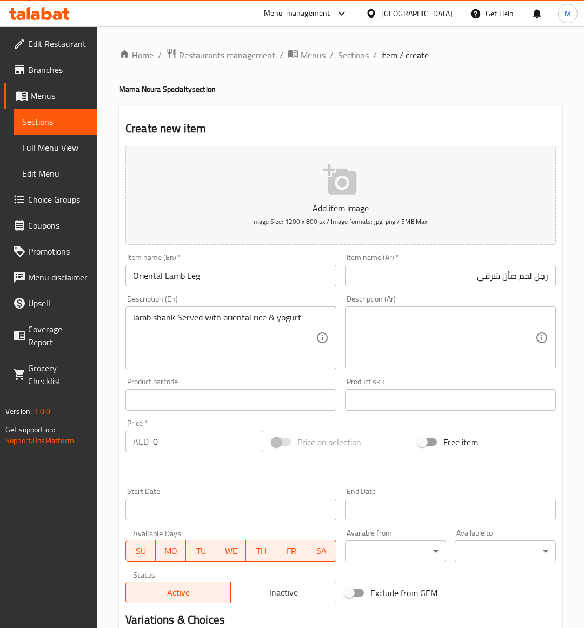
click at [169, 450] on input "0" at bounding box center [208, 442] width 110 height 22
click at [168, 449] on input "0" at bounding box center [208, 442] width 110 height 22
paste input "81"
type input "81"
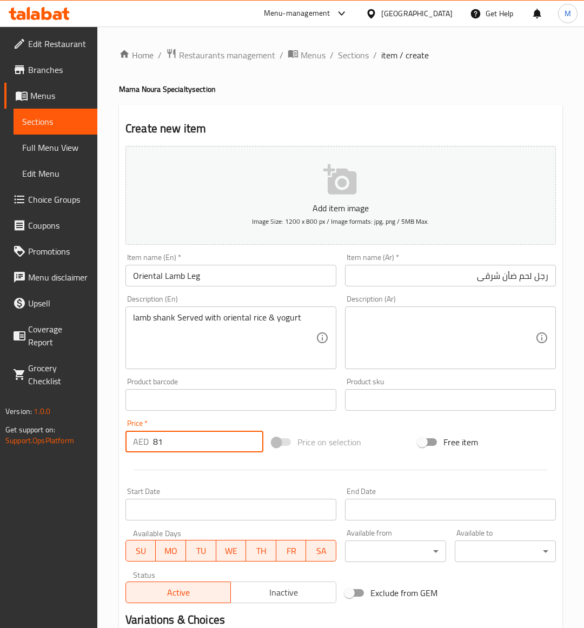
click at [387, 438] on div "Price on selection" at bounding box center [341, 442] width 147 height 29
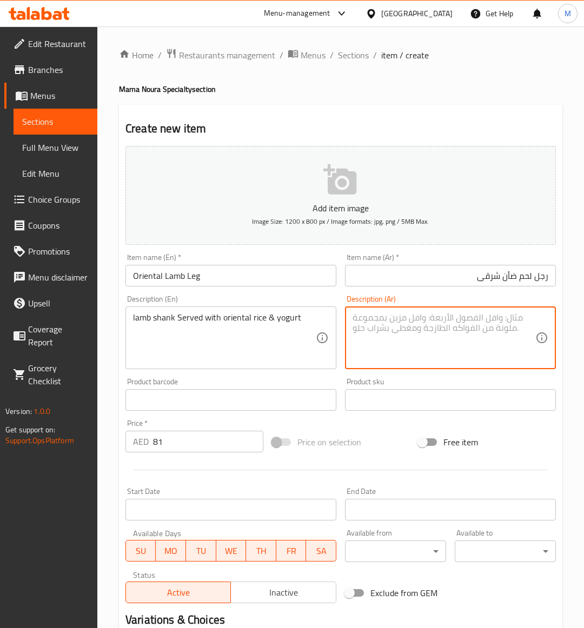
click at [445, 347] on textarea at bounding box center [443, 337] width 183 height 51
click at [496, 330] on textarea at bounding box center [443, 337] width 183 height 51
type textarea "l"
type textarea "/"
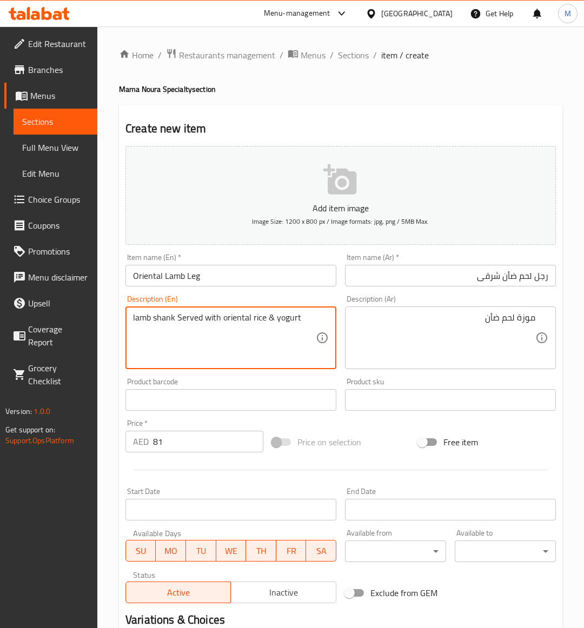
click at [145, 318] on textarea "lamb shank Served with oriental rice & yogurt" at bounding box center [224, 337] width 183 height 51
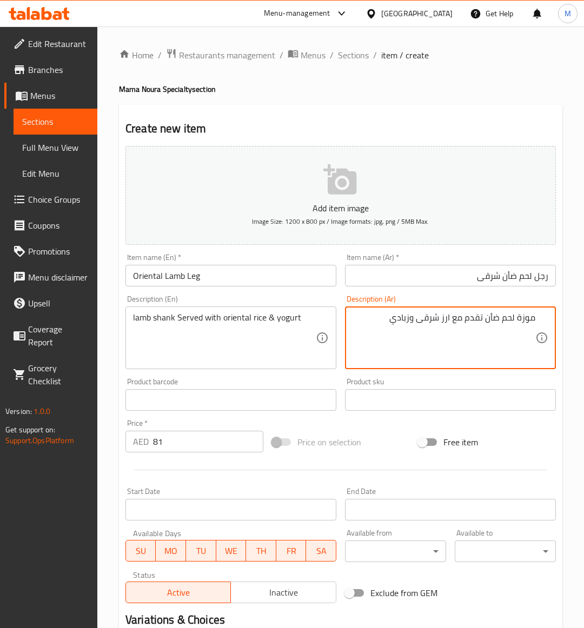
type textarea "موزة لحم ضأن تقدم مع ارز شرقى وزبادي"
click at [171, 261] on div "Item name (En)   * Oriental Lamb Leg Item name (En) *" at bounding box center [230, 270] width 211 height 33
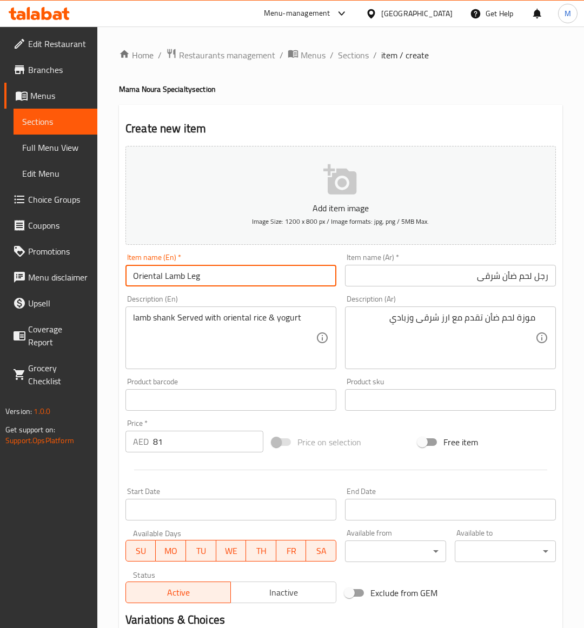
click at [184, 279] on input "Oriental Lamb Leg" at bounding box center [230, 276] width 211 height 22
click at [377, 451] on div "Price on selection" at bounding box center [341, 442] width 147 height 29
click at [177, 276] on input "Oriental Lamb Leg" at bounding box center [230, 276] width 211 height 22
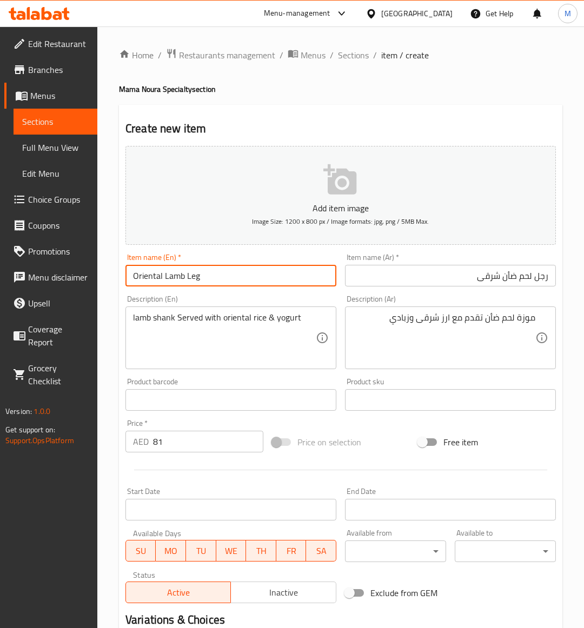
click at [177, 276] on input "Oriental Lamb Leg" at bounding box center [230, 276] width 211 height 22
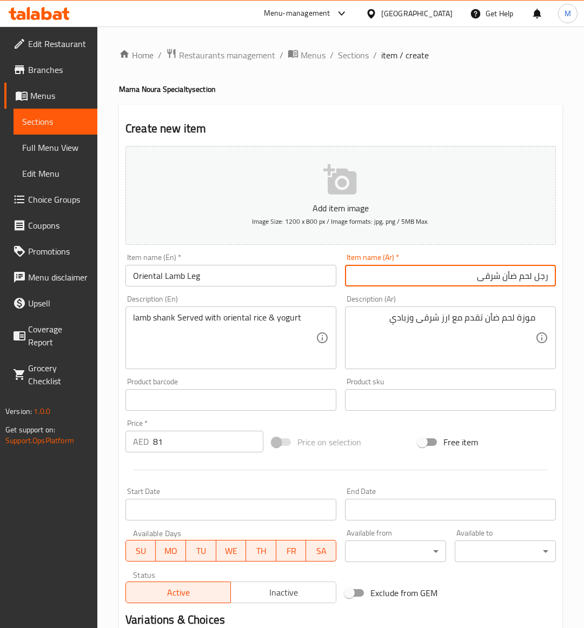
click at [528, 279] on input "رجل لحم ضأن شرقى" at bounding box center [450, 276] width 211 height 22
click at [505, 279] on input "رجل لحم ضأن شرقى" at bounding box center [450, 276] width 211 height 22
click at [530, 277] on input "رجل لحم ضأن شرقى" at bounding box center [450, 276] width 211 height 22
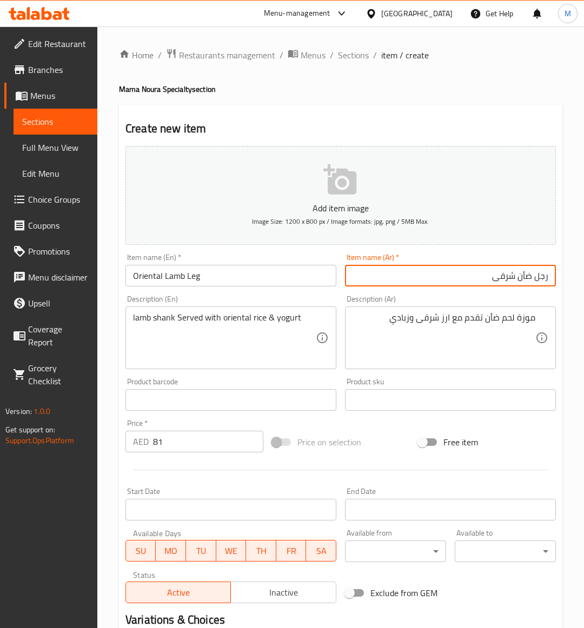
type input "رجل ضأن شرقى"
click at [385, 433] on div "Price on selection" at bounding box center [341, 442] width 147 height 29
click at [150, 284] on input "Oriental Lamb Leg" at bounding box center [230, 276] width 211 height 22
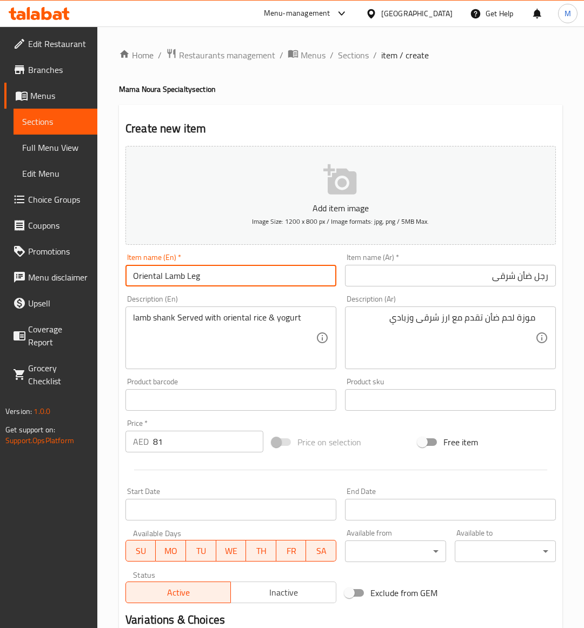
click at [150, 284] on input "Oriental Lamb Leg" at bounding box center [230, 276] width 211 height 22
click at [390, 441] on div "Price on selection" at bounding box center [341, 442] width 147 height 29
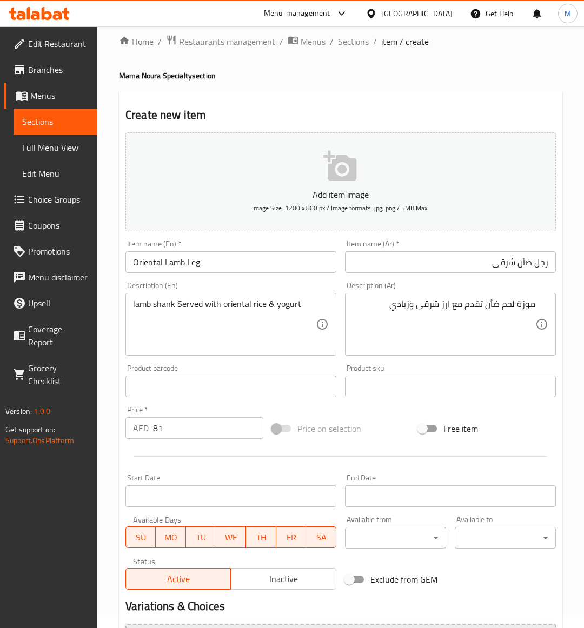
scroll to position [134, 0]
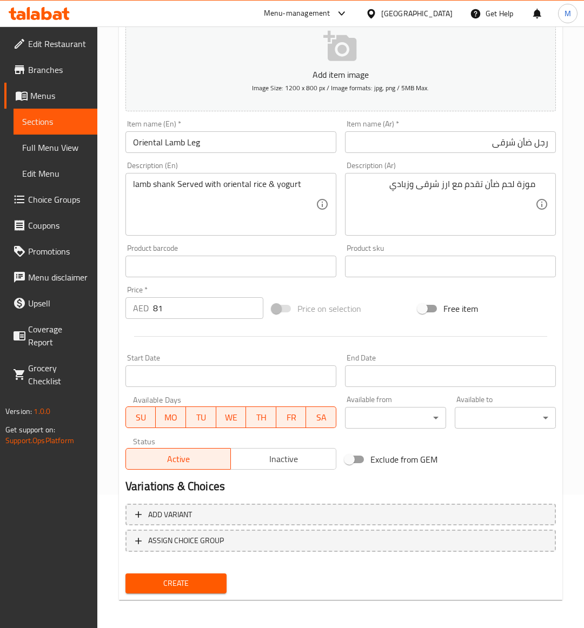
click at [198, 149] on input "Oriental Lamb Leg" at bounding box center [230, 142] width 211 height 22
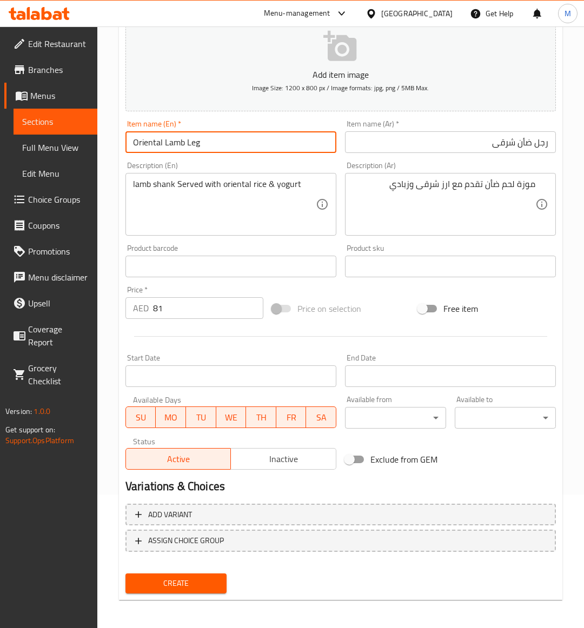
click at [198, 149] on input "Oriental Lamb Leg" at bounding box center [230, 142] width 211 height 22
click at [195, 577] on span "Create" at bounding box center [176, 584] width 84 height 14
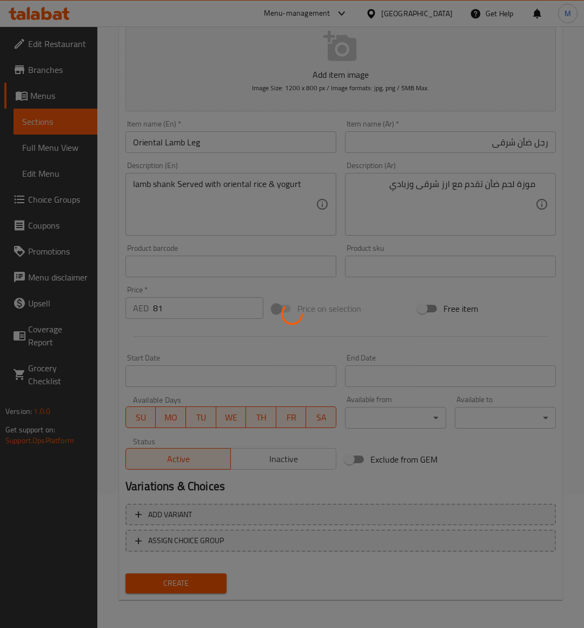
type input "0"
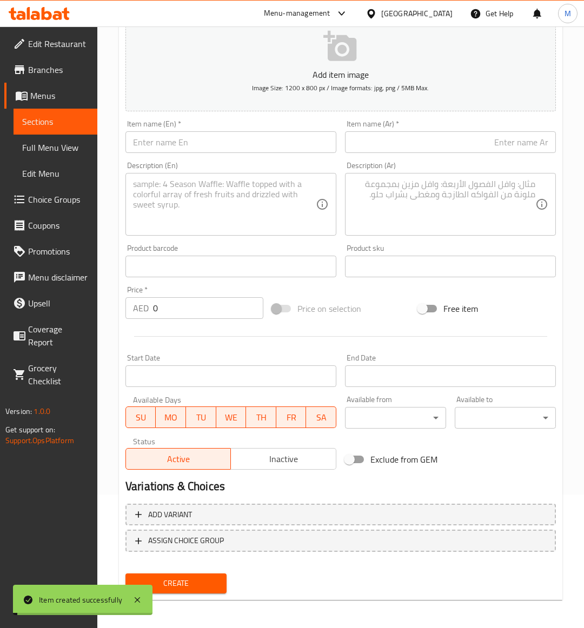
click at [46, 125] on span "Sections" at bounding box center [55, 121] width 66 height 13
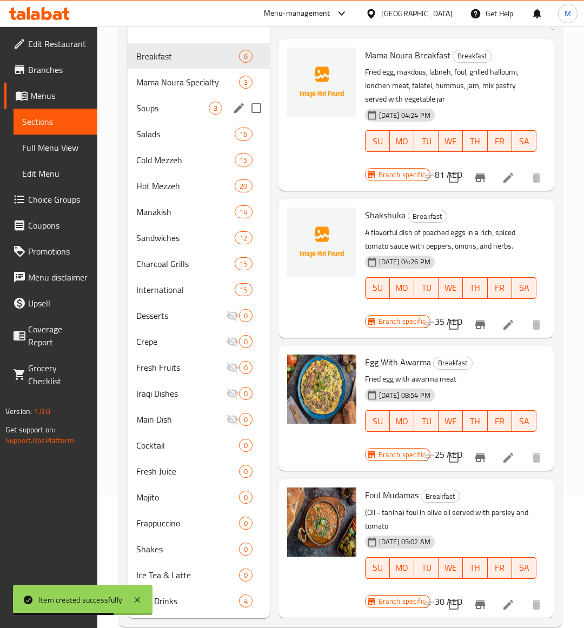
drag, startPoint x: 180, startPoint y: 89, endPoint x: 148, endPoint y: 96, distance: 33.2
click at [179, 89] on div "Mama Noura Specialty 3" at bounding box center [199, 82] width 142 height 26
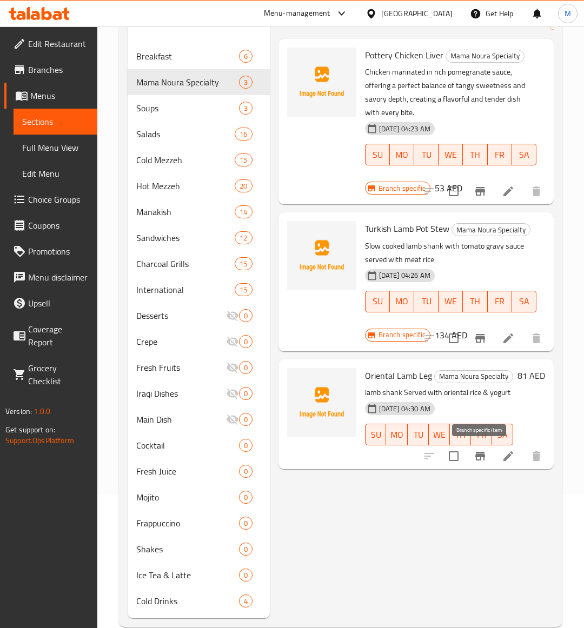
click at [480, 455] on icon "Branch-specific-item" at bounding box center [480, 456] width 10 height 9
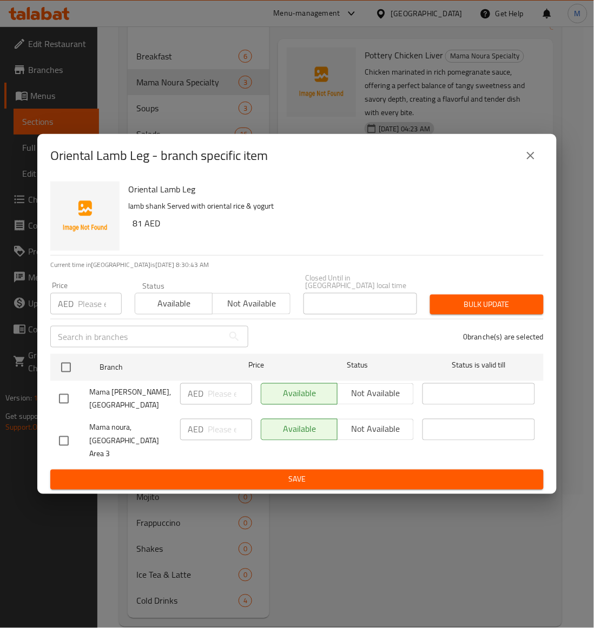
click at [55, 442] on input "checkbox" at bounding box center [63, 441] width 23 height 23
checkbox input "true"
click at [278, 311] on span "Not available" at bounding box center [251, 304] width 69 height 16
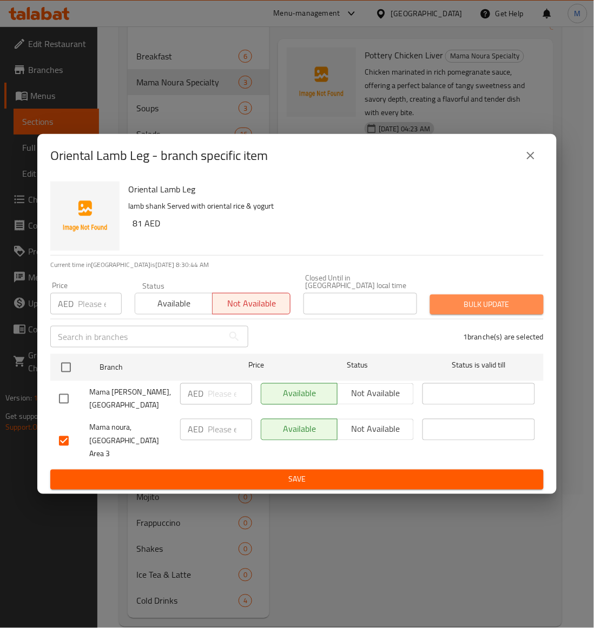
click at [491, 308] on span "Bulk update" at bounding box center [486, 305] width 96 height 14
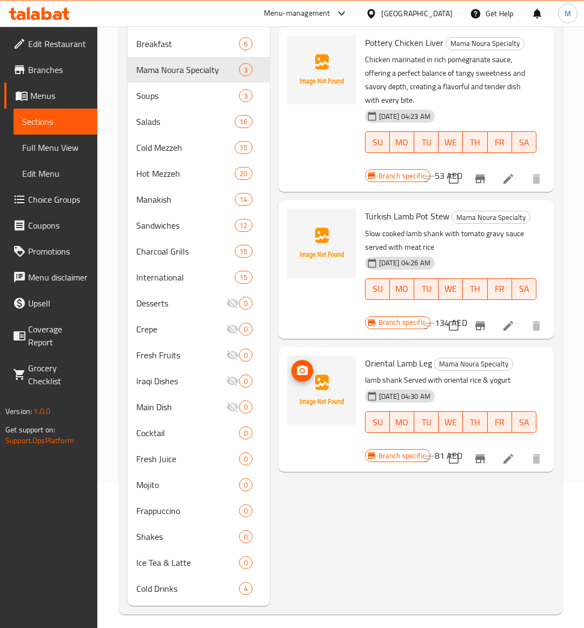
scroll to position [153, 0]
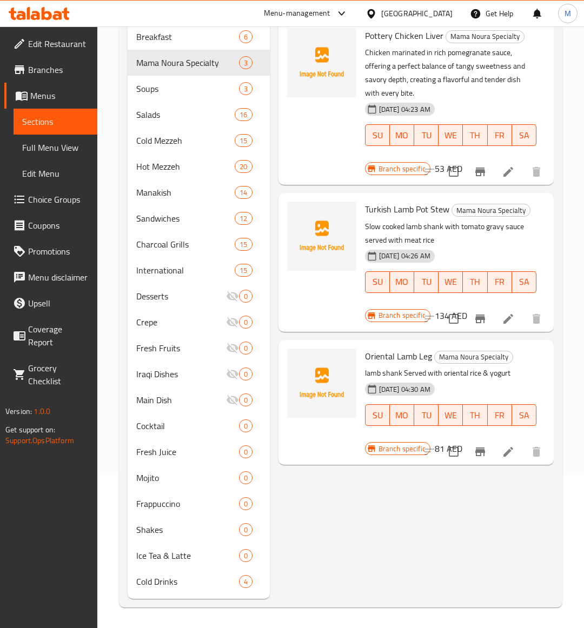
click at [484, 542] on div "Menu items Add Sort Manage items Pottery Chicken Liver Mama Noura Specialty Chi…" at bounding box center [412, 283] width 284 height 631
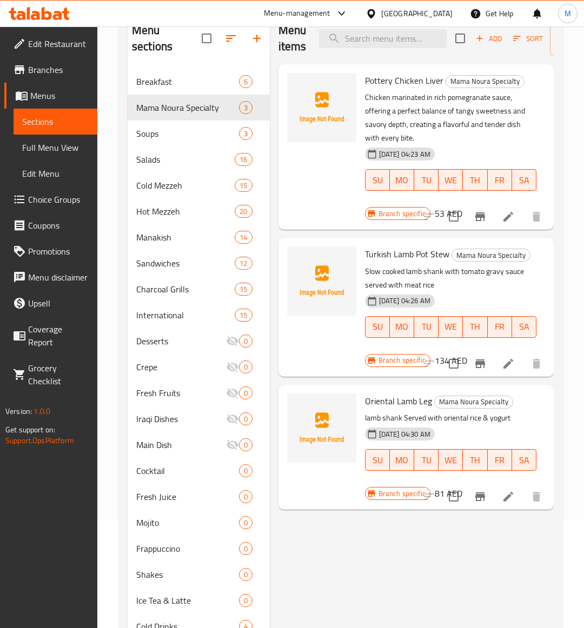
scroll to position [0, 0]
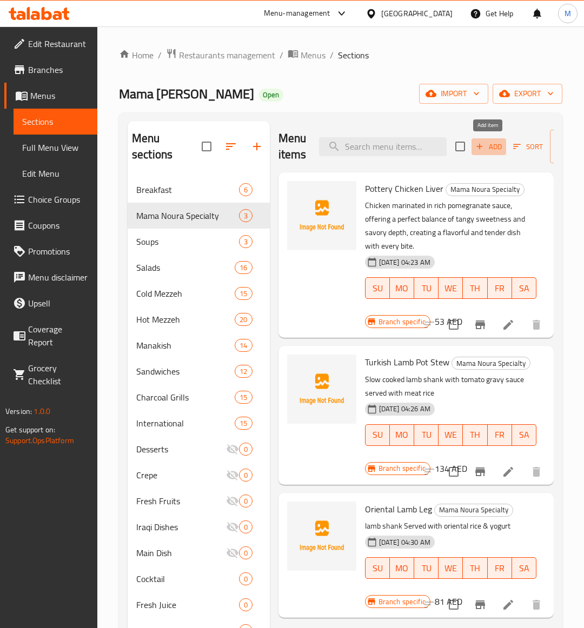
click at [493, 152] on span "Add" at bounding box center [488, 147] width 29 height 12
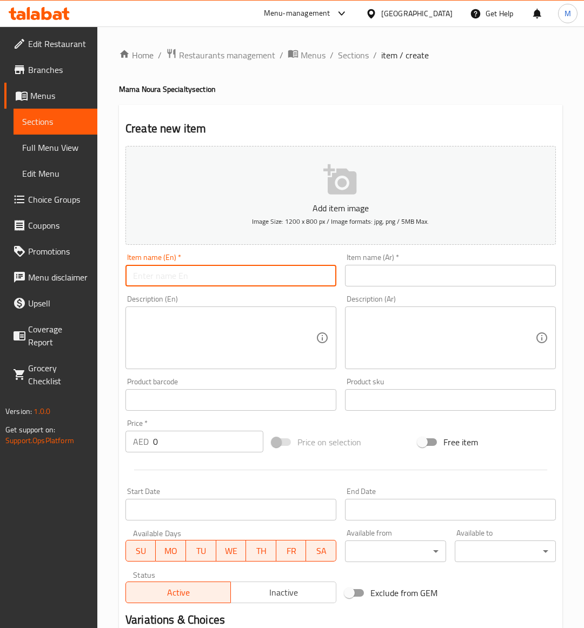
drag, startPoint x: 152, startPoint y: 278, endPoint x: 176, endPoint y: 278, distance: 23.2
click at [152, 278] on input "text" at bounding box center [230, 276] width 211 height 22
paste input "SHISH TAOUK POT"
click at [208, 279] on input "SHISH TAOUK POT" at bounding box center [230, 276] width 211 height 22
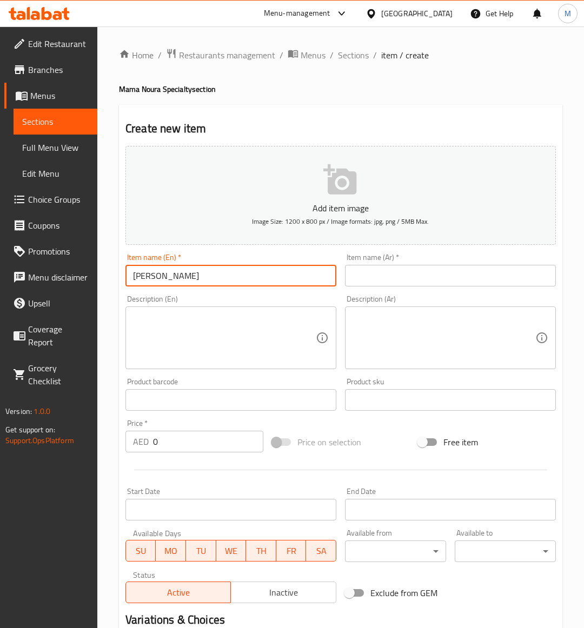
click at [208, 279] on input "SHISH TAOUK POT" at bounding box center [230, 276] width 211 height 22
click at [182, 276] on input "Shish Taouk Pot" at bounding box center [230, 276] width 211 height 22
click at [181, 276] on input "Shish Taouk Pot" at bounding box center [230, 276] width 211 height 22
type input "Shish Taouk Pot"
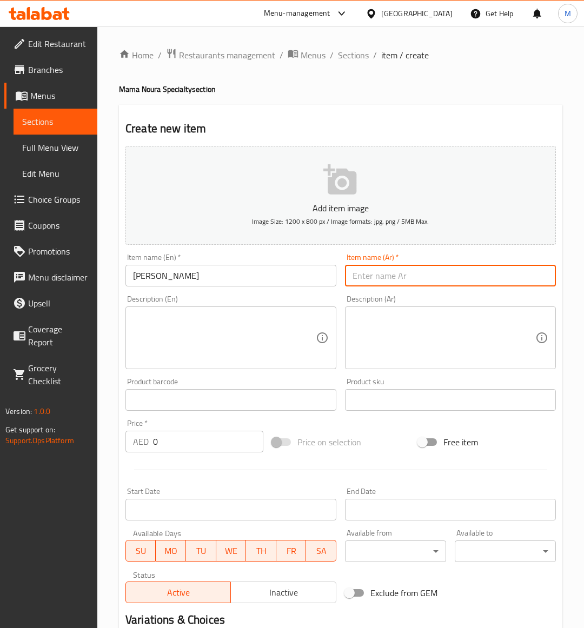
click at [382, 275] on input "text" at bounding box center [450, 276] width 211 height 22
click at [185, 277] on input "Shish Taouk Pot" at bounding box center [230, 276] width 211 height 22
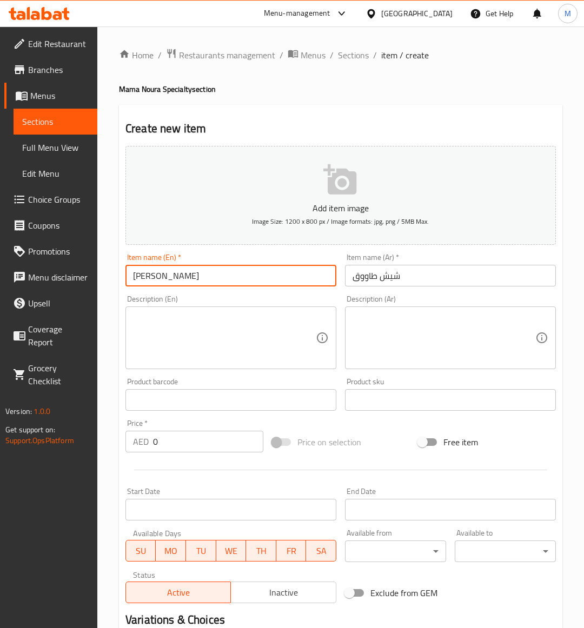
click at [185, 277] on input "Shish Taouk Pot" at bounding box center [230, 276] width 211 height 22
click at [440, 280] on input "شيش طاووق" at bounding box center [450, 276] width 211 height 22
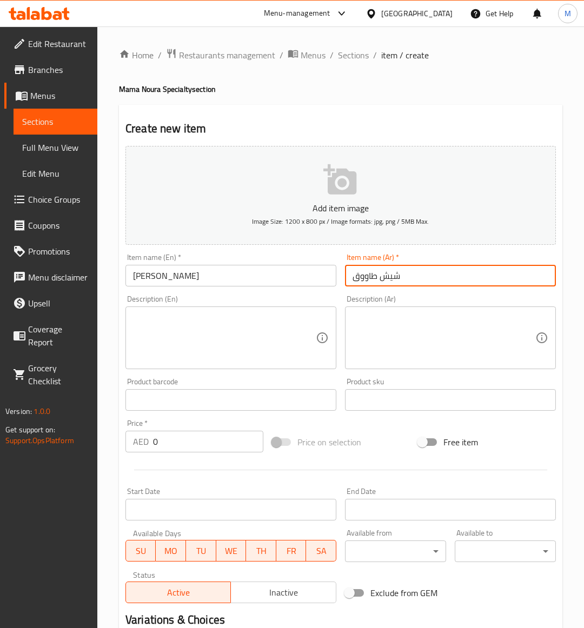
paste input "وعاء"
click at [485, 273] on input "شيش طاووق وعاء" at bounding box center [450, 276] width 211 height 22
paste input "وعاء"
type input "وعاء شيش طاووق"
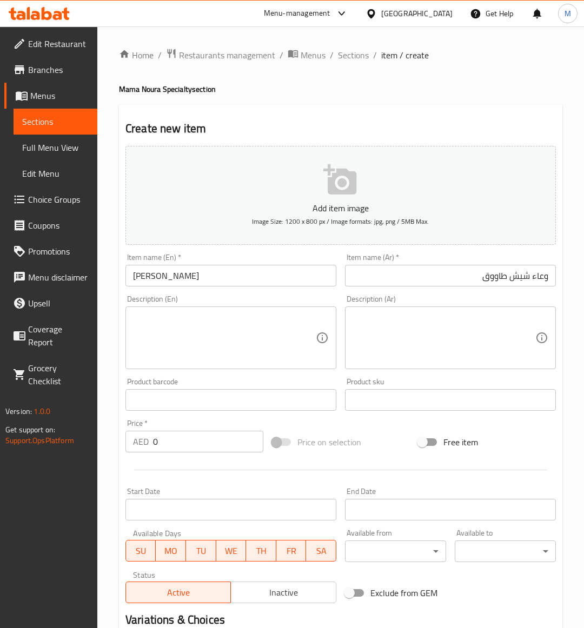
click at [188, 439] on input "0" at bounding box center [208, 442] width 110 height 22
paste input "92"
type input "92"
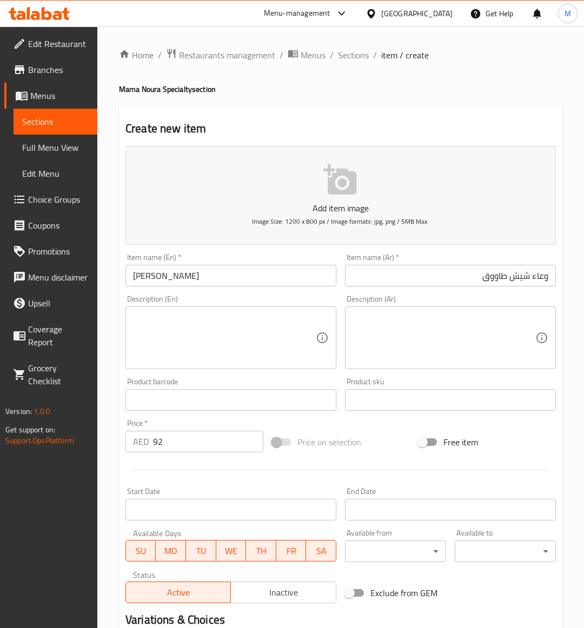
click at [371, 445] on div "Price on selection" at bounding box center [341, 442] width 147 height 29
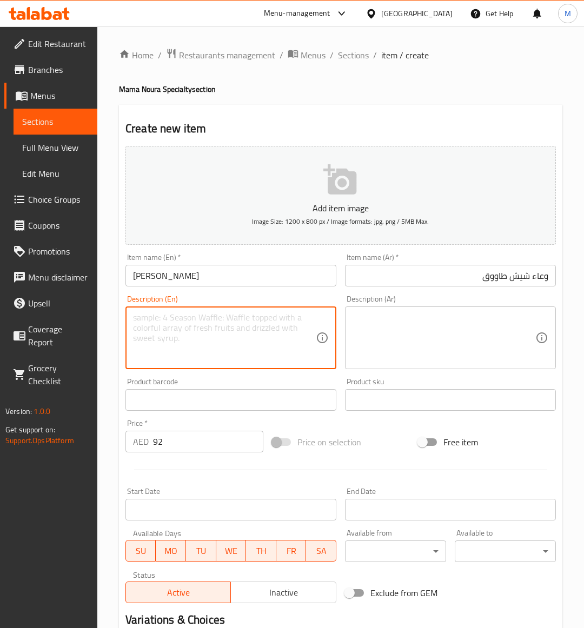
paste textarea "shish taouk with potato cube cream saucenand pesto cause"
drag, startPoint x: 194, startPoint y: 324, endPoint x: 168, endPoint y: 328, distance: 25.7
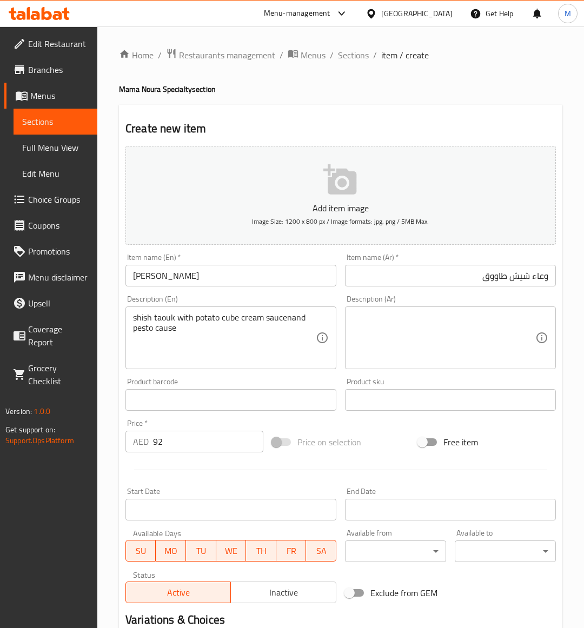
click at [396, 435] on div "Price on selection" at bounding box center [341, 442] width 147 height 29
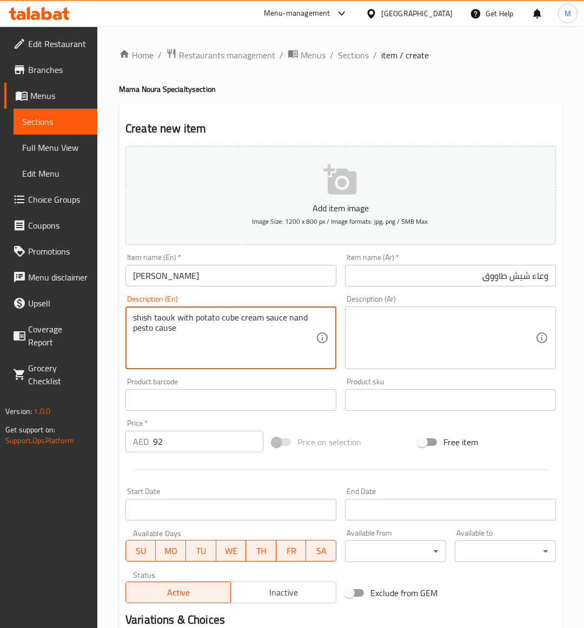
click at [292, 319] on textarea "shish taouk with potato cube cream sauce nand pesto cause" at bounding box center [224, 337] width 183 height 51
drag, startPoint x: 161, startPoint y: 329, endPoint x: 182, endPoint y: 323, distance: 21.8
click at [161, 328] on textarea "shish taouk with potato cube cream sauce and pesto cause" at bounding box center [224, 337] width 183 height 51
type textarea "shish taouk with potato cube cream sauce and pesto sause"
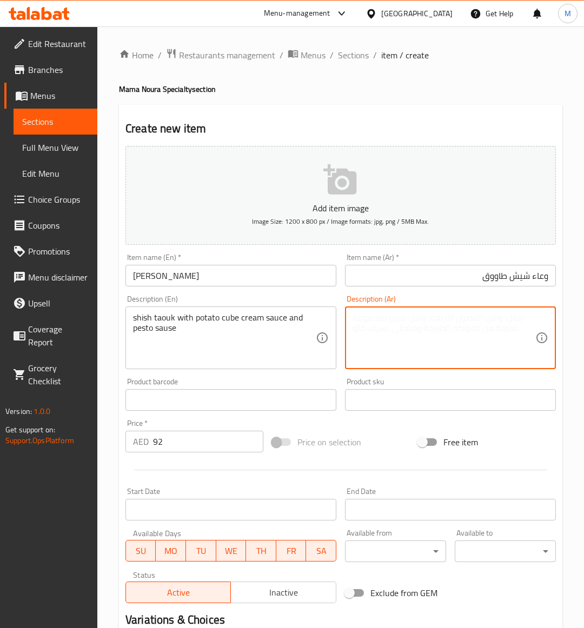
click at [434, 341] on textarea at bounding box center [443, 337] width 183 height 51
type textarea "ش"
type textarea "م"
type textarea "شيش طاوق مع مكعب بطاطا بصوص كريمي و صوص"
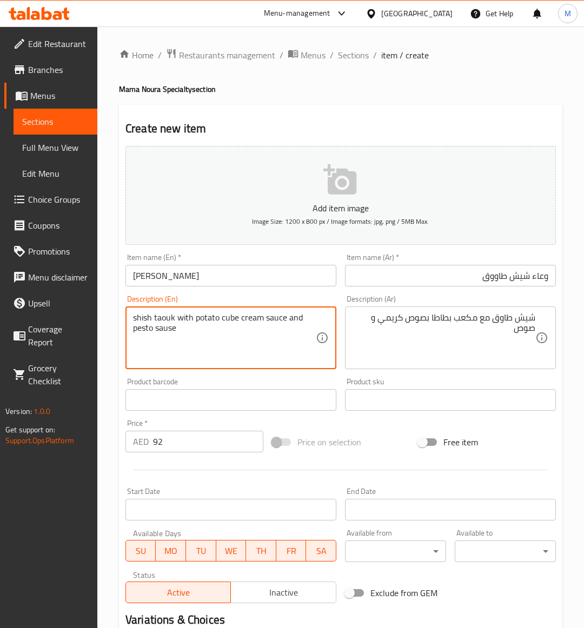
click at [274, 322] on textarea "shish taouk with potato cube cream sauce and pesto sause" at bounding box center [224, 337] width 183 height 51
click at [164, 327] on textarea "shish taouk with potato cube cream sauce and pesto sause" at bounding box center [224, 337] width 183 height 51
paste textarea "ce"
click at [142, 327] on textarea "shish taouk with potato cube cream sauce and pesto sauce" at bounding box center [224, 337] width 183 height 51
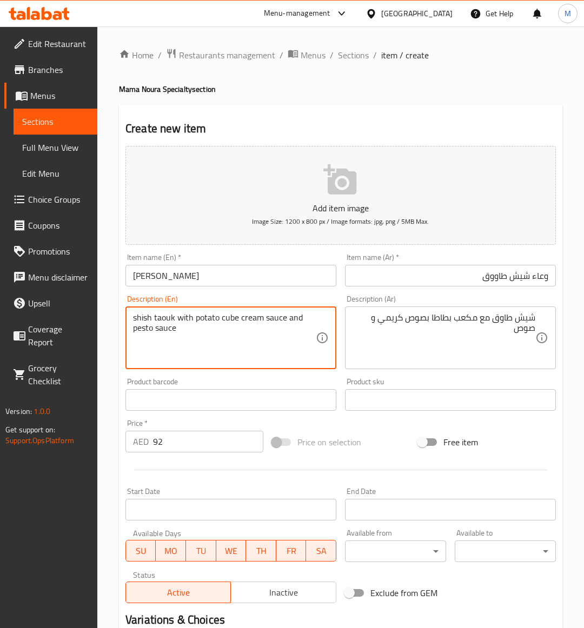
click at [142, 327] on textarea "shish taouk with potato cube cream sauce and pesto sauce" at bounding box center [224, 337] width 183 height 51
type textarea "shish taouk with potato cube cream sauce and pesto sauce"
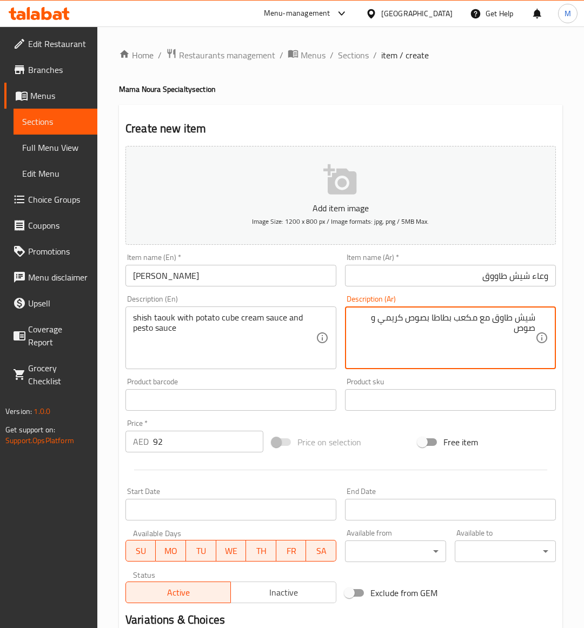
click at [481, 337] on textarea "شيش طاوق مع مكعب بطاطا بصوص كريمي و صوص" at bounding box center [443, 337] width 183 height 51
type textarea "شيش طاوق مع مكعب بطاطا بصوص كريمي و صوص ريحان"
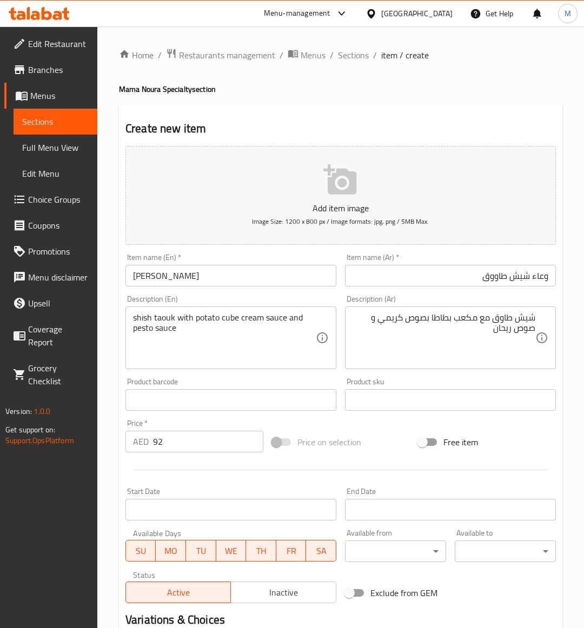
click at [387, 440] on div "Price on selection" at bounding box center [341, 442] width 147 height 29
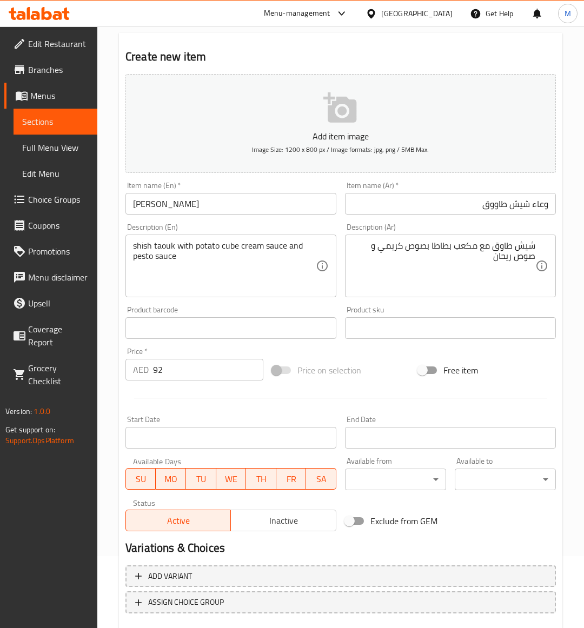
scroll to position [134, 0]
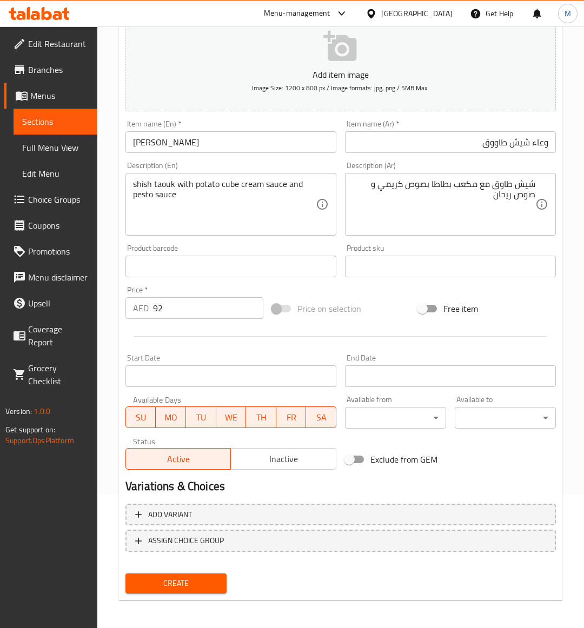
click at [194, 148] on input "Shish Taouk Pot" at bounding box center [230, 142] width 211 height 22
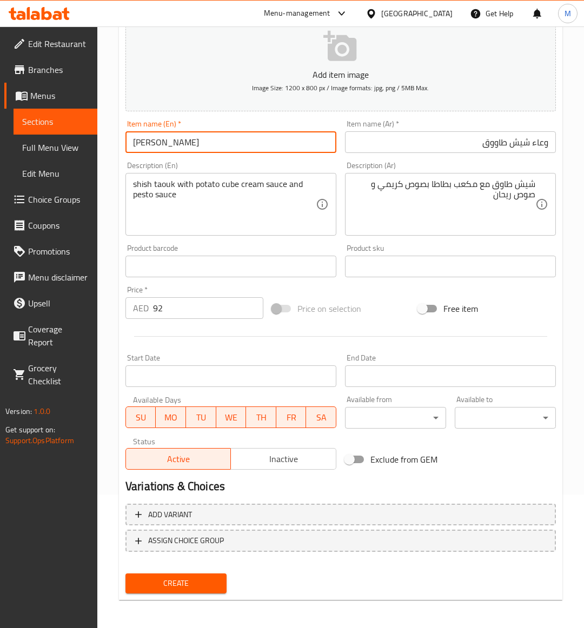
click at [194, 148] on input "Shish Taouk Pot" at bounding box center [230, 142] width 211 height 22
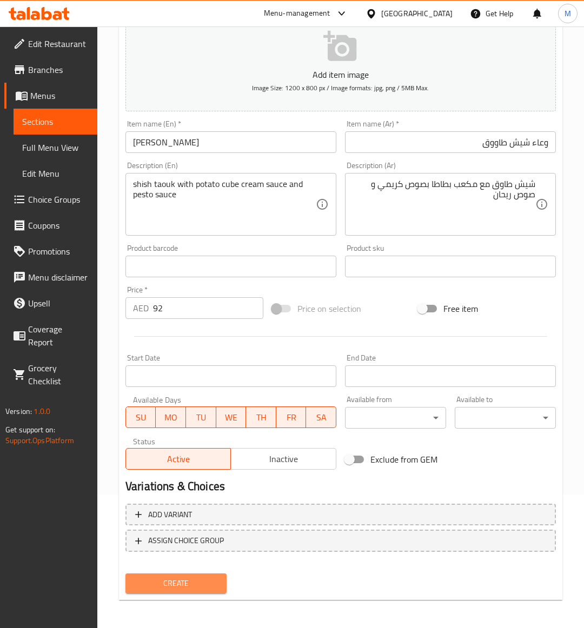
click at [200, 587] on span "Create" at bounding box center [176, 584] width 84 height 14
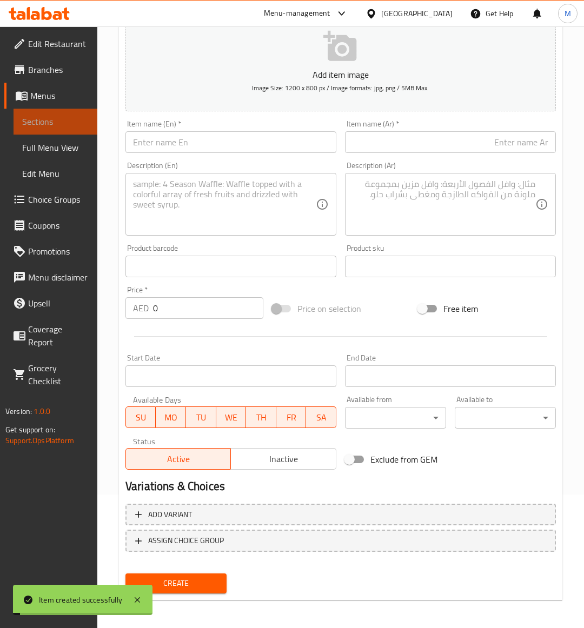
click at [46, 126] on span "Sections" at bounding box center [55, 121] width 66 height 13
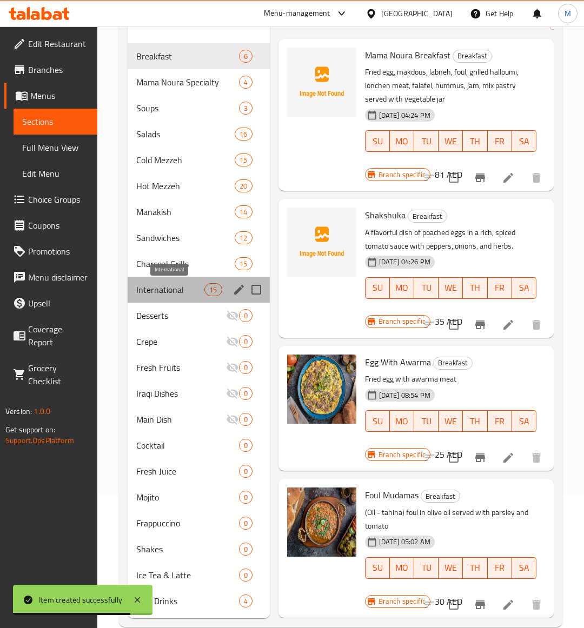
click at [159, 292] on span "International" at bounding box center [170, 289] width 68 height 13
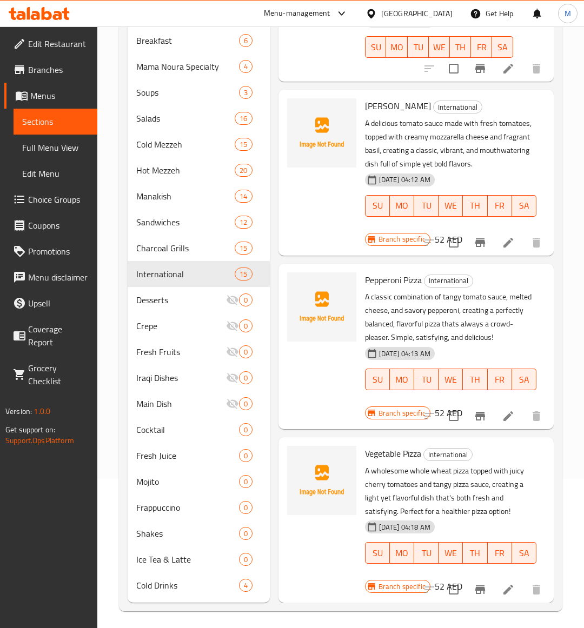
scroll to position [153, 0]
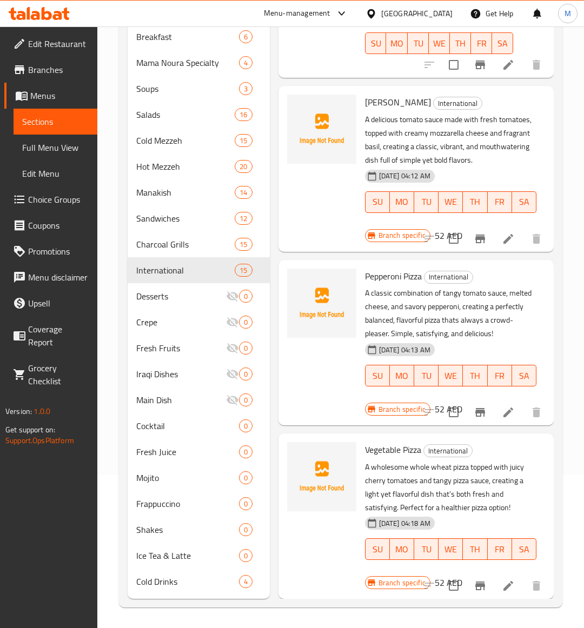
click at [484, 480] on p "A wholesome whole wheat pizza topped with juicy cherry tomatoes and tangy pizza…" at bounding box center [450, 488] width 171 height 54
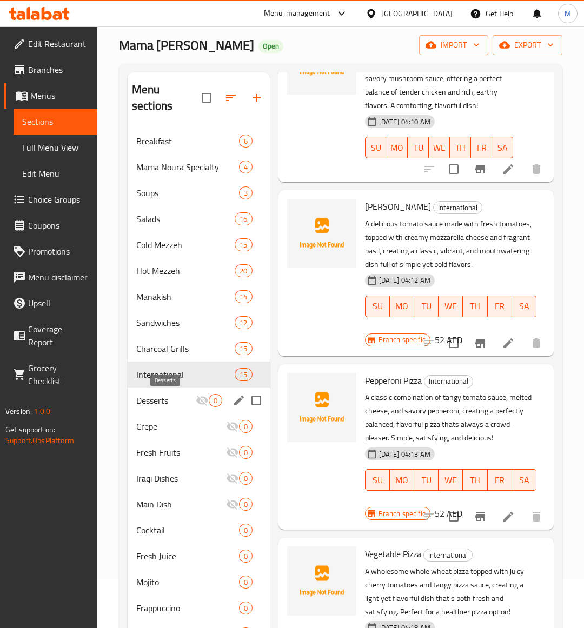
scroll to position [0, 0]
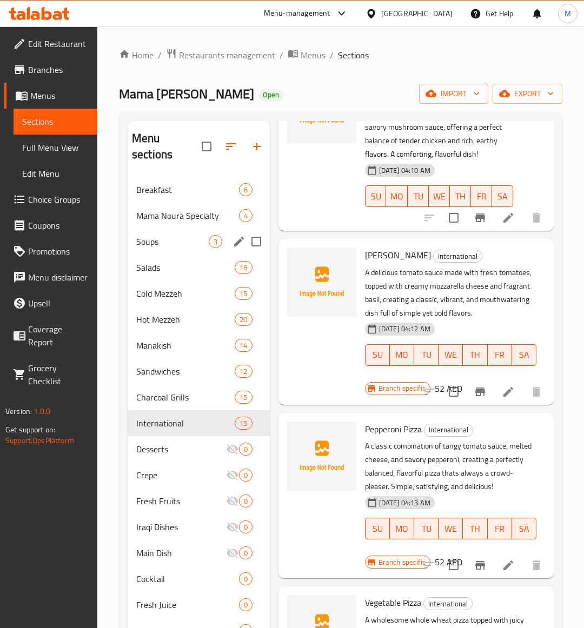
click at [161, 221] on span "Mama Noura Specialty" at bounding box center [187, 215] width 103 height 13
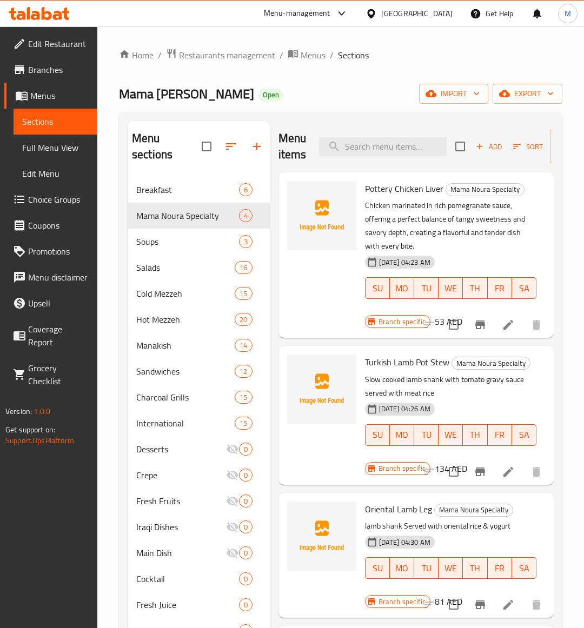
scroll to position [23, 0]
click at [495, 376] on p "Slow cooked lamb shank with tomato gravy sauce served with meat rice" at bounding box center [450, 386] width 171 height 27
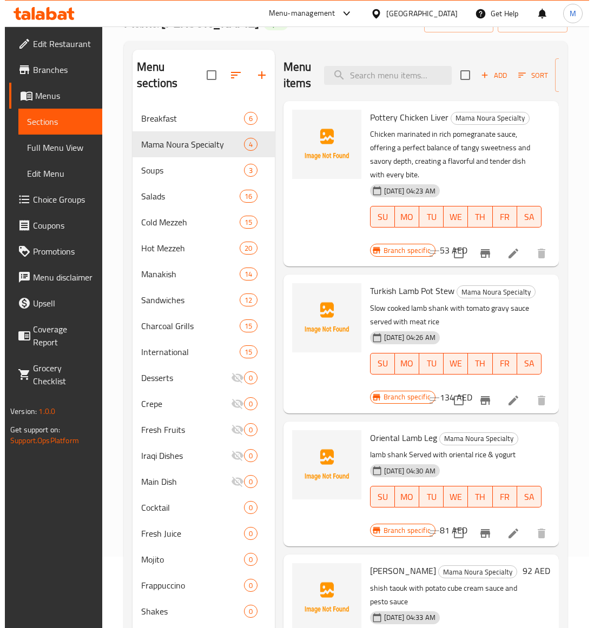
scroll to position [153, 0]
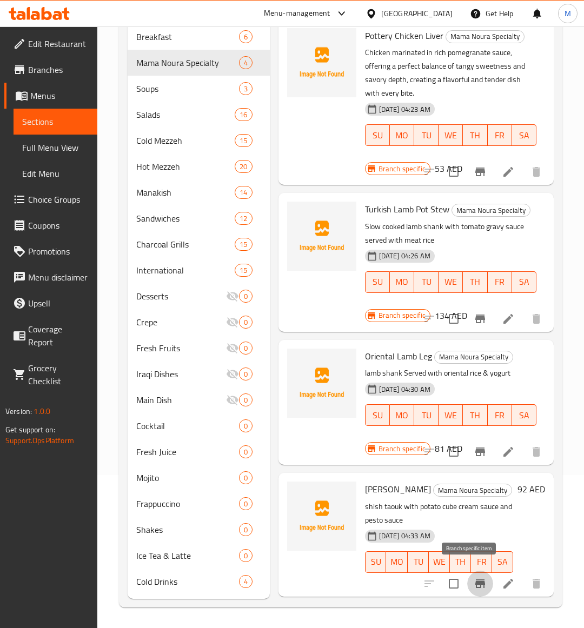
click at [477, 577] on button "Branch-specific-item" at bounding box center [480, 584] width 26 height 26
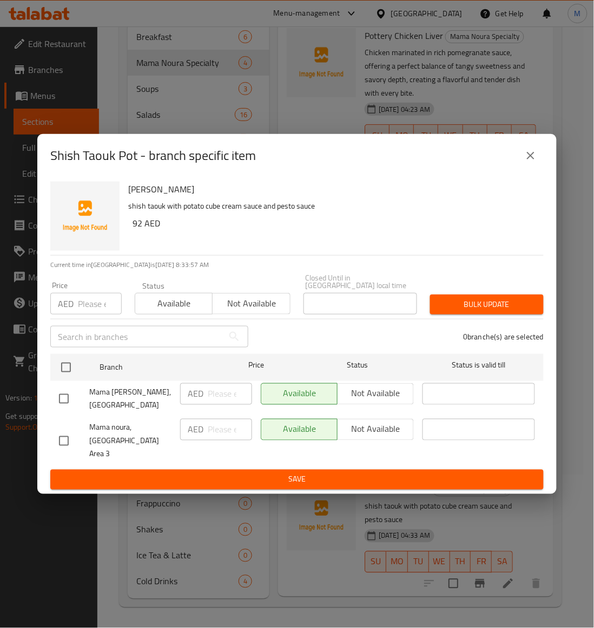
click at [61, 439] on input "checkbox" at bounding box center [63, 441] width 23 height 23
click at [255, 321] on div "Status Available Not available" at bounding box center [212, 298] width 169 height 45
click at [254, 311] on span "Not available" at bounding box center [251, 304] width 69 height 16
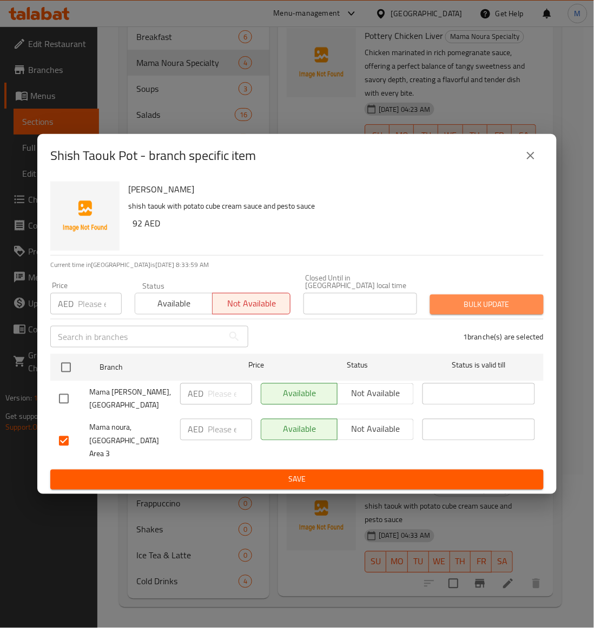
click at [504, 311] on span "Bulk update" at bounding box center [486, 305] width 96 height 14
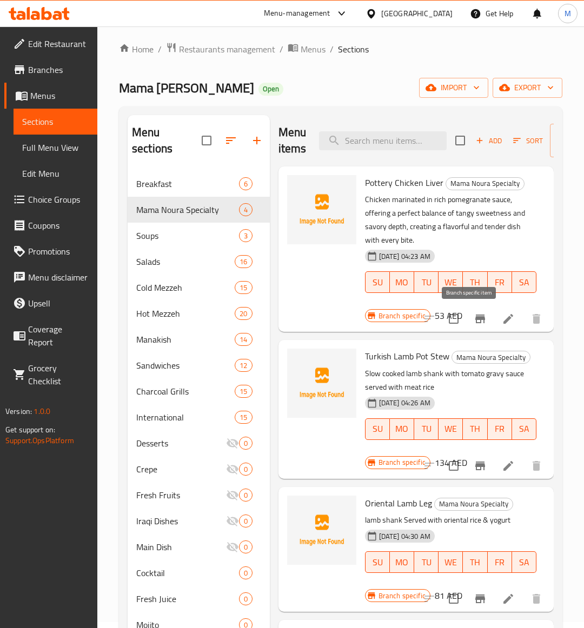
scroll to position [0, 0]
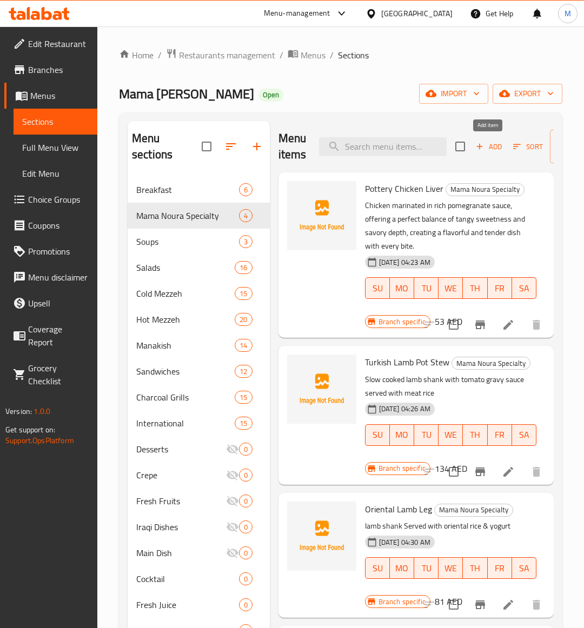
drag, startPoint x: 488, startPoint y: 150, endPoint x: 85, endPoint y: 261, distance: 417.1
click at [488, 150] on span "Add" at bounding box center [488, 147] width 29 height 12
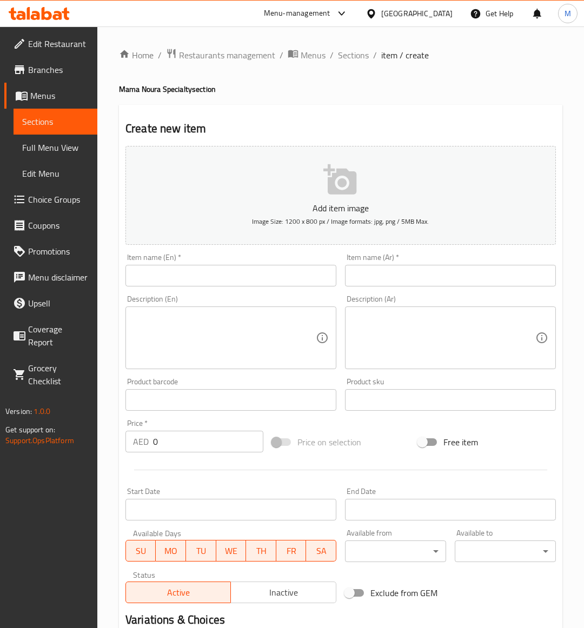
click at [150, 277] on input "text" at bounding box center [230, 276] width 211 height 22
paste input "LAMB CHOPS POT"
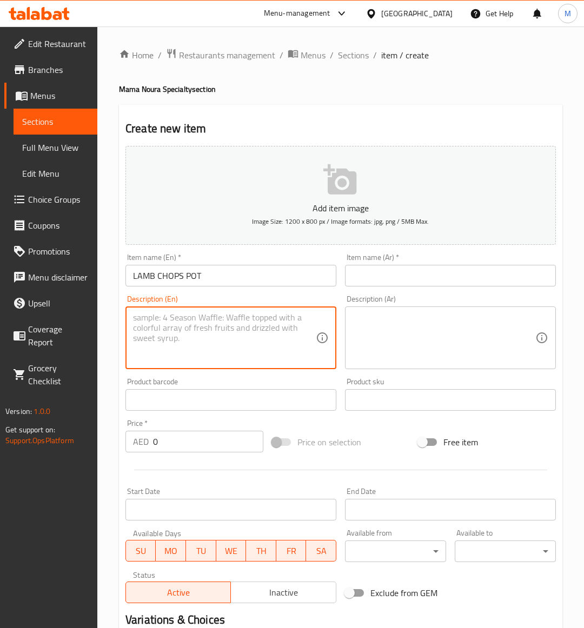
click at [179, 340] on textarea at bounding box center [224, 337] width 183 height 51
paste textarea "Slow cooked lamb shank with tomato gravynsauce served with meat rice"
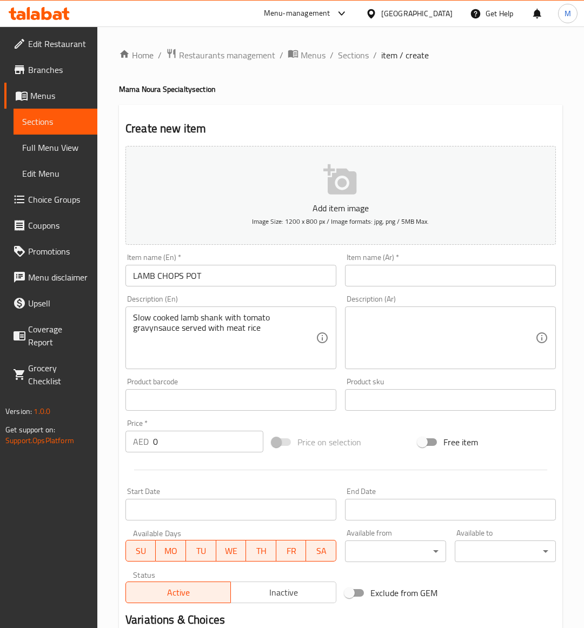
click at [192, 452] on input "0" at bounding box center [208, 442] width 110 height 22
paste input "115"
click at [379, 438] on div "Price on selection" at bounding box center [341, 442] width 147 height 29
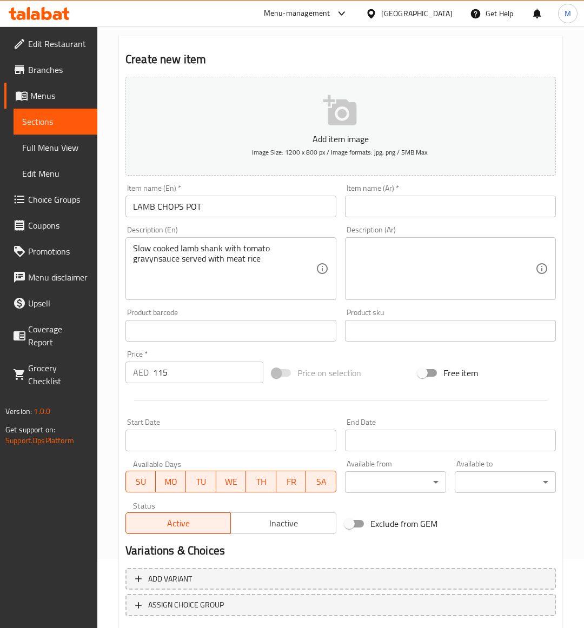
scroll to position [134, 0]
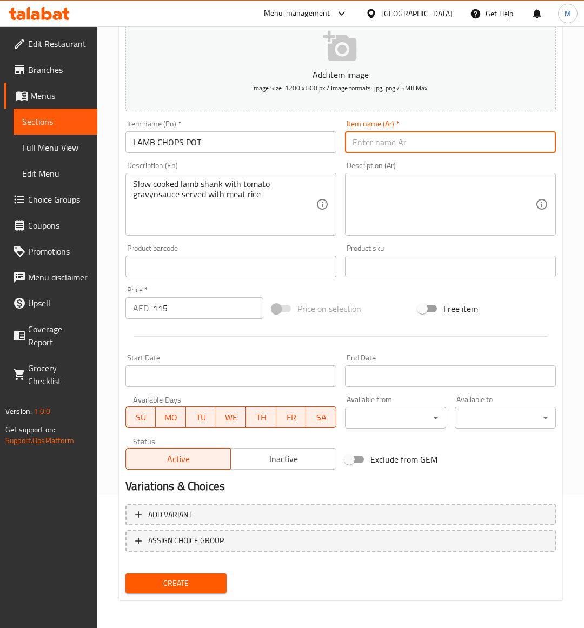
click at [388, 142] on input "text" at bounding box center [450, 142] width 211 height 22
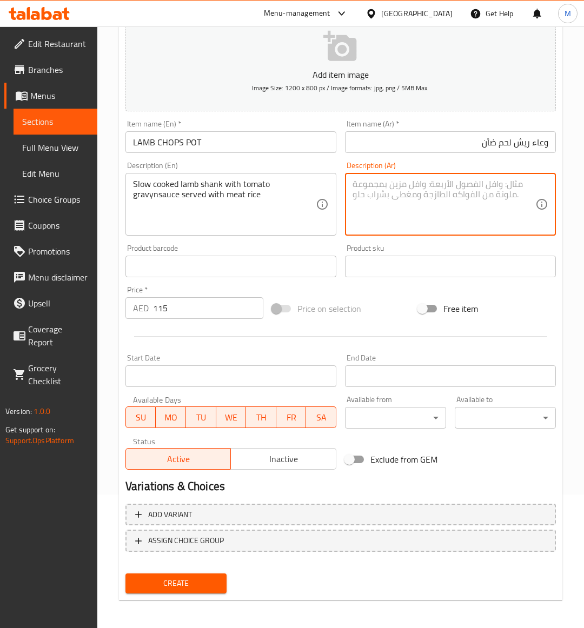
click at [382, 194] on textarea at bounding box center [443, 204] width 183 height 51
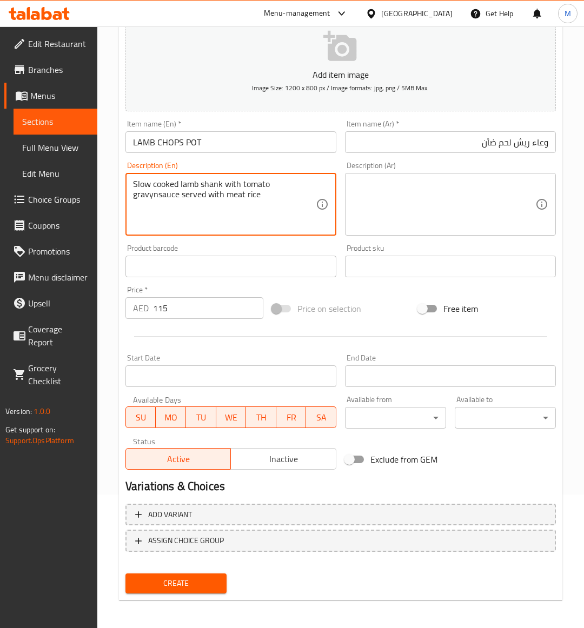
click at [205, 182] on textarea "Slow cooked lamb shank with tomato gravynsauce served with meat rice" at bounding box center [224, 204] width 183 height 51
click at [50, 121] on span "Sections" at bounding box center [55, 121] width 66 height 13
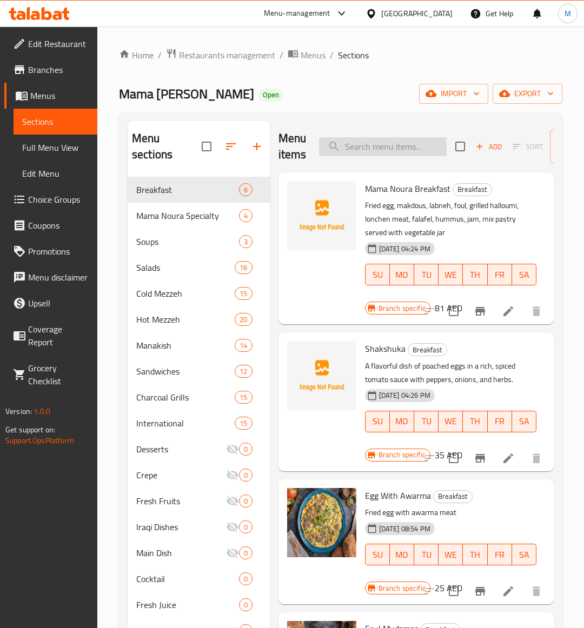
click at [401, 143] on input "search" at bounding box center [383, 146] width 128 height 19
paste input "FAJITA SANDWICH"
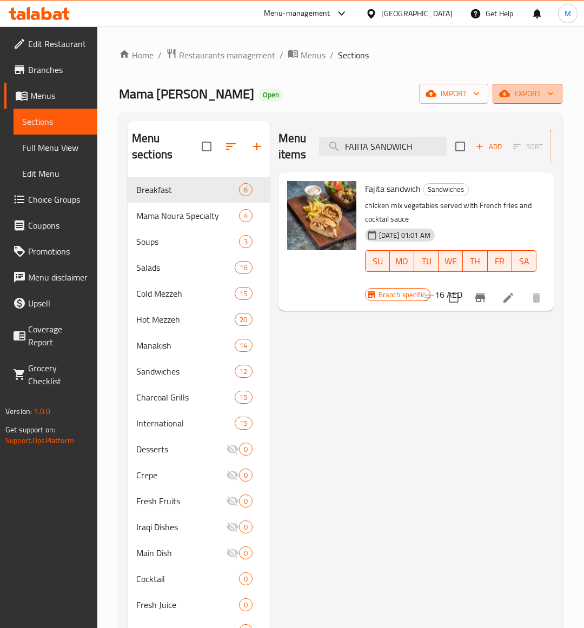
click at [541, 92] on span "export" at bounding box center [527, 94] width 52 height 14
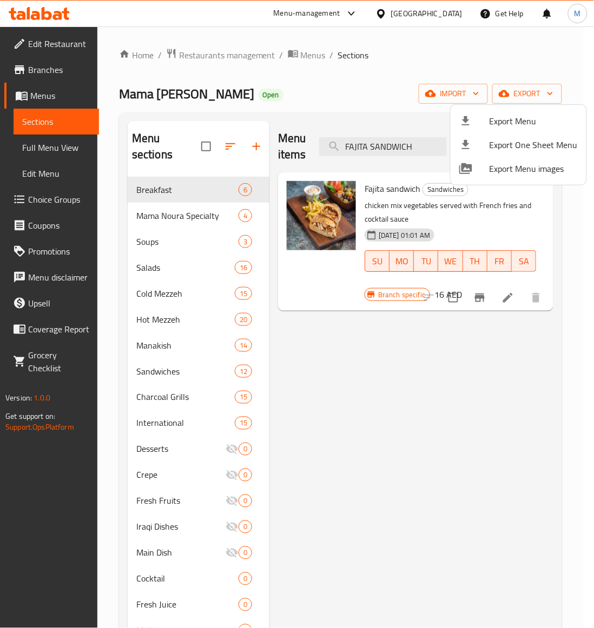
click at [489, 108] on ul "Export Menu Export One Sheet Menu Export Menu images" at bounding box center [518, 145] width 136 height 80
click at [498, 120] on span "Export Menu" at bounding box center [533, 121] width 88 height 13
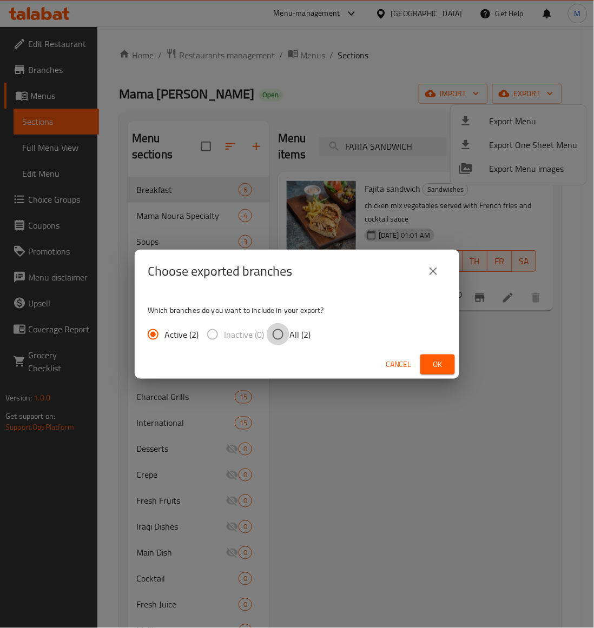
drag, startPoint x: 274, startPoint y: 328, endPoint x: 407, endPoint y: 353, distance: 134.8
click at [274, 329] on input "All (2)" at bounding box center [278, 334] width 23 height 23
click at [433, 365] on span "Ok" at bounding box center [437, 365] width 17 height 14
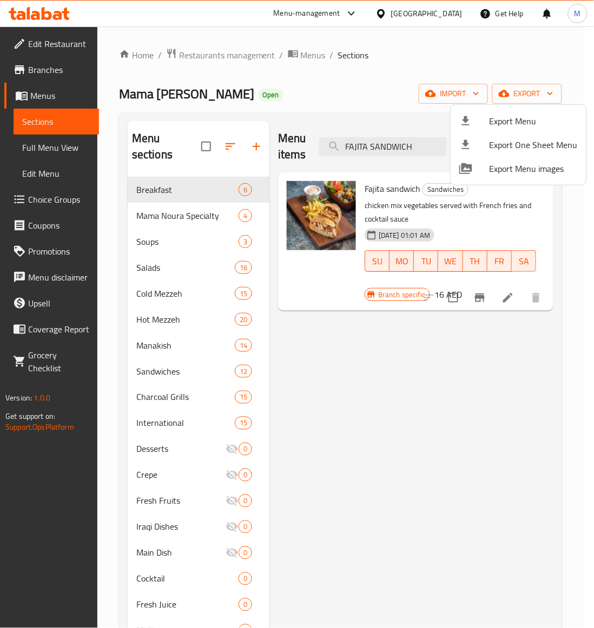
click at [179, 447] on div at bounding box center [297, 314] width 594 height 628
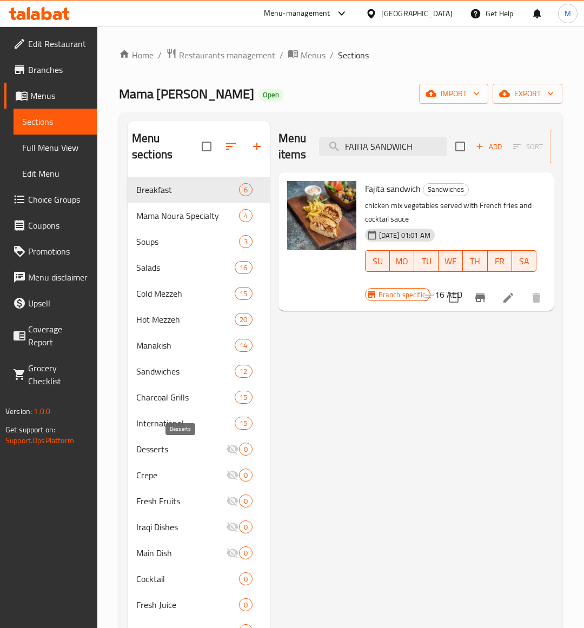
click at [163, 452] on span "Desserts" at bounding box center [181, 449] width 90 height 13
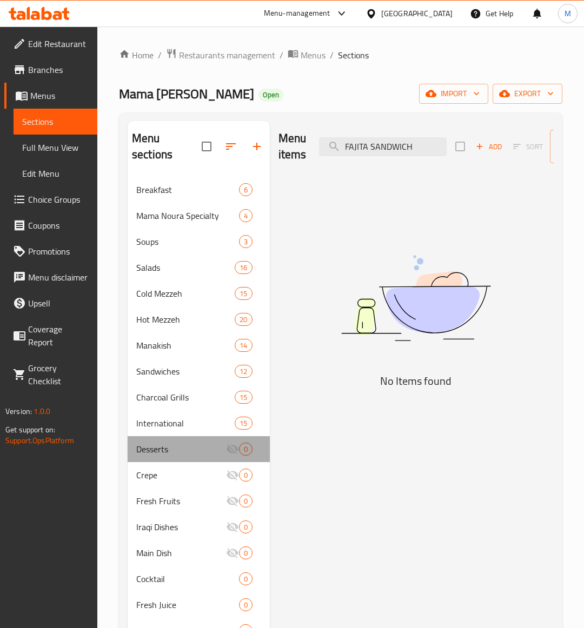
click at [257, 450] on div "Desserts 0" at bounding box center [199, 449] width 142 height 26
click at [189, 448] on span "Desserts" at bounding box center [181, 449] width 90 height 13
click at [244, 445] on span "0" at bounding box center [246, 449] width 12 height 10
click at [249, 455] on div "Desserts 0" at bounding box center [199, 449] width 142 height 26
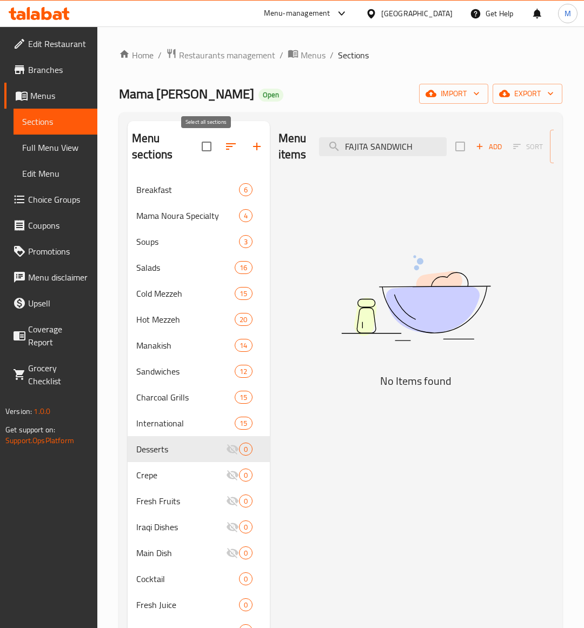
click at [207, 145] on input "checkbox" at bounding box center [206, 146] width 23 height 23
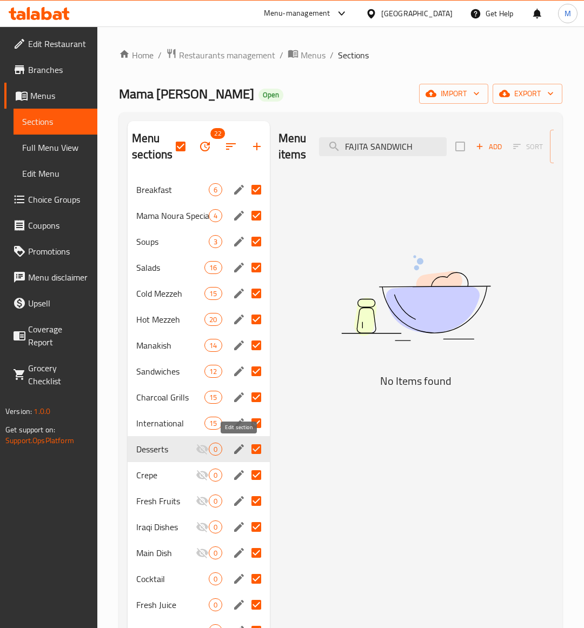
click at [238, 452] on icon "edit" at bounding box center [239, 449] width 10 height 10
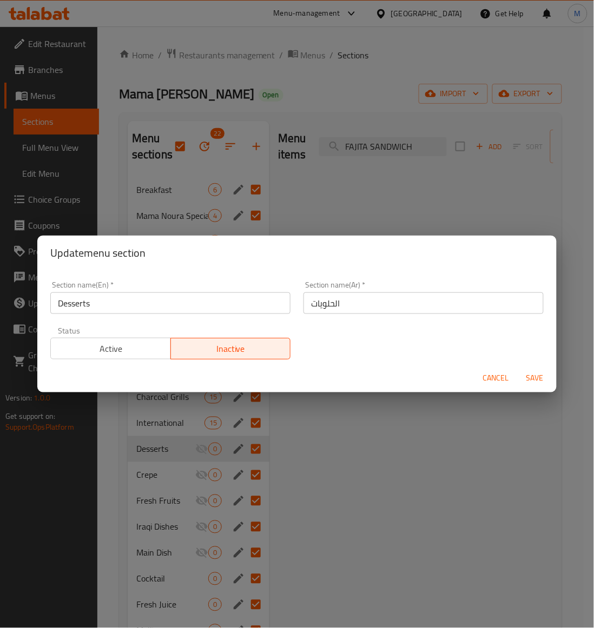
click at [123, 347] on span "Active" at bounding box center [110, 349] width 111 height 16
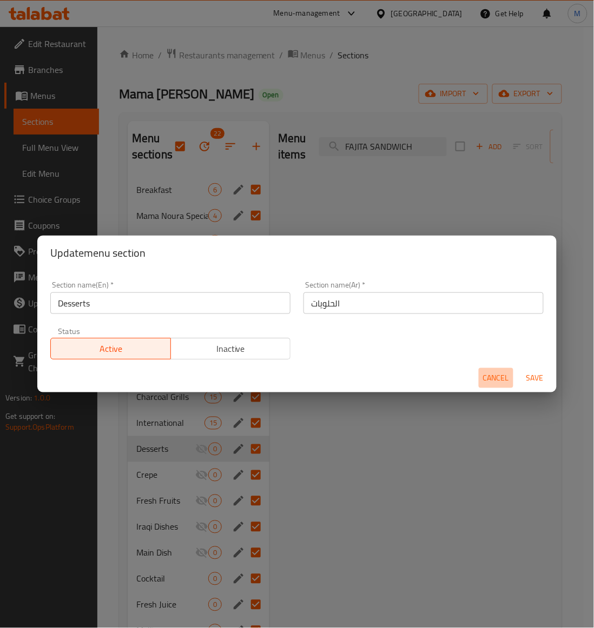
click at [496, 382] on span "Cancel" at bounding box center [496, 378] width 26 height 14
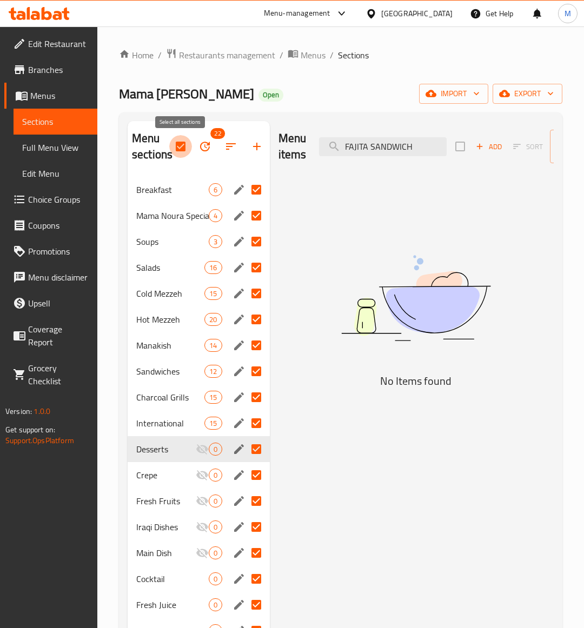
click at [179, 145] on input "checkbox" at bounding box center [180, 146] width 23 height 23
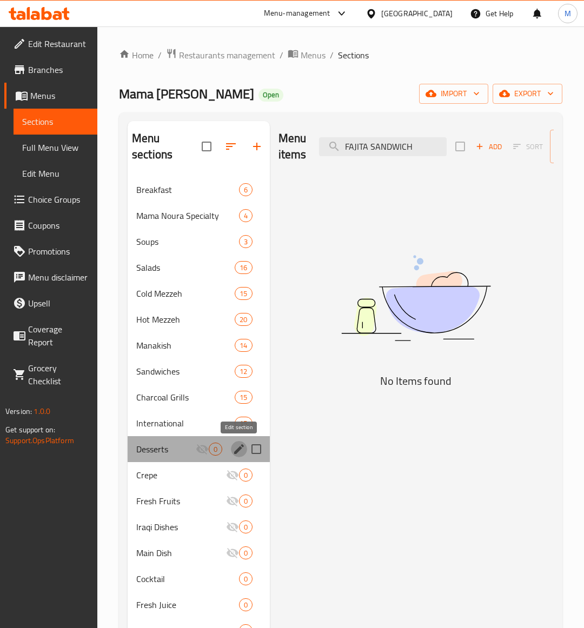
click at [241, 449] on icon "edit" at bounding box center [239, 449] width 10 height 10
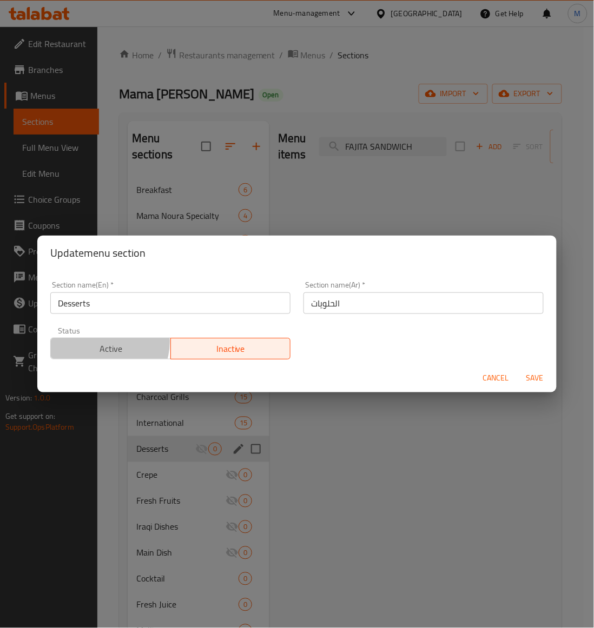
click at [104, 342] on span "Active" at bounding box center [110, 349] width 111 height 16
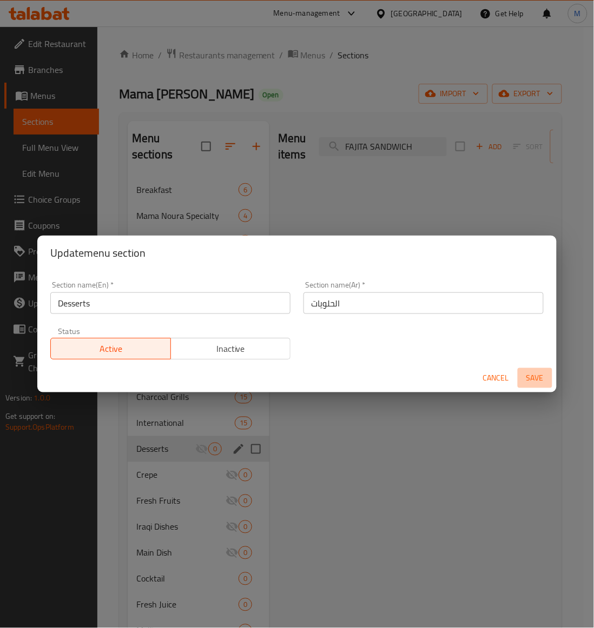
click at [530, 376] on span "Save" at bounding box center [535, 378] width 26 height 14
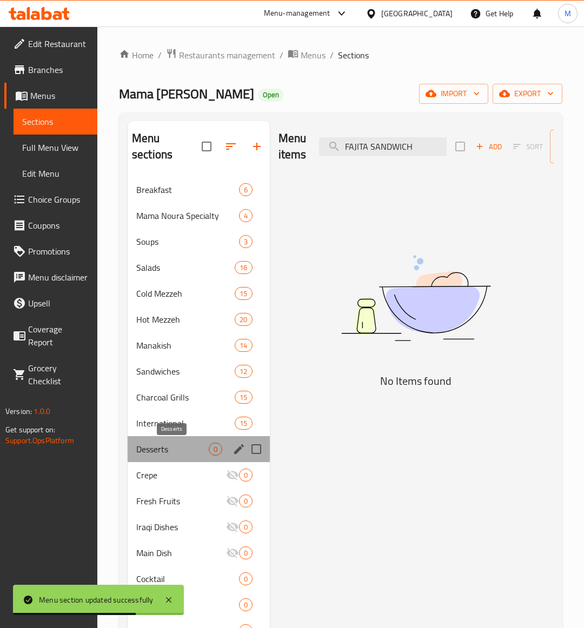
click at [160, 450] on span "Desserts" at bounding box center [172, 449] width 72 height 13
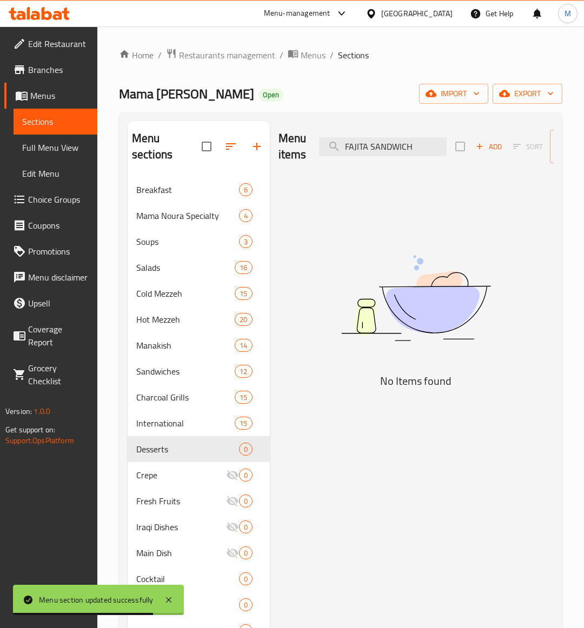
click at [381, 158] on div "Menu items FAJITA SANDWICH Add Sort Manage items" at bounding box center [415, 146] width 275 height 51
click at [383, 150] on input "FAJITA SANDWICH" at bounding box center [383, 146] width 128 height 19
click at [383, 149] on input "FAJITA SANDWICH" at bounding box center [383, 146] width 128 height 19
click at [384, 146] on input "FAJITA SADWICH" at bounding box center [383, 146] width 128 height 19
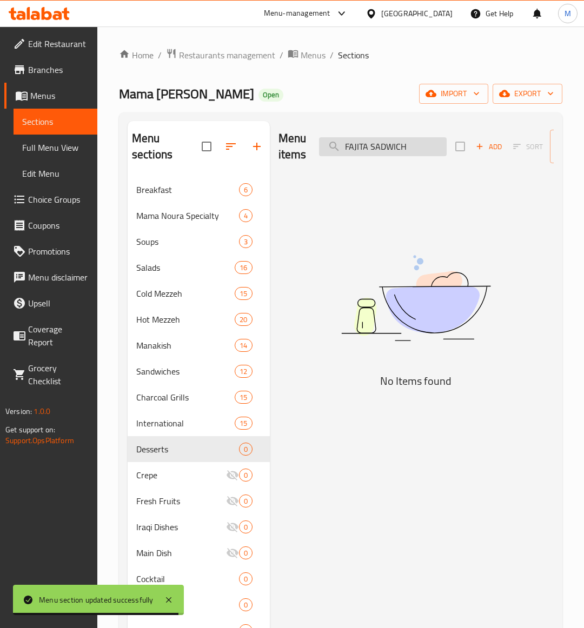
click at [384, 146] on input "FAJITA SADWICH" at bounding box center [383, 146] width 128 height 19
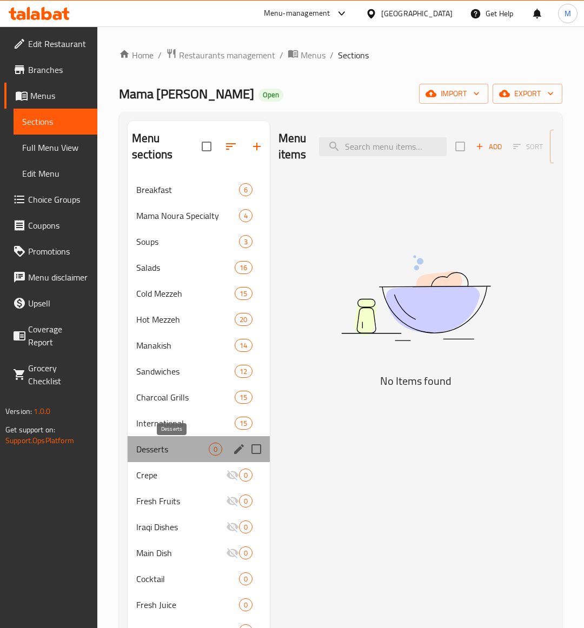
click at [161, 454] on span "Desserts" at bounding box center [172, 449] width 72 height 13
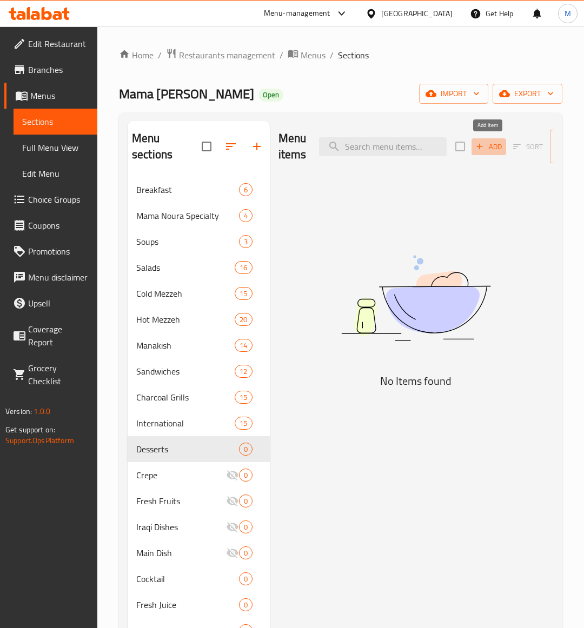
click at [489, 147] on span "Add" at bounding box center [488, 147] width 29 height 12
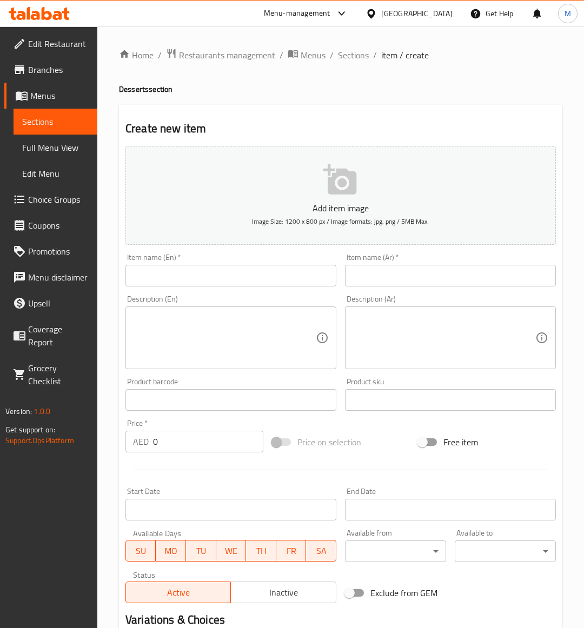
click at [188, 280] on input "text" at bounding box center [230, 276] width 211 height 22
paste input "MALTESERES PLATE"
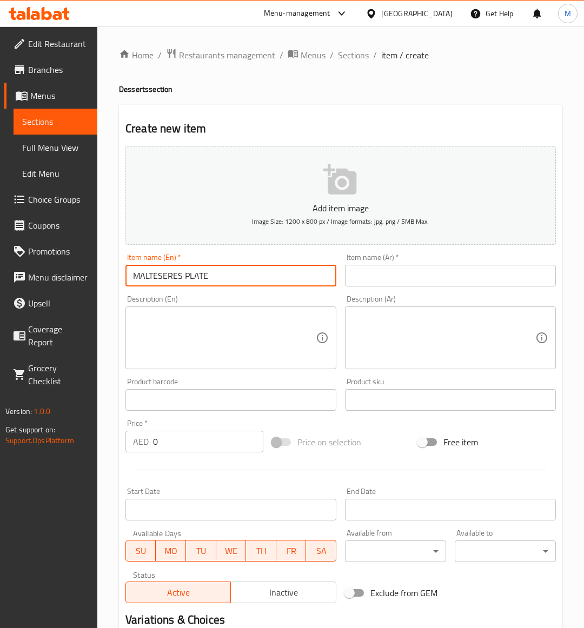
click at [188, 280] on input "MALTESERES PLATE" at bounding box center [230, 276] width 211 height 22
click at [189, 450] on input "0" at bounding box center [208, 442] width 110 height 22
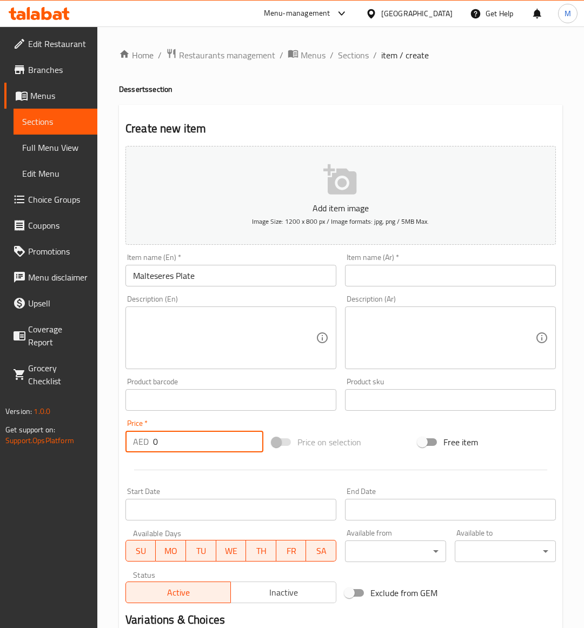
click at [189, 450] on input "0" at bounding box center [208, 442] width 110 height 22
paste input "56"
drag, startPoint x: 384, startPoint y: 433, endPoint x: 45, endPoint y: 382, distance: 342.8
click at [382, 433] on div "Price on selection" at bounding box center [341, 442] width 147 height 29
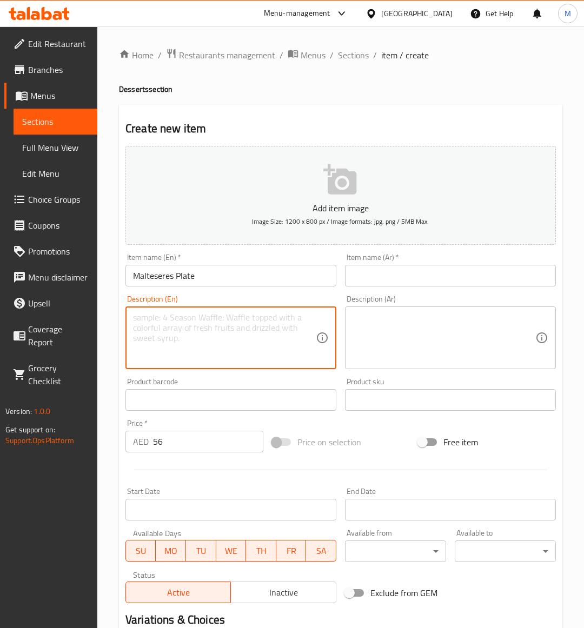
click at [289, 336] on textarea at bounding box center [224, 337] width 183 height 51
paste textarea "A rich chocolate dessert with crispy Maltesers, creamy textures, and luscious c…"
click at [376, 433] on div "Add item image Image Size: 1200 x 800 px / Image formats: jpg, png / 5MB Max. I…" at bounding box center [340, 375] width 439 height 466
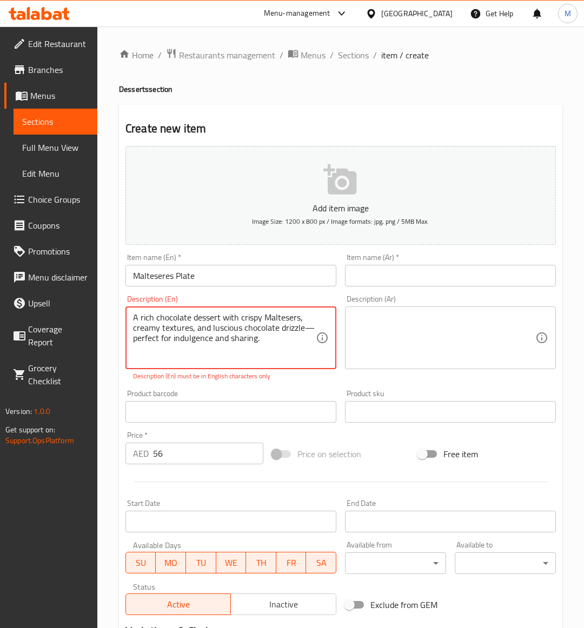
click at [270, 339] on textarea "A rich chocolate dessert with crispy Maltesers, creamy textures, and luscious c…" at bounding box center [224, 337] width 183 height 51
click at [321, 328] on div "A rich chocolate dessert with crispy Maltesers, creamy textures, and luscious c…" at bounding box center [230, 338] width 211 height 63
click at [320, 330] on div "A rich chocolate dessert with crispy Maltesers, creamy textures, and luscious c…" at bounding box center [230, 338] width 211 height 63
click at [311, 326] on textarea "A rich chocolate dessert with crispy Maltesers, creamy textures, and luscious c…" at bounding box center [224, 337] width 183 height 51
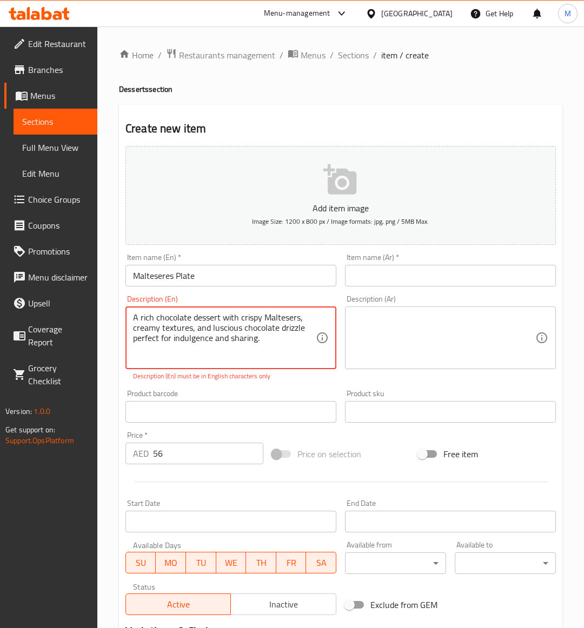
click at [308, 334] on textarea "A rich chocolate dessert with crispy Maltesers, creamy textures, and luscious c…" at bounding box center [224, 337] width 183 height 51
drag, startPoint x: 309, startPoint y: 336, endPoint x: 91, endPoint y: 298, distance: 221.2
click at [91, 298] on div "Edit Restaurant Branches Menus Sections Full Menu View Edit Menu Choice Groups …" at bounding box center [292, 400] width 584 height 749
click at [309, 358] on textarea "A rich chocolate dessert with crispy maltesers, creamy textures, and luscious c…" at bounding box center [224, 337] width 183 height 51
drag, startPoint x: 233, startPoint y: 335, endPoint x: 219, endPoint y: 325, distance: 16.7
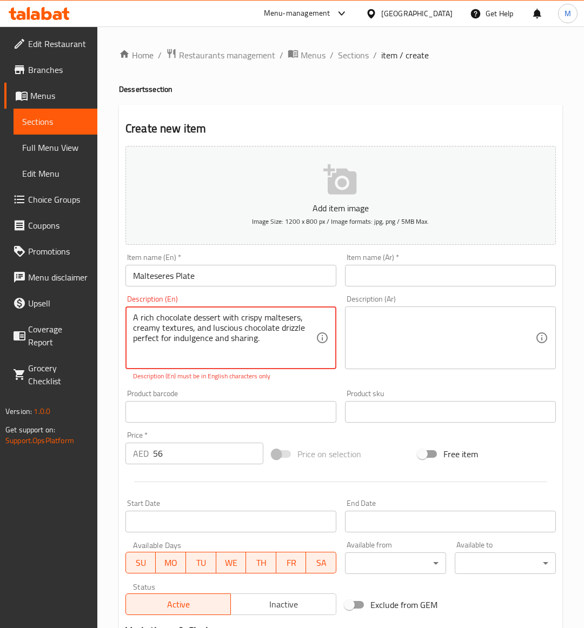
click at [220, 326] on textarea "A rich chocolate dessert with crispy maltesers, creamy textures, and luscious c…" at bounding box center [224, 337] width 183 height 51
click at [219, 325] on textarea "A rich chocolate dessert with crispy maltesers, creamy textures, and luscious c…" at bounding box center [224, 337] width 183 height 51
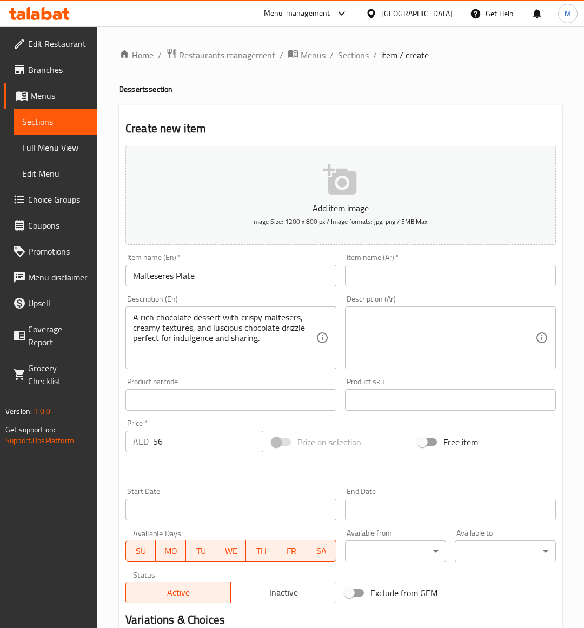
click at [418, 347] on textarea at bounding box center [443, 337] width 183 height 51
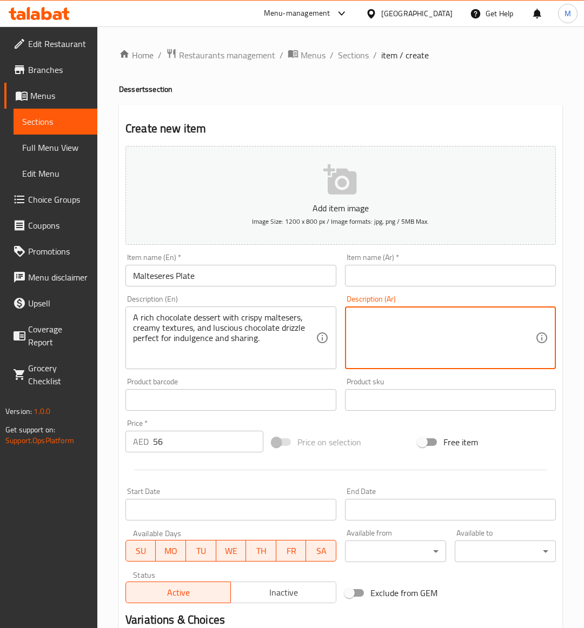
paste textarea "حلوى شوكولاتة غنية مع مالتيزرز مقرمشة، وملمس كريمي، ورشة شوكولاتة لذيذة مثالية …"
click at [374, 450] on div "Price on selection" at bounding box center [341, 442] width 147 height 29
click at [406, 279] on input "text" at bounding box center [450, 276] width 211 height 22
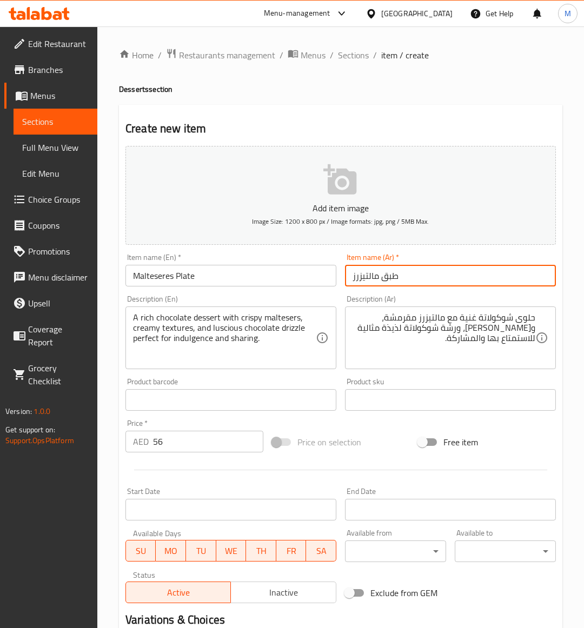
click at [390, 449] on div "Price on selection" at bounding box center [341, 442] width 147 height 29
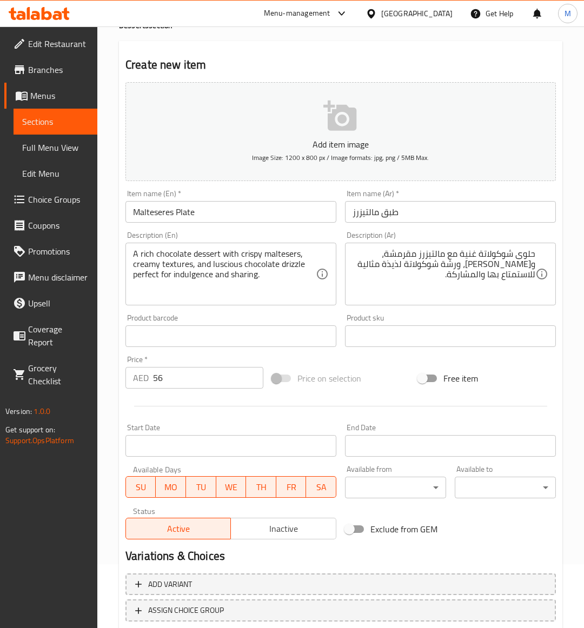
scroll to position [134, 0]
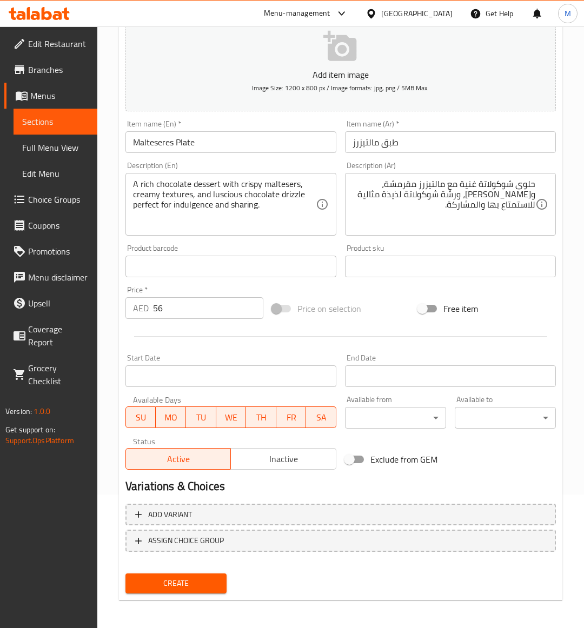
click at [174, 149] on input "Malteseres Plate" at bounding box center [230, 142] width 211 height 22
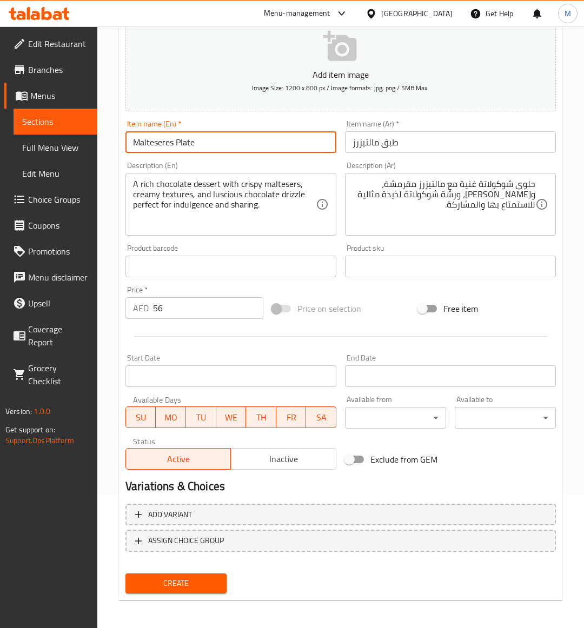
click at [174, 149] on input "Malteseres Plate" at bounding box center [230, 142] width 211 height 22
click at [198, 593] on div "Create" at bounding box center [176, 583] width 110 height 29
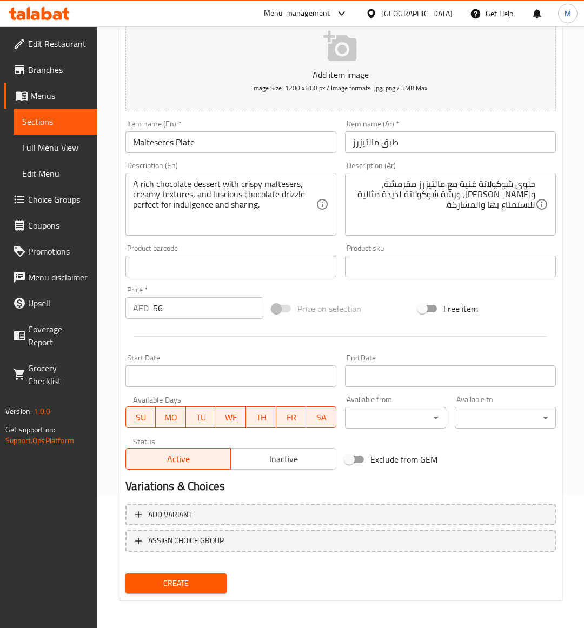
click at [198, 593] on div "Create" at bounding box center [176, 583] width 110 height 29
click at [197, 588] on span "Create" at bounding box center [176, 584] width 84 height 14
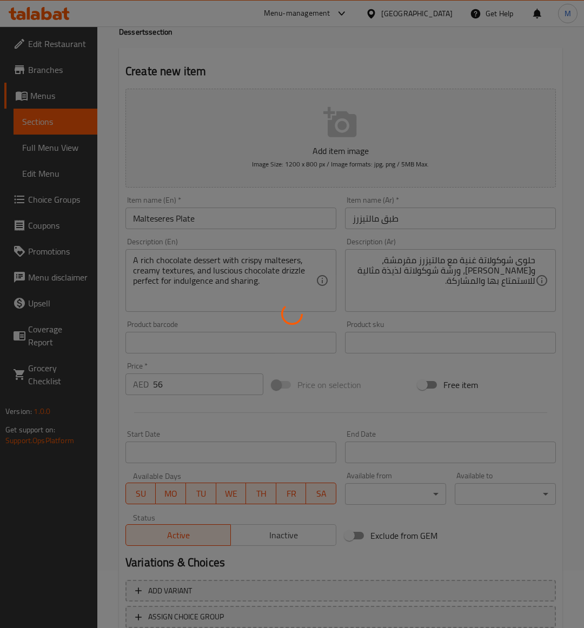
scroll to position [0, 0]
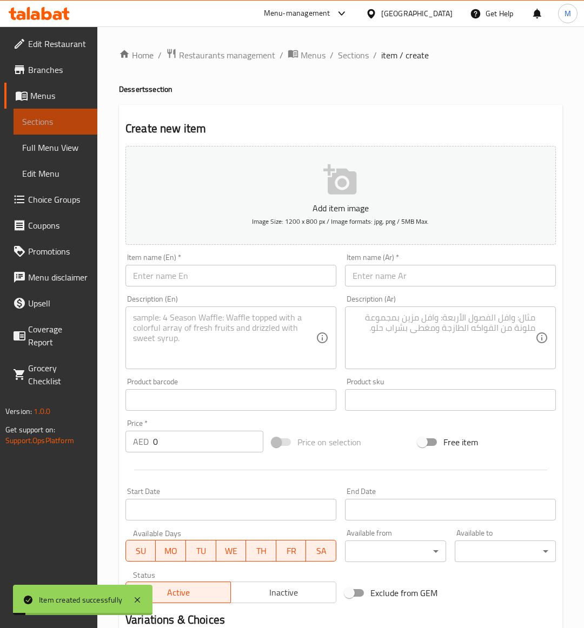
click at [47, 120] on span "Sections" at bounding box center [55, 121] width 66 height 13
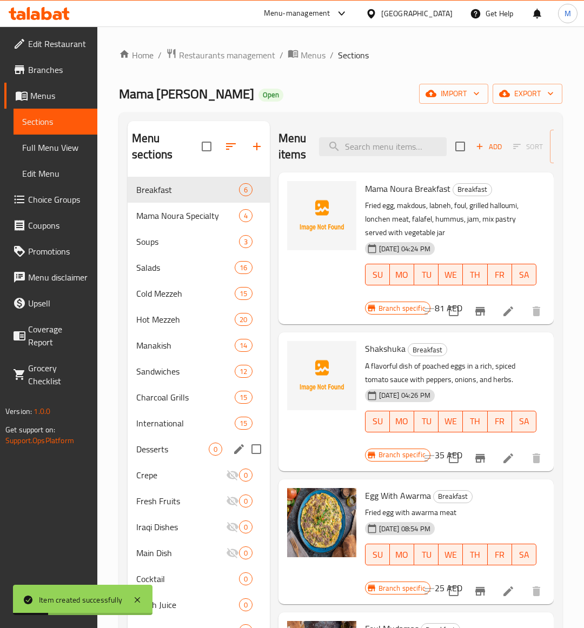
click at [170, 441] on div "Desserts 0" at bounding box center [199, 449] width 142 height 26
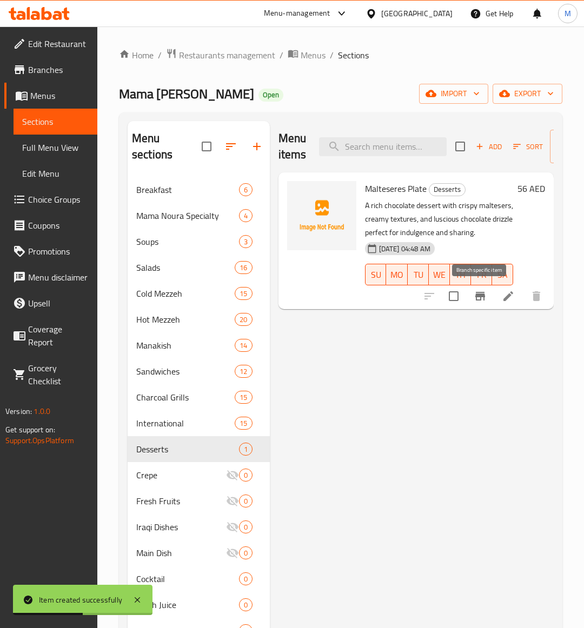
click at [484, 306] on button "Branch-specific-item" at bounding box center [480, 296] width 26 height 26
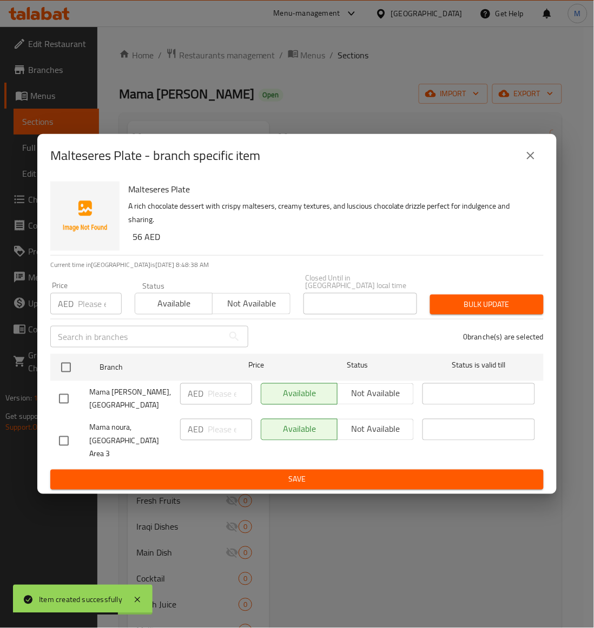
drag, startPoint x: 60, startPoint y: 444, endPoint x: 168, endPoint y: 395, distance: 118.8
click at [61, 442] on input "checkbox" at bounding box center [63, 441] width 23 height 23
click at [258, 311] on span "Not available" at bounding box center [251, 304] width 69 height 16
click at [474, 310] on span "Bulk update" at bounding box center [486, 305] width 96 height 14
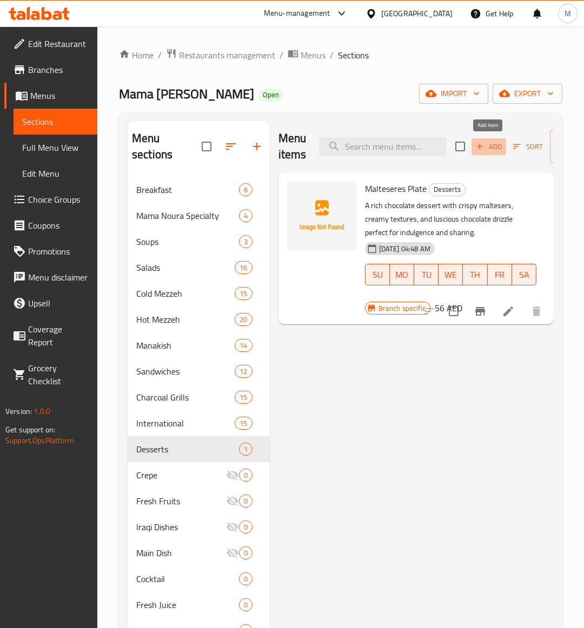
click at [479, 151] on icon "button" at bounding box center [480, 147] width 10 height 10
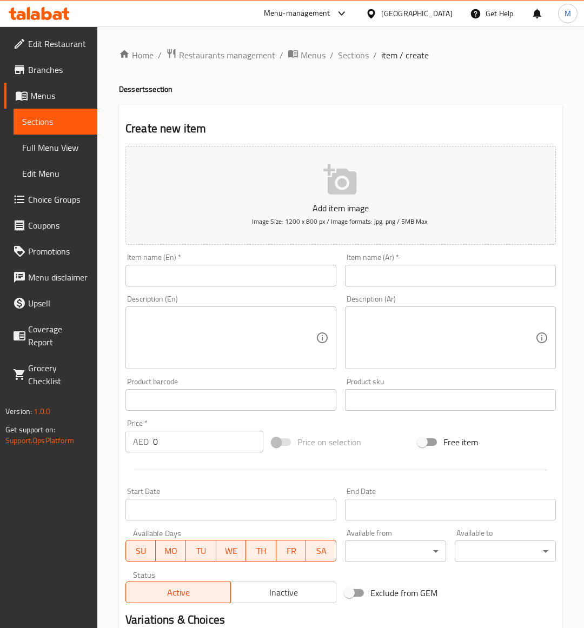
click at [188, 277] on input "text" at bounding box center [230, 276] width 211 height 22
paste input "KINDER PLATE"
click at [194, 453] on input "0" at bounding box center [208, 442] width 110 height 22
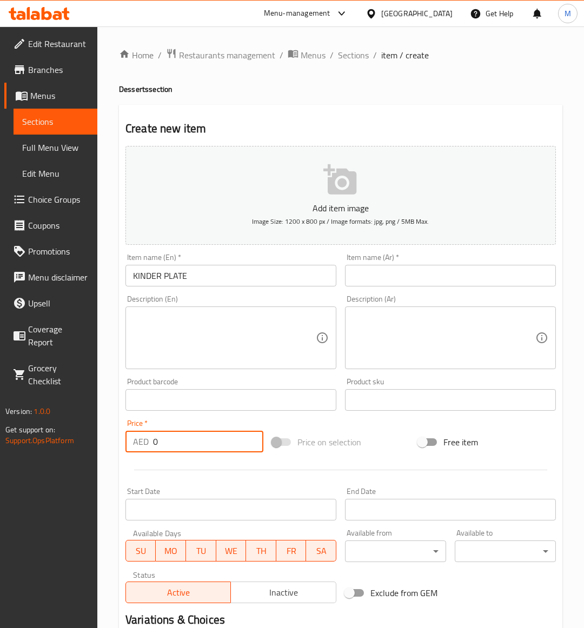
paste input "56"
click at [374, 426] on div "Add item image Image Size: 1200 x 800 px / Image formats: jpg, png / 5MB Max. I…" at bounding box center [340, 375] width 439 height 466
click at [182, 331] on textarea at bounding box center [224, 337] width 183 height 51
paste textarea "Smooth, velvety Kinder chocolate paired with rich cream, creating a heavenly co…"
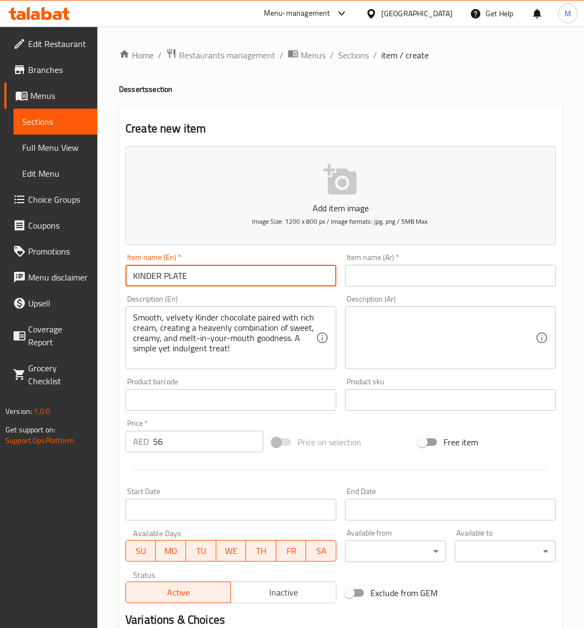
click at [195, 281] on input "KINDER PLATE" at bounding box center [230, 276] width 211 height 22
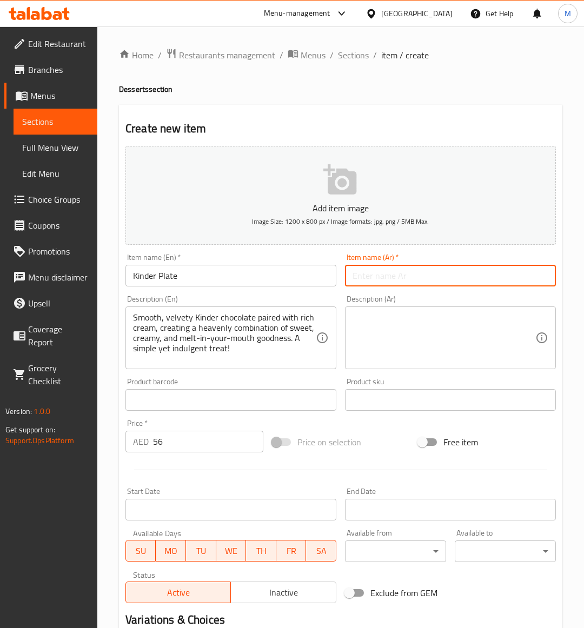
click at [365, 273] on input "text" at bounding box center [450, 276] width 211 height 22
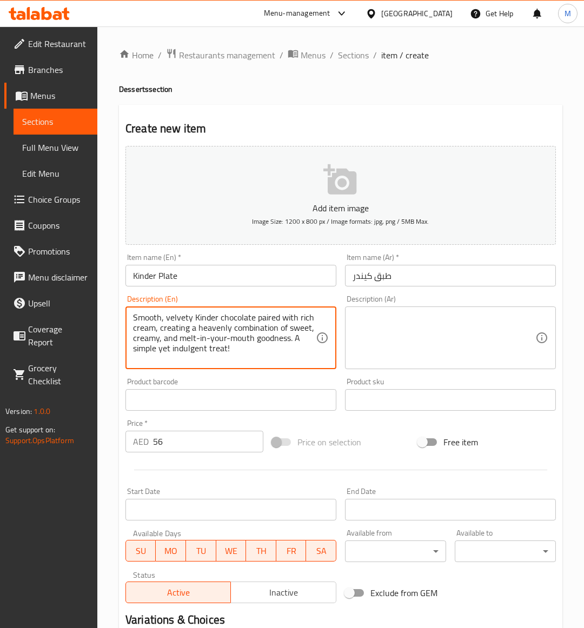
click at [212, 334] on textarea "Smooth, velvety Kinder chocolate paired with rich cream, creating a heavenly co…" at bounding box center [224, 337] width 183 height 51
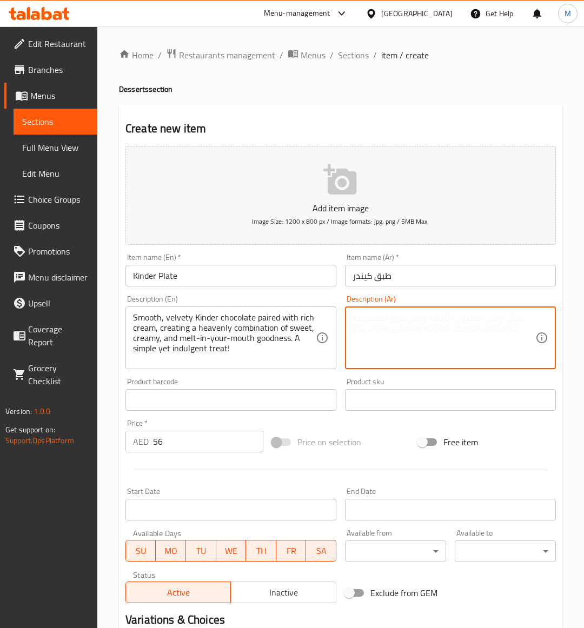
click at [428, 338] on textarea at bounding box center [443, 337] width 183 height 51
paste textarea "شوكولاتة كيندر ناعمة ومخملية، ممزوجة بكريمة غنية، لمزيج رائع من الحلاوة والكريم…"
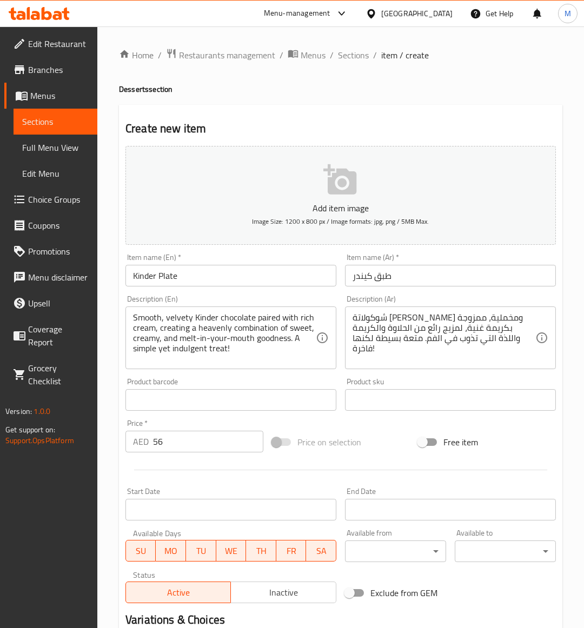
click at [387, 438] on div "Price on selection" at bounding box center [341, 442] width 147 height 29
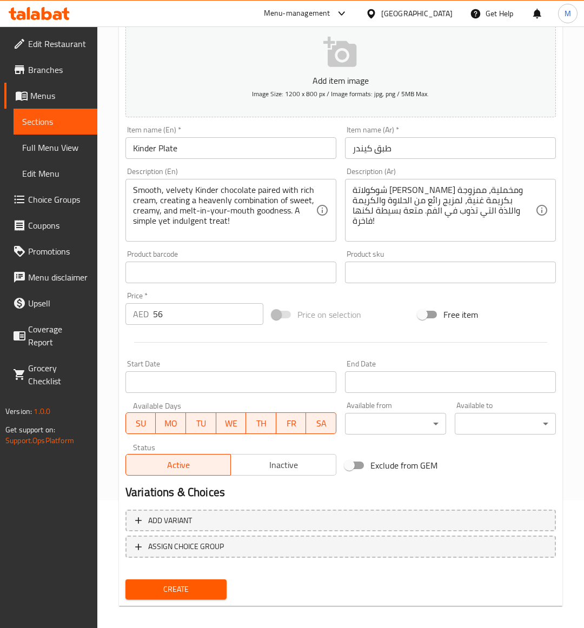
scroll to position [134, 0]
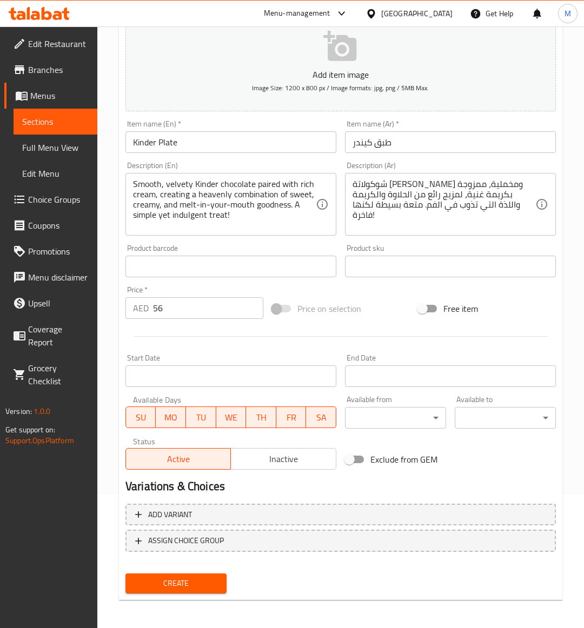
click at [196, 141] on input "Kinder Plate" at bounding box center [230, 142] width 211 height 22
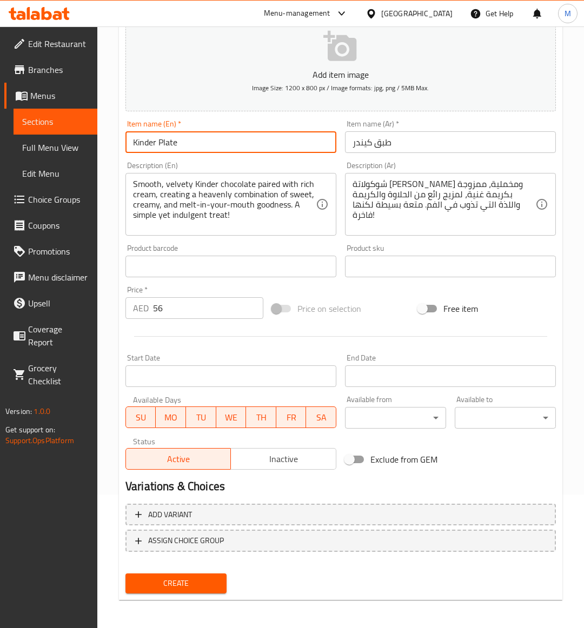
click at [196, 141] on input "Kinder Plate" at bounding box center [230, 142] width 211 height 22
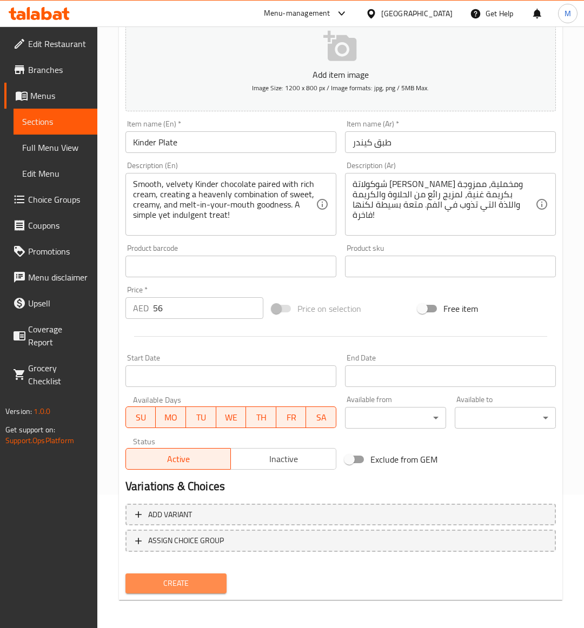
click at [179, 577] on span "Create" at bounding box center [176, 584] width 84 height 14
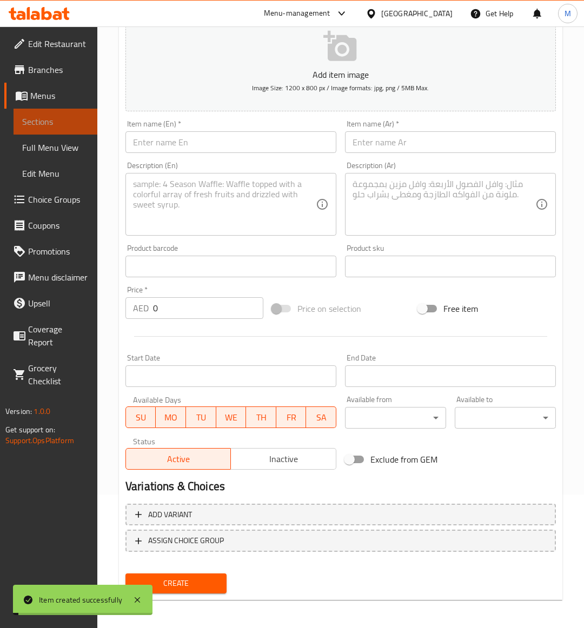
click at [44, 123] on span "Sections" at bounding box center [55, 121] width 66 height 13
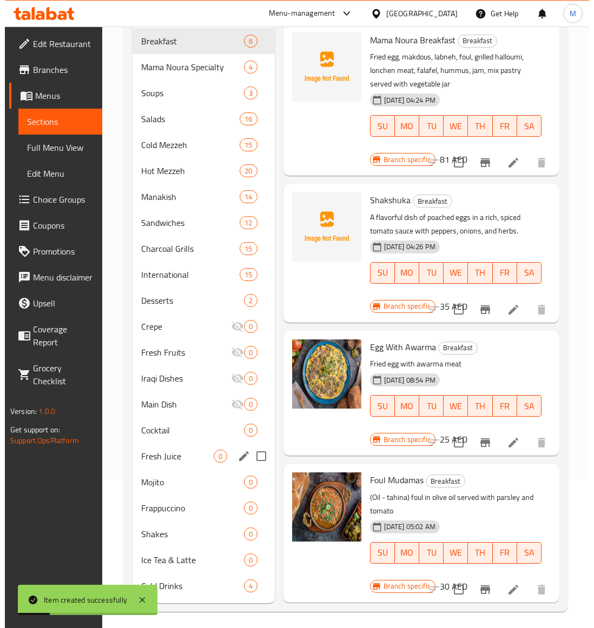
scroll to position [153, 0]
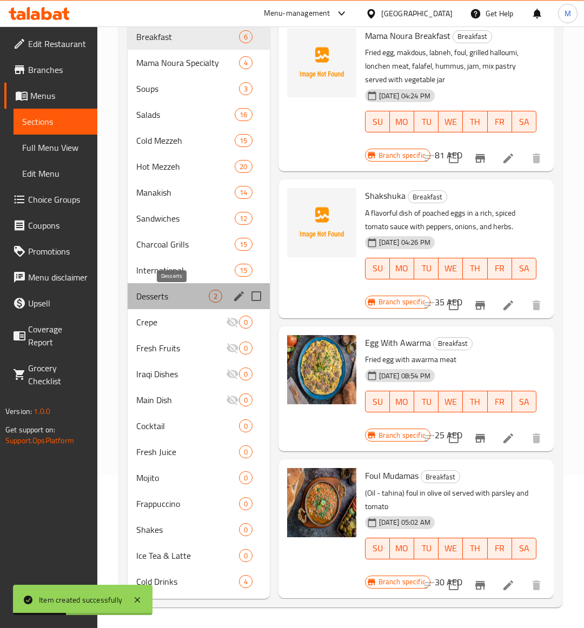
click at [165, 298] on span "Desserts" at bounding box center [172, 296] width 72 height 13
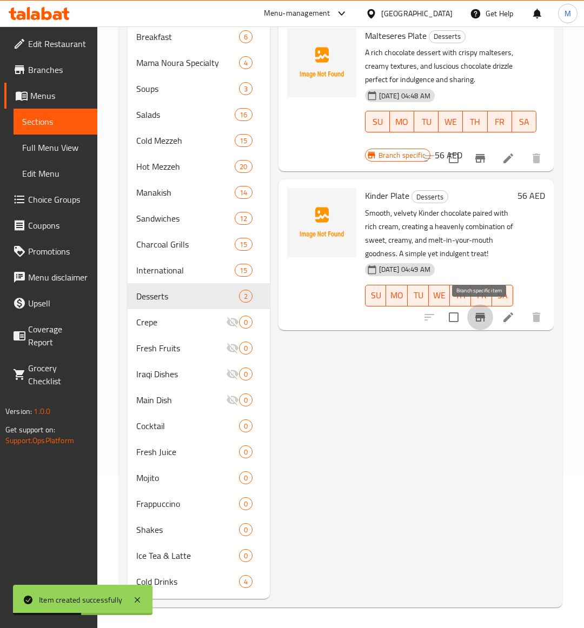
click at [482, 320] on icon "Branch-specific-item" at bounding box center [480, 317] width 13 height 13
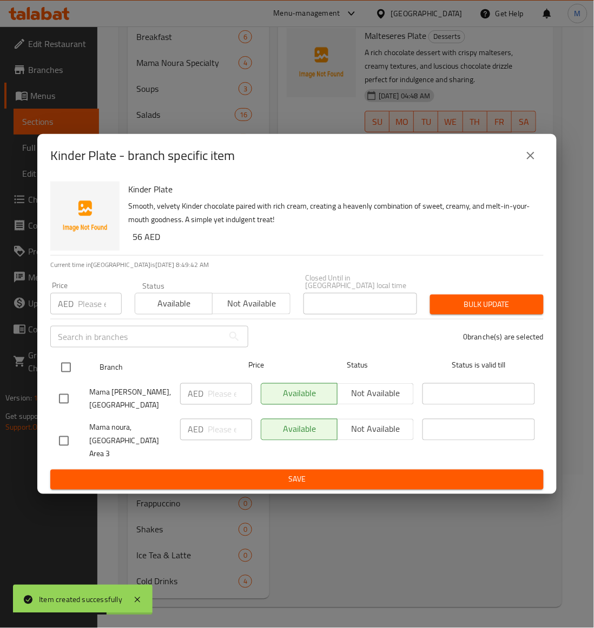
drag, startPoint x: 63, startPoint y: 442, endPoint x: 195, endPoint y: 380, distance: 145.1
click at [63, 442] on input "checkbox" at bounding box center [63, 441] width 23 height 23
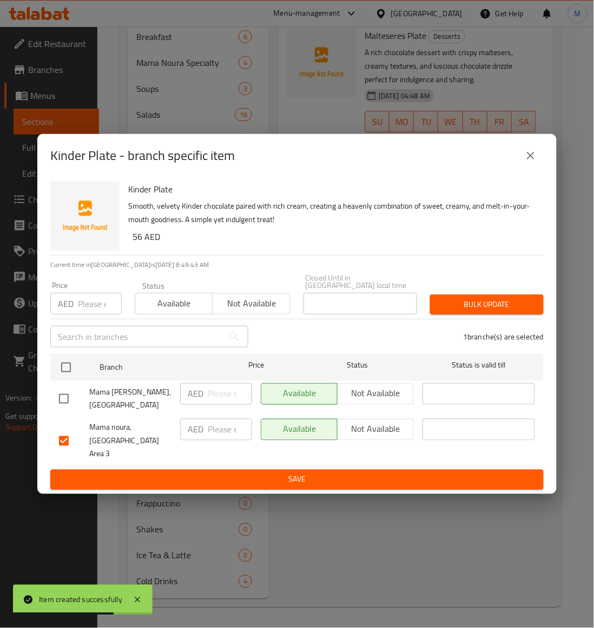
click at [262, 311] on span "Not available" at bounding box center [251, 304] width 69 height 16
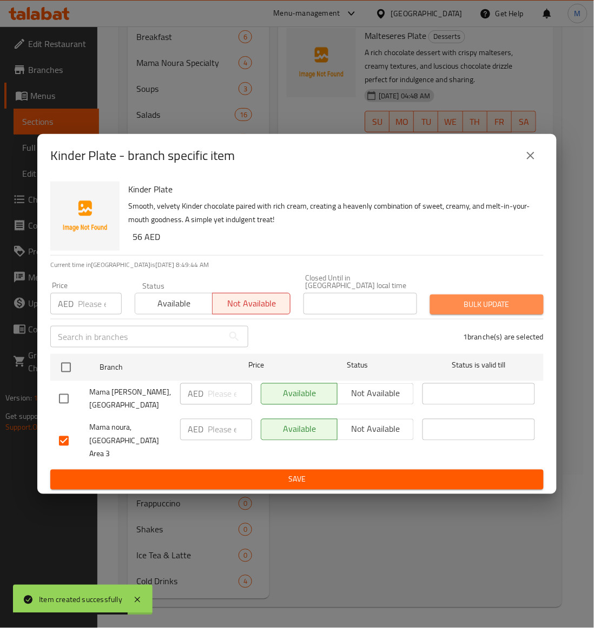
click at [495, 311] on span "Bulk update" at bounding box center [486, 305] width 96 height 14
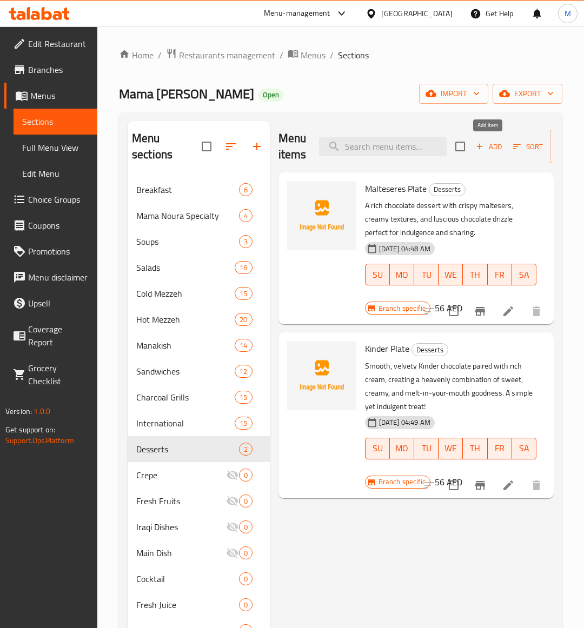
click at [492, 152] on span "Add" at bounding box center [488, 147] width 29 height 12
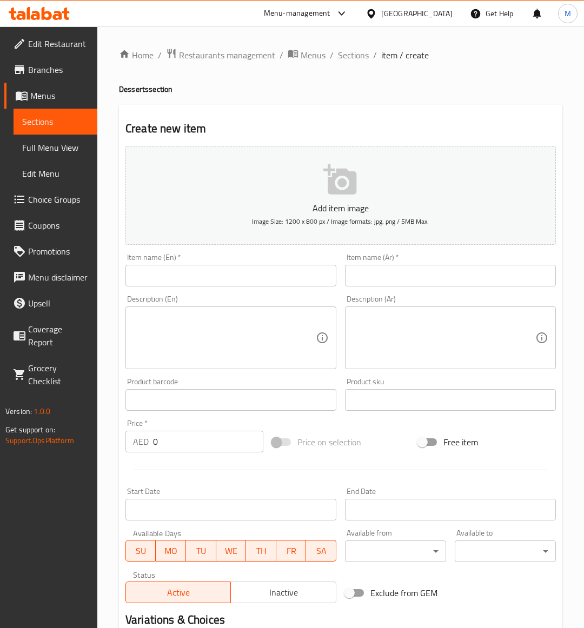
drag, startPoint x: 176, startPoint y: 278, endPoint x: 204, endPoint y: 271, distance: 28.5
click at [176, 278] on input "text" at bounding box center [230, 276] width 211 height 22
paste input "TREND CAKE PISTACHIO"
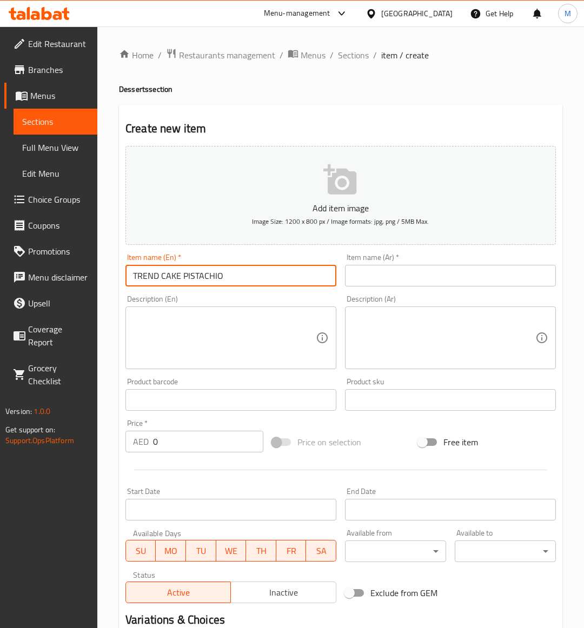
click at [177, 271] on input "TREND CAKE PISTACHIO" at bounding box center [230, 276] width 211 height 22
click at [390, 450] on div "Price on selection" at bounding box center [341, 442] width 147 height 29
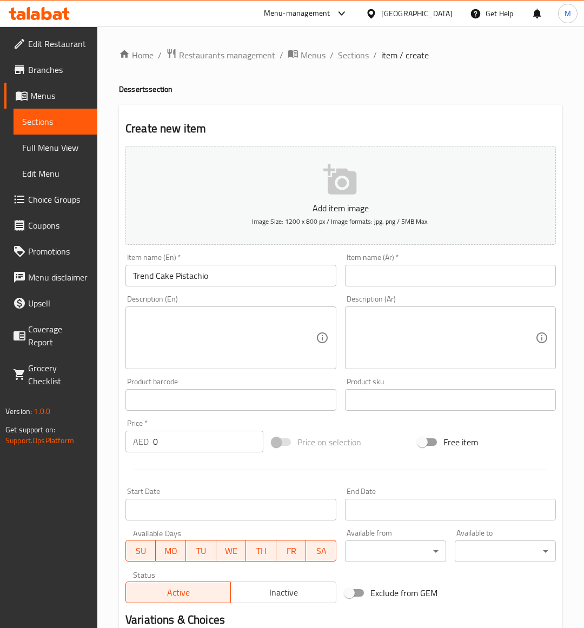
click at [383, 269] on input "text" at bounding box center [450, 276] width 211 height 22
click at [165, 449] on input "0" at bounding box center [208, 442] width 110 height 22
paste input "56"
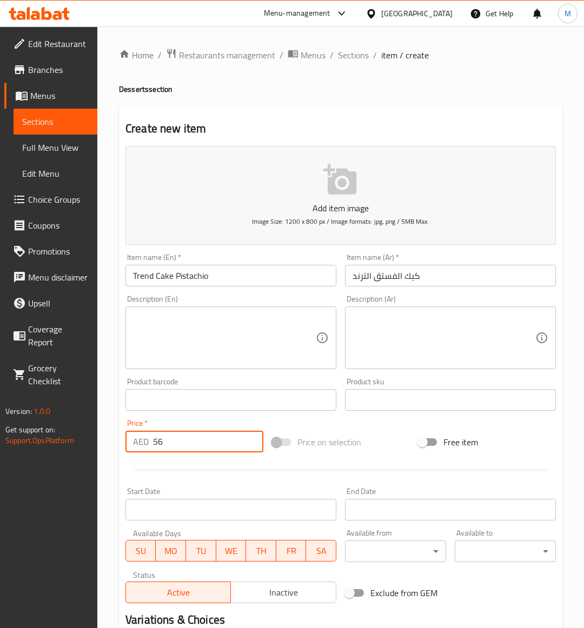
click at [393, 449] on div "Price on selection" at bounding box center [341, 442] width 147 height 29
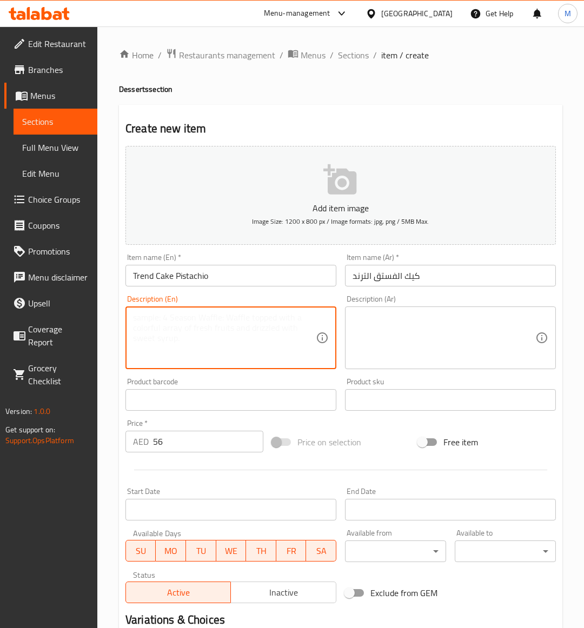
click at [191, 330] on textarea at bounding box center [224, 337] width 183 height 51
paste textarea "A decadent chocolate cake plate topped with crunchy pistachios and a layer of r…"
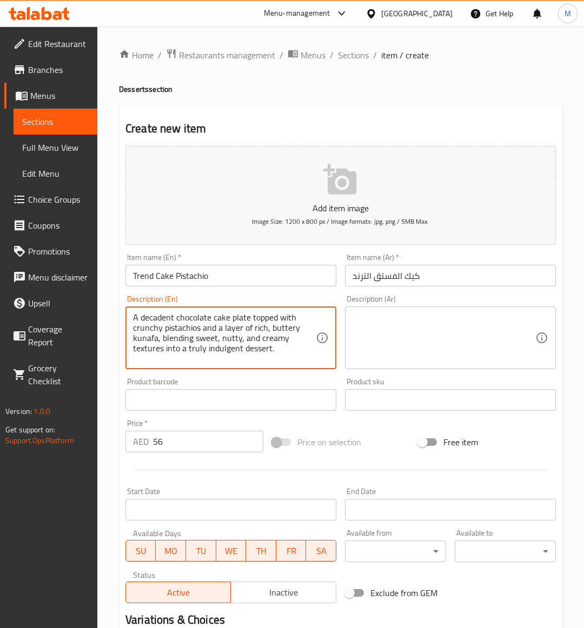
click at [191, 330] on textarea "A decadent chocolate cake plate topped with crunchy pistachios and a layer of r…" at bounding box center [224, 337] width 183 height 51
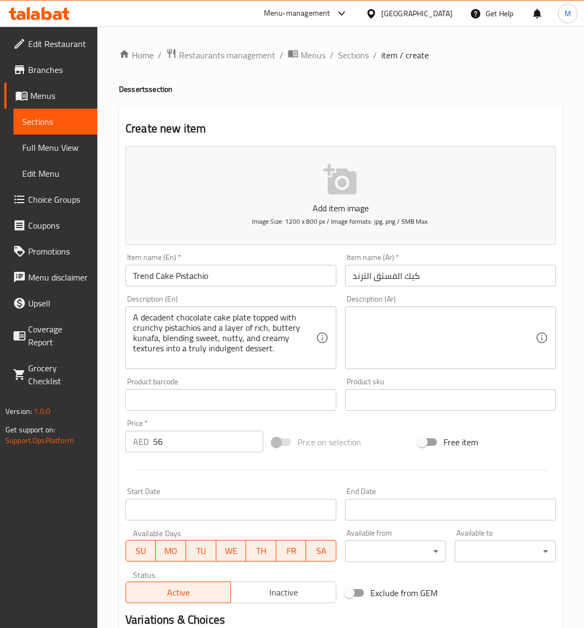
drag, startPoint x: 477, startPoint y: 371, endPoint x: 469, endPoint y: 366, distance: 9.5
click at [471, 367] on div "Description (Ar) Description (Ar)" at bounding box center [450, 332] width 219 height 83
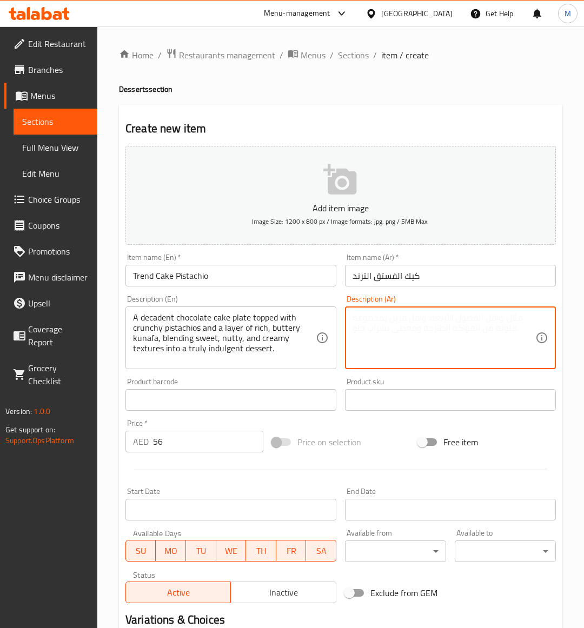
click at [419, 352] on textarea at bounding box center [443, 337] width 183 height 51
paste textarea "طبق كعكة الشوكولاتة الفاخر المغطى بالفستق المقرمش وطبقة من الكنافة الغنية بالزب…"
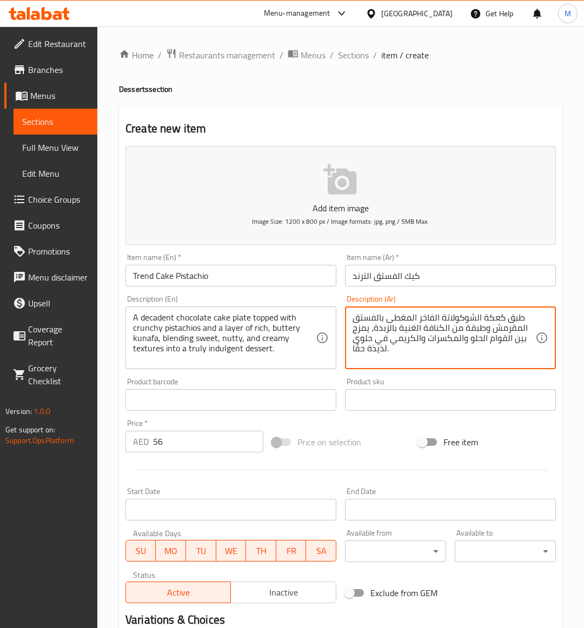
click at [388, 450] on div "Price on selection" at bounding box center [341, 442] width 147 height 29
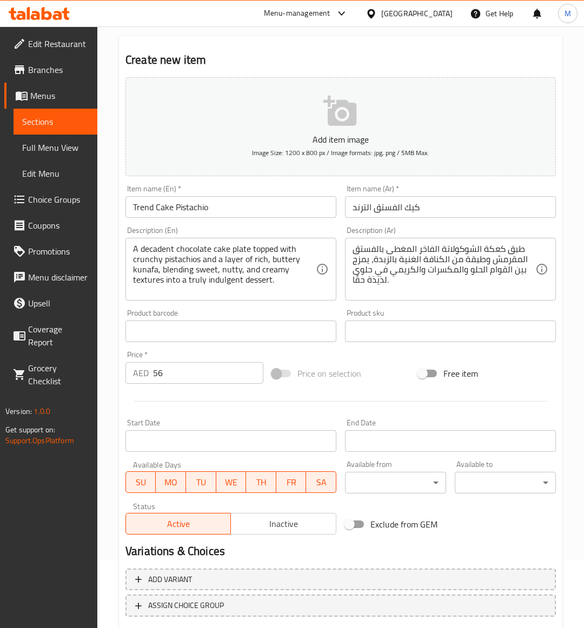
scroll to position [134, 0]
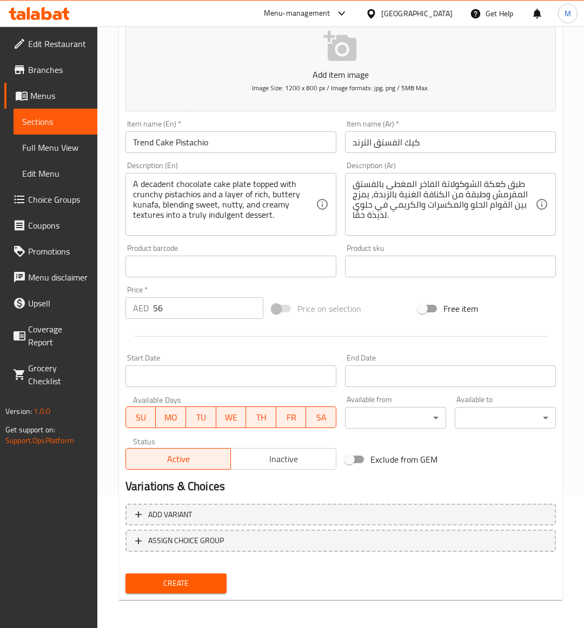
click at [198, 138] on input "Trend Cake Pistachio" at bounding box center [230, 142] width 211 height 22
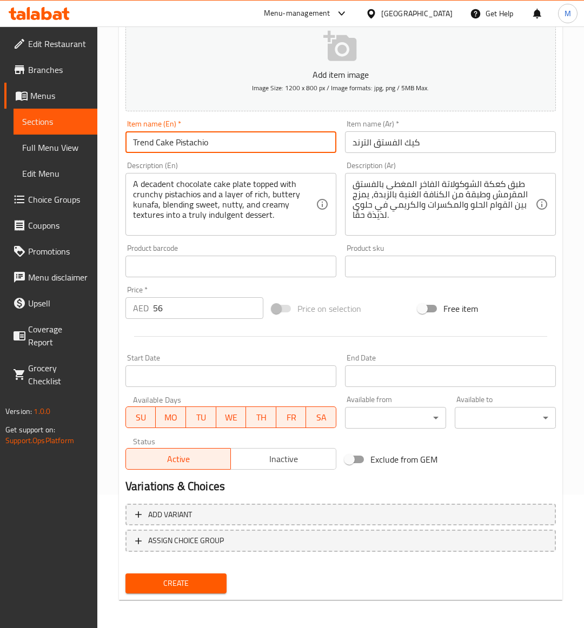
click at [198, 138] on input "Trend Cake Pistachio" at bounding box center [230, 142] width 211 height 22
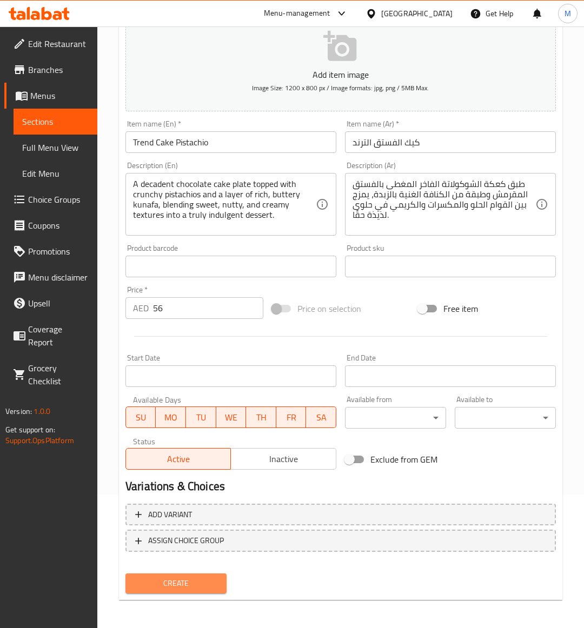
click at [172, 587] on span "Create" at bounding box center [176, 584] width 84 height 14
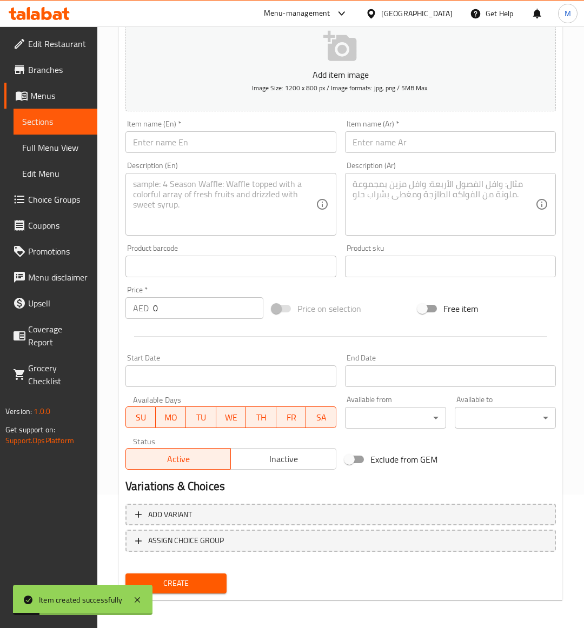
click at [43, 115] on span "Sections" at bounding box center [55, 121] width 66 height 13
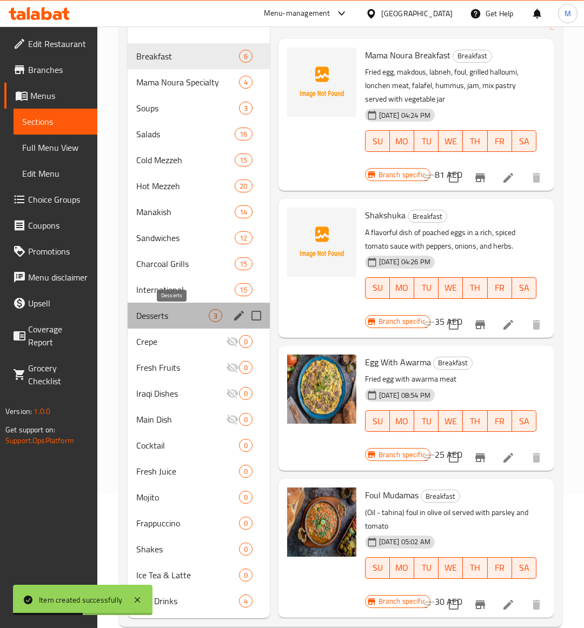
click at [169, 315] on span "Desserts" at bounding box center [172, 315] width 72 height 13
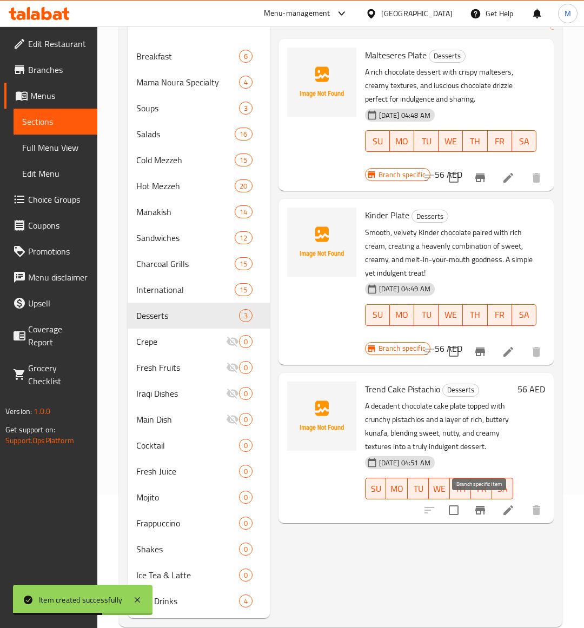
click at [476, 517] on button "Branch-specific-item" at bounding box center [480, 510] width 26 height 26
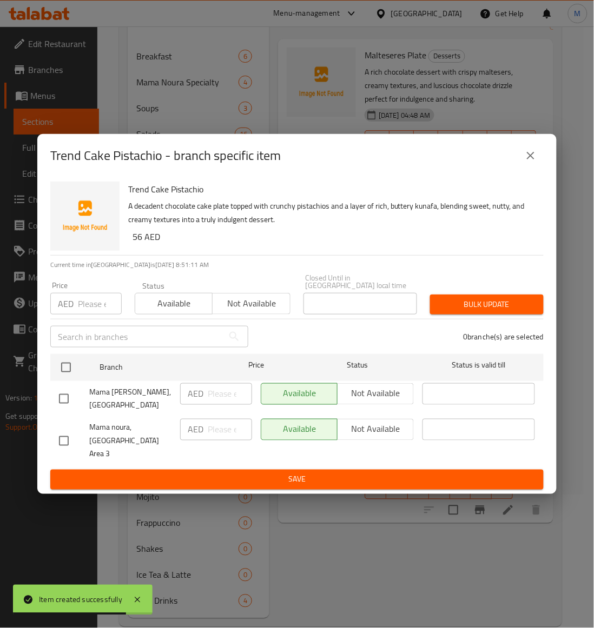
drag, startPoint x: 63, startPoint y: 440, endPoint x: 203, endPoint y: 340, distance: 172.1
click at [71, 436] on input "checkbox" at bounding box center [63, 441] width 23 height 23
drag, startPoint x: 258, startPoint y: 303, endPoint x: 265, endPoint y: 308, distance: 9.0
click at [260, 304] on span "Not available" at bounding box center [251, 304] width 69 height 16
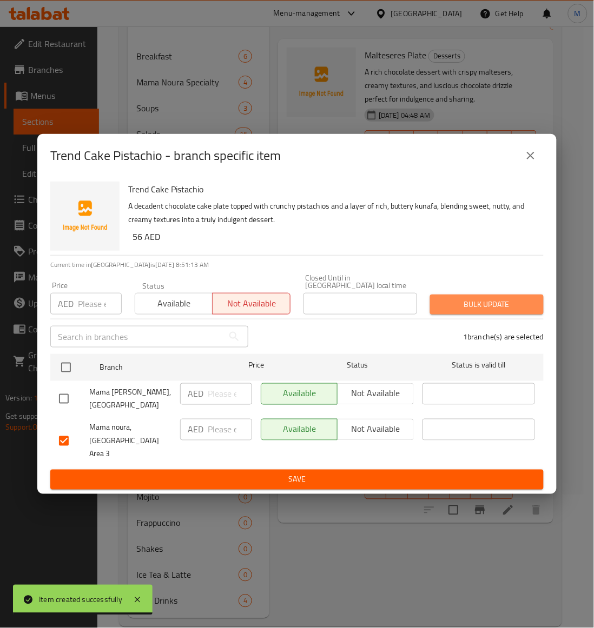
click at [497, 311] on span "Bulk update" at bounding box center [486, 305] width 96 height 14
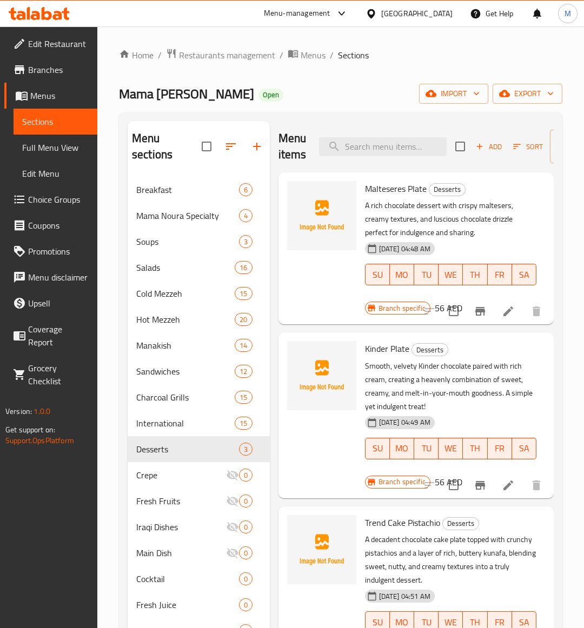
click at [493, 150] on span "Add" at bounding box center [488, 147] width 29 height 12
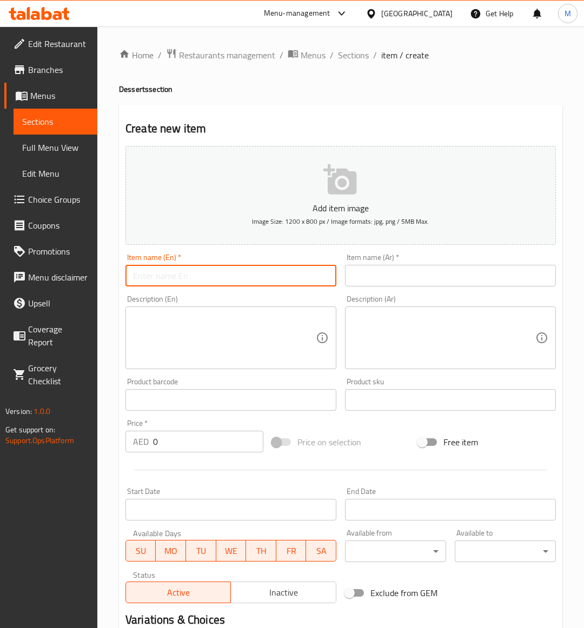
click at [214, 277] on input "text" at bounding box center [230, 276] width 211 height 22
paste input "CHOCOLATE RICE PUDDING"
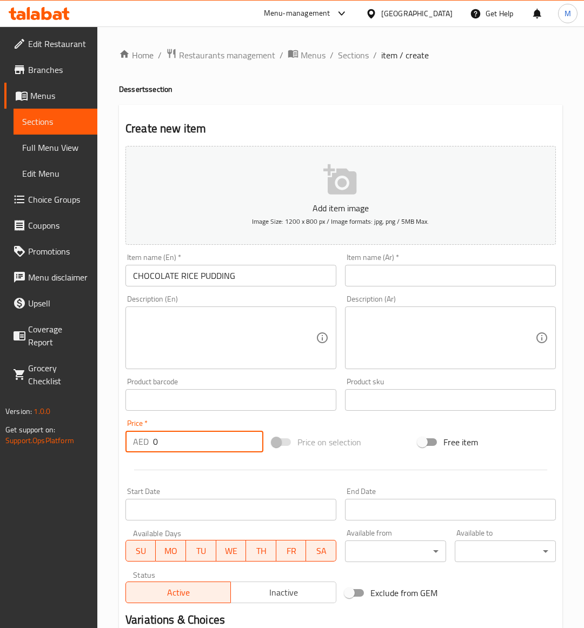
click at [178, 434] on input "0" at bounding box center [208, 442] width 110 height 22
paste input "35"
click at [380, 439] on div "Price on selection" at bounding box center [341, 442] width 147 height 29
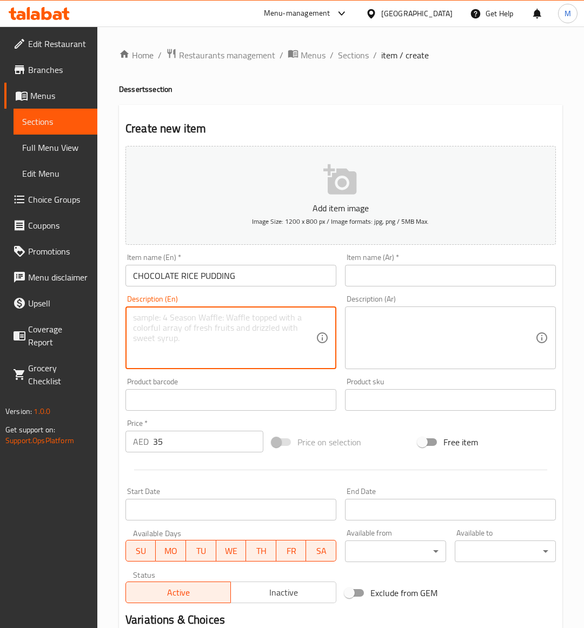
click at [206, 326] on textarea at bounding box center [224, 337] width 183 height 51
paste textarea "Cooked milk with rice topped with chocolate ganash"
click at [216, 280] on input "CHOCOLATE RICE PUDDING" at bounding box center [230, 276] width 211 height 22
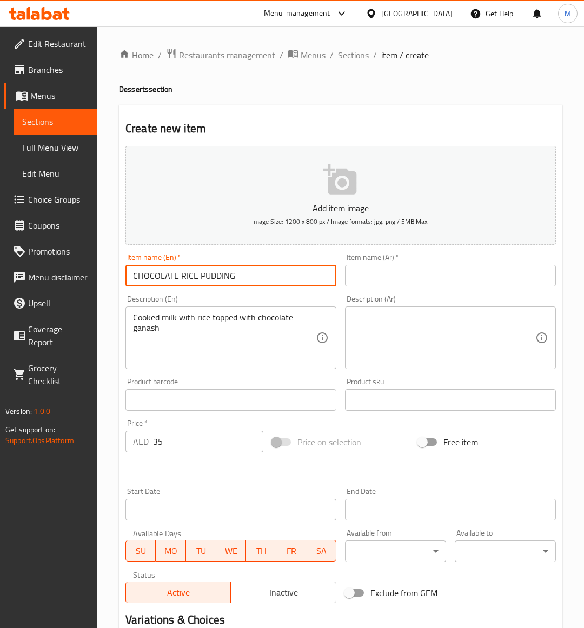
click at [216, 280] on input "CHOCOLATE RICE PUDDING" at bounding box center [230, 276] width 211 height 22
click at [387, 430] on div "Price on selection" at bounding box center [341, 442] width 147 height 29
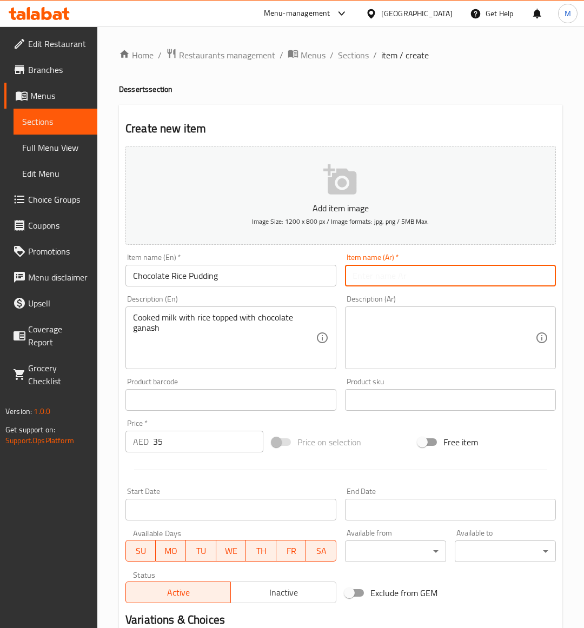
click at [375, 280] on input "text" at bounding box center [450, 276] width 211 height 22
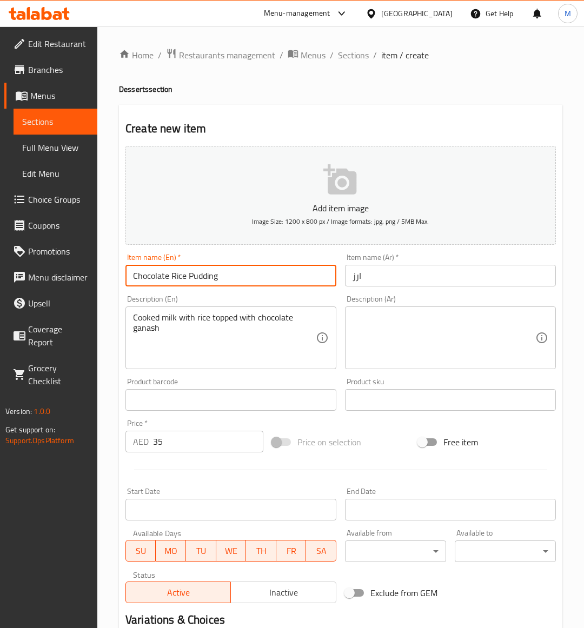
drag, startPoint x: 235, startPoint y: 279, endPoint x: 216, endPoint y: 276, distance: 19.1
click at [228, 278] on input "Chocolate Rice Pudding" at bounding box center [230, 276] width 211 height 22
click at [196, 274] on input "Chocolate Rice Pudding" at bounding box center [230, 276] width 211 height 22
drag, startPoint x: 223, startPoint y: 275, endPoint x: 168, endPoint y: 271, distance: 55.8
click at [168, 271] on input "Chocolate Rice Pudding" at bounding box center [230, 276] width 211 height 22
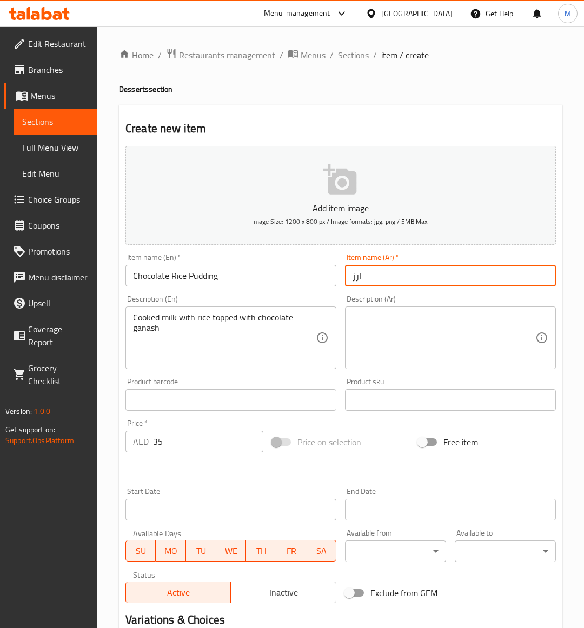
click at [379, 277] on input "ارز" at bounding box center [450, 276] width 211 height 22
paste input "رز باللبن"
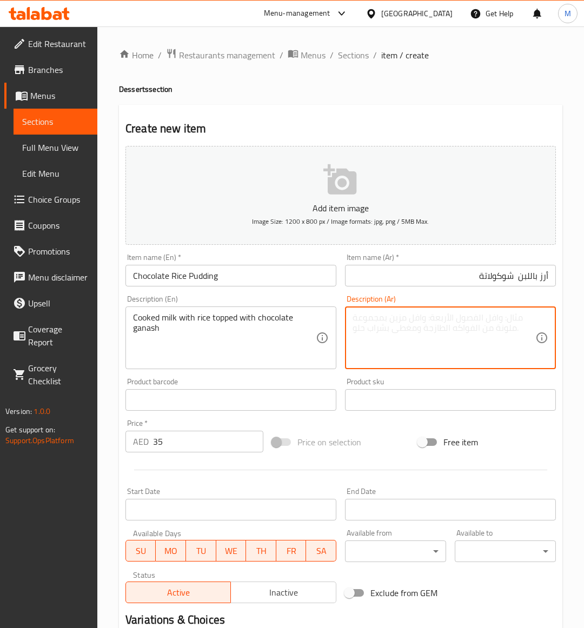
click at [405, 352] on textarea at bounding box center [443, 337] width 183 height 51
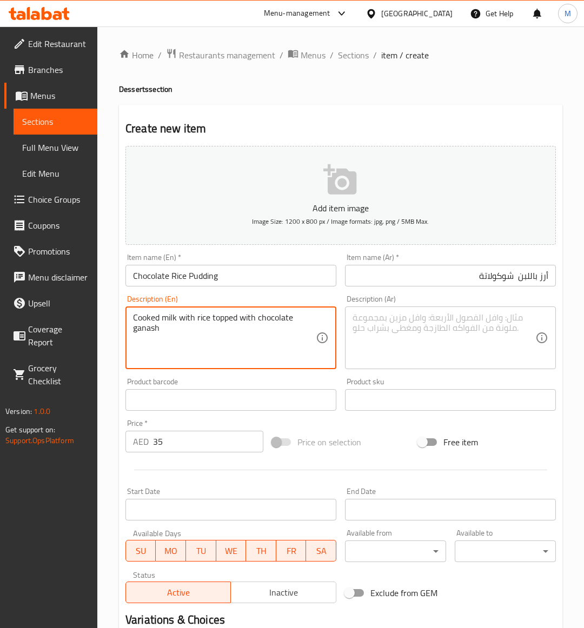
click at [221, 323] on textarea "Cooked milk with rice topped with chocolate ganash" at bounding box center [224, 337] width 183 height 51
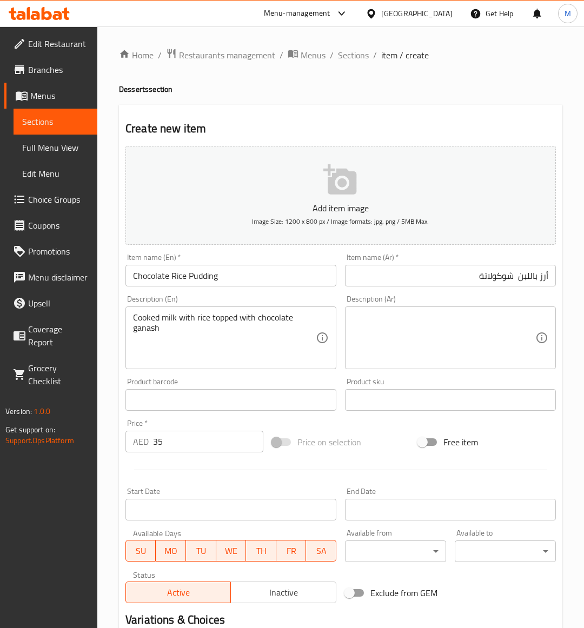
click at [433, 342] on textarea at bounding box center [443, 337] width 183 height 51
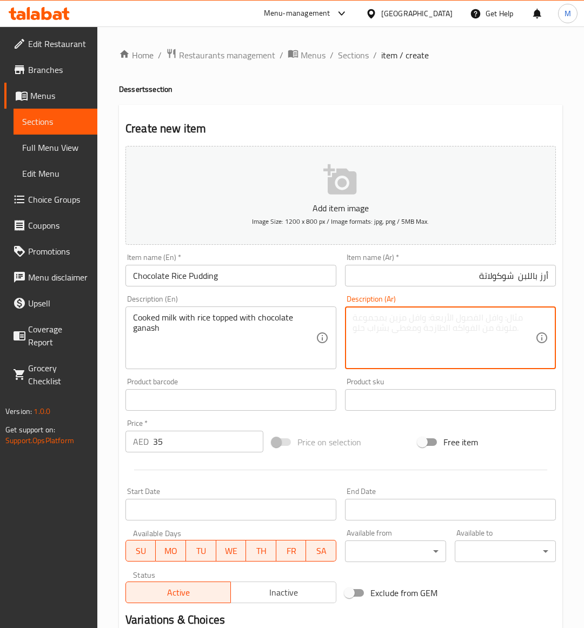
paste textarea "حليب مطبوخ مع أرز مغطى بغاناش الشوكولاتة"
click at [374, 441] on div "Price on selection" at bounding box center [341, 442] width 147 height 29
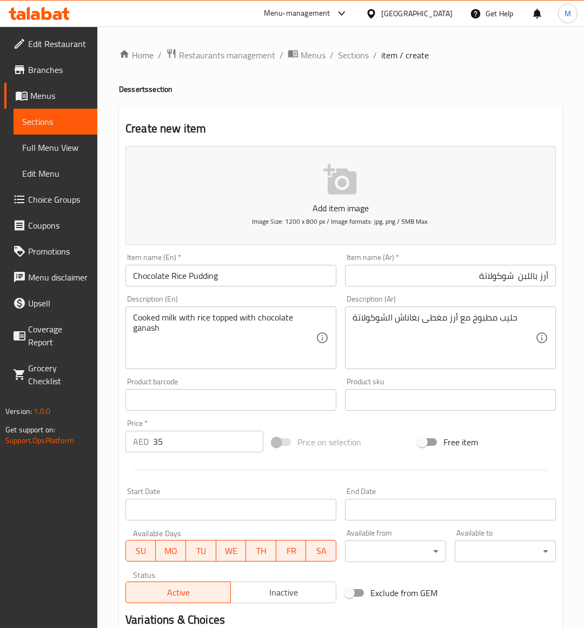
click at [168, 282] on input "Chocolate Rice Pudding" at bounding box center [230, 276] width 211 height 22
click at [375, 425] on div "Add item image Image Size: 1200 x 800 px / Image formats: jpg, png / 5MB Max. I…" at bounding box center [340, 375] width 439 height 466
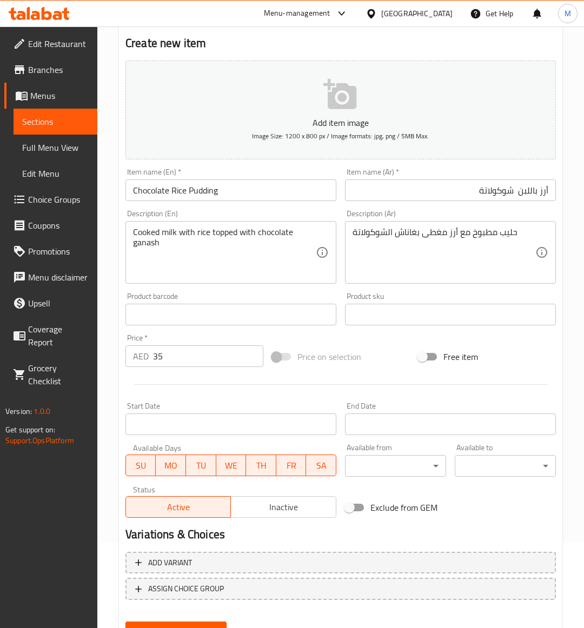
scroll to position [134, 0]
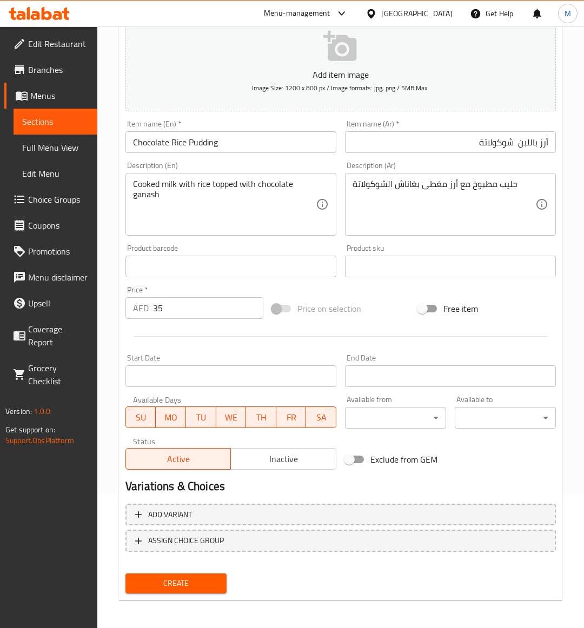
click at [196, 580] on span "Create" at bounding box center [176, 584] width 84 height 14
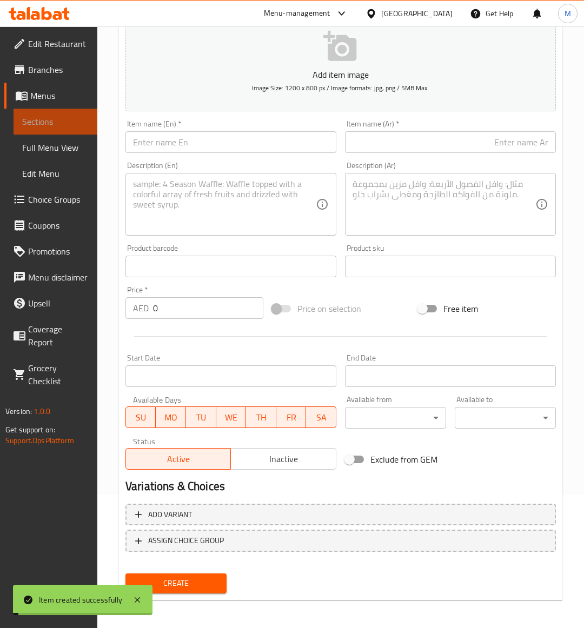
click at [44, 126] on span "Sections" at bounding box center [55, 121] width 66 height 13
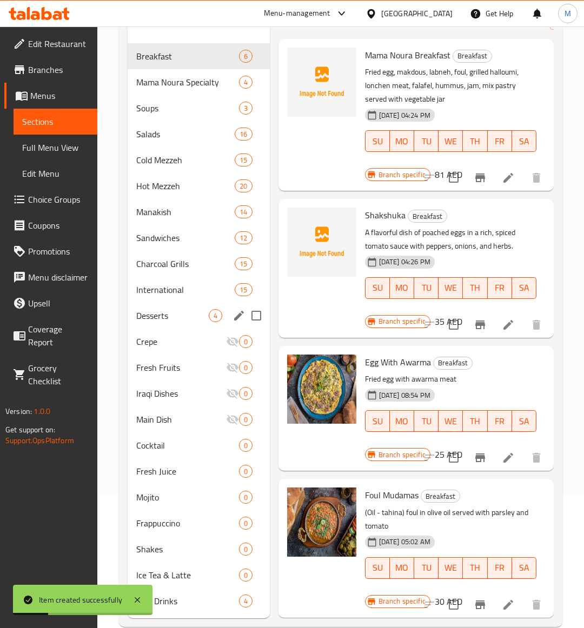
click at [157, 325] on div "Desserts 4" at bounding box center [199, 316] width 142 height 26
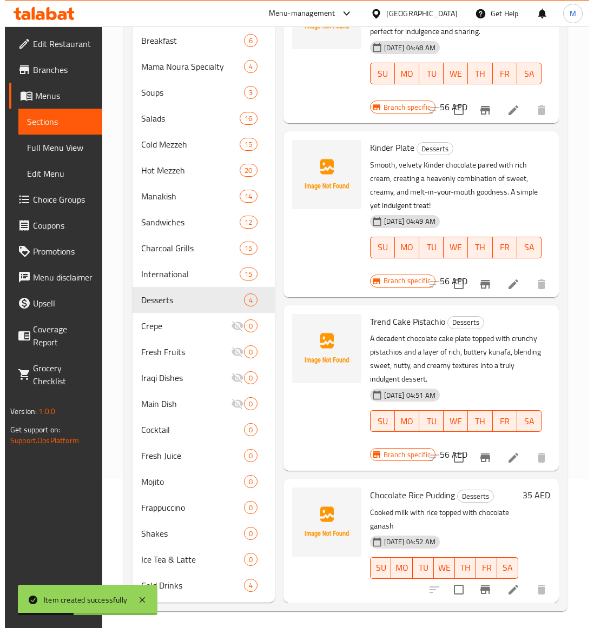
scroll to position [153, 0]
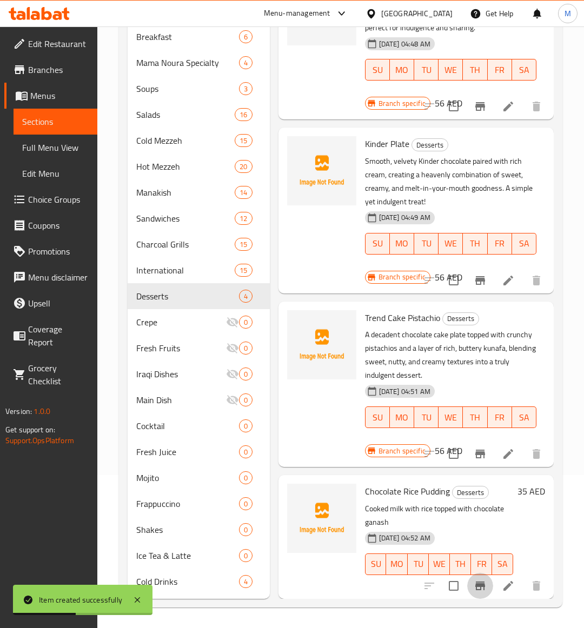
click at [475, 582] on icon "Branch-specific-item" at bounding box center [480, 586] width 10 height 9
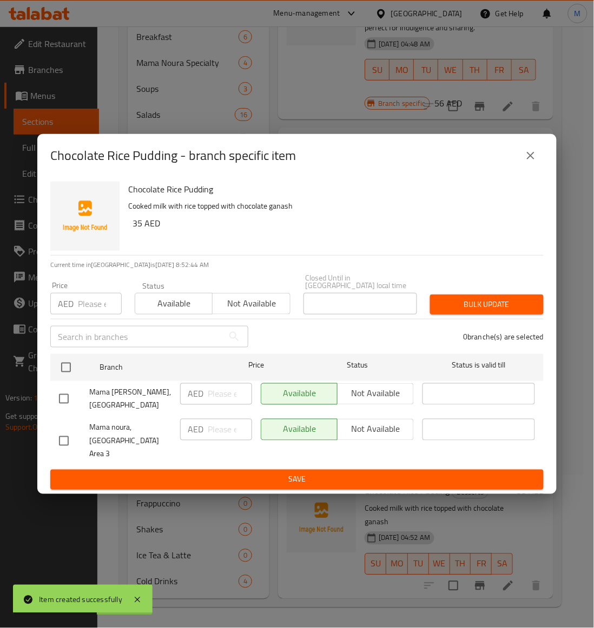
click at [71, 438] on input "checkbox" at bounding box center [63, 441] width 23 height 23
click at [228, 311] on span "Not available" at bounding box center [251, 304] width 69 height 16
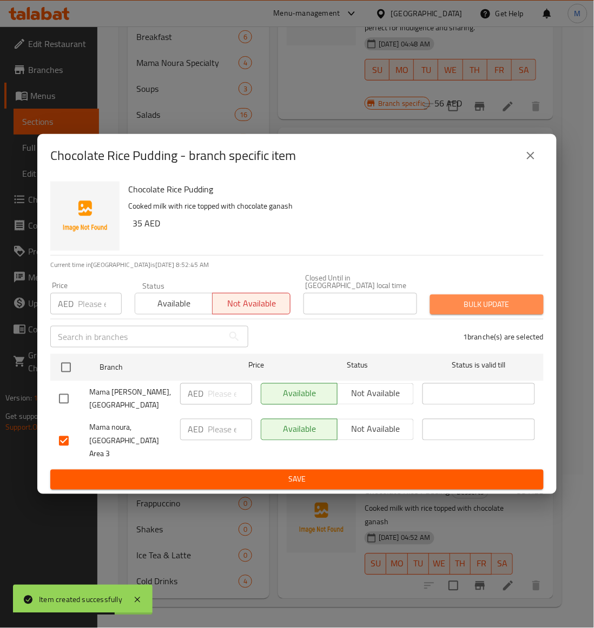
click at [518, 309] on span "Bulk update" at bounding box center [486, 305] width 96 height 14
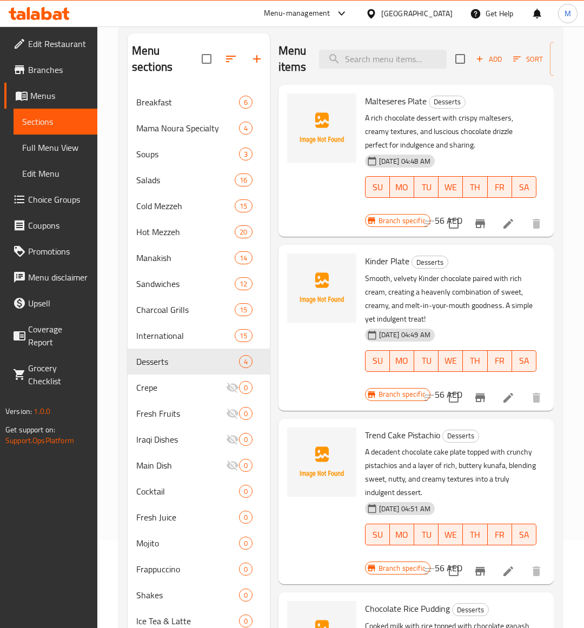
scroll to position [0, 0]
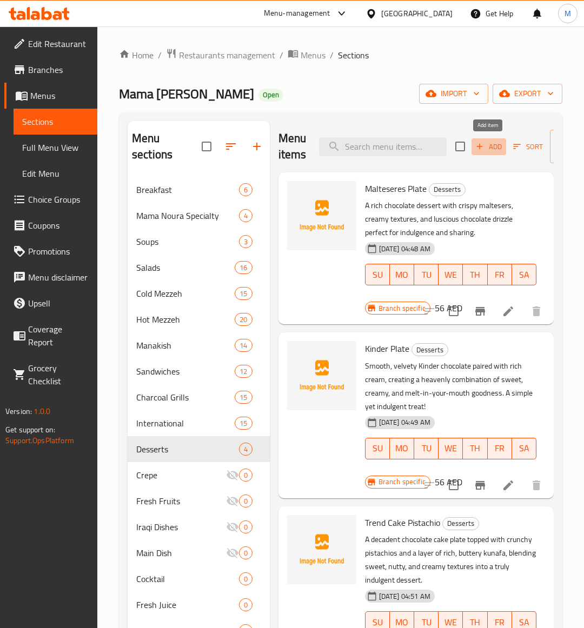
click at [488, 150] on span "Add" at bounding box center [488, 147] width 29 height 12
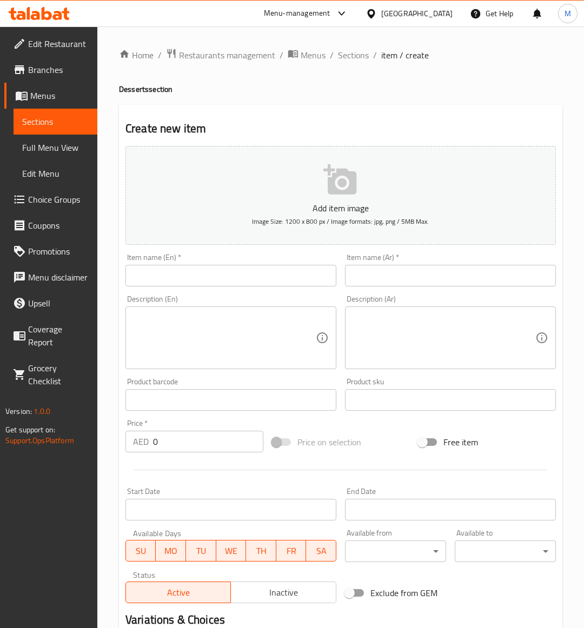
click at [166, 280] on input "text" at bounding box center [230, 276] width 211 height 22
paste input "CHEESE KUNAFA"
click at [173, 447] on input "0" at bounding box center [208, 442] width 110 height 22
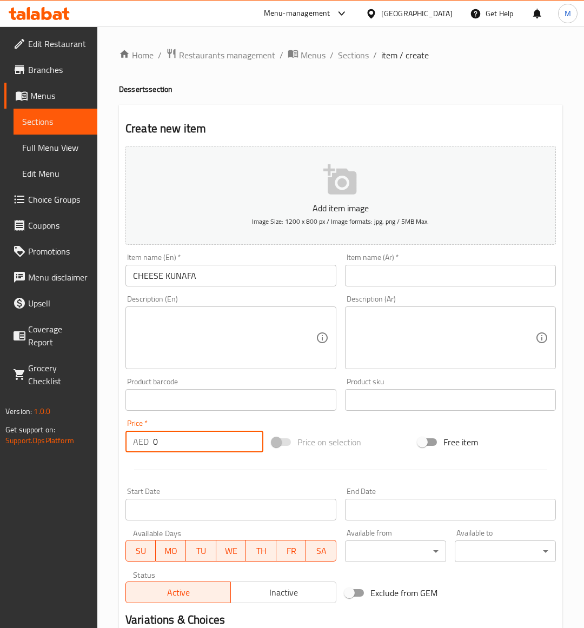
paste input "33"
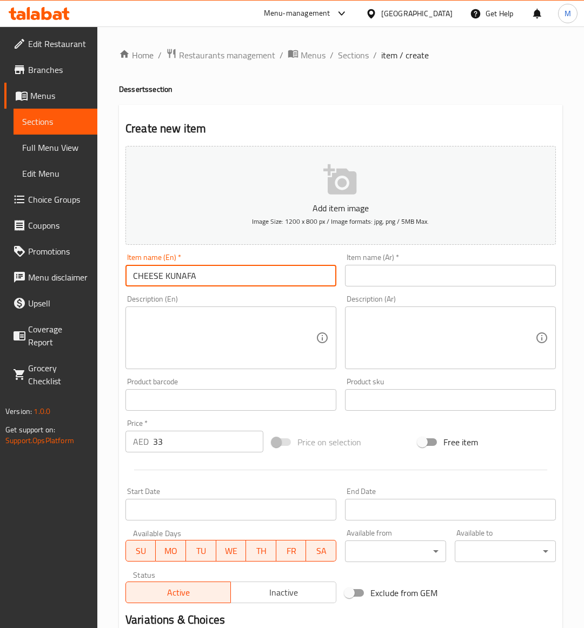
click at [174, 280] on input "CHEESE KUNAFA" at bounding box center [230, 276] width 211 height 22
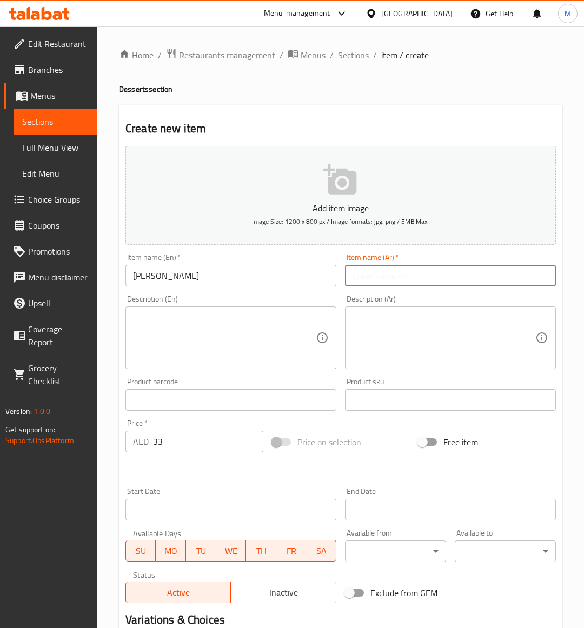
click at [380, 280] on input "text" at bounding box center [450, 276] width 211 height 22
drag, startPoint x: 195, startPoint y: 336, endPoint x: 214, endPoint y: 330, distance: 19.2
click at [195, 336] on textarea at bounding box center [224, 337] width 183 height 51
paste textarea "Traditional cheese kunafa pan"
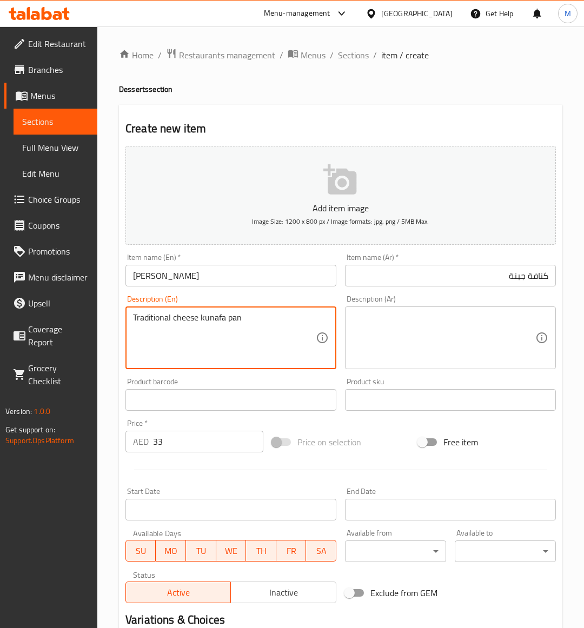
click at [458, 352] on textarea at bounding box center [443, 337] width 183 height 51
click at [233, 316] on textarea "Traditional cheese kunafa pan" at bounding box center [224, 337] width 183 height 51
click at [234, 323] on textarea "Traditional cheese kunafa pan" at bounding box center [224, 337] width 183 height 51
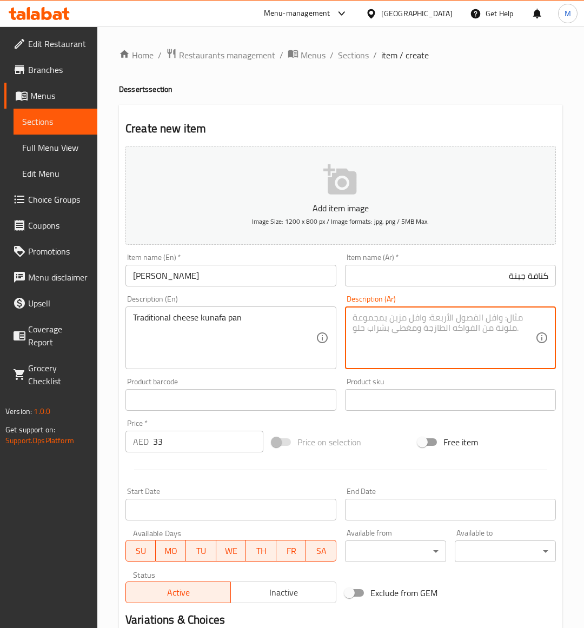
click at [426, 322] on textarea at bounding box center [443, 337] width 183 height 51
paste textarea "مقلاة الكنافة بالجبن التقليدية"
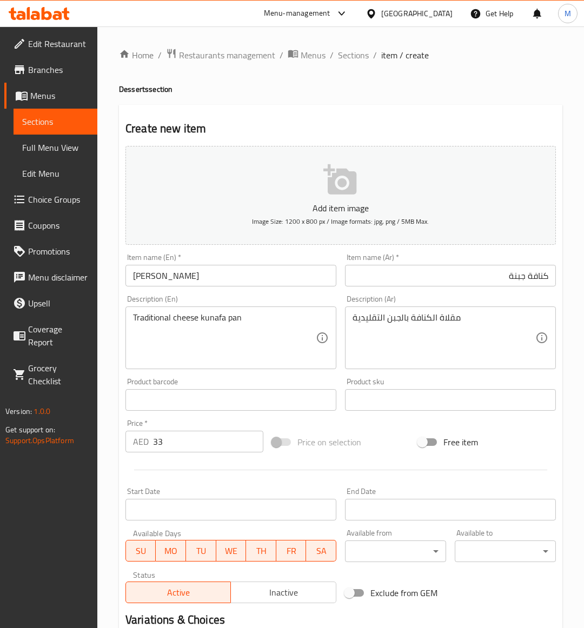
click at [403, 435] on div "Price on selection" at bounding box center [341, 442] width 147 height 29
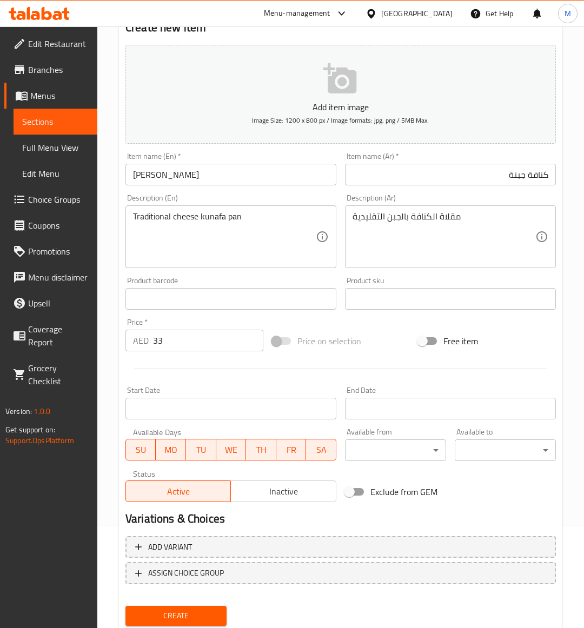
scroll to position [134, 0]
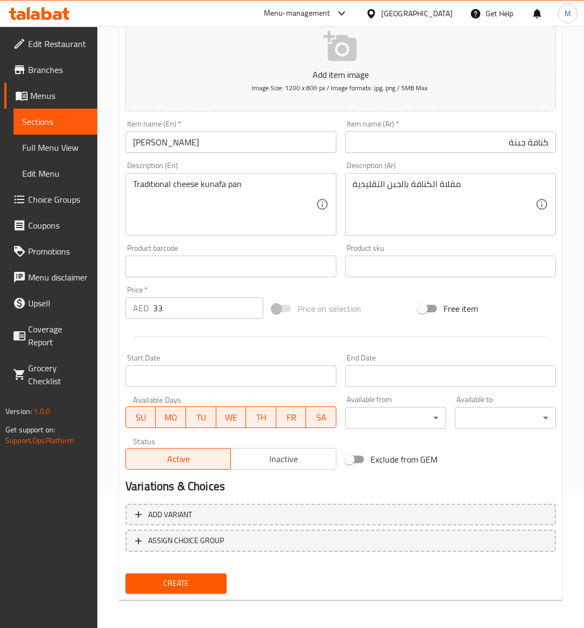
click at [182, 148] on input "Cheese Kunafa" at bounding box center [230, 142] width 211 height 22
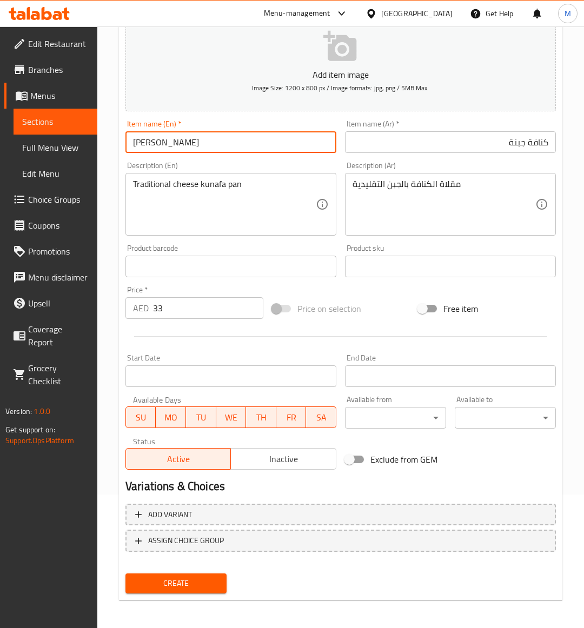
click at [182, 148] on input "Cheese Kunafa" at bounding box center [230, 142] width 211 height 22
click at [190, 574] on button "Create" at bounding box center [175, 584] width 101 height 20
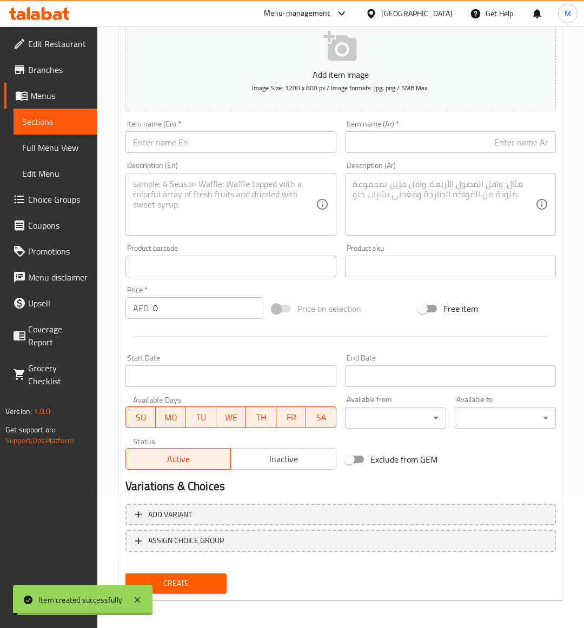
click at [41, 123] on span "Sections" at bounding box center [55, 121] width 66 height 13
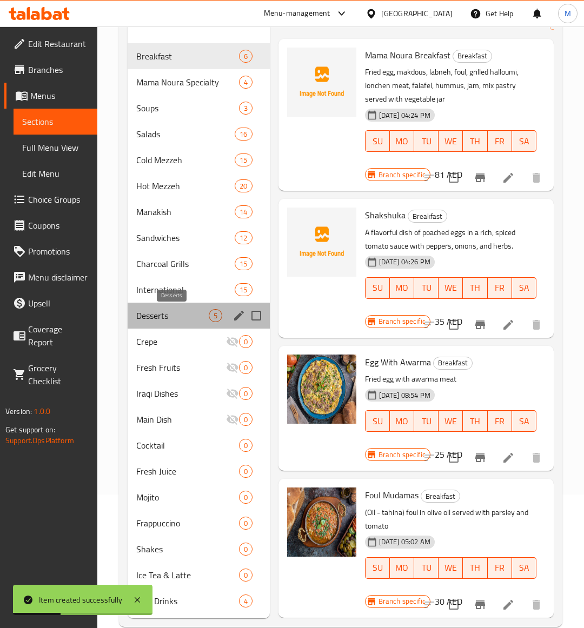
click at [155, 312] on span "Desserts" at bounding box center [172, 315] width 72 height 13
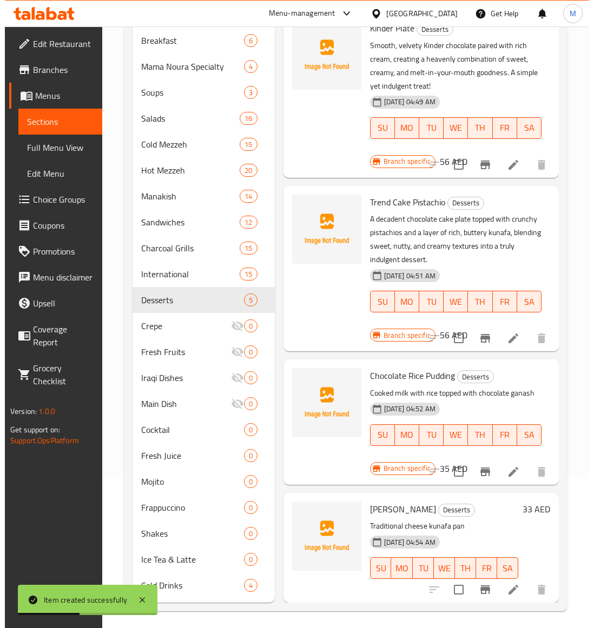
scroll to position [153, 0]
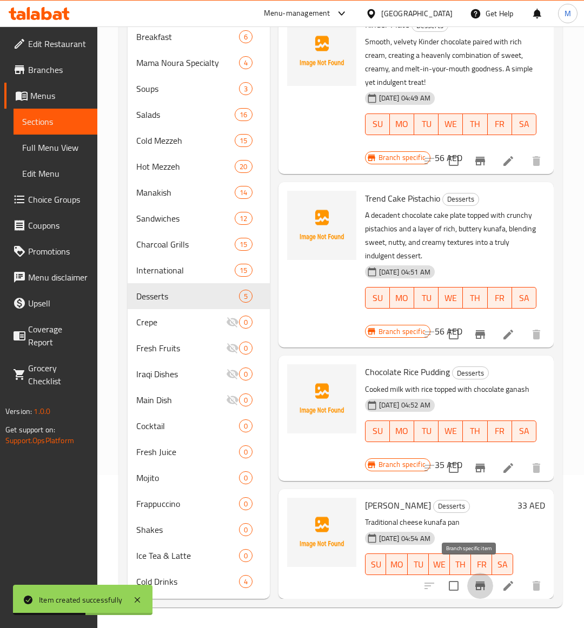
click at [478, 573] on button "Branch-specific-item" at bounding box center [480, 586] width 26 height 26
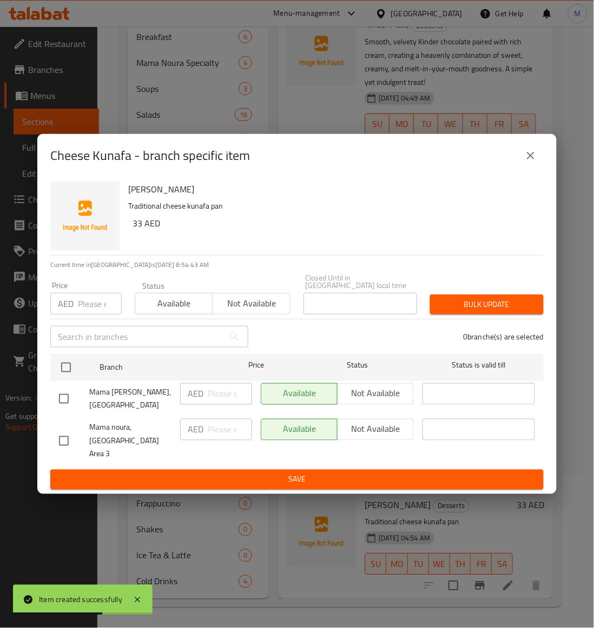
click at [64, 437] on input "checkbox" at bounding box center [63, 441] width 23 height 23
click at [242, 321] on div "Status Available Not available" at bounding box center [212, 298] width 169 height 45
click at [252, 311] on span "Not available" at bounding box center [251, 304] width 69 height 16
click at [522, 310] on span "Bulk update" at bounding box center [486, 305] width 96 height 14
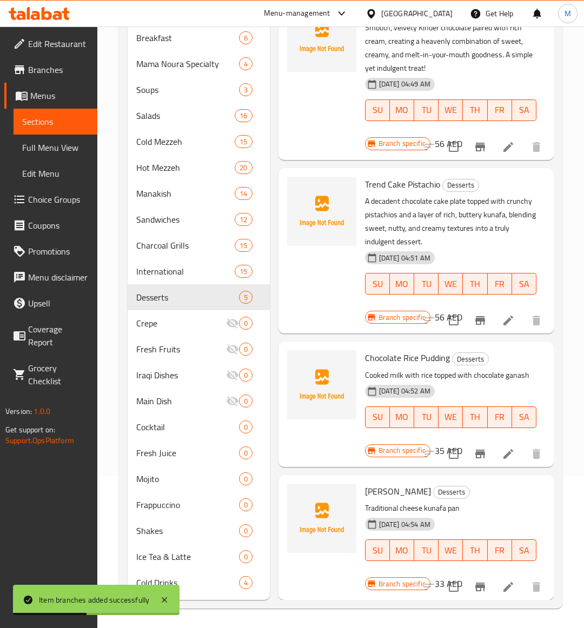
scroll to position [211, 0]
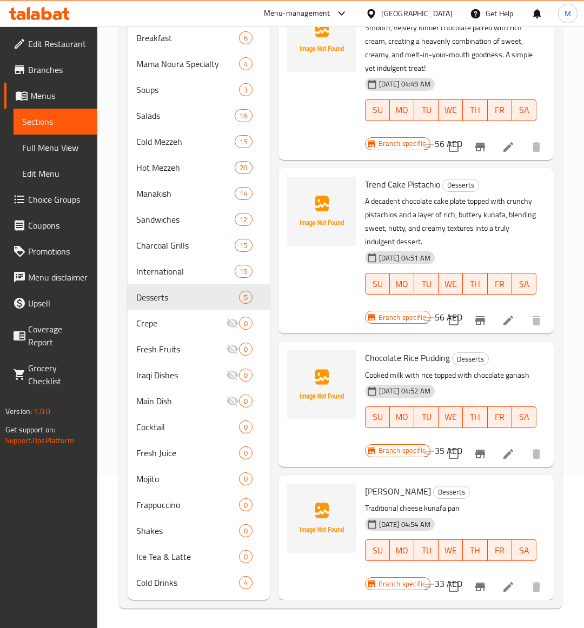
click at [480, 502] on p "Traditional cheese kunafa pan" at bounding box center [450, 509] width 171 height 14
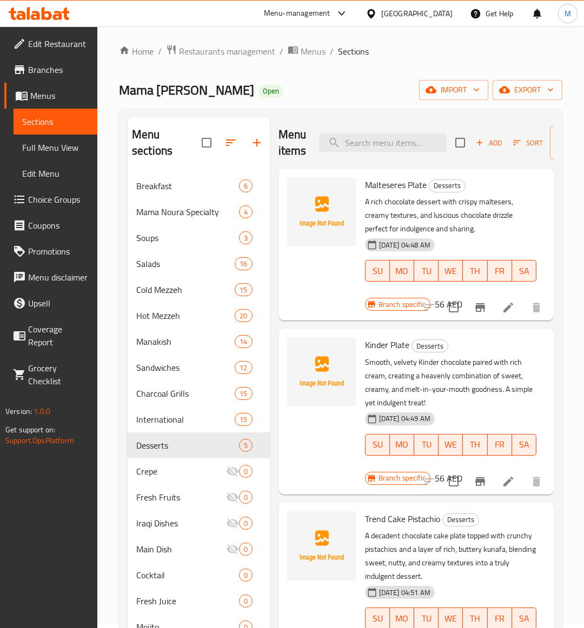
scroll to position [0, 0]
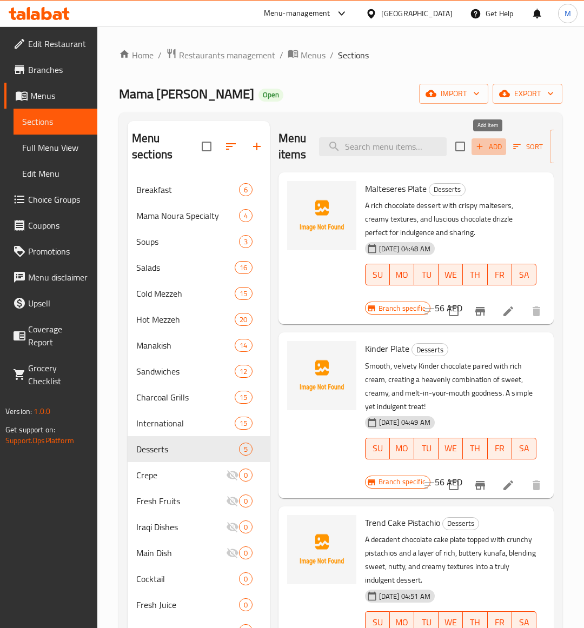
click at [485, 155] on button "Add" at bounding box center [488, 146] width 35 height 17
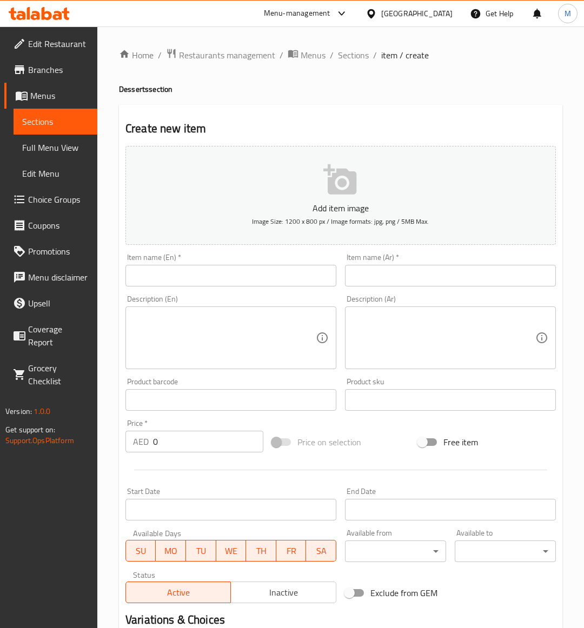
click at [139, 273] on input "text" at bounding box center [230, 276] width 211 height 22
paste input "LAYALI LEBNEN"
click at [199, 454] on div "Price   * AED 0 Price *" at bounding box center [194, 436] width 147 height 42
click at [197, 453] on div "Price   * AED 0 Price *" at bounding box center [194, 436] width 147 height 42
click at [196, 452] on input "0" at bounding box center [208, 442] width 110 height 22
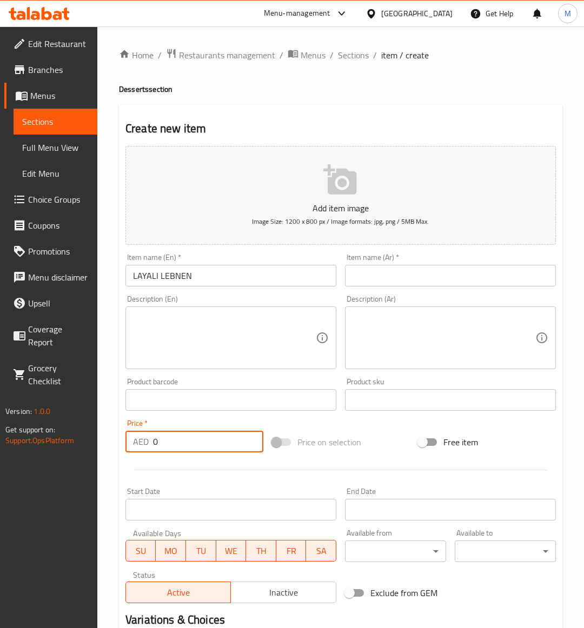
click at [196, 451] on input "0" at bounding box center [208, 442] width 110 height 22
click at [192, 447] on input "0" at bounding box center [208, 442] width 110 height 22
click at [190, 446] on input "0" at bounding box center [208, 442] width 110 height 22
paste input "35"
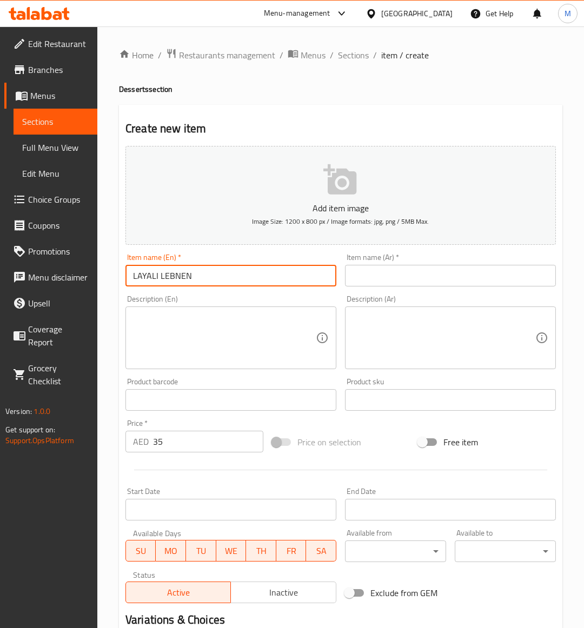
click at [192, 282] on input "LAYALI LEBNEN" at bounding box center [230, 276] width 211 height 22
click at [388, 462] on div at bounding box center [340, 470] width 439 height 26
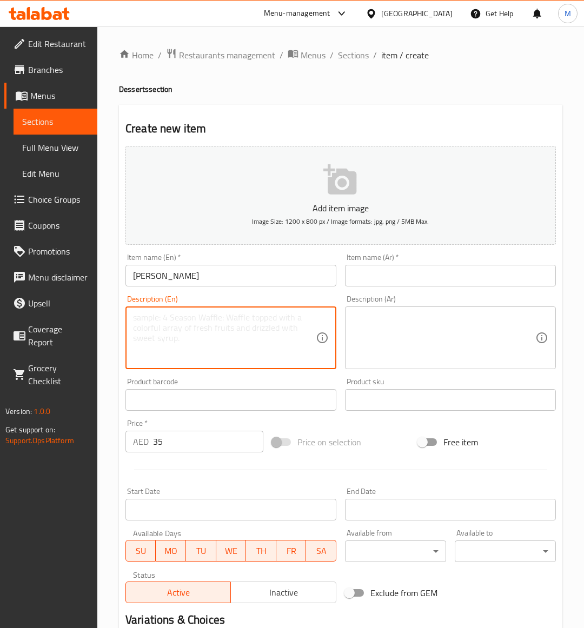
click at [155, 327] on textarea at bounding box center [224, 337] width 183 height 51
paste textarea "Milk, Semolina dough with banana & ice cream"
click at [426, 276] on input "text" at bounding box center [450, 276] width 211 height 22
click at [190, 324] on textarea "Milk, Semolina dough with banana & ice cream" at bounding box center [224, 337] width 183 height 51
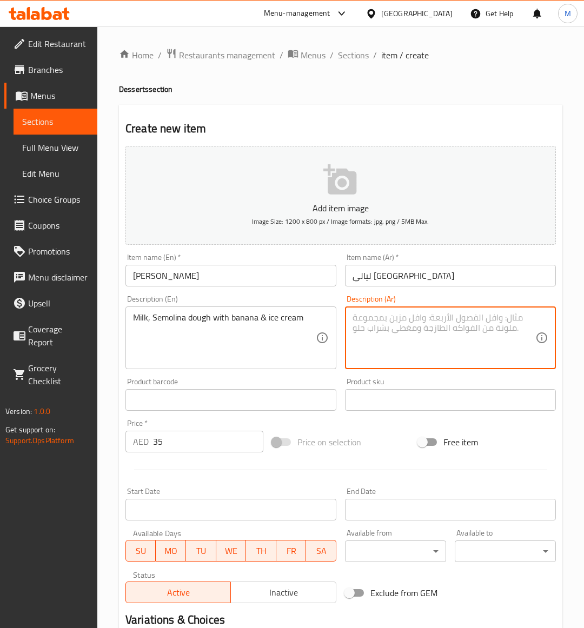
click at [455, 358] on textarea at bounding box center [443, 337] width 183 height 51
paste textarea "عجينة الحليب والسميد مع الموز والآيس كريم"
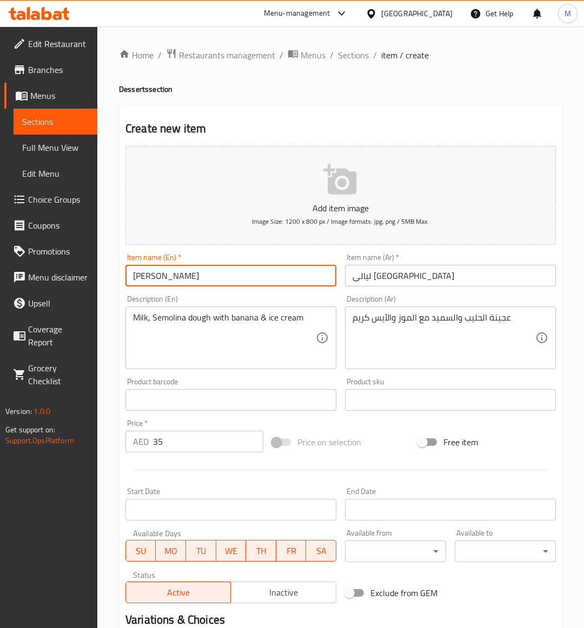
click at [183, 277] on input "Layali Lebnen" at bounding box center [230, 276] width 211 height 22
click at [396, 447] on div "Price on selection" at bounding box center [341, 442] width 147 height 29
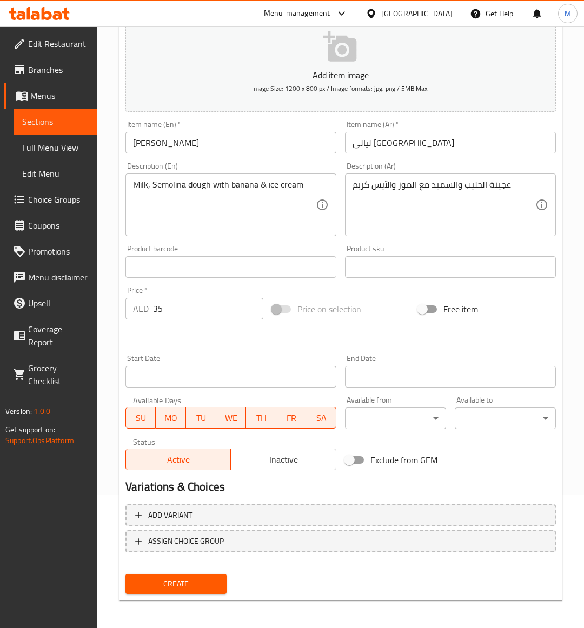
scroll to position [134, 0]
drag, startPoint x: 185, startPoint y: 584, endPoint x: 84, endPoint y: 191, distance: 405.8
click at [184, 584] on span "Create" at bounding box center [176, 584] width 84 height 14
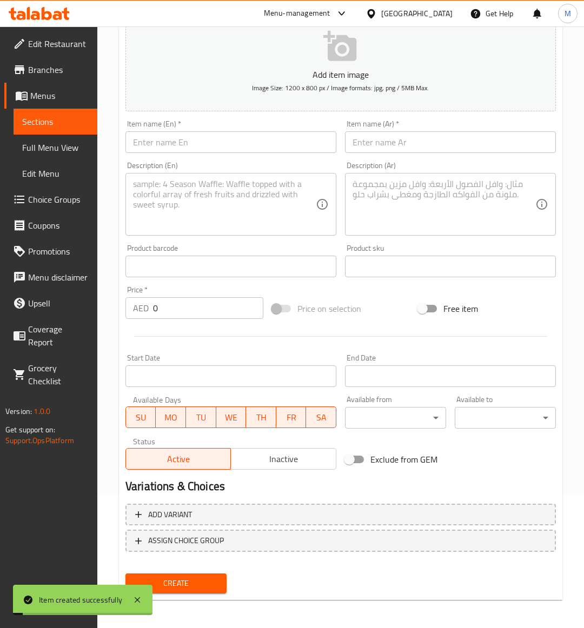
click at [46, 127] on span "Sections" at bounding box center [55, 121] width 66 height 13
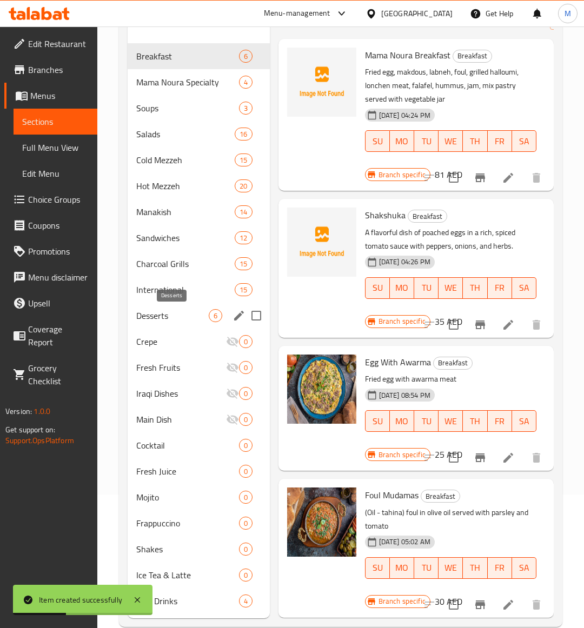
click at [159, 310] on span "Desserts" at bounding box center [172, 315] width 72 height 13
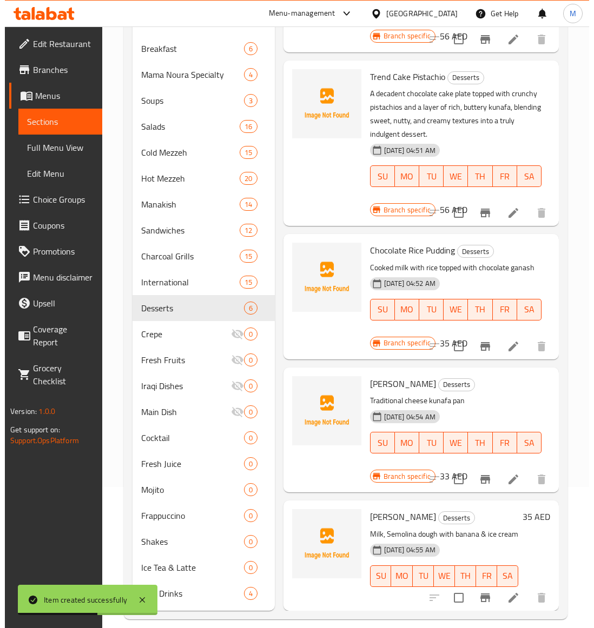
scroll to position [153, 0]
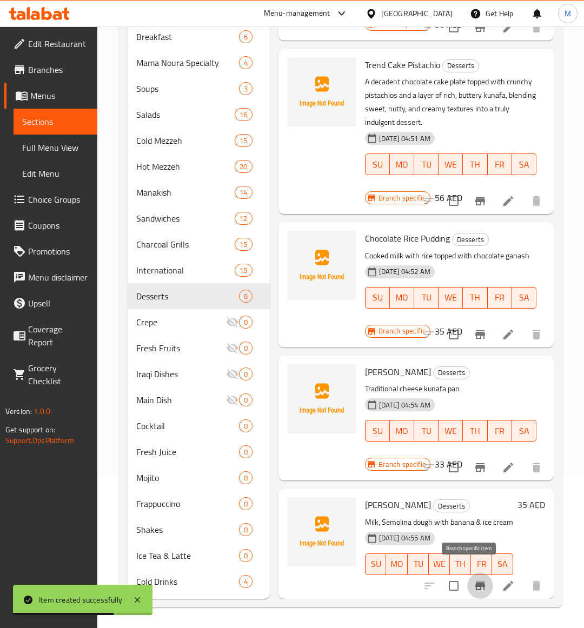
click at [477, 574] on button "Branch-specific-item" at bounding box center [480, 586] width 26 height 26
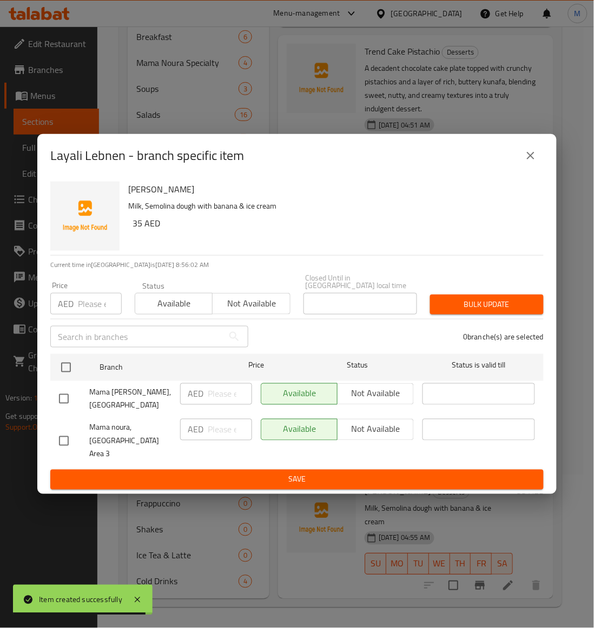
drag, startPoint x: 58, startPoint y: 441, endPoint x: 287, endPoint y: 367, distance: 241.1
click at [63, 438] on input "checkbox" at bounding box center [63, 441] width 23 height 23
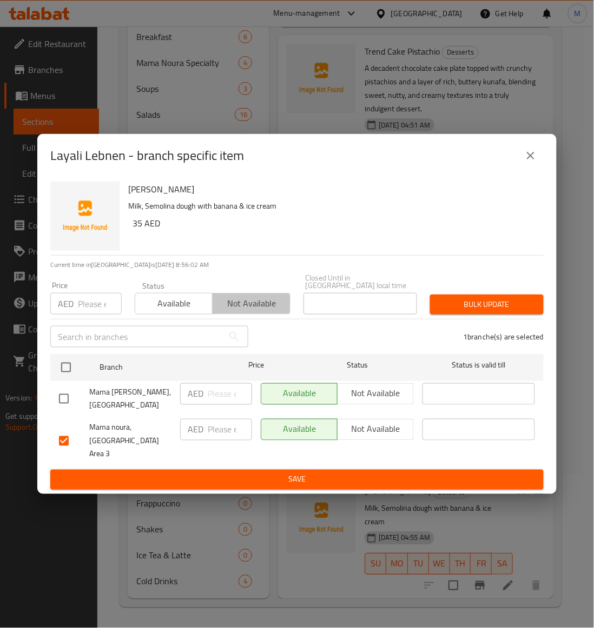
click at [256, 311] on span "Not available" at bounding box center [251, 304] width 69 height 16
drag, startPoint x: 472, startPoint y: 301, endPoint x: 498, endPoint y: 301, distance: 26.0
click at [477, 301] on button "Bulk update" at bounding box center [487, 305] width 114 height 20
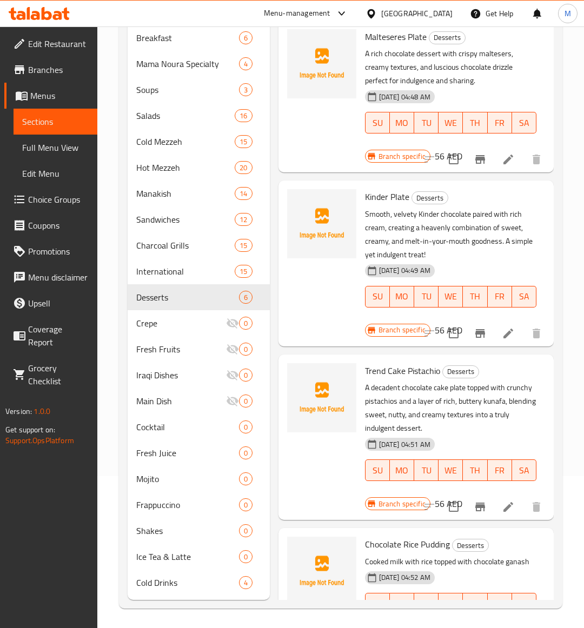
scroll to position [0, 0]
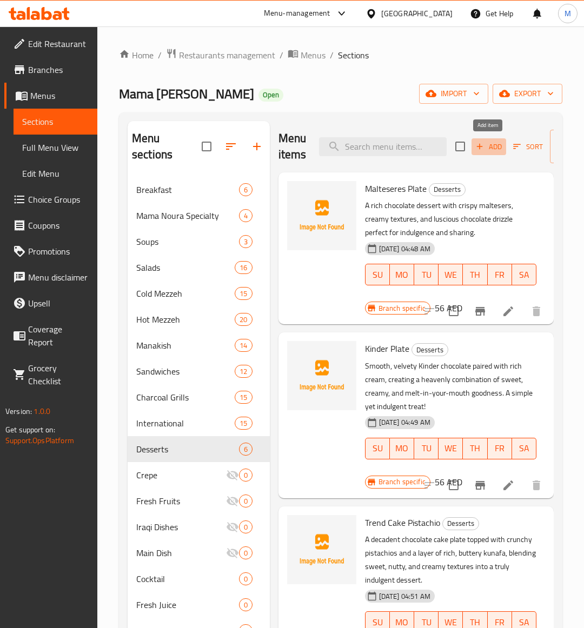
click at [490, 142] on span "Add" at bounding box center [488, 147] width 29 height 12
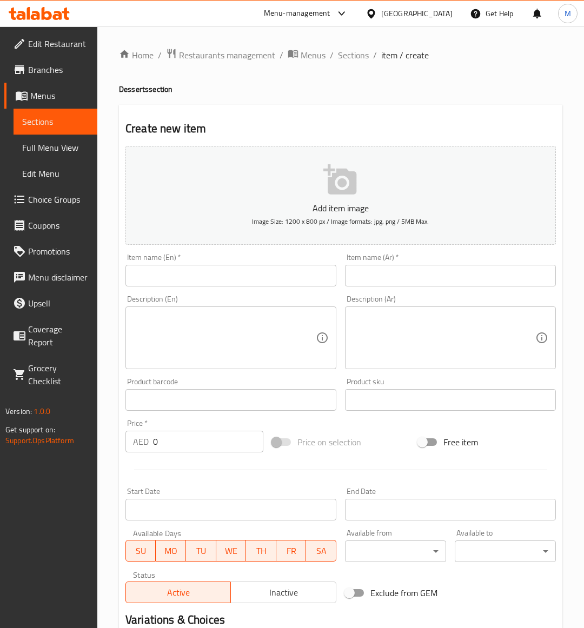
click at [161, 284] on input "text" at bounding box center [230, 276] width 211 height 22
paste input "TURKISH BAKLAWA"
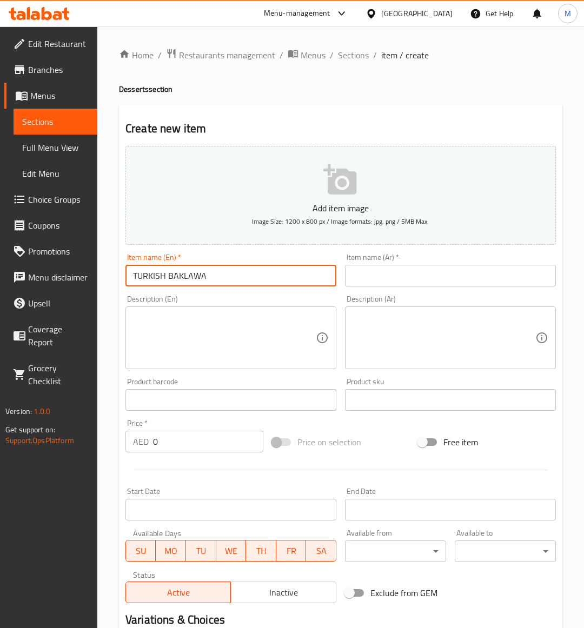
click at [178, 267] on input "TURKISH BAKLAWA" at bounding box center [230, 276] width 211 height 22
click at [179, 267] on input "TURKISH BAKLAWA" at bounding box center [230, 276] width 211 height 22
click at [385, 433] on div "Price on selection" at bounding box center [341, 442] width 147 height 29
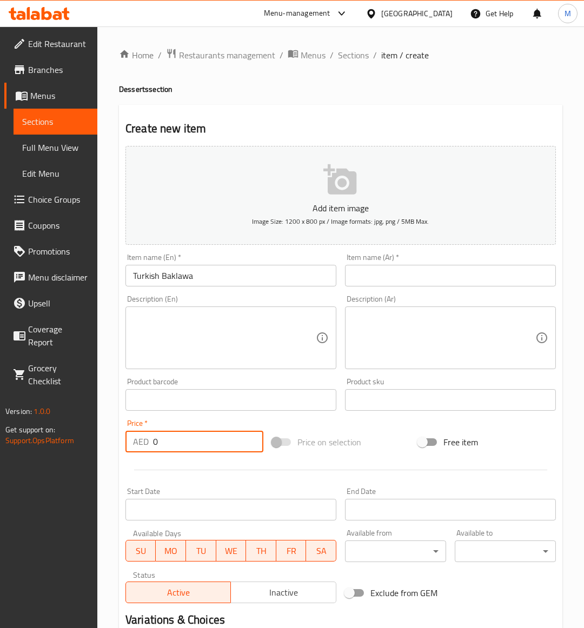
click at [192, 449] on input "0" at bounding box center [208, 442] width 110 height 22
click at [187, 446] on input "0" at bounding box center [208, 442] width 110 height 22
click at [196, 442] on input "0" at bounding box center [208, 442] width 110 height 22
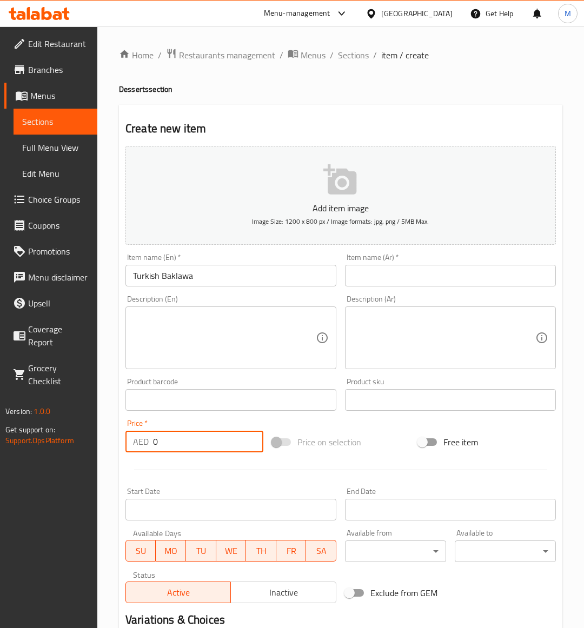
click at [196, 442] on input "0" at bounding box center [208, 442] width 110 height 22
paste input "5"
click at [379, 436] on div "Price on selection" at bounding box center [341, 442] width 147 height 29
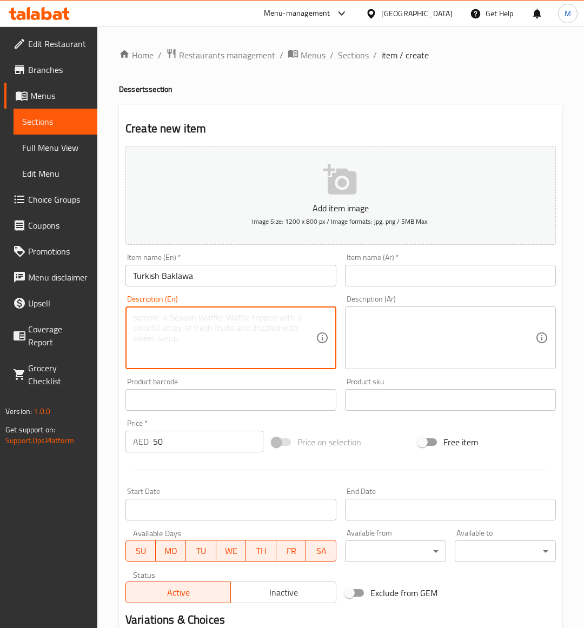
click at [217, 336] on textarea at bounding box center [224, 337] width 183 height 51
paste textarea "Served with ice cream"
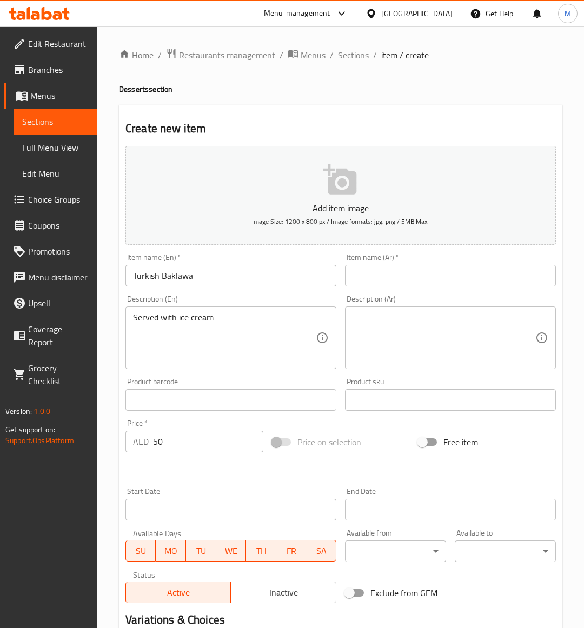
click at [395, 275] on input "text" at bounding box center [450, 276] width 211 height 22
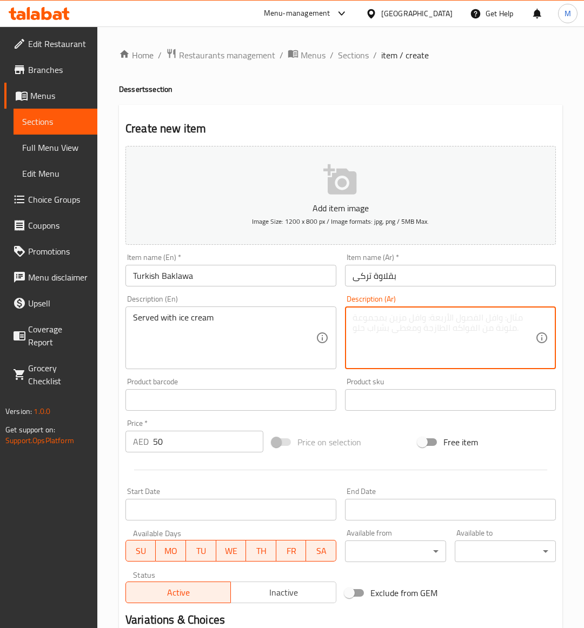
click at [370, 336] on textarea at bounding box center [443, 337] width 183 height 51
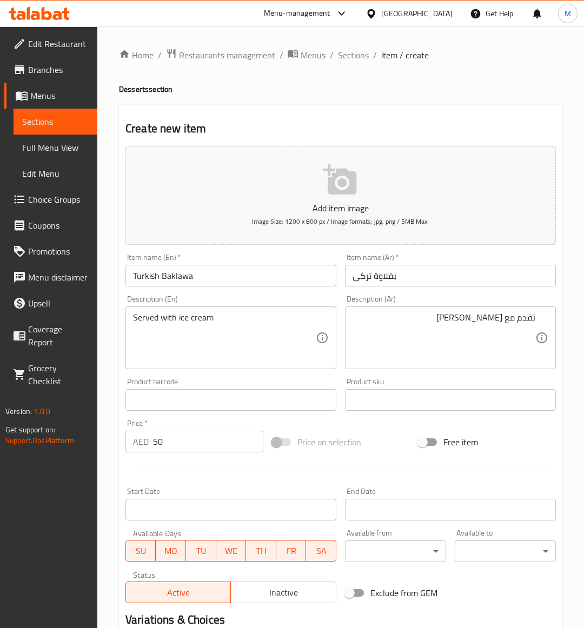
click at [398, 434] on div "Price on selection" at bounding box center [341, 442] width 147 height 29
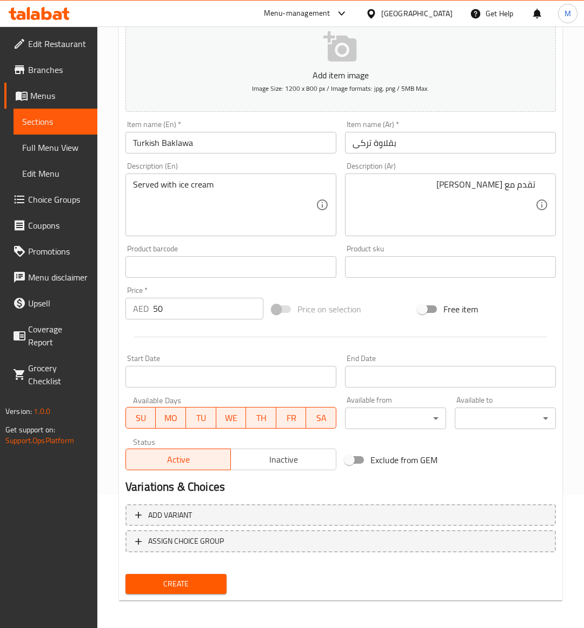
scroll to position [134, 0]
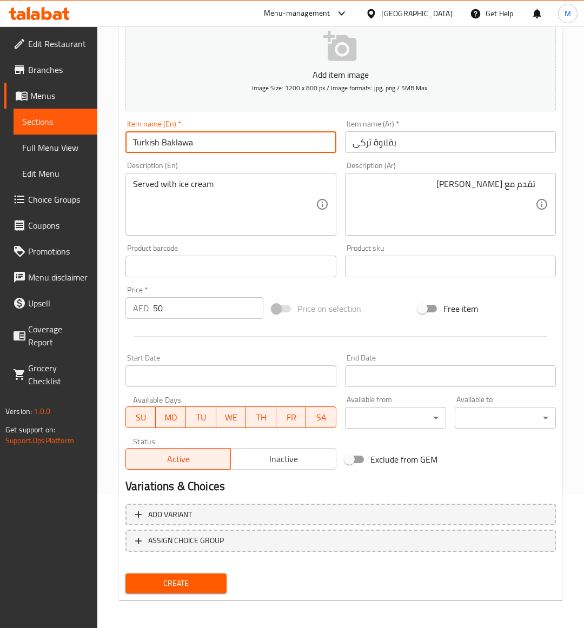
click at [198, 147] on input "Turkish Baklawa" at bounding box center [230, 142] width 211 height 22
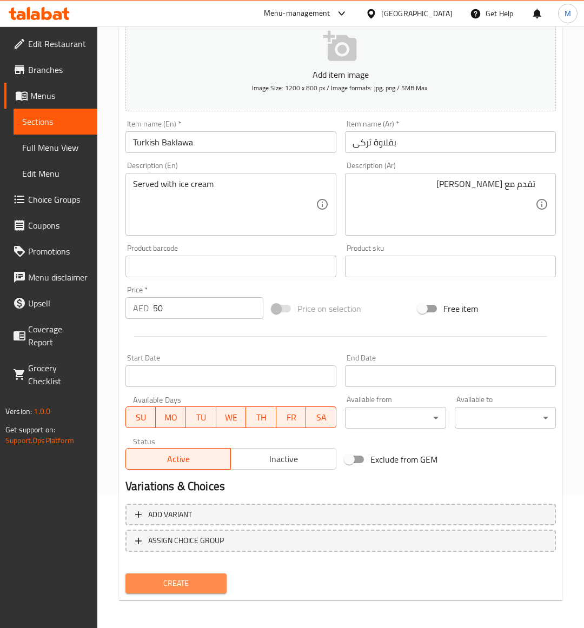
click at [180, 577] on span "Create" at bounding box center [176, 584] width 84 height 14
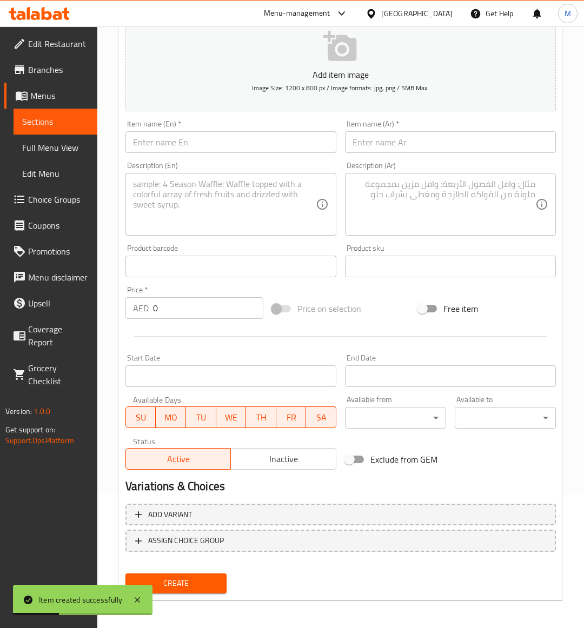
click at [49, 117] on span "Sections" at bounding box center [55, 121] width 66 height 13
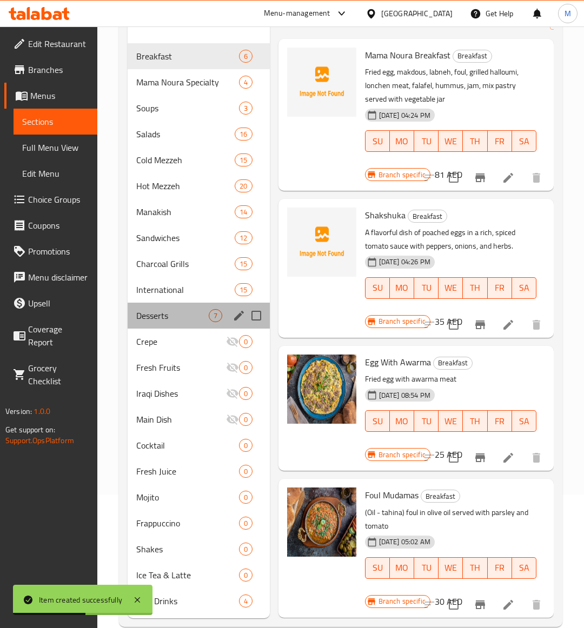
click at [176, 323] on div "Desserts 7" at bounding box center [199, 316] width 142 height 26
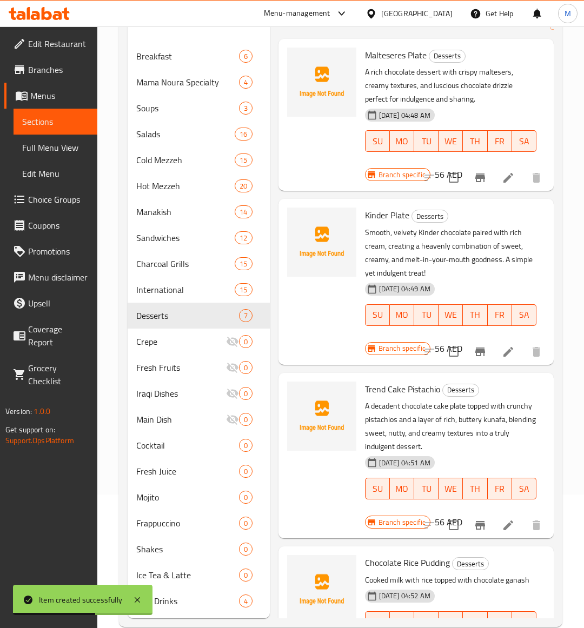
click at [511, 462] on div "18-09-2025 04:51 AM SU MO TU WE TH FR SA" at bounding box center [451, 481] width 180 height 58
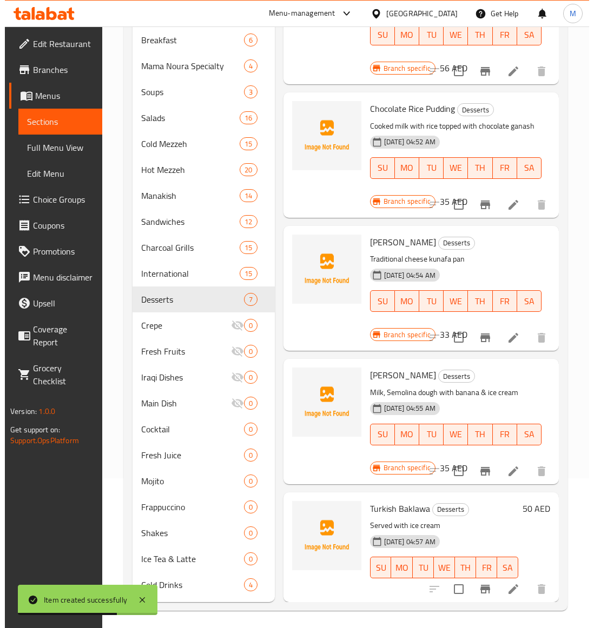
scroll to position [153, 0]
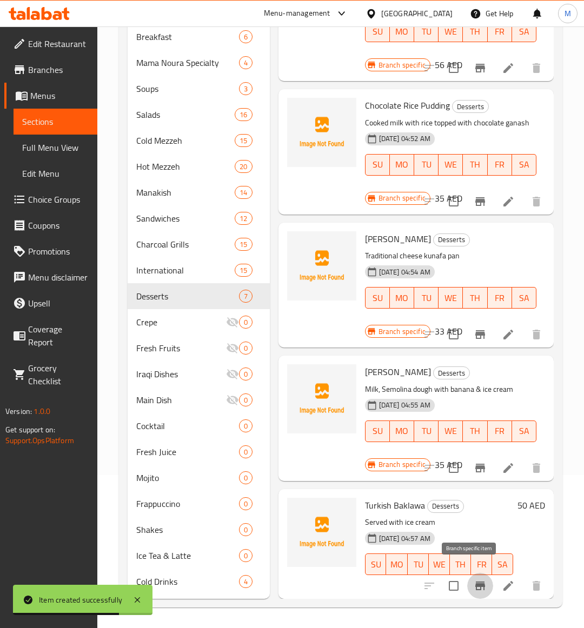
click at [474, 580] on icon "Branch-specific-item" at bounding box center [480, 586] width 13 height 13
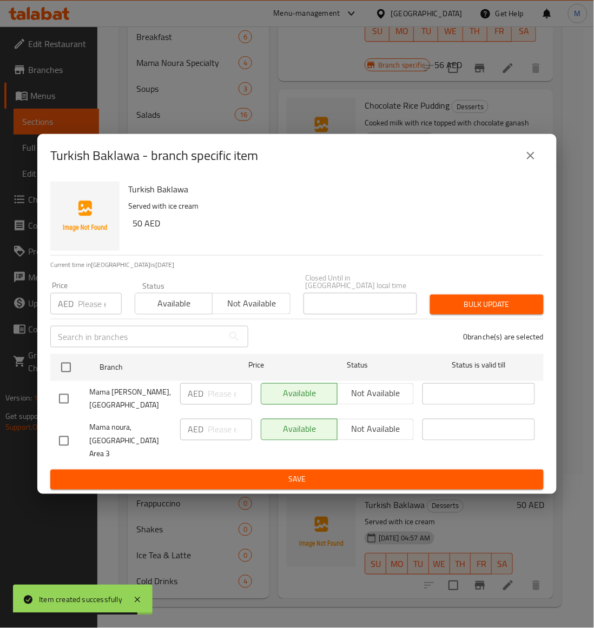
click at [57, 439] on input "checkbox" at bounding box center [63, 441] width 23 height 23
click at [226, 304] on span "Not available" at bounding box center [251, 304] width 69 height 16
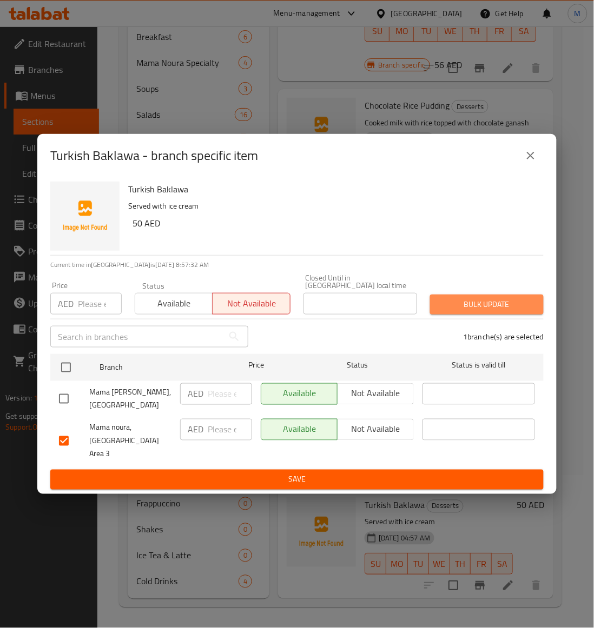
click at [497, 310] on span "Bulk update" at bounding box center [486, 305] width 96 height 14
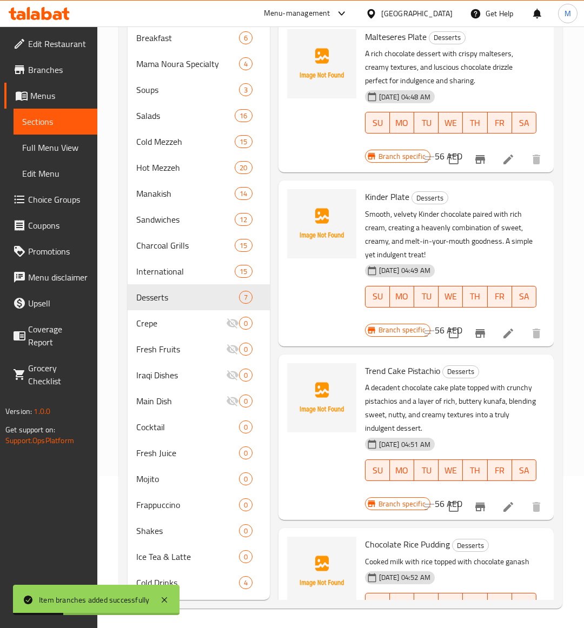
scroll to position [0, 0]
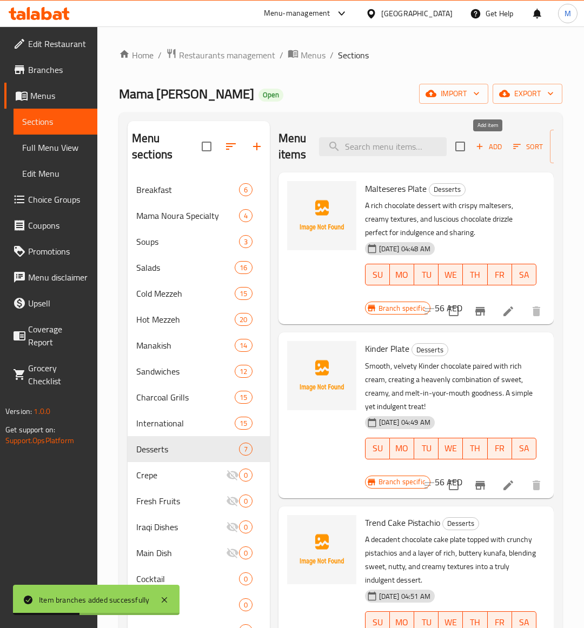
click at [498, 147] on span "Add" at bounding box center [488, 147] width 29 height 12
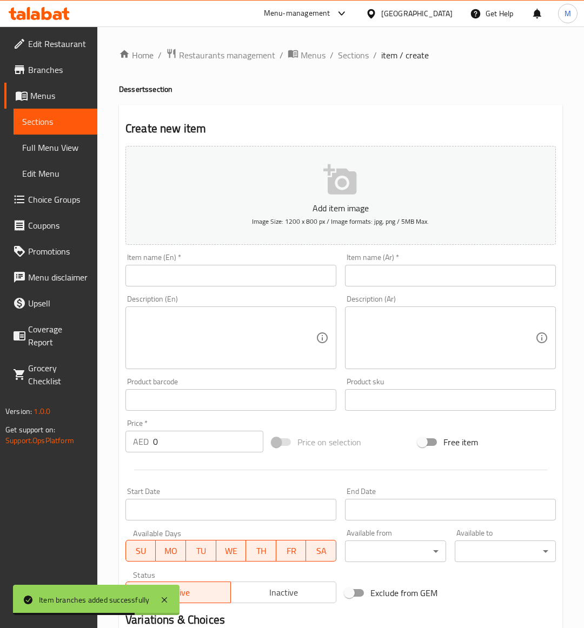
click at [169, 265] on input "text" at bounding box center [230, 276] width 211 height 22
paste
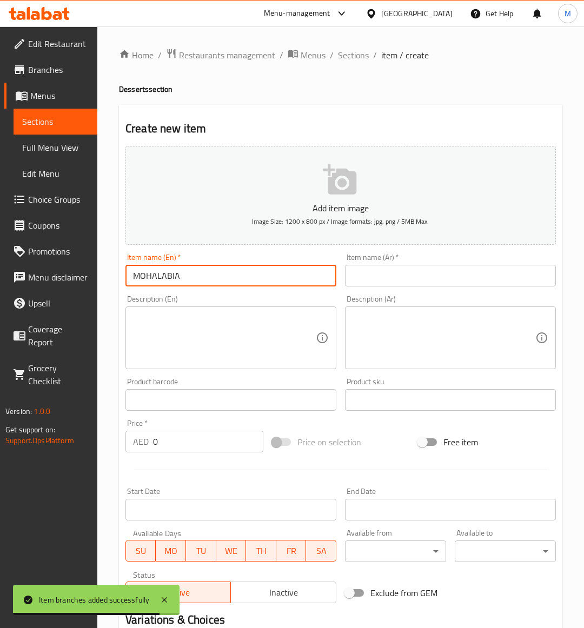
click at [166, 276] on input "MOHALABIA" at bounding box center [230, 276] width 211 height 22
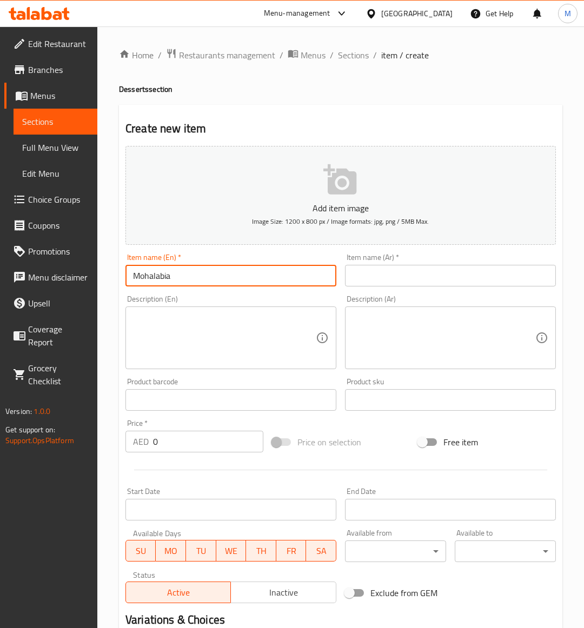
click at [388, 445] on div "Price on selection" at bounding box center [341, 442] width 147 height 29
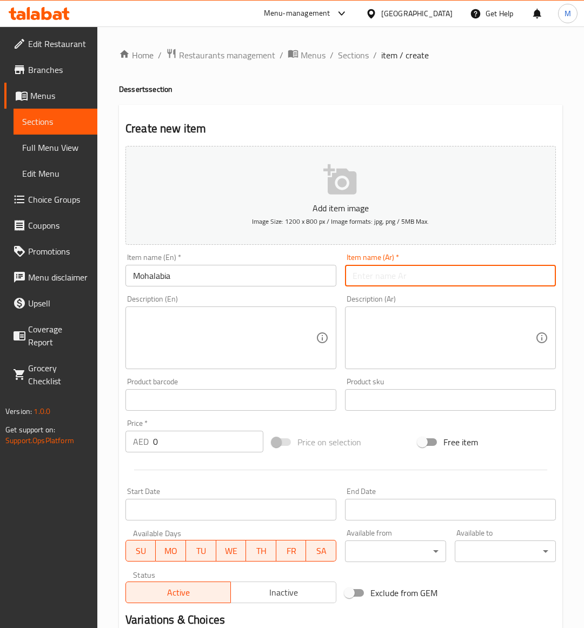
click at [366, 280] on input "text" at bounding box center [450, 276] width 211 height 22
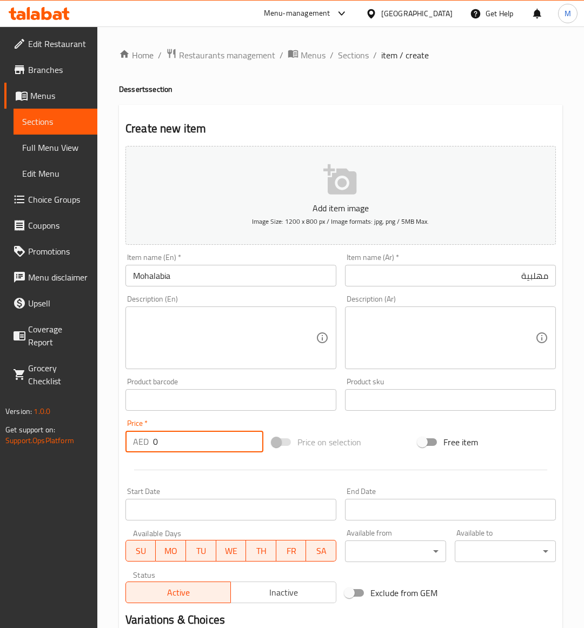
click at [168, 442] on input "0" at bounding box center [208, 442] width 110 height 22
click at [377, 434] on div "Price on selection" at bounding box center [341, 442] width 147 height 29
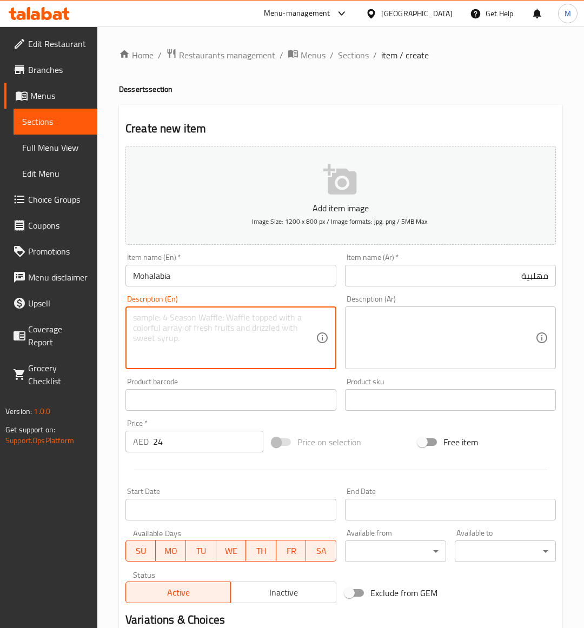
click at [174, 357] on textarea at bounding box center [224, 337] width 183 height 51
click at [208, 318] on textarea "milk and cornfloor & nuts" at bounding box center [224, 337] width 183 height 51
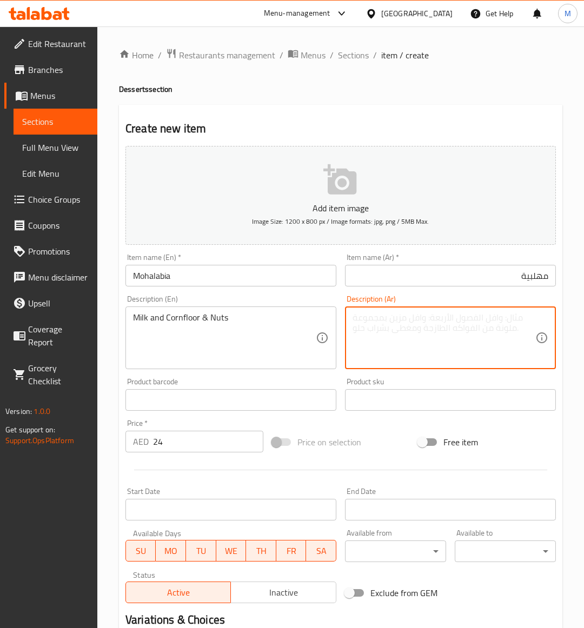
click at [403, 329] on textarea at bounding box center [443, 337] width 183 height 51
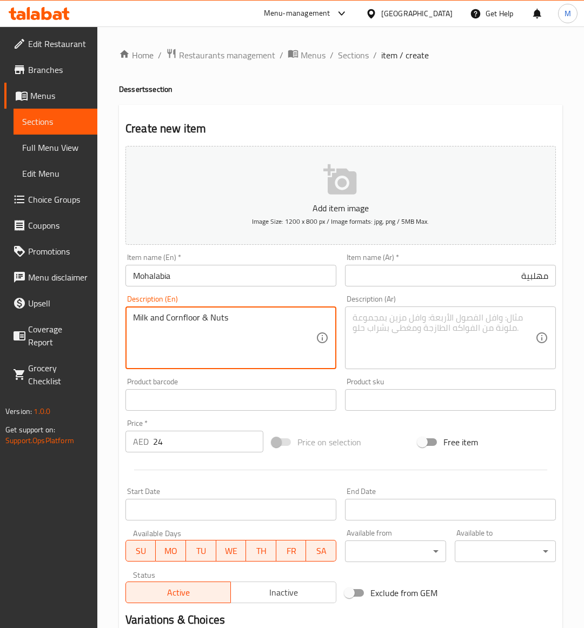
click at [166, 315] on textarea "Milk and Cornfloor & Nuts" at bounding box center [224, 337] width 183 height 51
click at [390, 433] on div "Price on selection" at bounding box center [341, 442] width 147 height 29
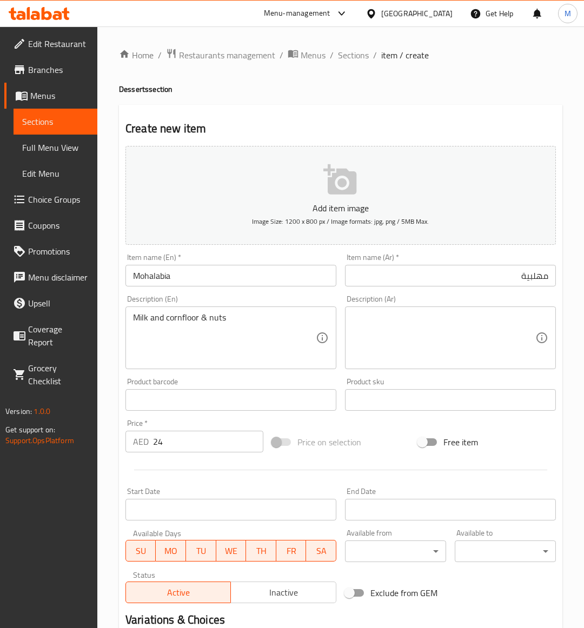
click at [415, 329] on textarea at bounding box center [443, 337] width 183 height 51
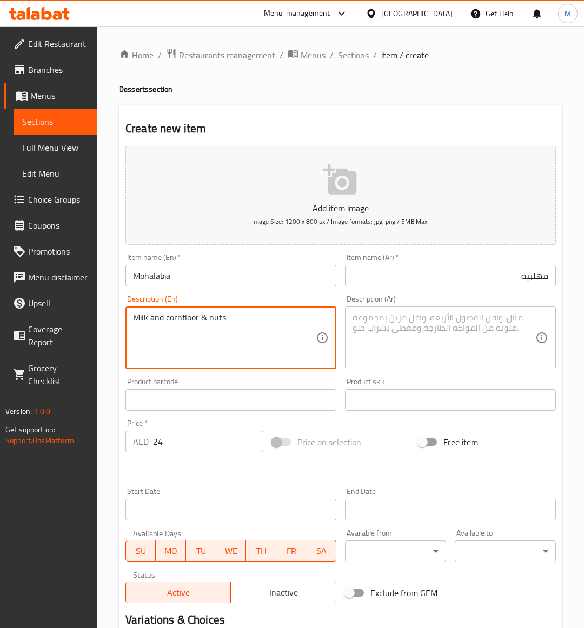
click at [197, 317] on textarea "Milk and cornfloor & nuts" at bounding box center [224, 337] width 183 height 51
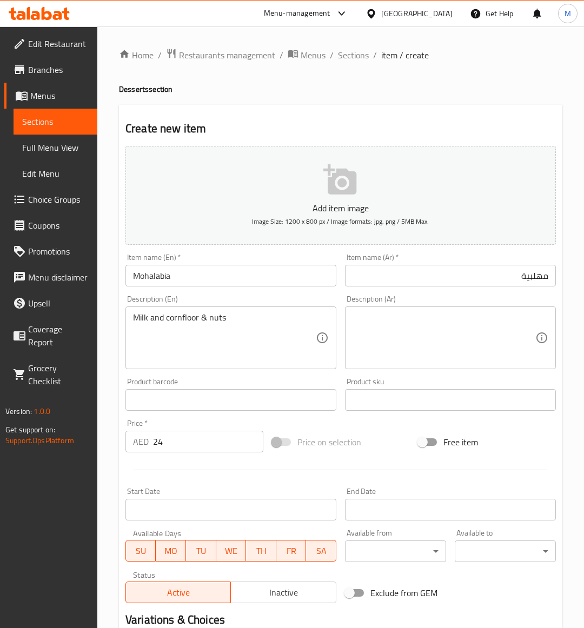
click at [458, 336] on textarea at bounding box center [443, 337] width 183 height 51
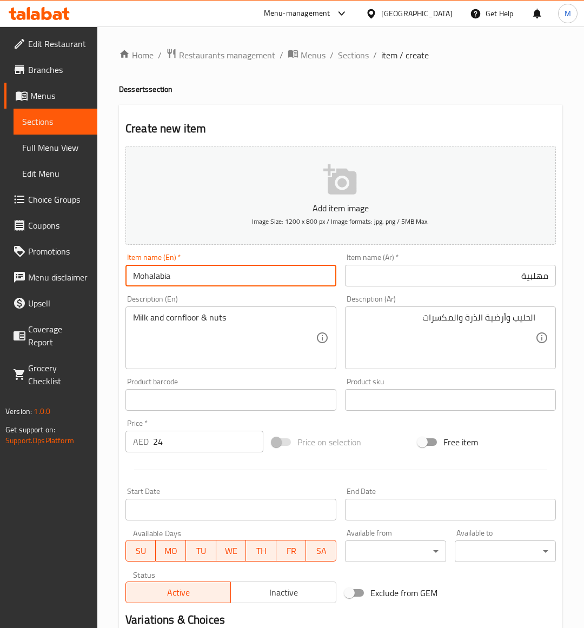
click at [183, 282] on input "Mohalabia" at bounding box center [230, 276] width 211 height 22
click at [368, 466] on div at bounding box center [340, 470] width 439 height 26
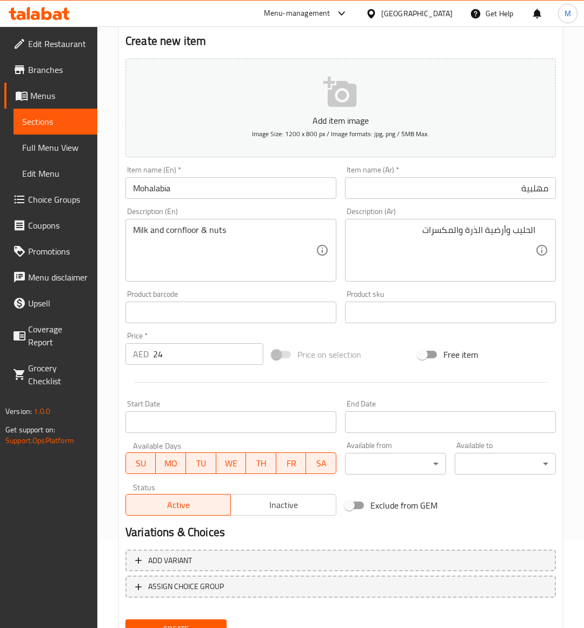
scroll to position [134, 0]
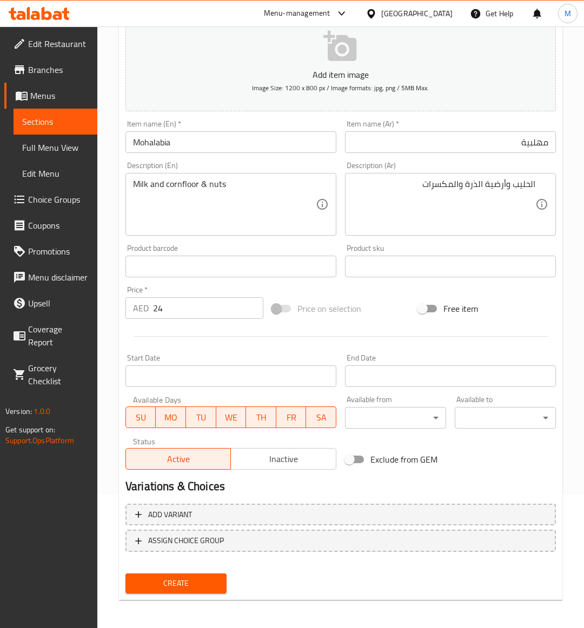
click at [194, 581] on span "Create" at bounding box center [176, 584] width 84 height 14
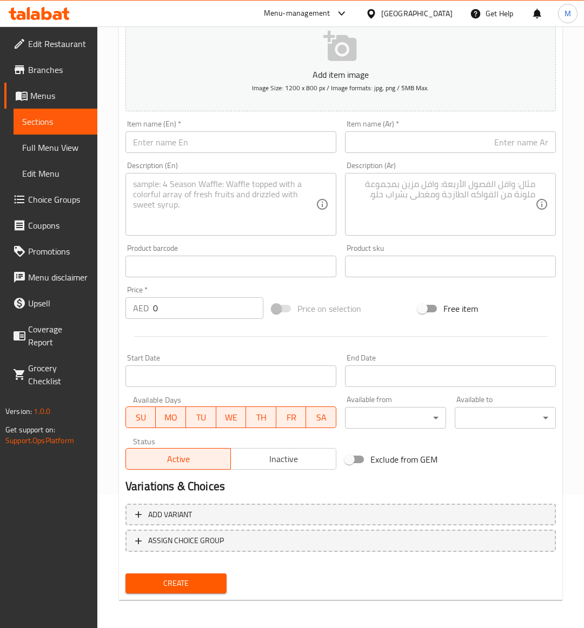
click at [45, 119] on span "Sections" at bounding box center [55, 121] width 66 height 13
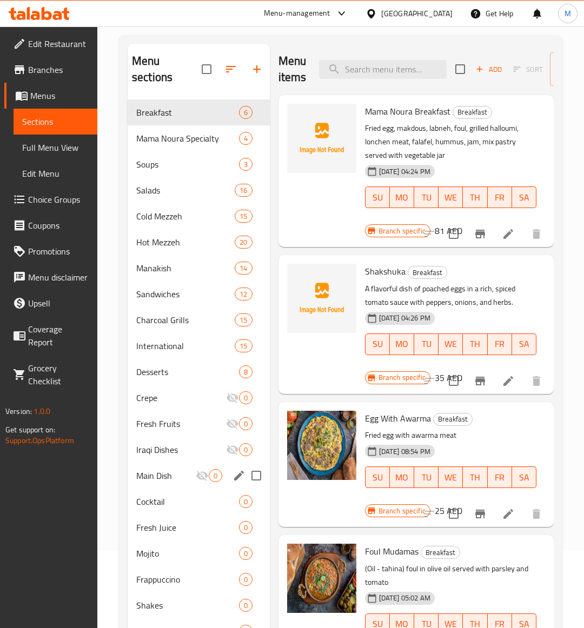
scroll to position [135, 0]
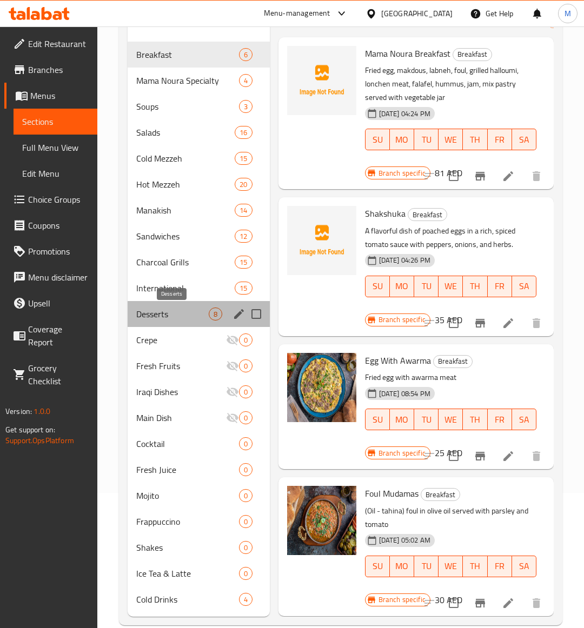
click at [162, 314] on span "Desserts" at bounding box center [172, 314] width 72 height 13
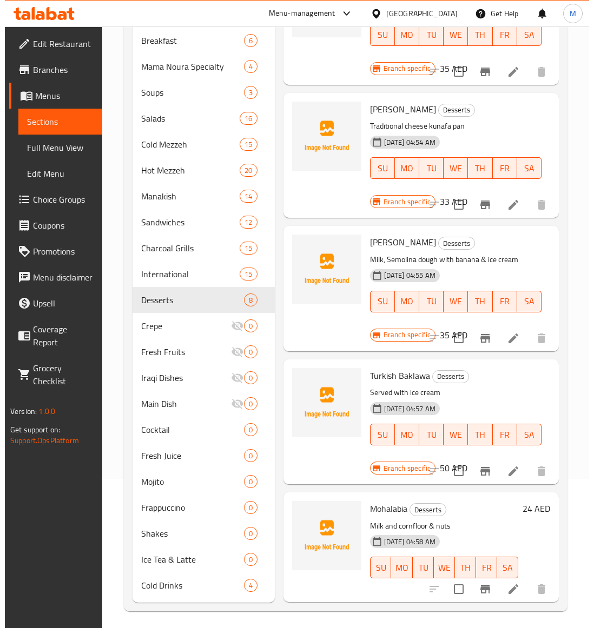
scroll to position [153, 0]
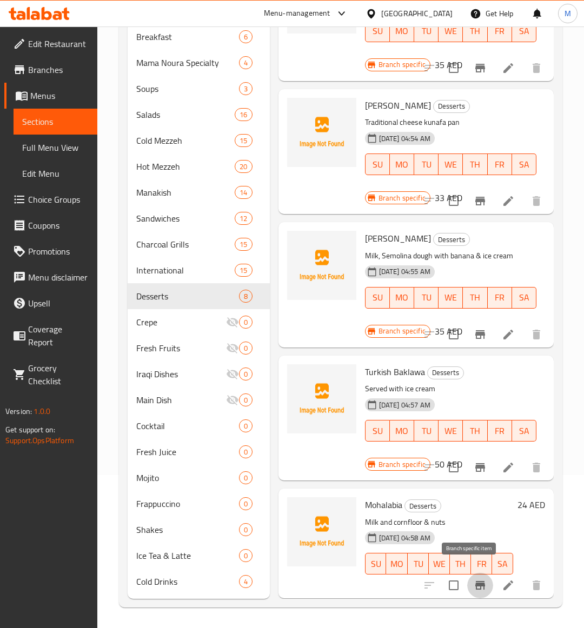
click at [475, 581] on icon "Branch-specific-item" at bounding box center [480, 585] width 10 height 9
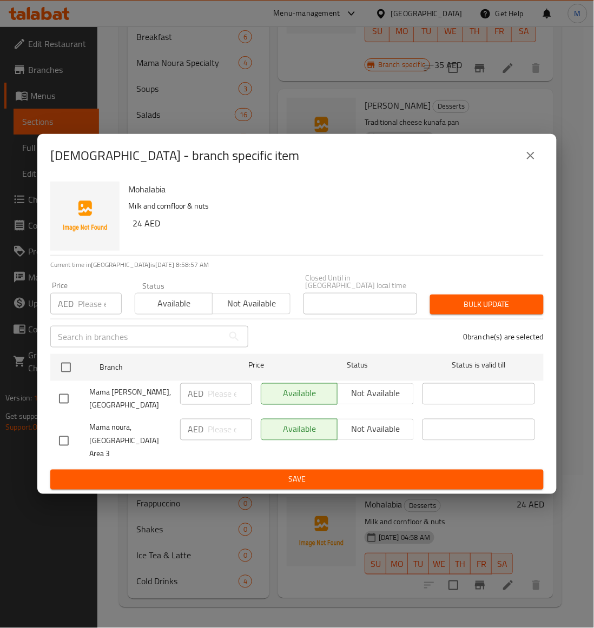
click at [62, 434] on input "checkbox" at bounding box center [63, 441] width 23 height 23
click at [243, 311] on span "Not available" at bounding box center [251, 304] width 69 height 16
click at [505, 315] on button "Bulk update" at bounding box center [487, 305] width 114 height 20
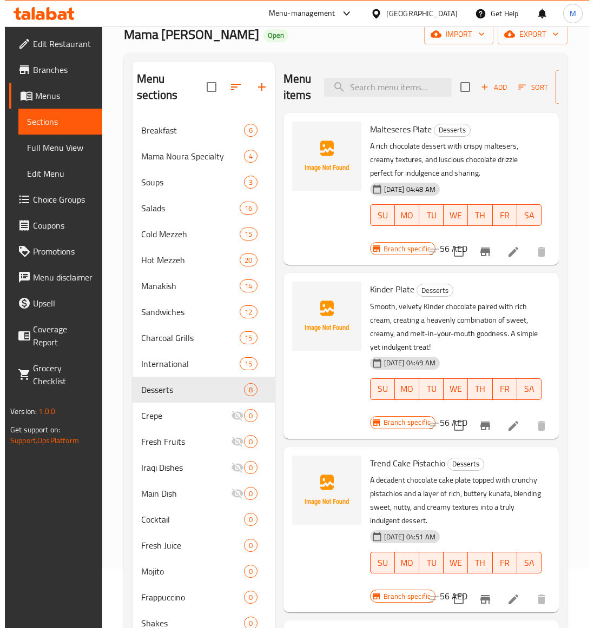
scroll to position [0, 0]
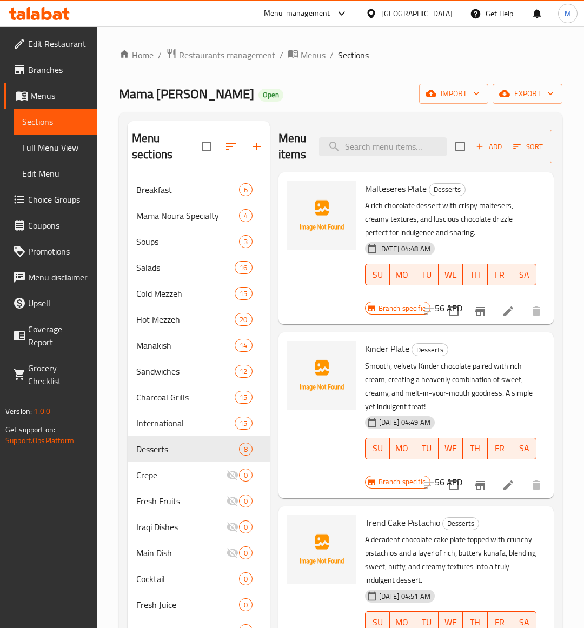
click at [527, 77] on div "Home / Restaurants management / Menus / Sections Mama Noura Open import export …" at bounding box center [340, 404] width 443 height 713
click at [533, 95] on span "export" at bounding box center [527, 94] width 52 height 14
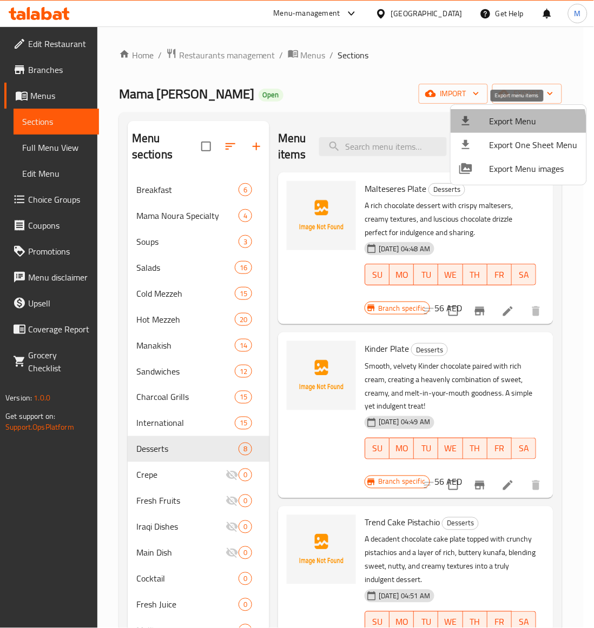
click at [517, 125] on span "Export Menu" at bounding box center [533, 121] width 88 height 13
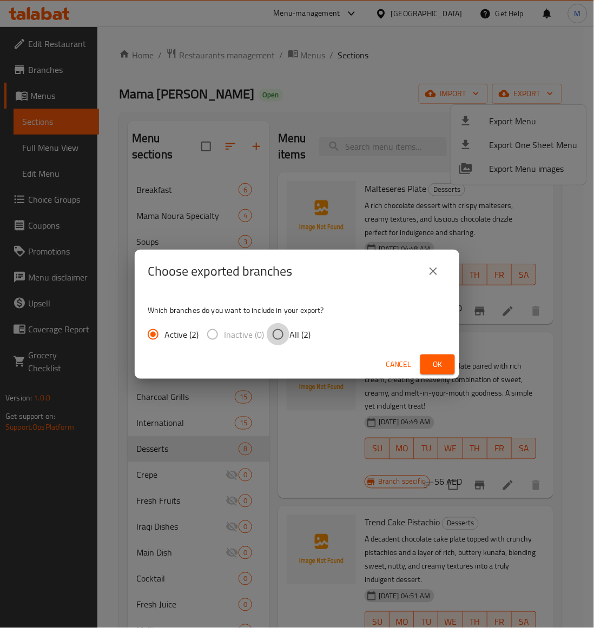
click at [285, 338] on input "All (2)" at bounding box center [278, 334] width 23 height 23
click at [442, 368] on span "Ok" at bounding box center [437, 365] width 17 height 14
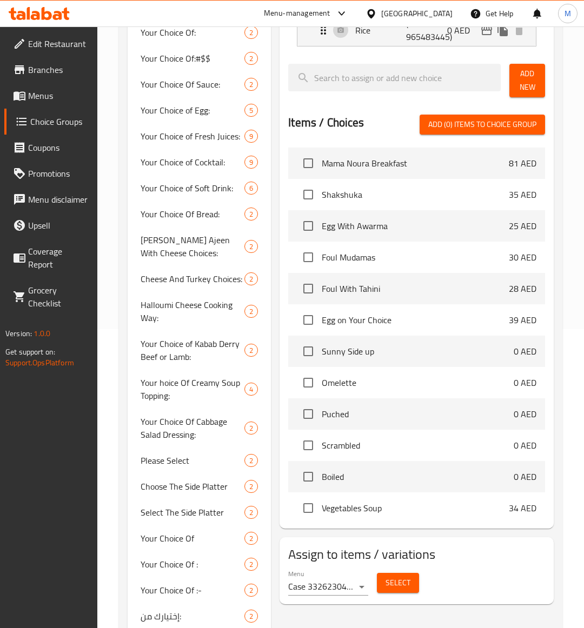
scroll to position [128, 0]
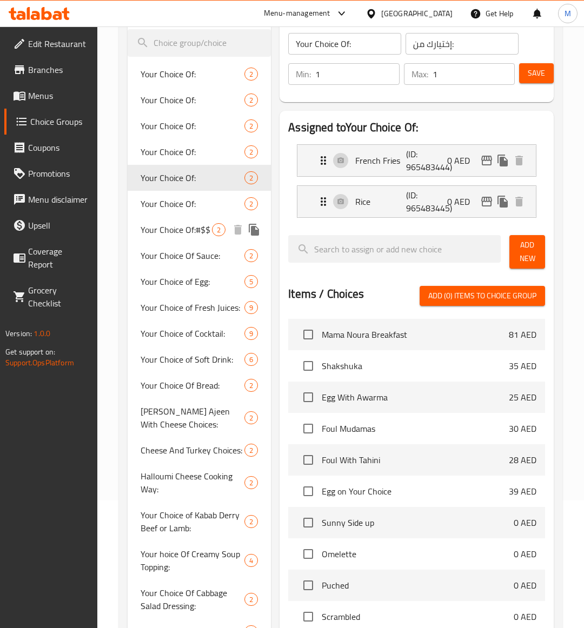
click at [176, 211] on div "Your Choice Of: 2" at bounding box center [199, 204] width 143 height 26
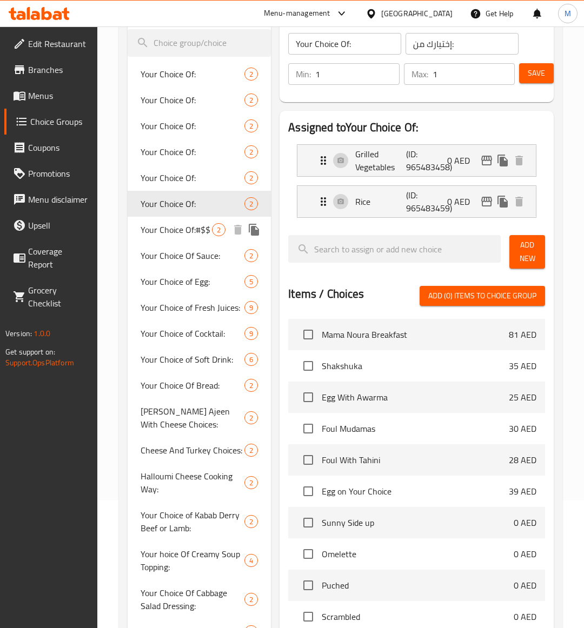
click at [177, 227] on span "Your Choice Of:#$$" at bounding box center [176, 229] width 71 height 13
type input "Your Choice Of:#$$"
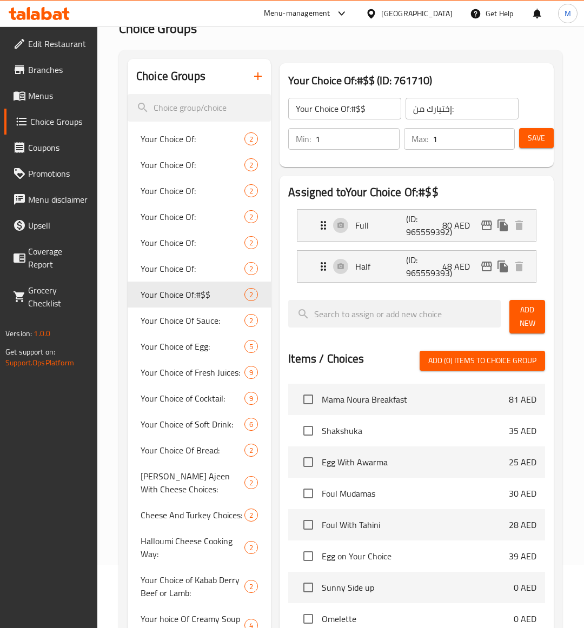
scroll to position [0, 0]
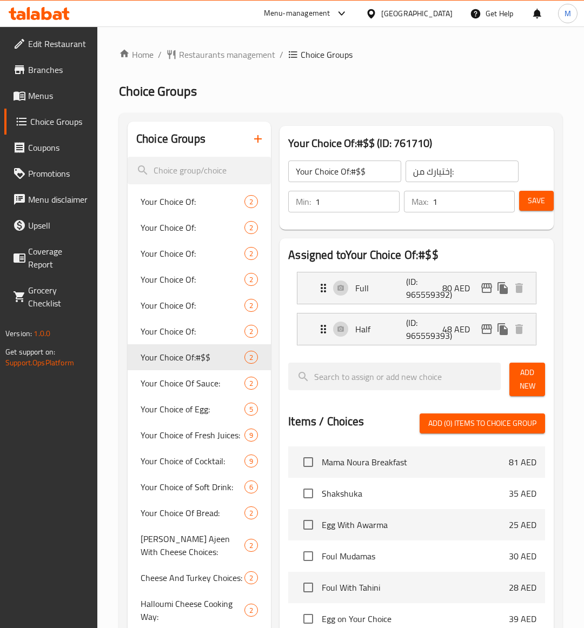
click at [188, 174] on input "search" at bounding box center [199, 171] width 143 height 28
type input "غ"
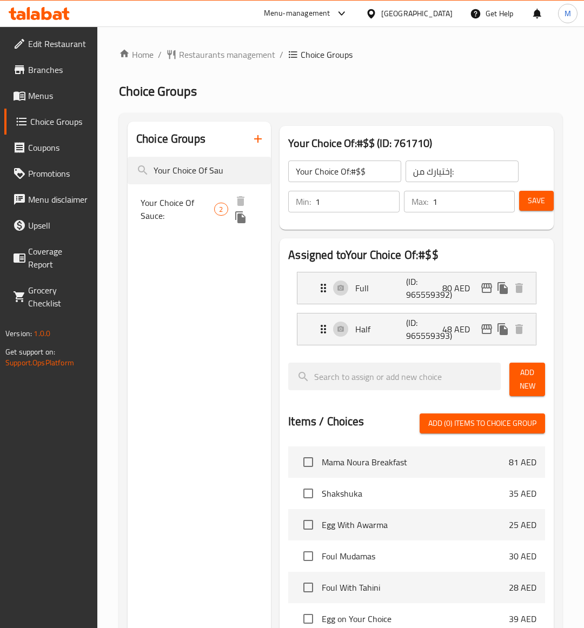
type input "Your Choice Of Sau"
click at [166, 206] on span "Your Choice Of Sauce:" at bounding box center [178, 209] width 74 height 26
type input "Your Choice Of Sauce:"
type input "أختيارك من الصوص:"
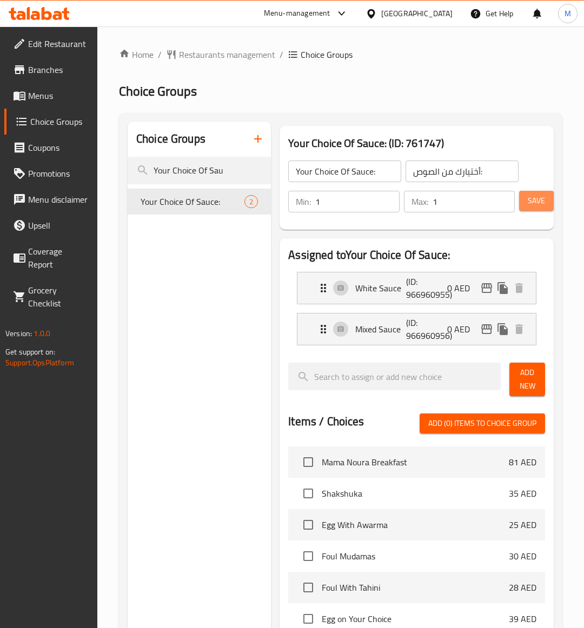
click at [538, 206] on span "Save" at bounding box center [536, 201] width 17 height 14
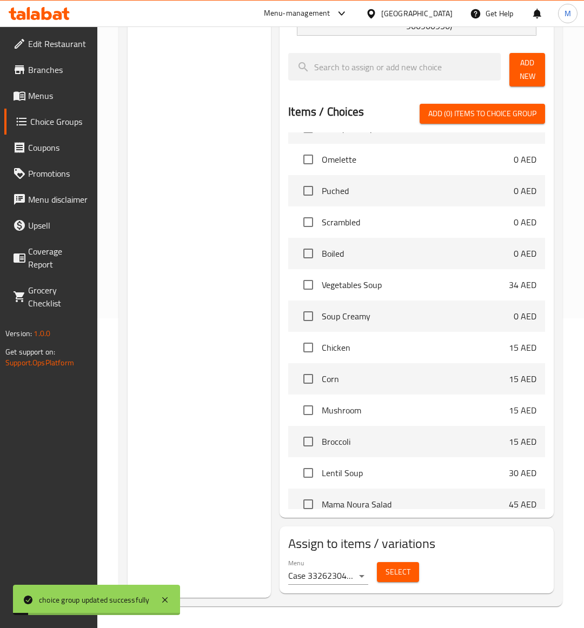
scroll to position [270, 0]
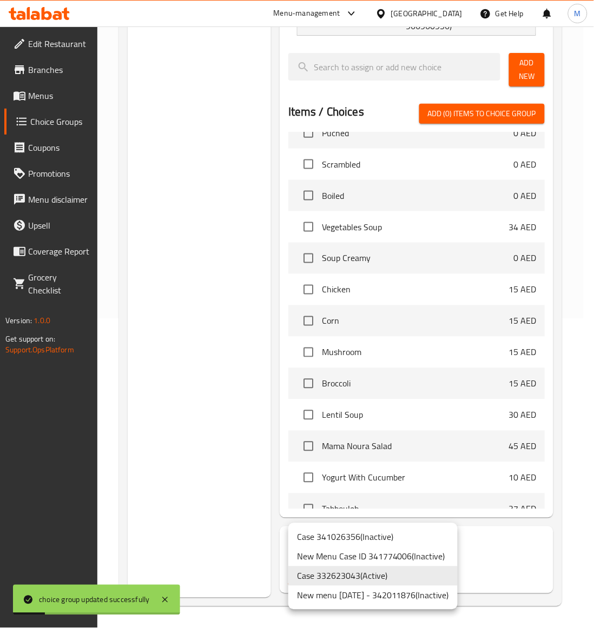
click at [356, 318] on body "choice group updated successfully ​ Menu-management United Arab Emirates Get He…" at bounding box center [297, 18] width 594 height 602
click at [383, 581] on li "Case 332623043 ( Active )" at bounding box center [372, 576] width 169 height 19
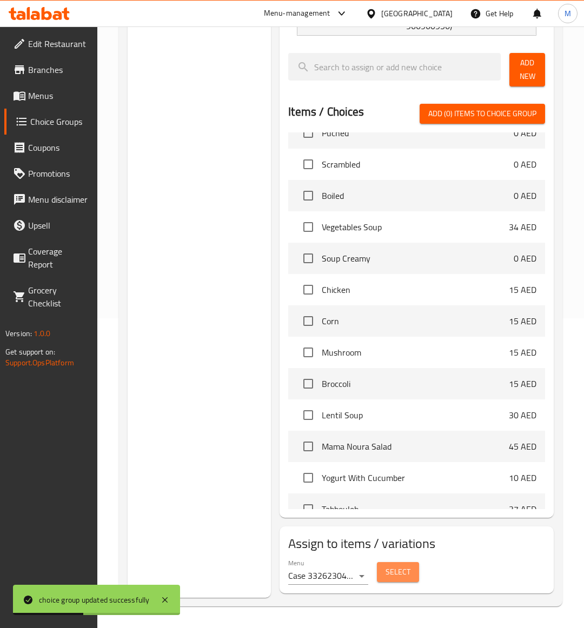
click at [397, 569] on span "Select" at bounding box center [397, 573] width 25 height 14
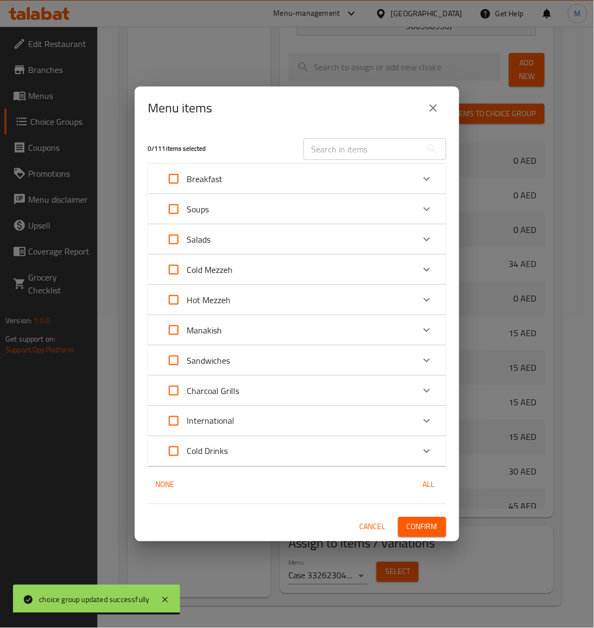
click at [355, 144] on input "text" at bounding box center [362, 149] width 118 height 22
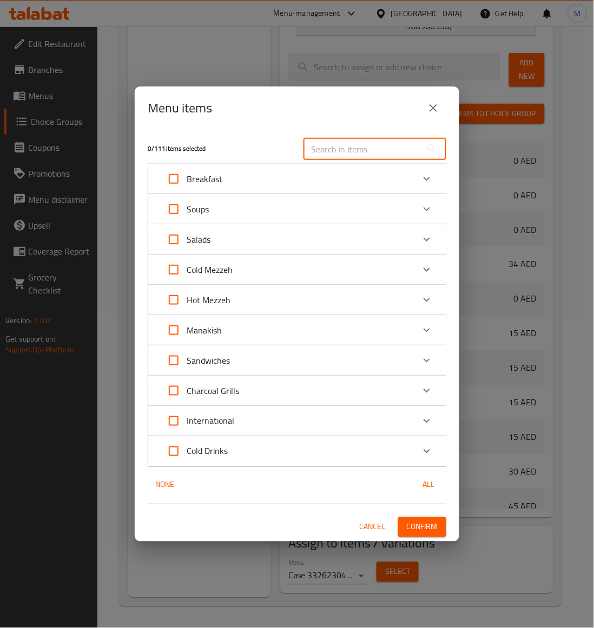
paste input "Penne Alfredo"
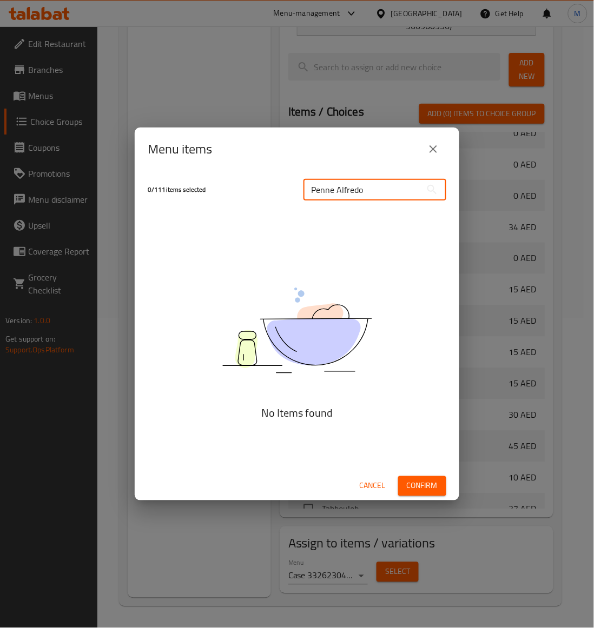
type input "Penne Alfredo"
click at [438, 150] on icon "close" at bounding box center [433, 149] width 13 height 13
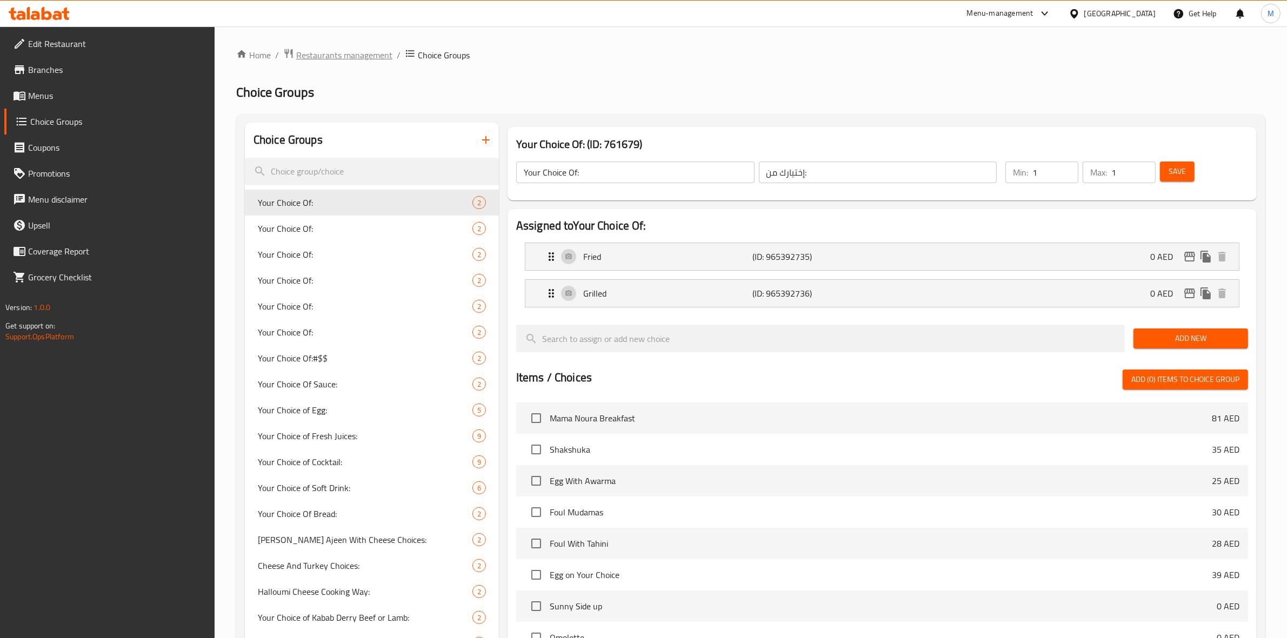
click at [309, 52] on span "Restaurants management" at bounding box center [344, 55] width 96 height 13
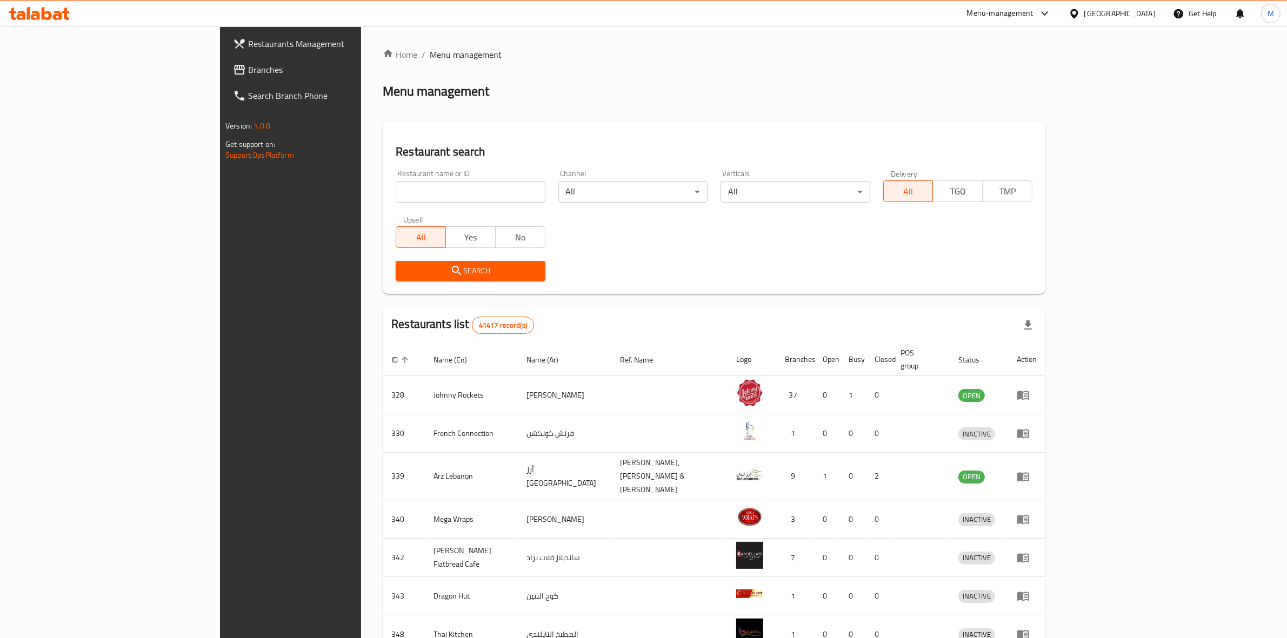
drag, startPoint x: 364, startPoint y: 196, endPoint x: 349, endPoint y: 203, distance: 16.0
click at [396, 196] on input "search" at bounding box center [470, 192] width 149 height 22
paste input "601800"
type input "601800"
click at [404, 267] on span "Search" at bounding box center [470, 271] width 132 height 14
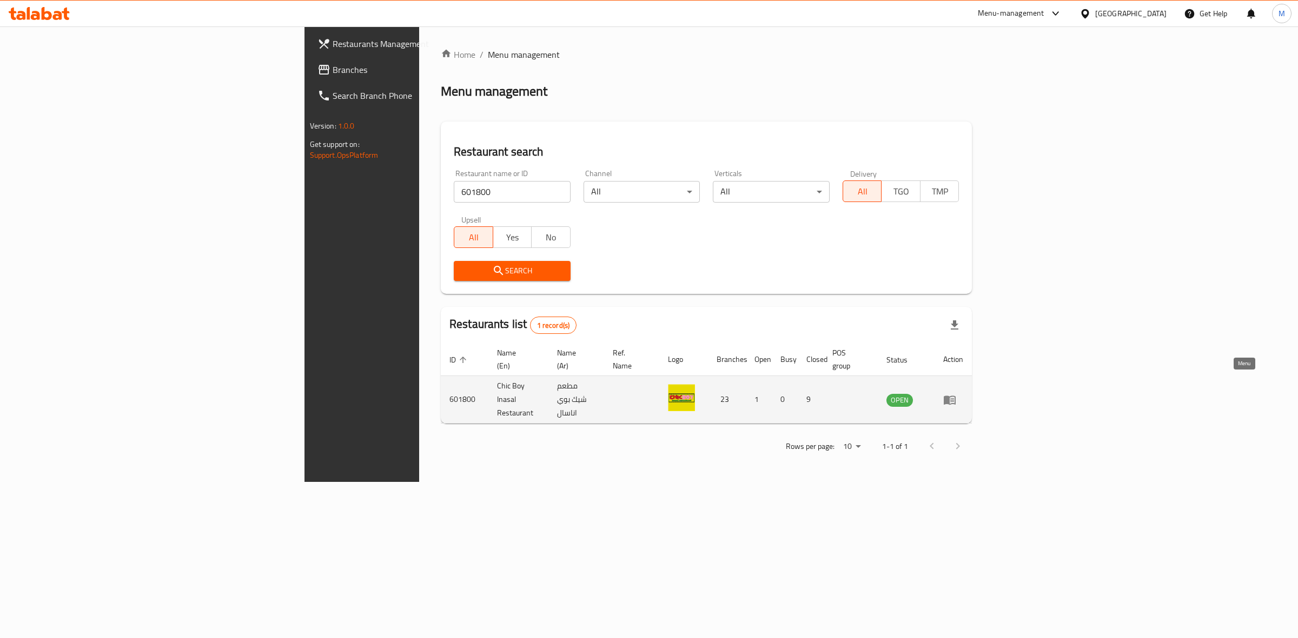
click at [955, 396] on icon "enhanced table" at bounding box center [949, 400] width 12 height 9
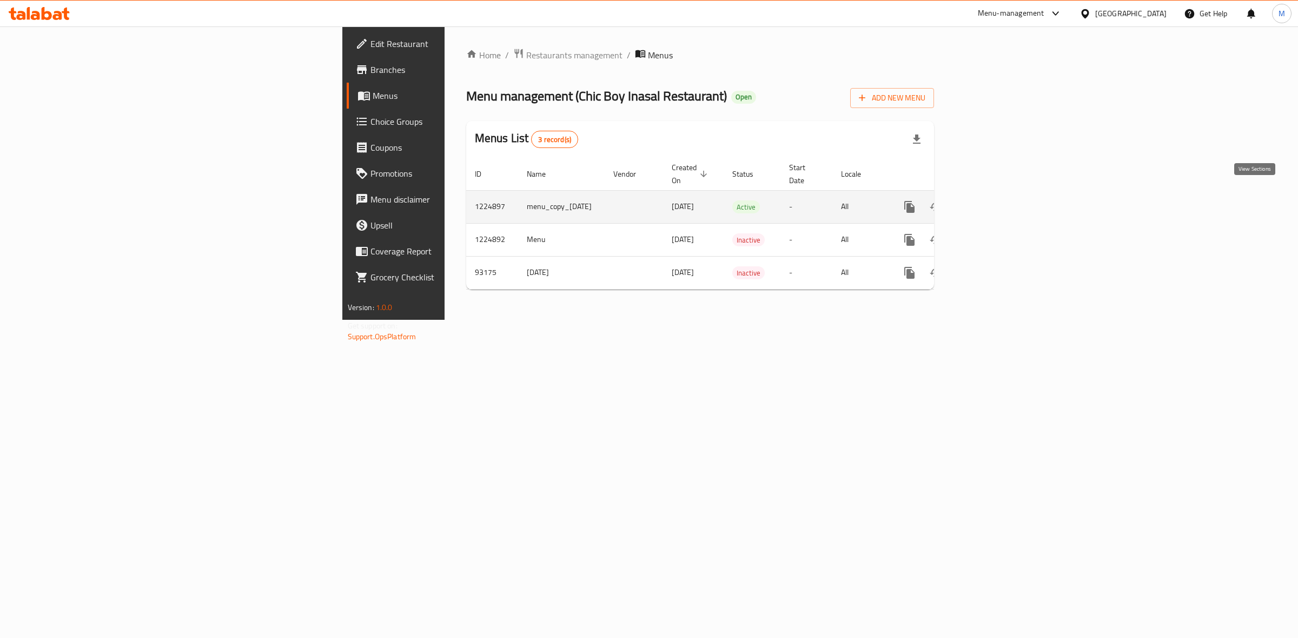
click at [1000, 196] on link "enhanced table" at bounding box center [987, 207] width 26 height 26
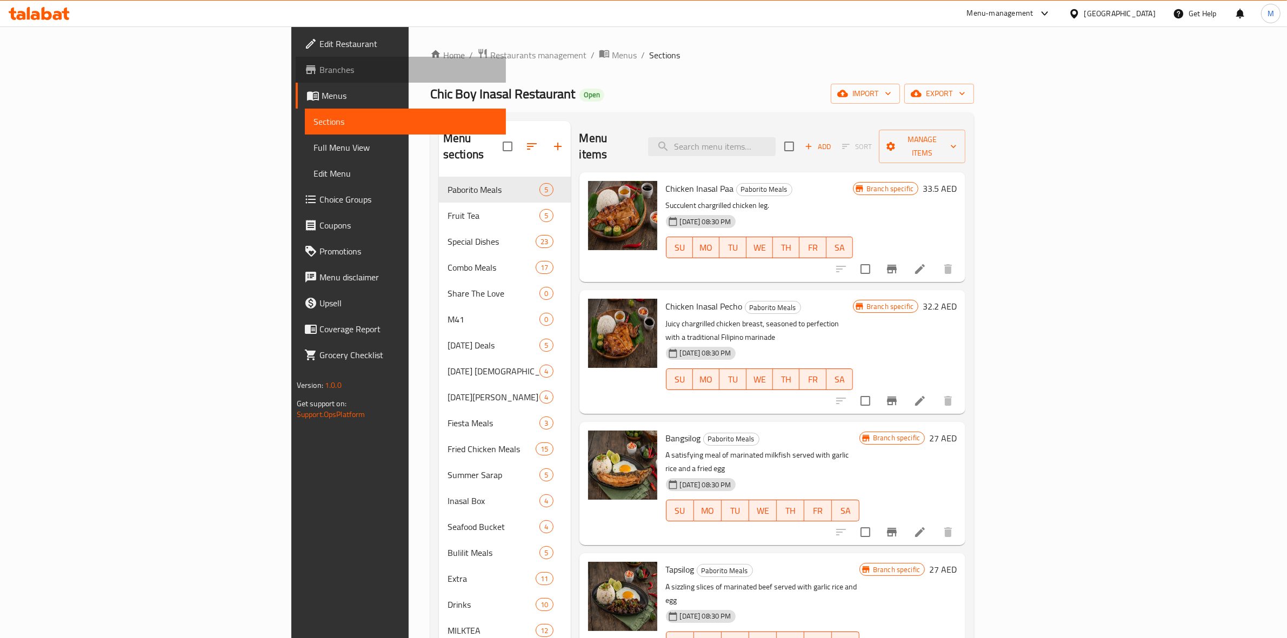
click at [320, 74] on span "Branches" at bounding box center [409, 69] width 178 height 13
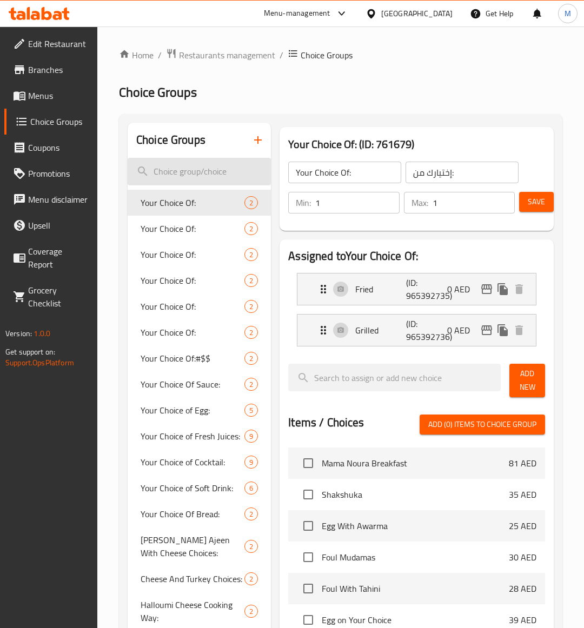
click at [177, 176] on input "search" at bounding box center [199, 172] width 143 height 28
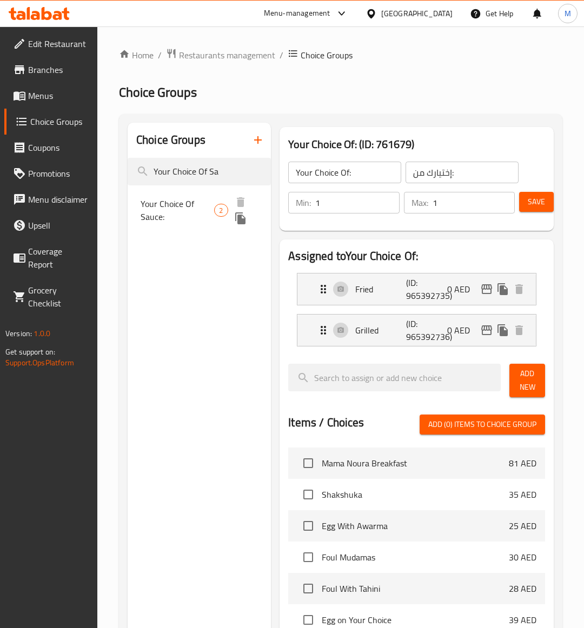
type input "Your Choice Of Sa"
click at [196, 198] on span "Your Choice Of Sauce:" at bounding box center [178, 210] width 74 height 26
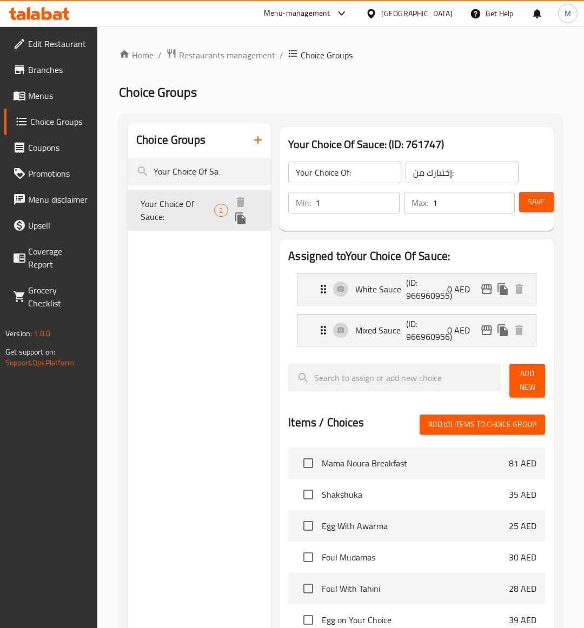
type input "Your Choice Of Sauce:"
type input "أختيارك من الصوص:"
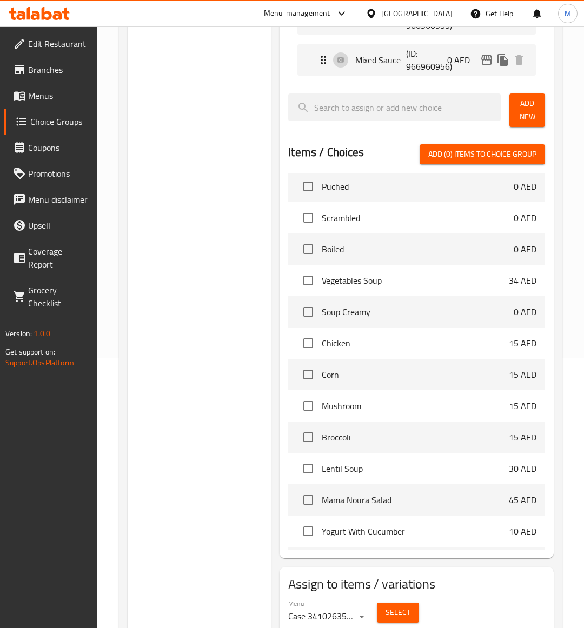
scroll to position [338, 0]
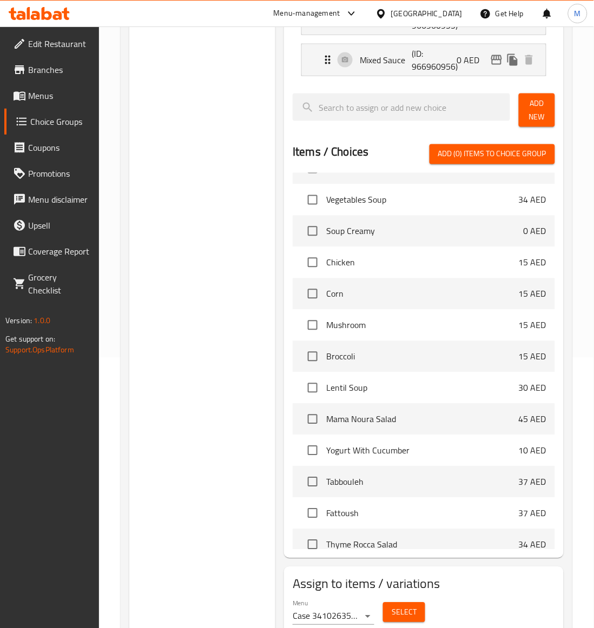
click at [358, 358] on body "​ Menu-management United Arab Emirates Get Help M Edit Restaurant Branches Menu…" at bounding box center [297, 57] width 594 height 602
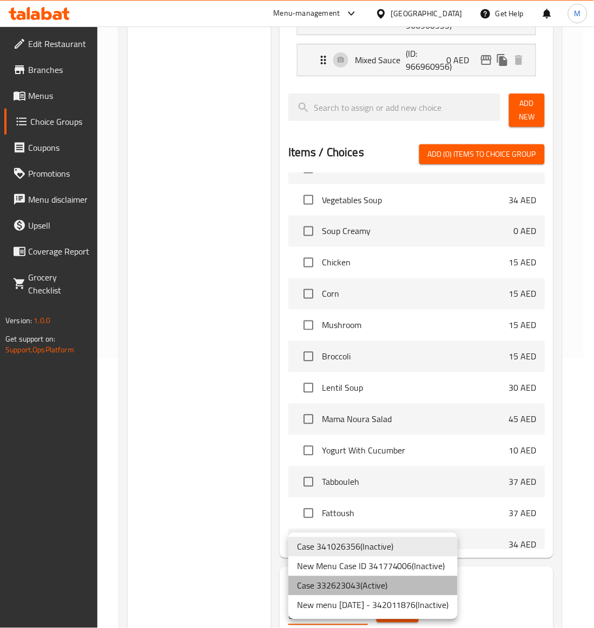
click at [374, 591] on li "Case 332623043 ( Active )" at bounding box center [372, 585] width 169 height 19
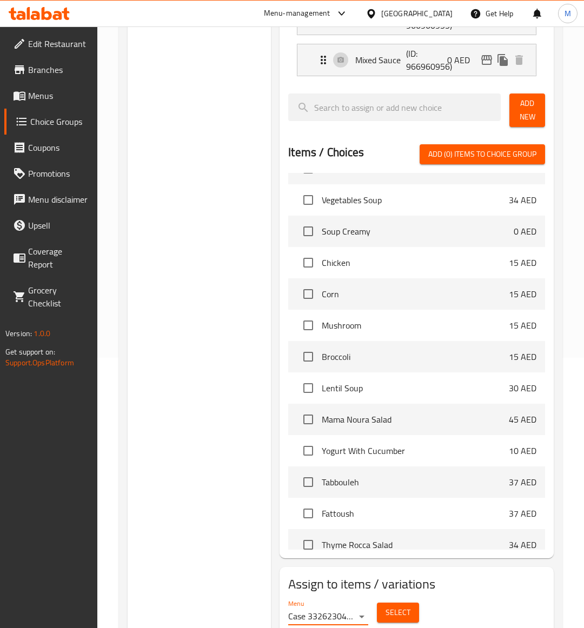
click at [404, 618] on span "Select" at bounding box center [397, 613] width 25 height 14
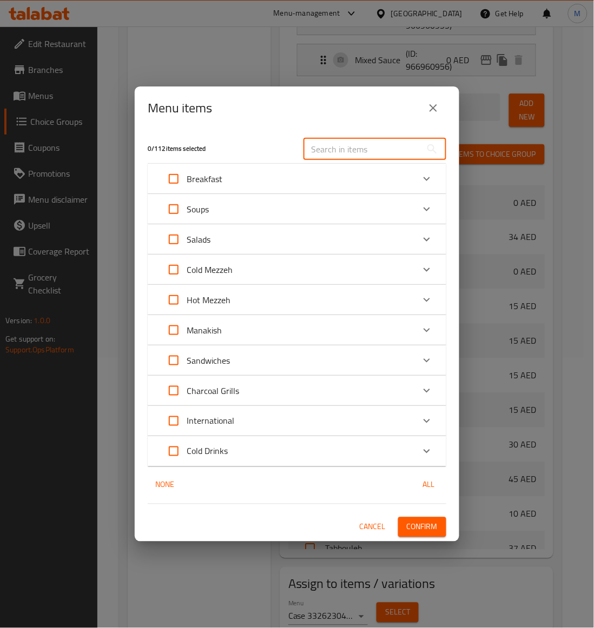
click at [344, 158] on input "text" at bounding box center [362, 149] width 118 height 22
paste input "Penne Alfredo"
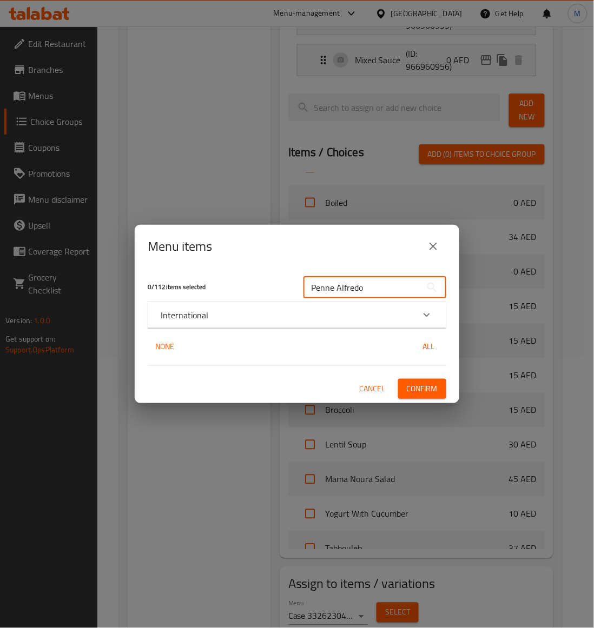
type input "Penne Alfredo"
click at [427, 312] on icon "Expand" at bounding box center [426, 315] width 13 height 13
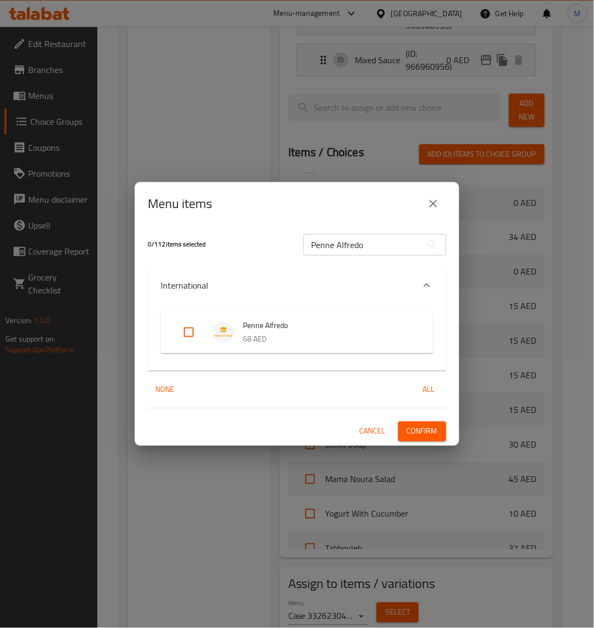
click at [188, 330] on input "Expand" at bounding box center [189, 333] width 26 height 26
checkbox input "true"
click at [434, 433] on span "Confirm" at bounding box center [422, 432] width 31 height 14
